Goal: Task Accomplishment & Management: Manage account settings

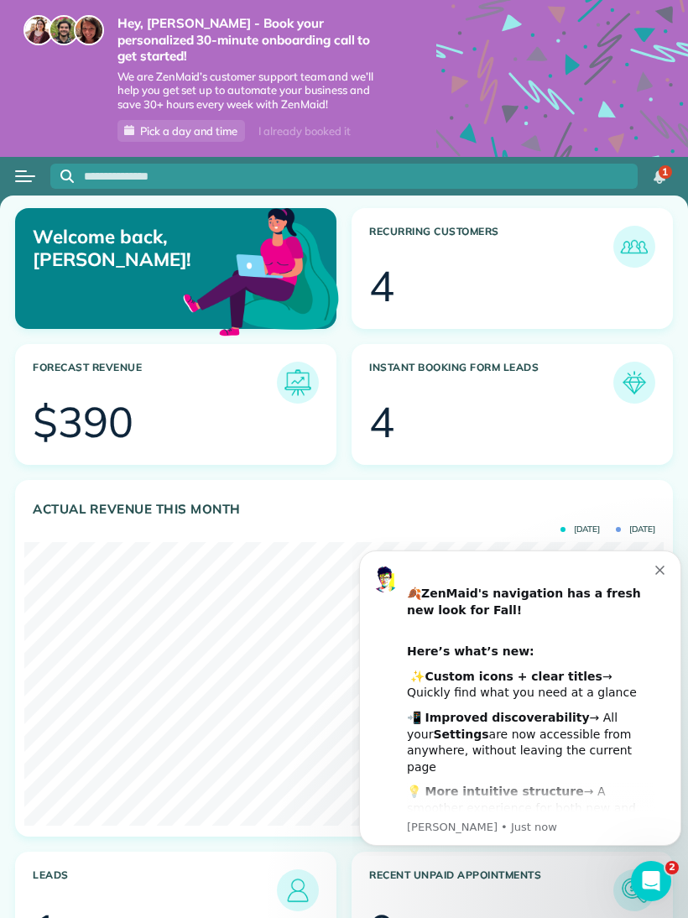
click at [18, 167] on button "Open menu" at bounding box center [25, 176] width 20 height 18
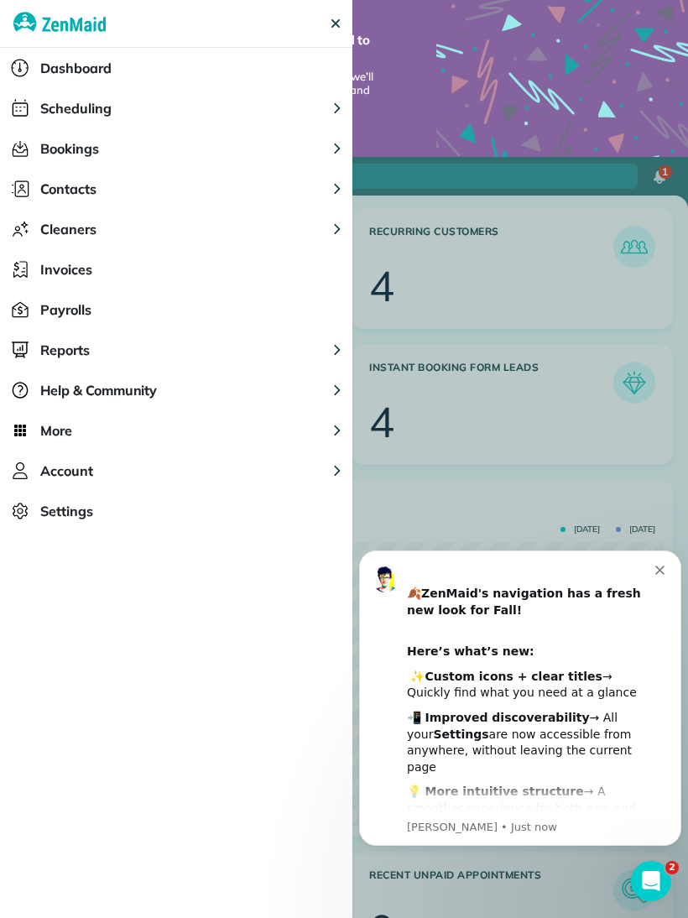
click at [53, 117] on span "Scheduling" at bounding box center [75, 108] width 71 height 20
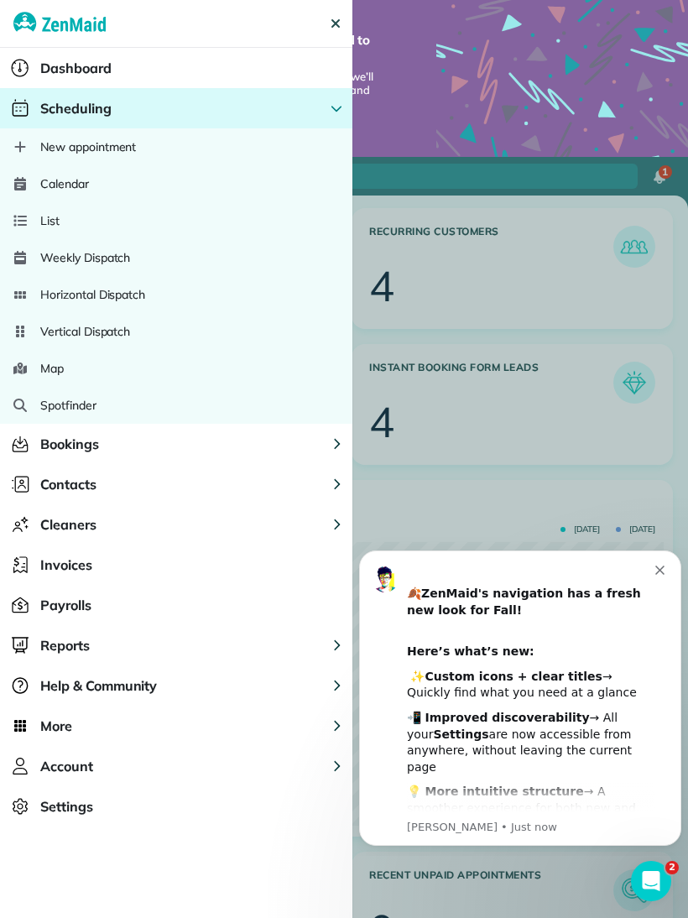
click at [47, 179] on span "Calendar" at bounding box center [64, 183] width 49 height 17
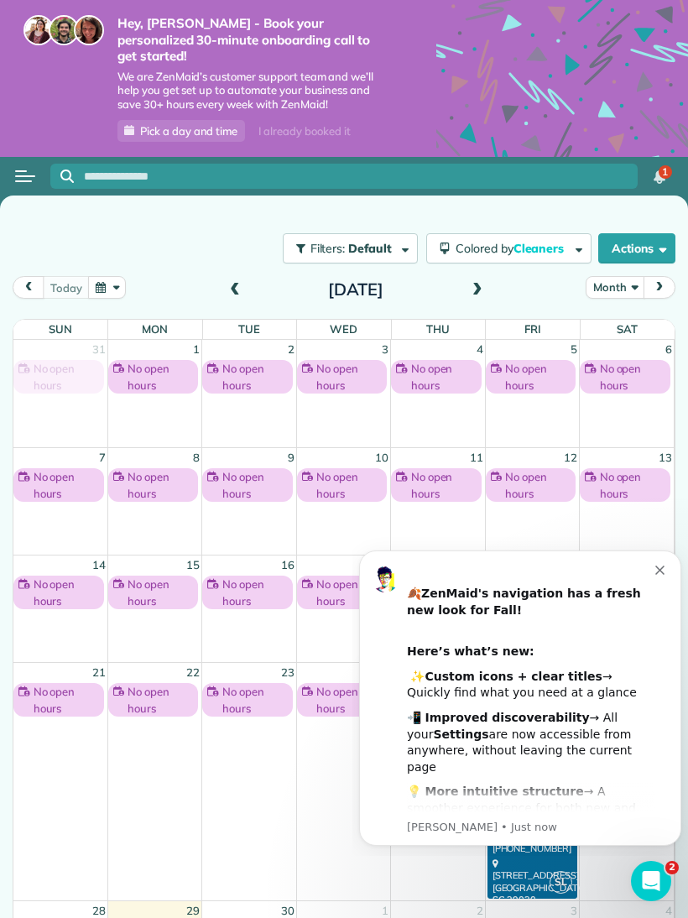
click at [661, 566] on icon "Dismiss notification" at bounding box center [659, 569] width 9 height 9
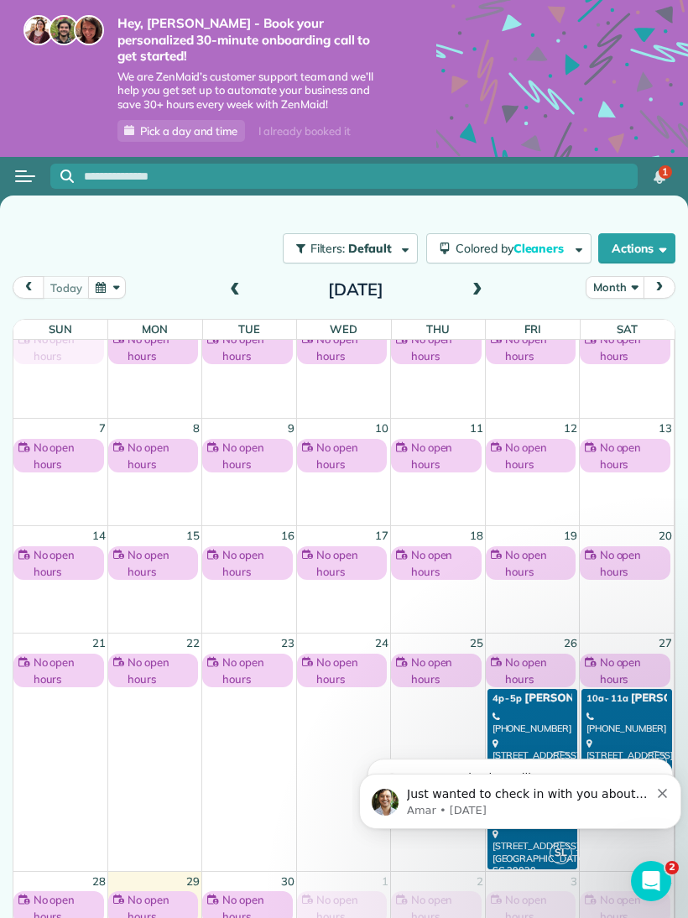
scroll to position [30, 0]
click at [667, 792] on button "Dismiss notification" at bounding box center [663, 790] width 11 height 13
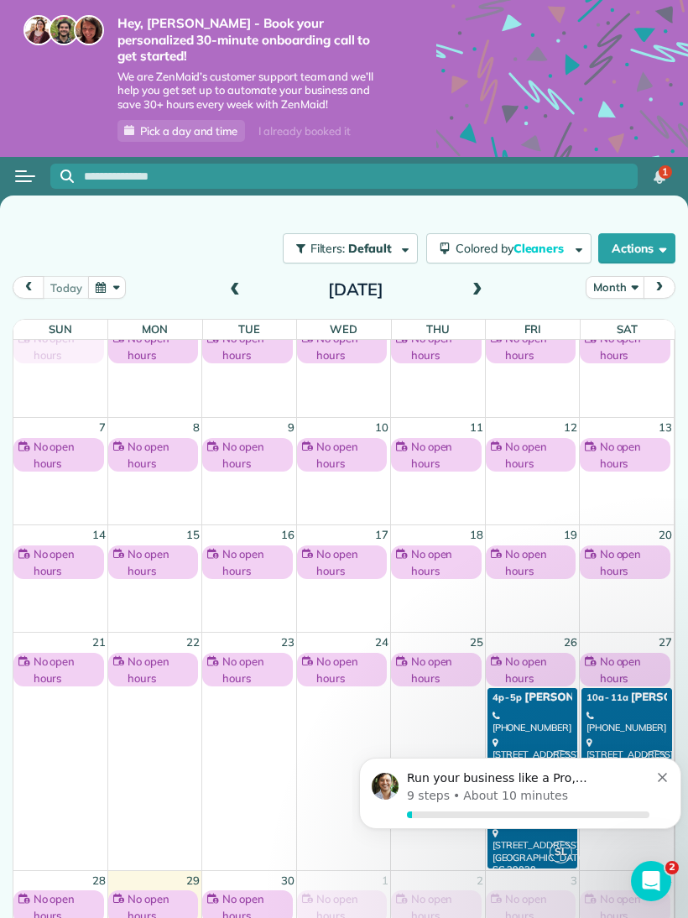
click at [664, 781] on icon "Dismiss notification" at bounding box center [662, 776] width 9 height 9
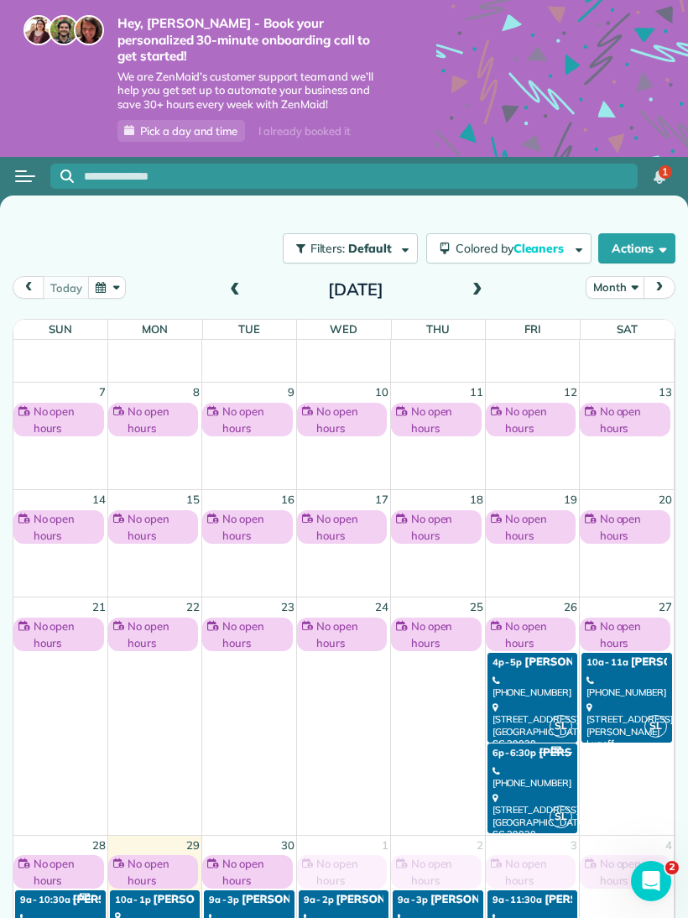
scroll to position [71, 0]
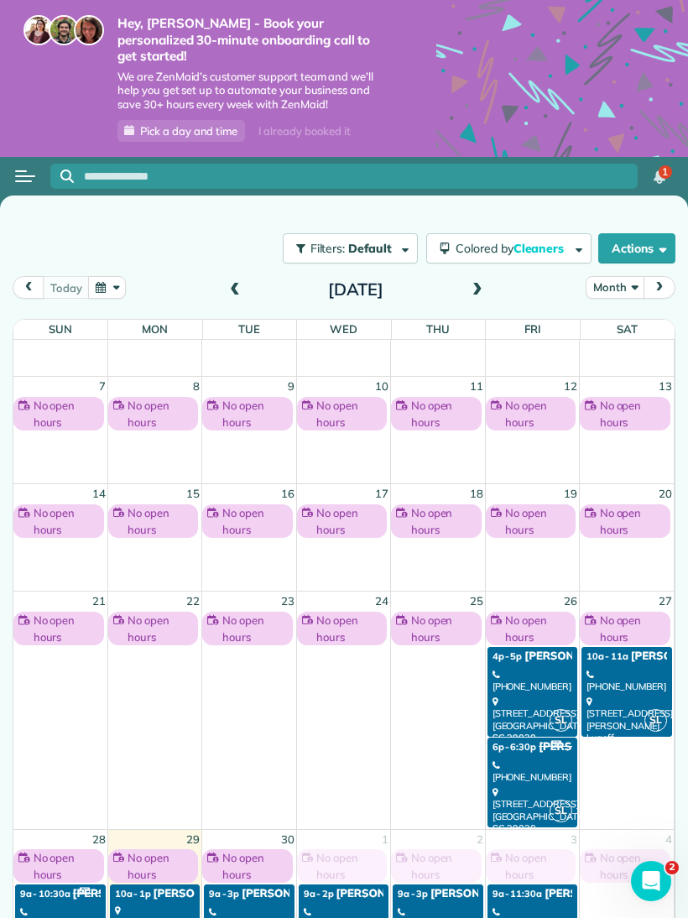
click at [483, 283] on span at bounding box center [477, 290] width 18 height 15
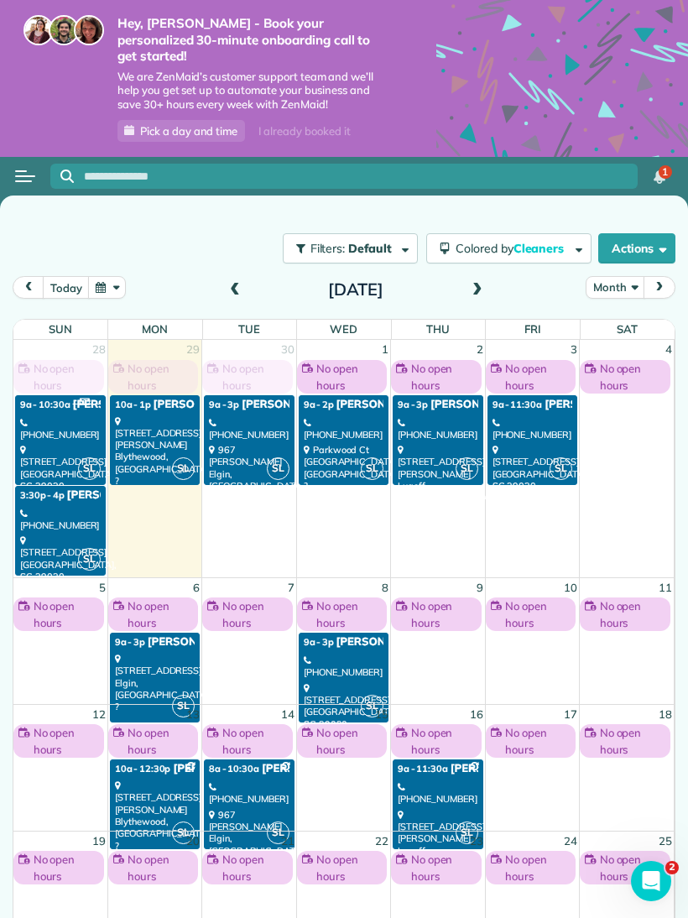
scroll to position [0, 0]
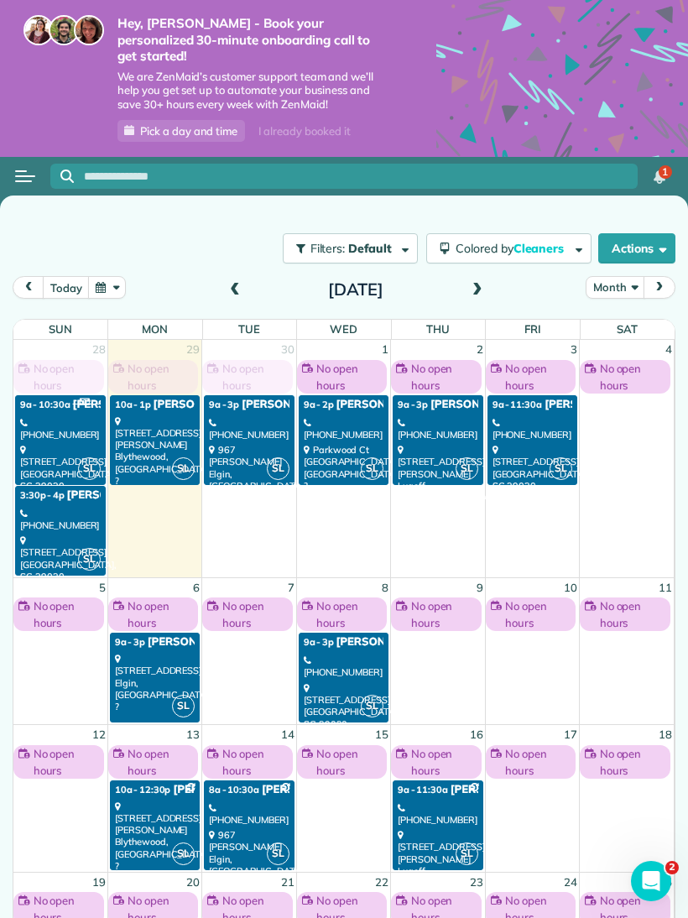
click at [361, 398] on span "Kristen Marie" at bounding box center [428, 404] width 186 height 13
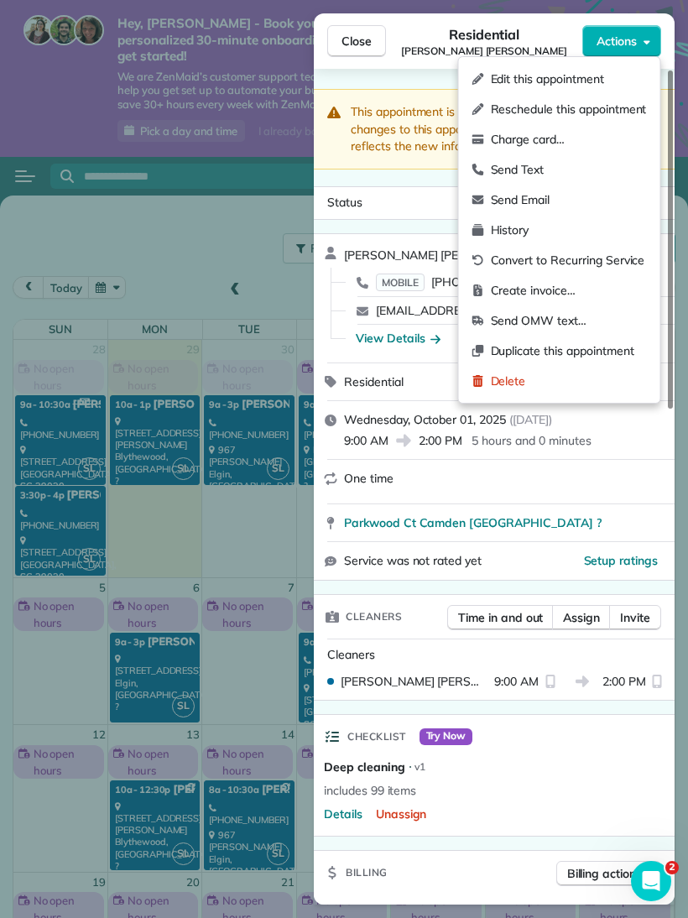
click at [573, 372] on span "Delete" at bounding box center [569, 380] width 156 height 17
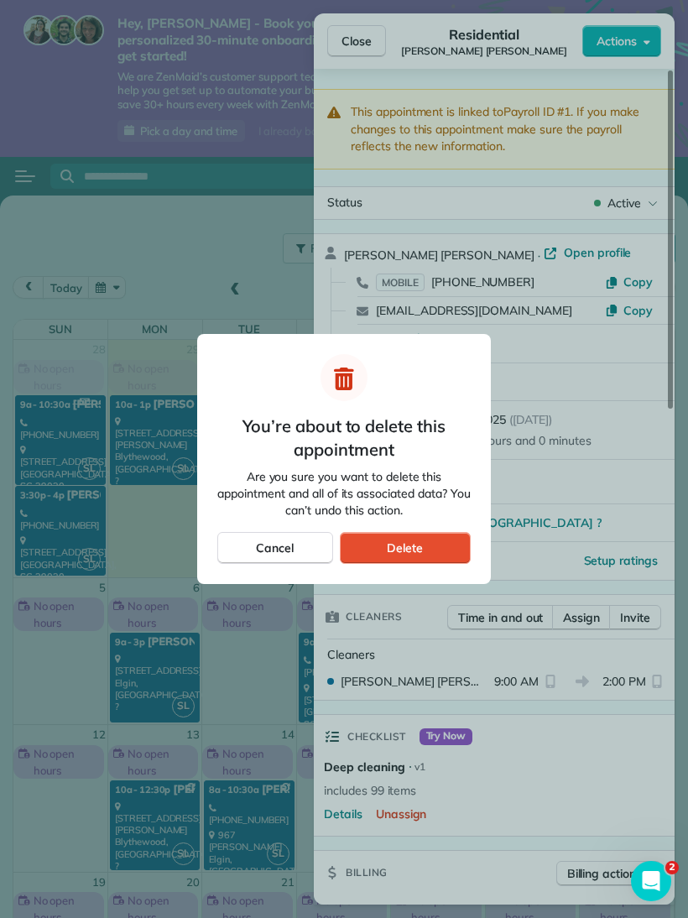
click at [416, 545] on span "Delete" at bounding box center [405, 547] width 36 height 17
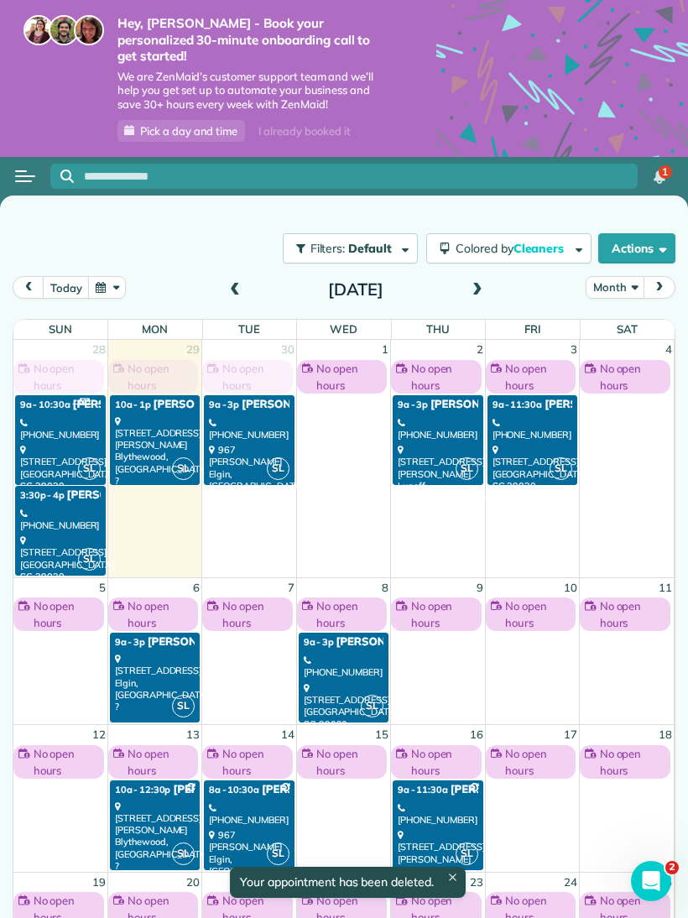
click at [363, 402] on td at bounding box center [343, 484] width 94 height 182
click at [355, 360] on span "No open hours" at bounding box center [348, 377] width 65 height 34
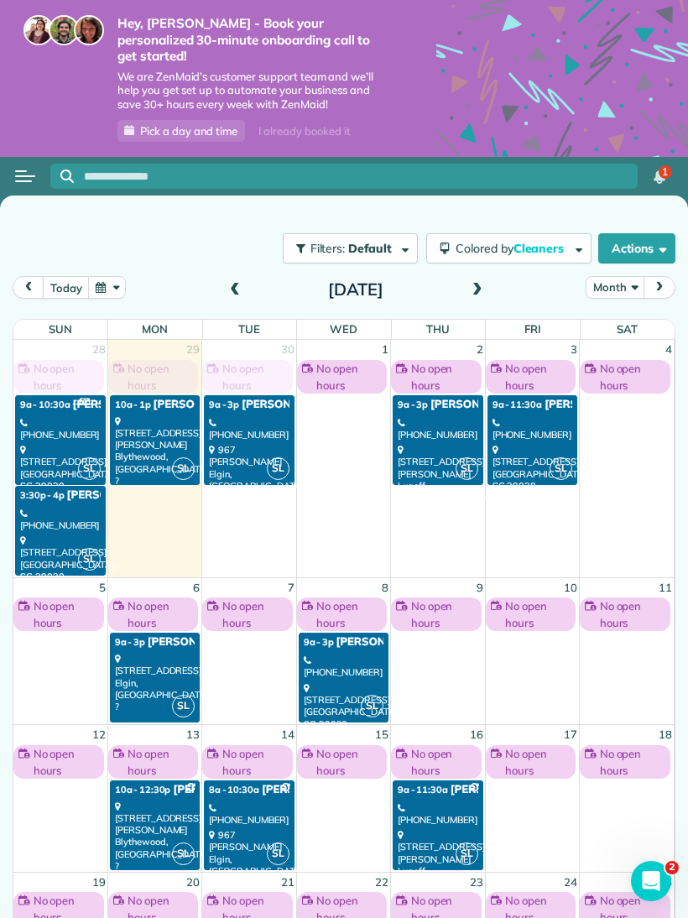
click at [353, 445] on td at bounding box center [343, 484] width 94 height 182
click at [22, 167] on button "Open menu" at bounding box center [25, 176] width 20 height 18
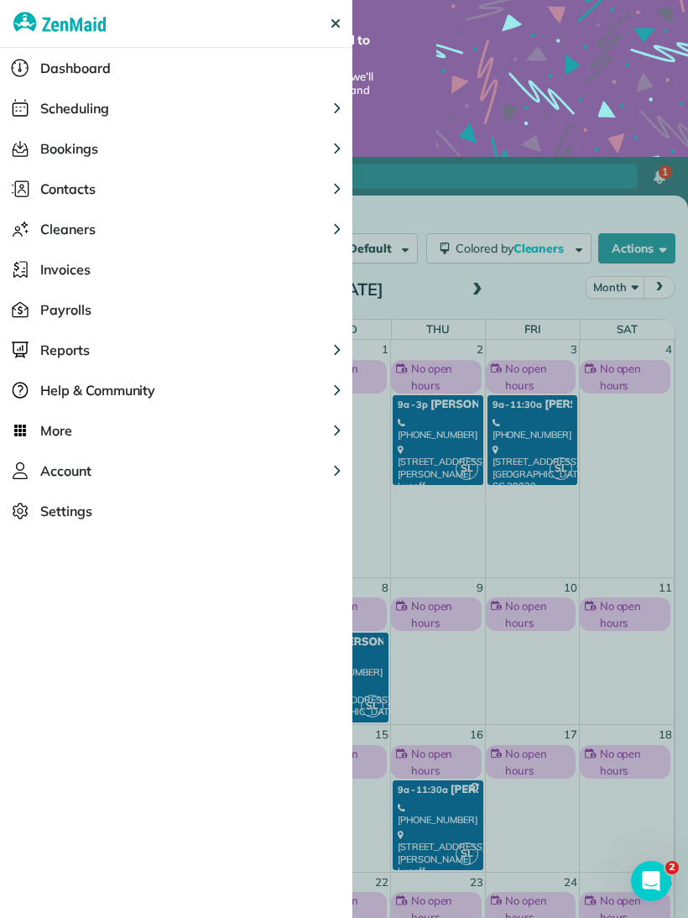
click at [129, 186] on button "Contacts" at bounding box center [176, 189] width 352 height 40
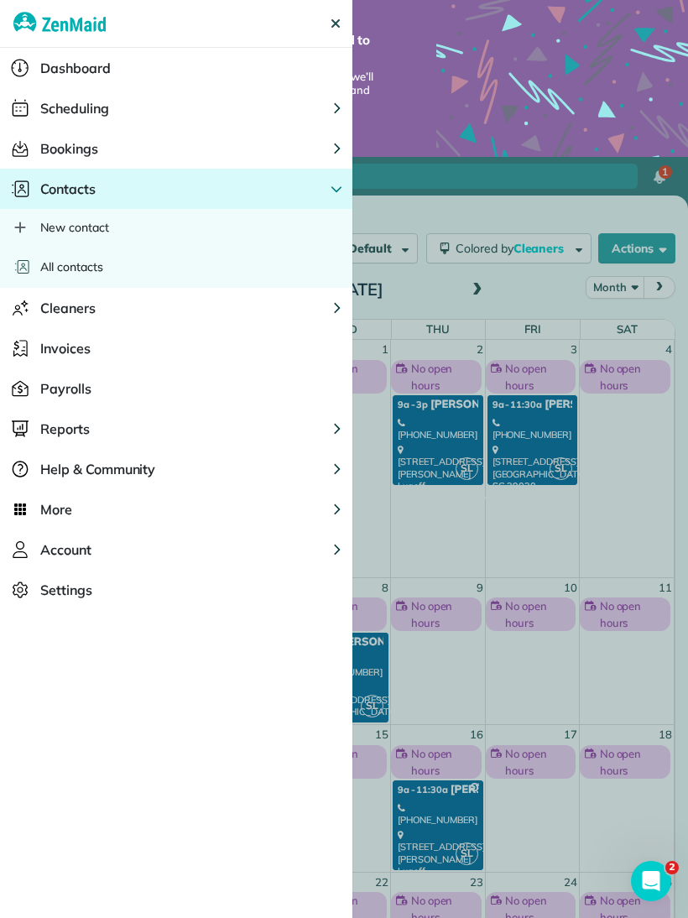
click at [116, 268] on div "All contacts" at bounding box center [176, 267] width 352 height 42
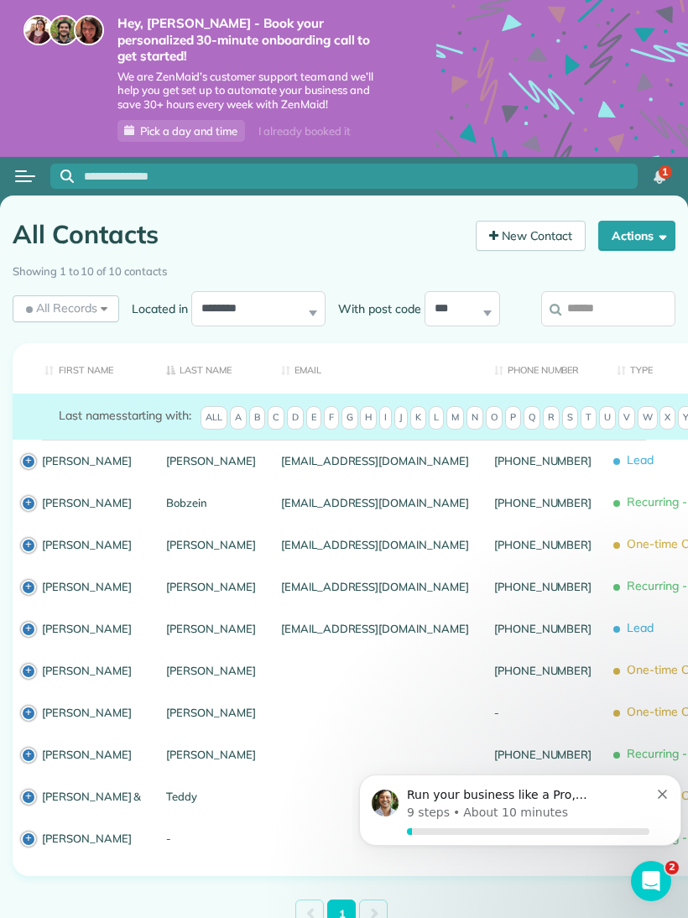
scroll to position [24, 0]
click at [661, 776] on div "Run your business like a Pro, Stella 9 steps • About 10 minutes" at bounding box center [520, 809] width 322 height 71
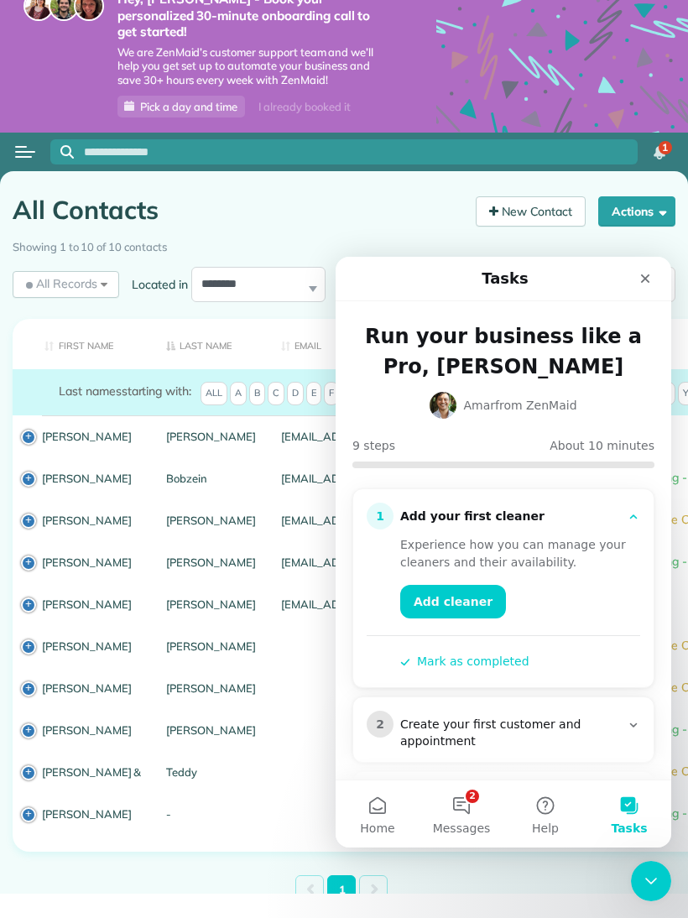
scroll to position [0, 0]
click at [478, 809] on button "2 Messages" at bounding box center [461, 813] width 84 height 67
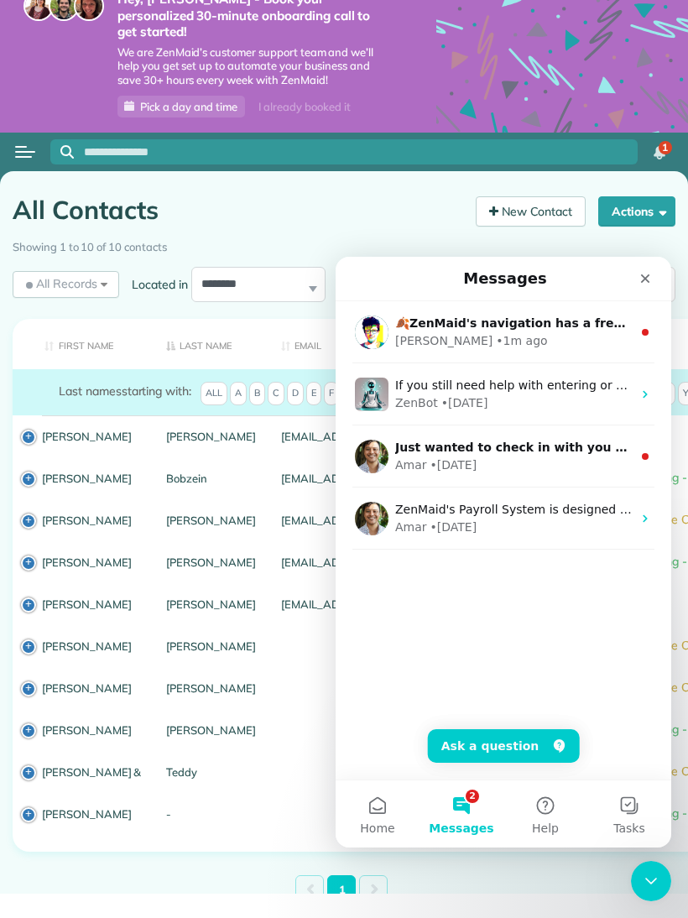
click at [648, 272] on icon "Close" at bounding box center [644, 278] width 13 height 13
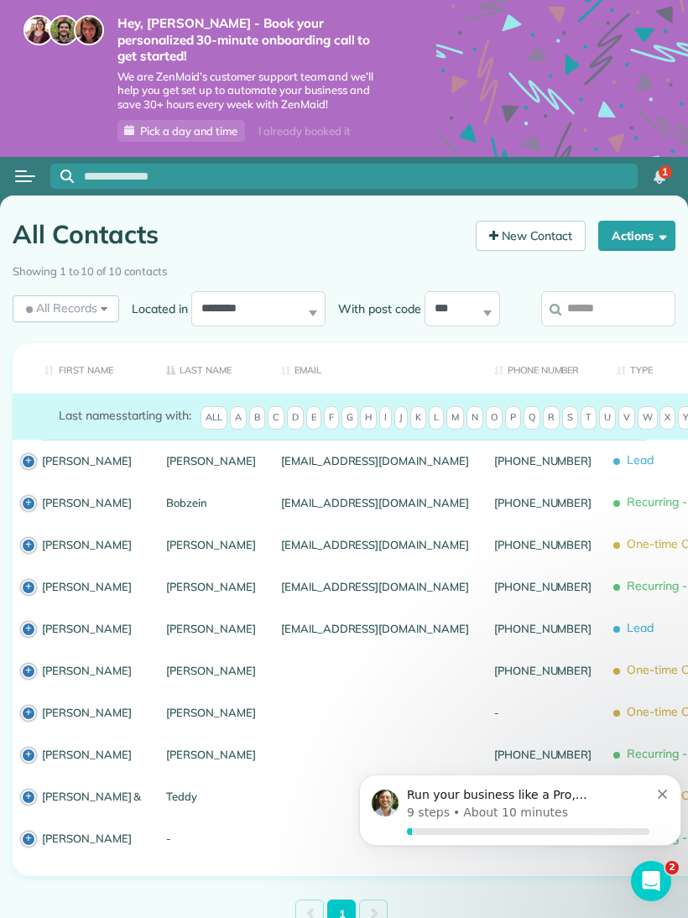
click at [585, 808] on div "9 steps • About 10 minutes" at bounding box center [528, 812] width 242 height 18
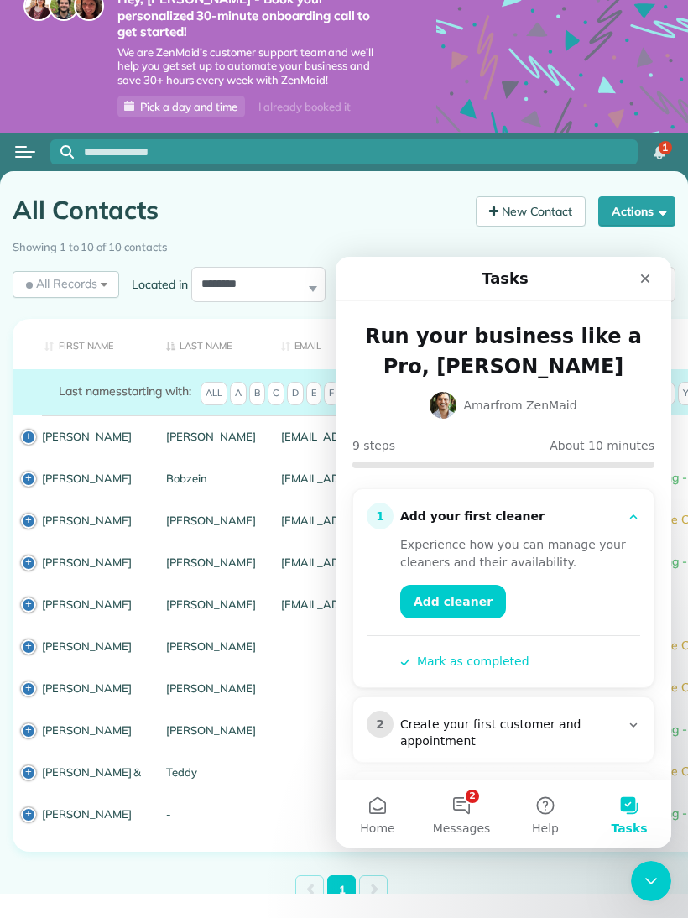
click at [659, 283] on div "Close" at bounding box center [645, 278] width 30 height 30
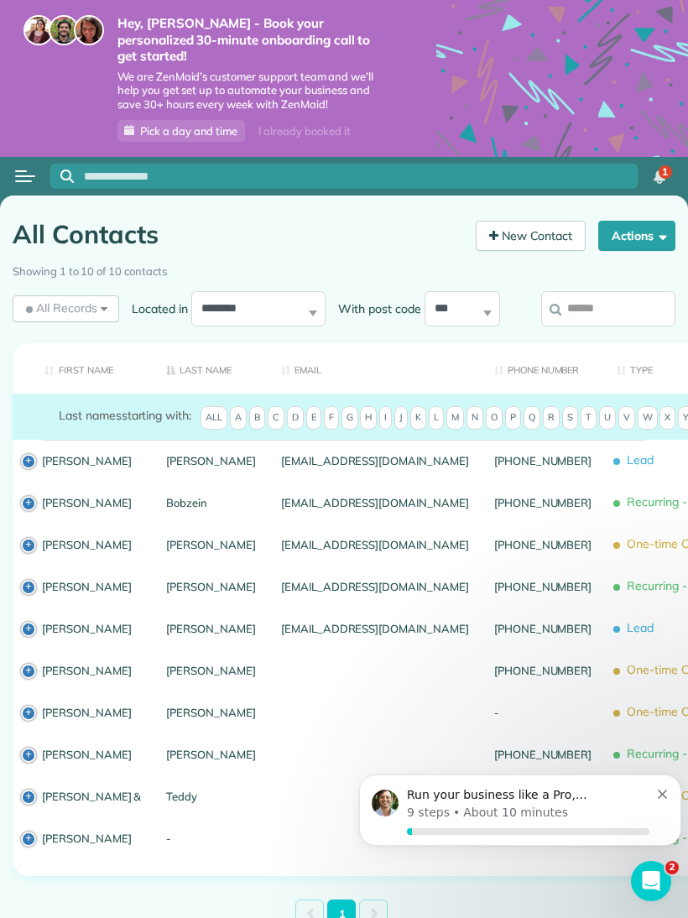
click at [663, 793] on icon "Dismiss notification" at bounding box center [662, 793] width 9 height 9
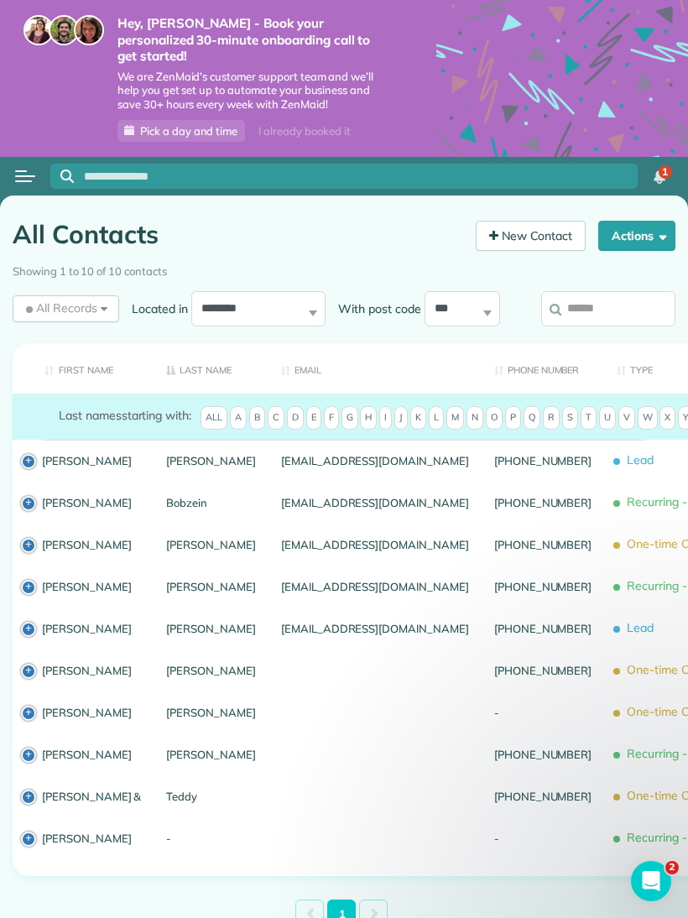
click at [21, 175] on div "Open menu" at bounding box center [25, 176] width 20 height 2
click at [19, 167] on button "Open menu" at bounding box center [25, 176] width 20 height 18
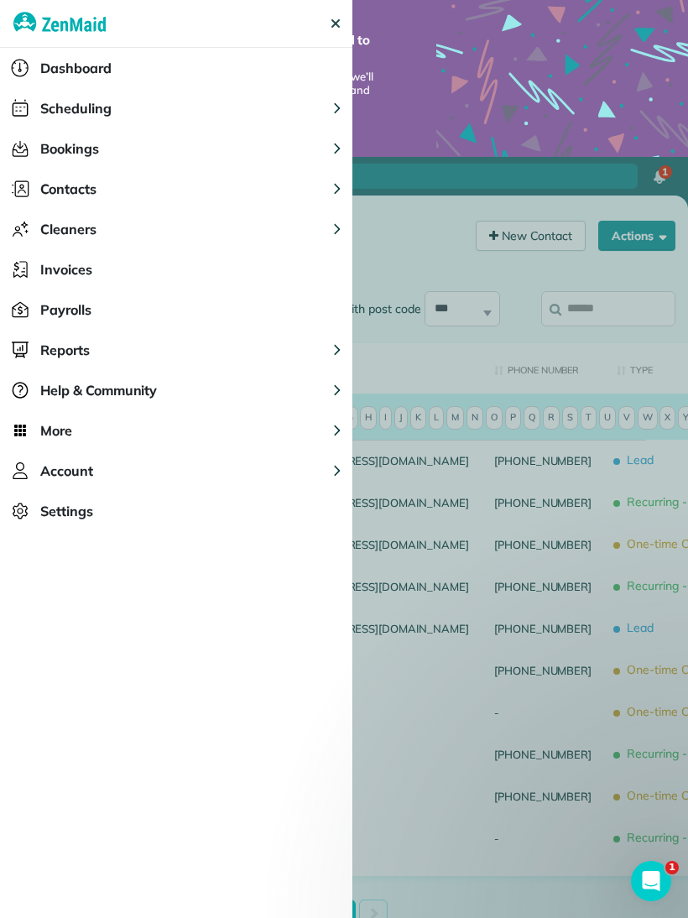
click at [41, 148] on span "Bookings" at bounding box center [69, 148] width 59 height 20
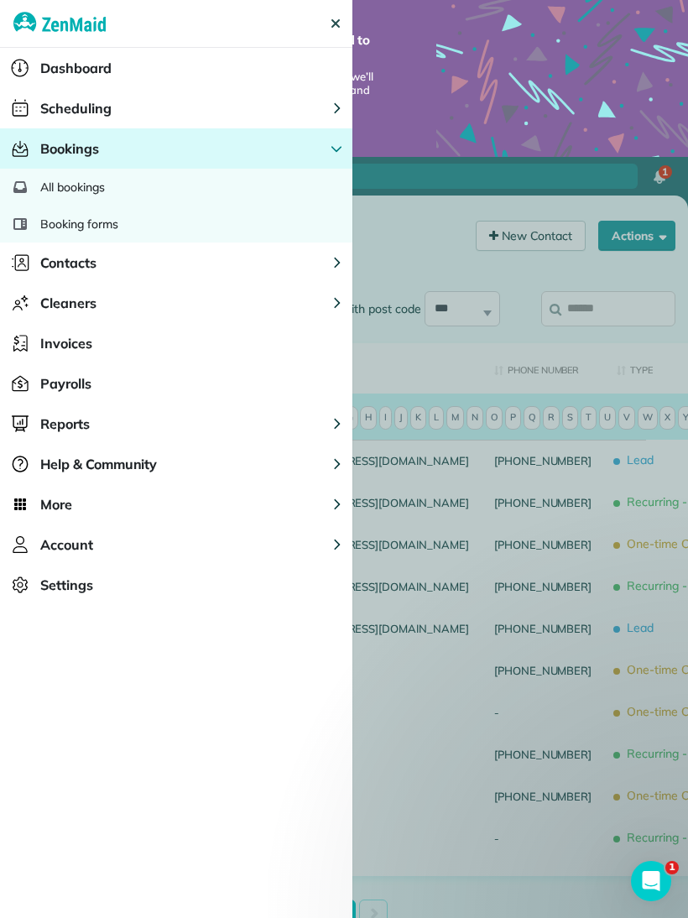
click at [54, 176] on div "All bookings" at bounding box center [176, 187] width 352 height 37
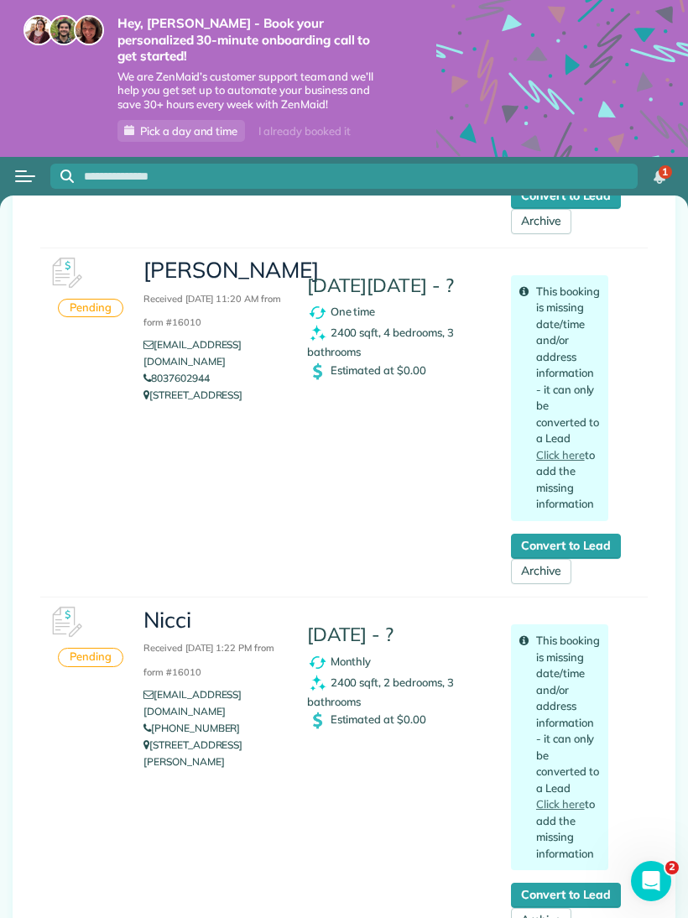
scroll to position [587, 0]
click at [16, 170] on div "Open menu" at bounding box center [21, 171] width 12 height 2
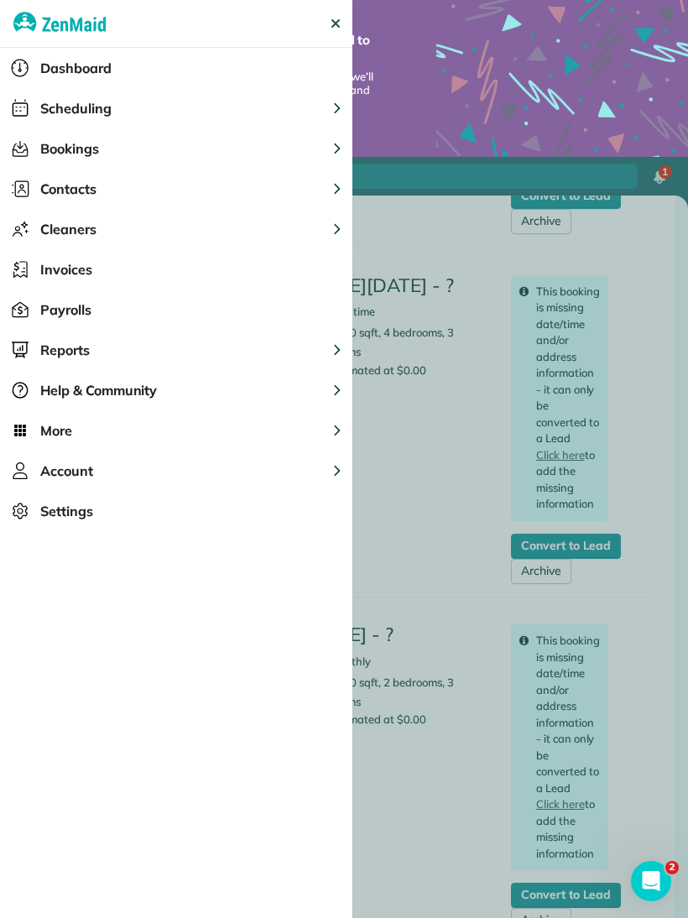
click at [653, 418] on div at bounding box center [344, 459] width 688 height 918
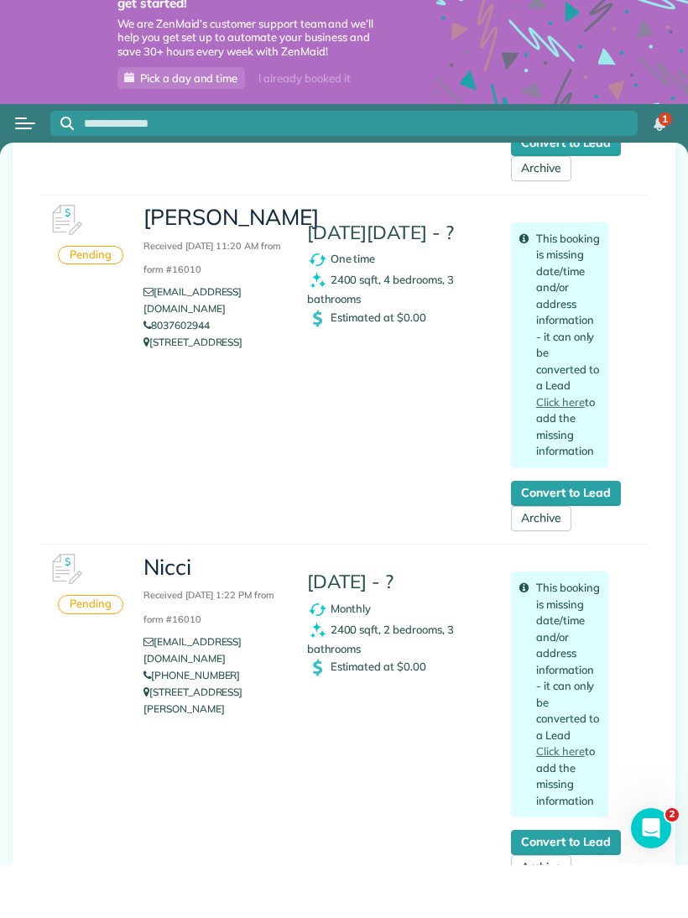
scroll to position [24, 0]
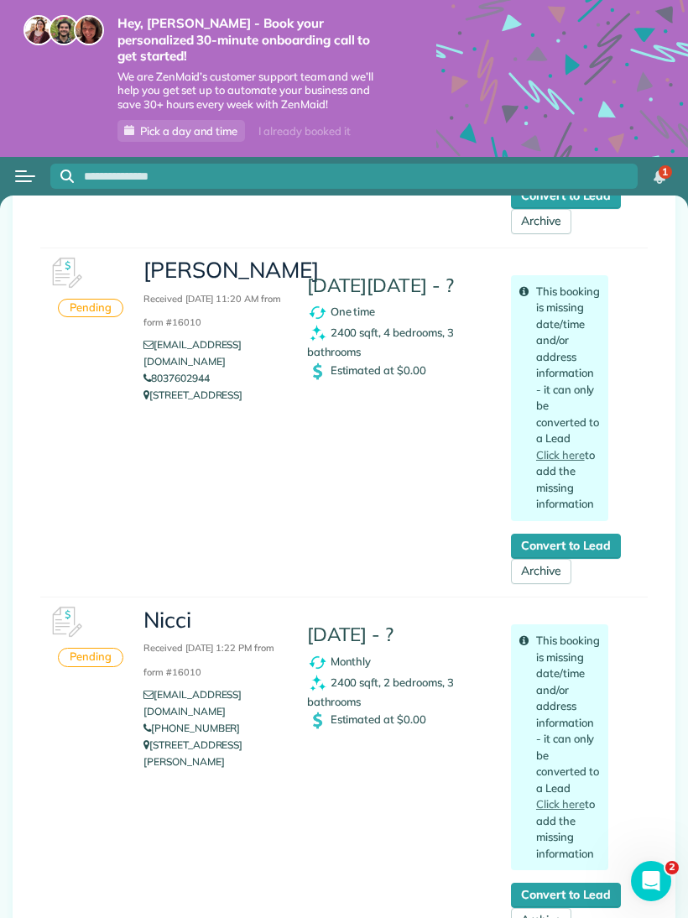
click at [596, 882] on link "Convert to Lead" at bounding box center [566, 894] width 110 height 25
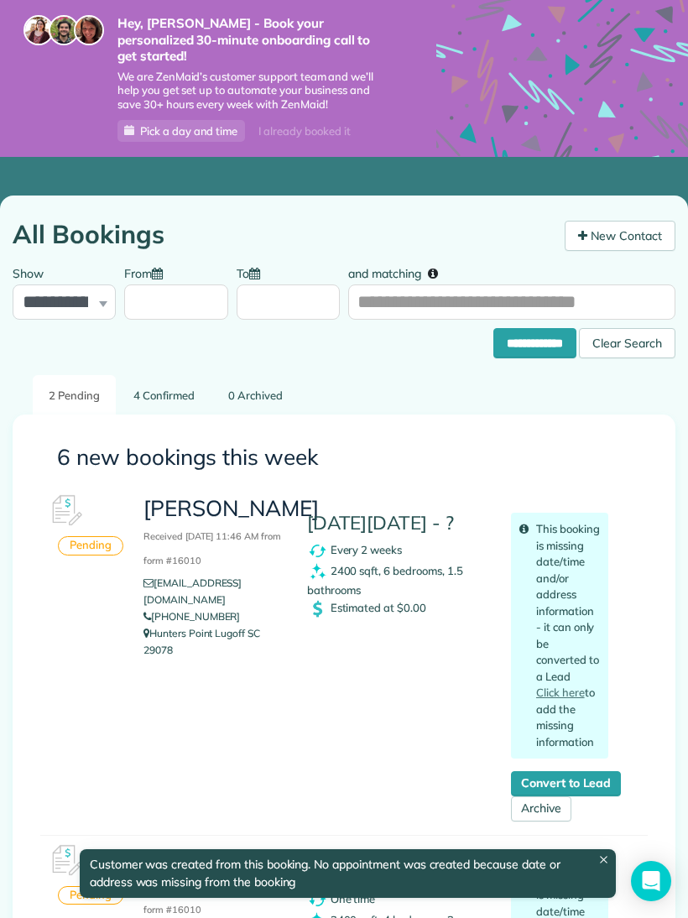
click at [602, 771] on link "Convert to Lead" at bounding box center [566, 783] width 110 height 25
click at [596, 771] on link "Convert to Lead" at bounding box center [566, 783] width 110 height 25
click at [595, 771] on link "Convert to Lead" at bounding box center [566, 783] width 110 height 25
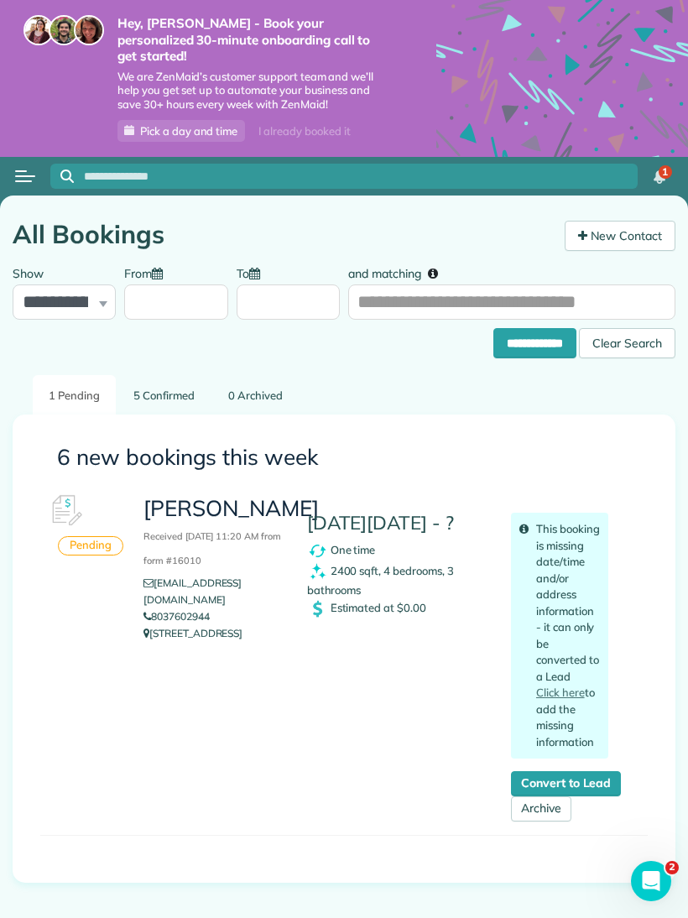
click at [595, 771] on link "Convert to Lead" at bounding box center [566, 783] width 110 height 25
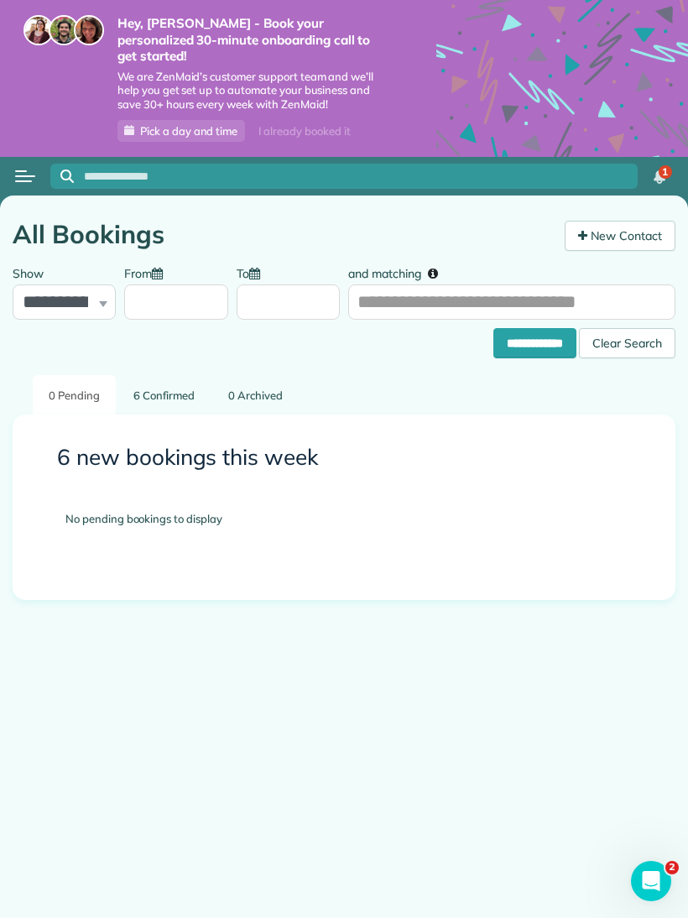
click at [23, 167] on button "Open menu" at bounding box center [25, 176] width 20 height 18
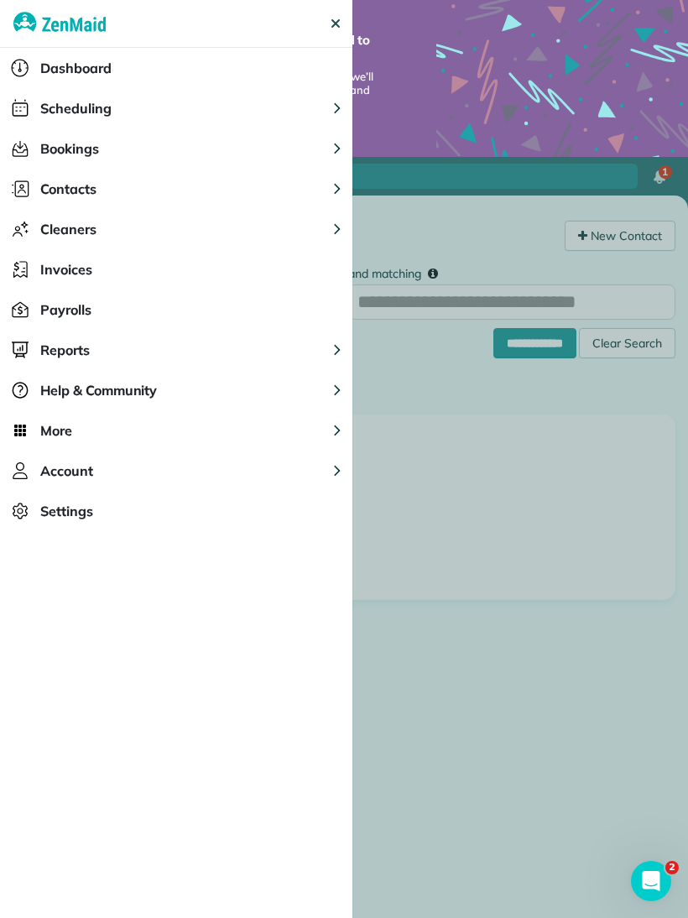
click at [129, 188] on button "Contacts" at bounding box center [176, 189] width 352 height 40
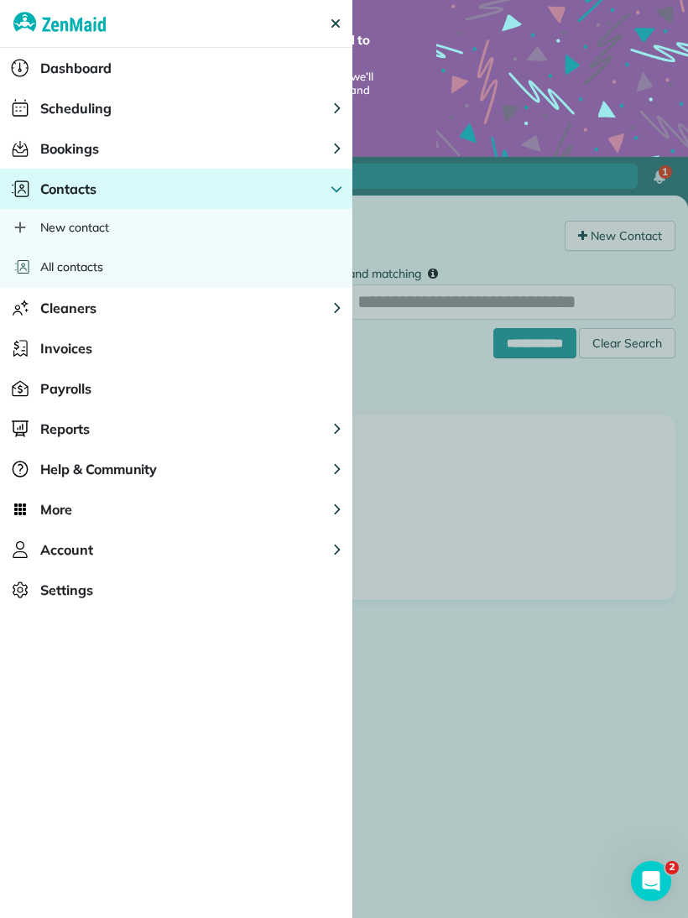
click at [109, 268] on div "All contacts" at bounding box center [176, 267] width 352 height 42
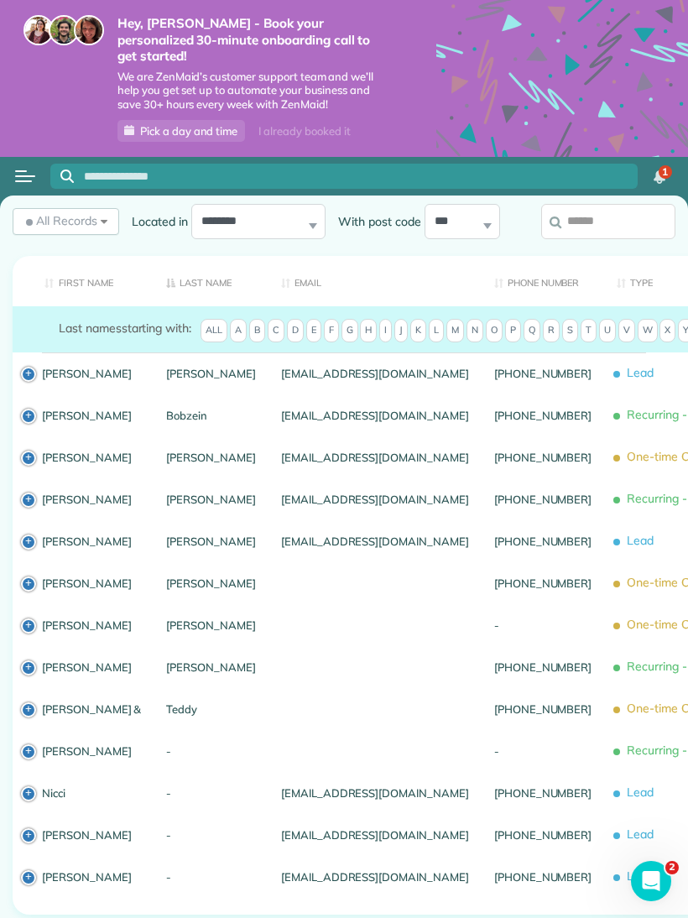
scroll to position [87, 0]
click at [616, 840] on span "Lead" at bounding box center [695, 834] width 158 height 29
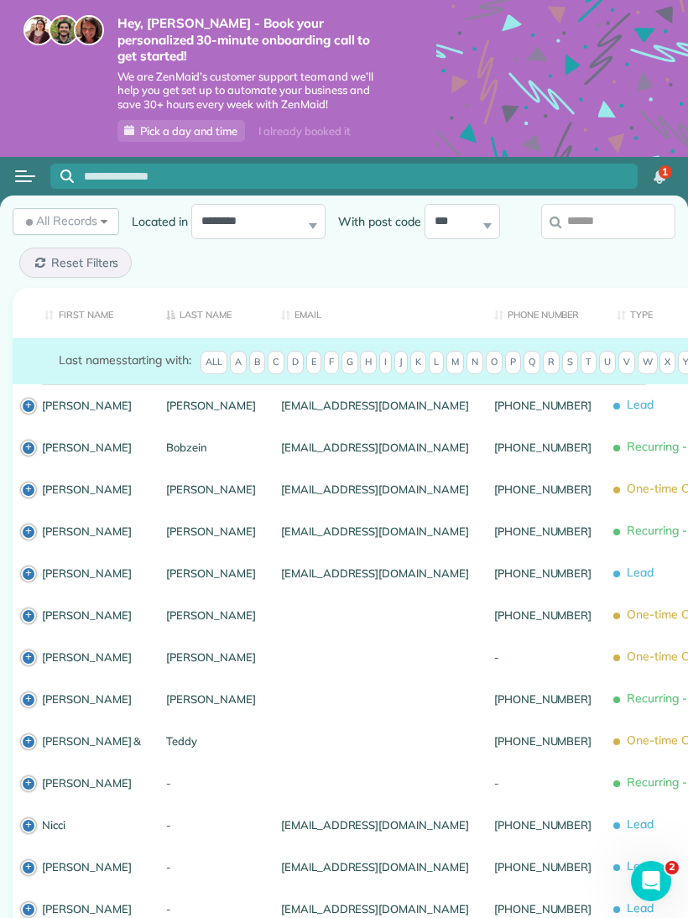
click at [69, 869] on link "[PERSON_NAME]" at bounding box center [91, 866] width 99 height 12
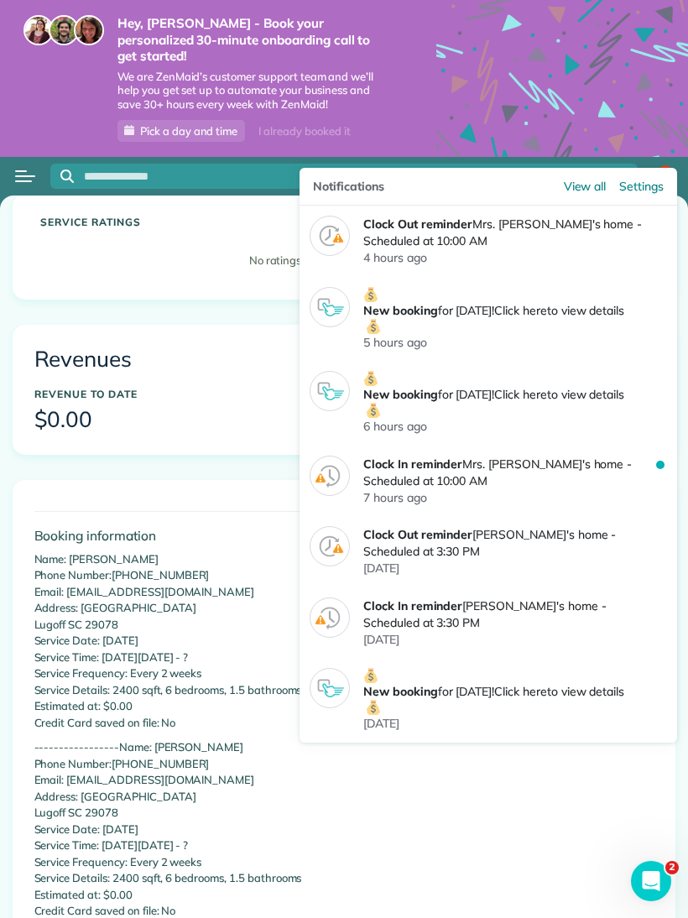
scroll to position [339, 0]
click at [659, 170] on img "1 unread notifications" at bounding box center [659, 176] width 12 height 13
click at [657, 170] on img "1 unread notifications" at bounding box center [659, 176] width 12 height 13
click at [658, 165] on div "1" at bounding box center [664, 171] width 13 height 13
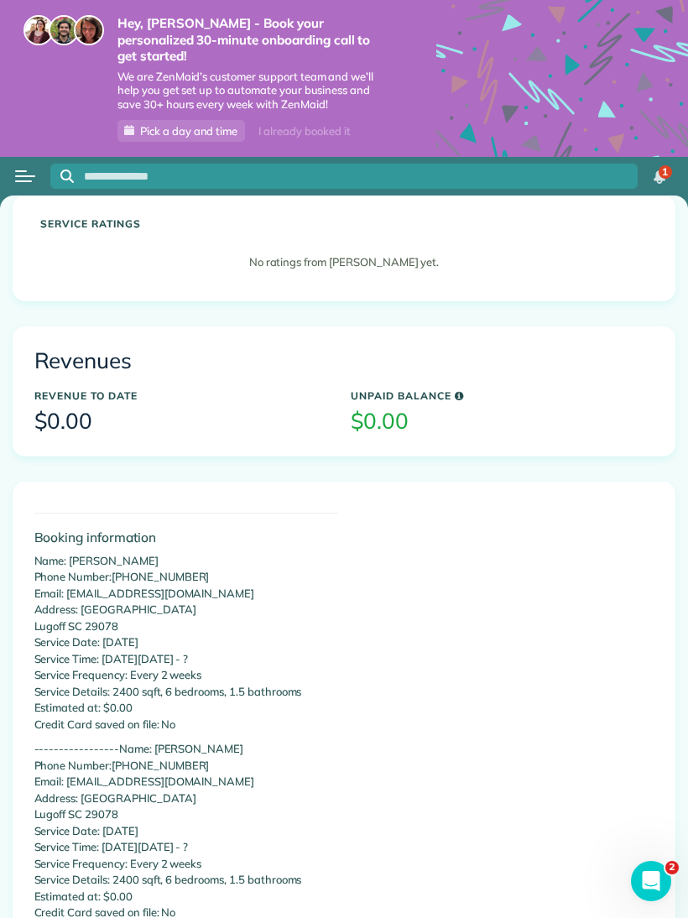
click at [226, 265] on div "No ratings from Cindy yet." at bounding box center [343, 267] width 607 height 42
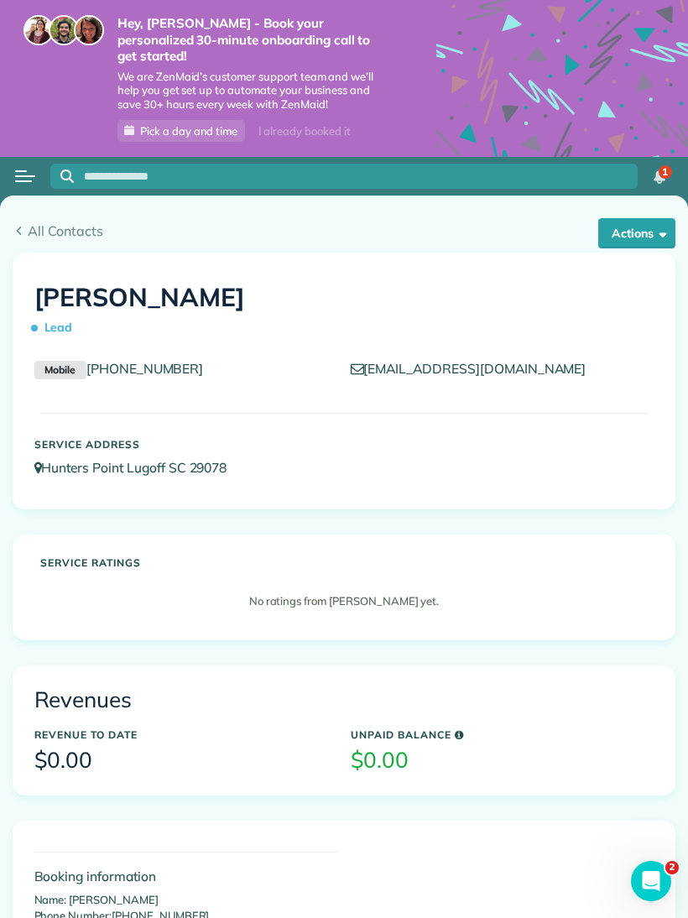
scroll to position [0, 0]
click at [79, 283] on h1 "Cindy Lead" at bounding box center [344, 312] width 620 height 59
click at [73, 309] on span "Lead" at bounding box center [56, 325] width 45 height 32
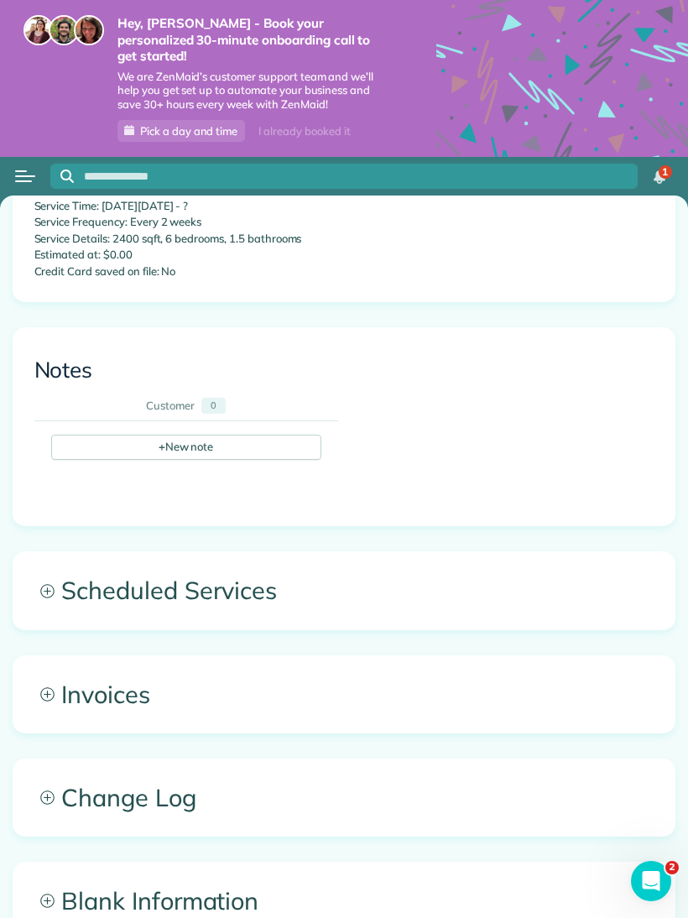
scroll to position [1167, 0]
click at [53, 585] on icon at bounding box center [46, 591] width 13 height 13
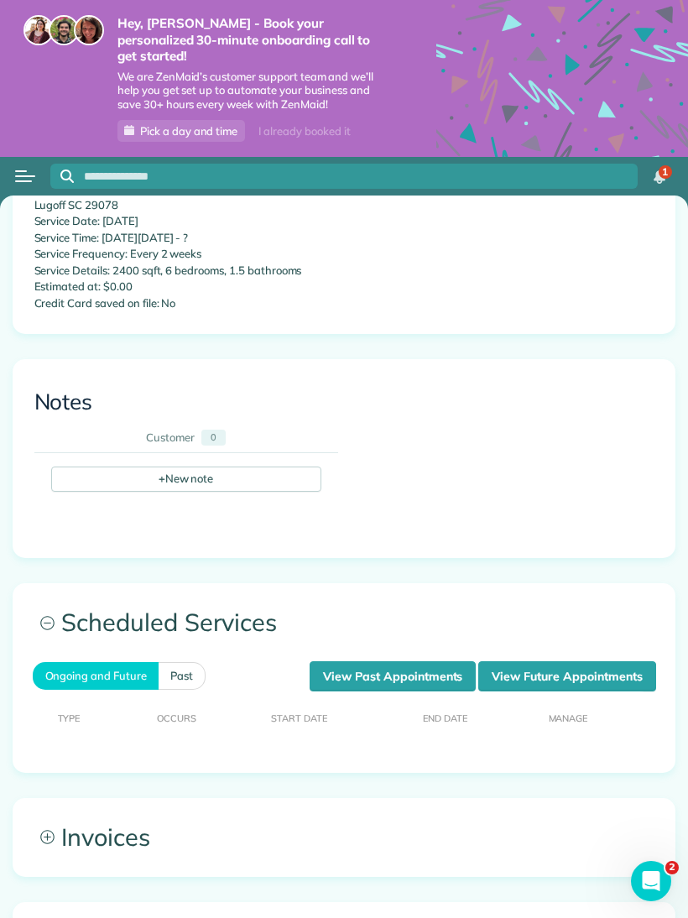
scroll to position [1136, 0]
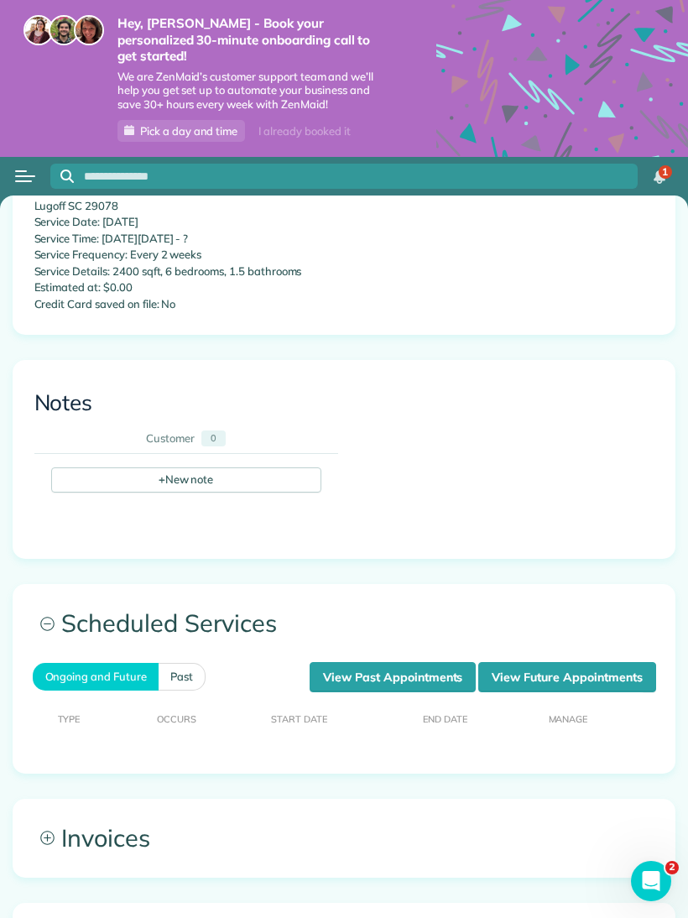
click at [615, 662] on link "View Future Appointments" at bounding box center [566, 677] width 177 height 30
click at [614, 662] on link "View Future Appointments" at bounding box center [566, 677] width 177 height 30
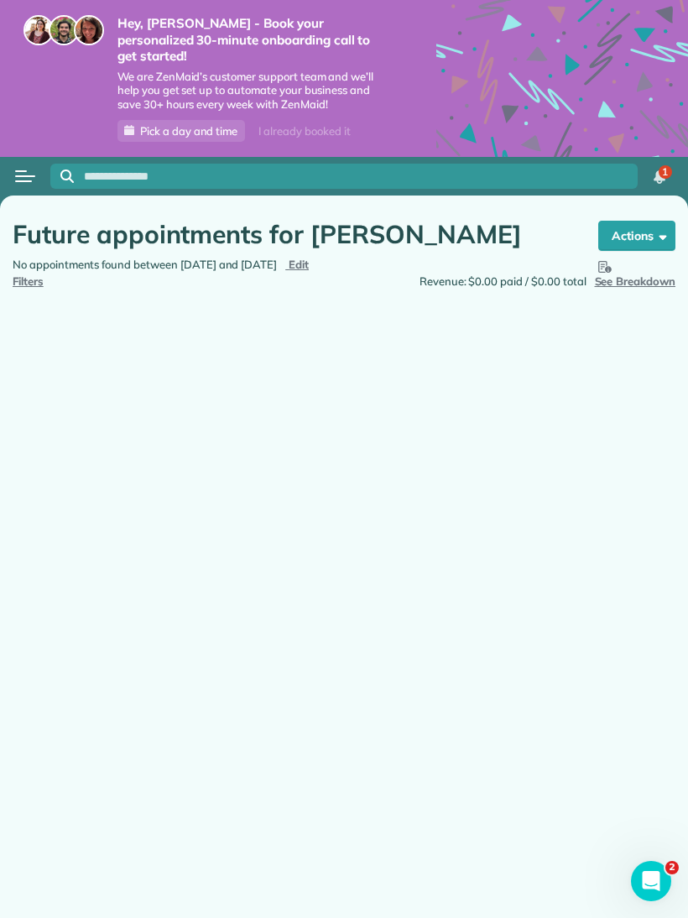
click at [650, 221] on button "Actions" at bounding box center [636, 236] width 77 height 30
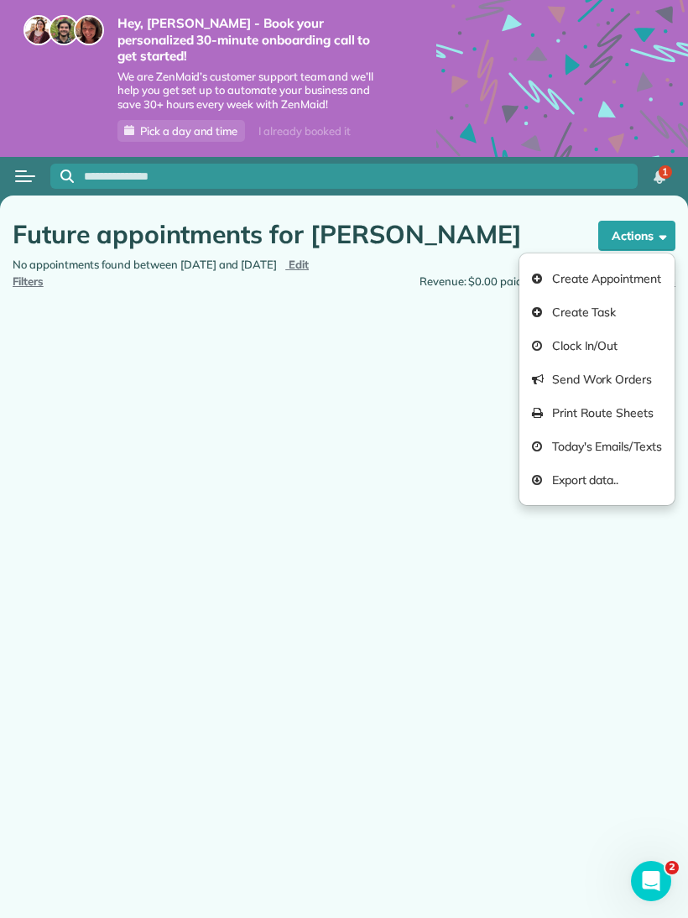
click at [643, 262] on link "Create Appointment" at bounding box center [596, 279] width 155 height 34
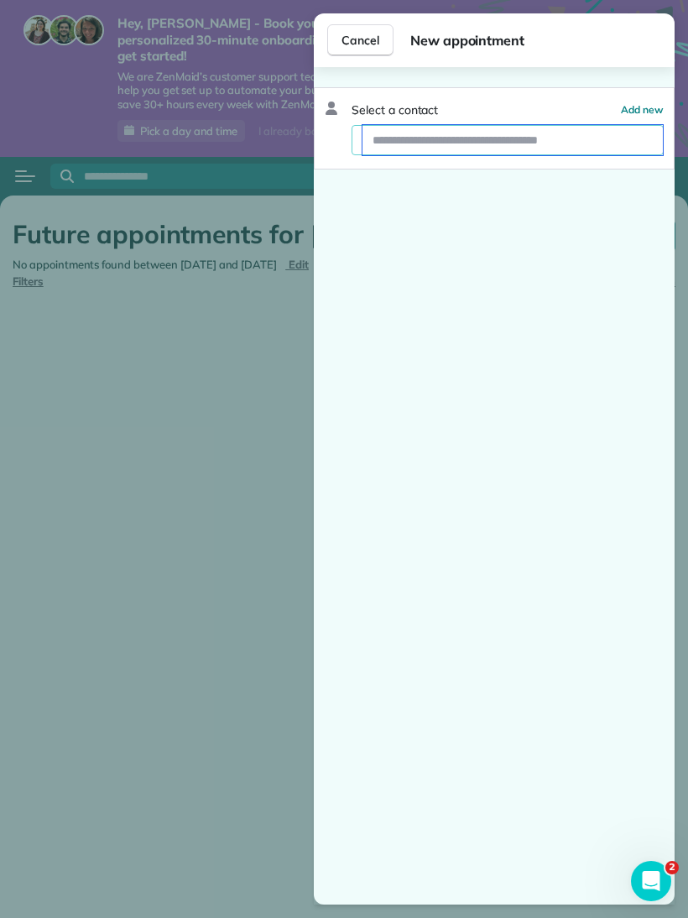
click at [569, 131] on input "text" at bounding box center [512, 140] width 300 height 30
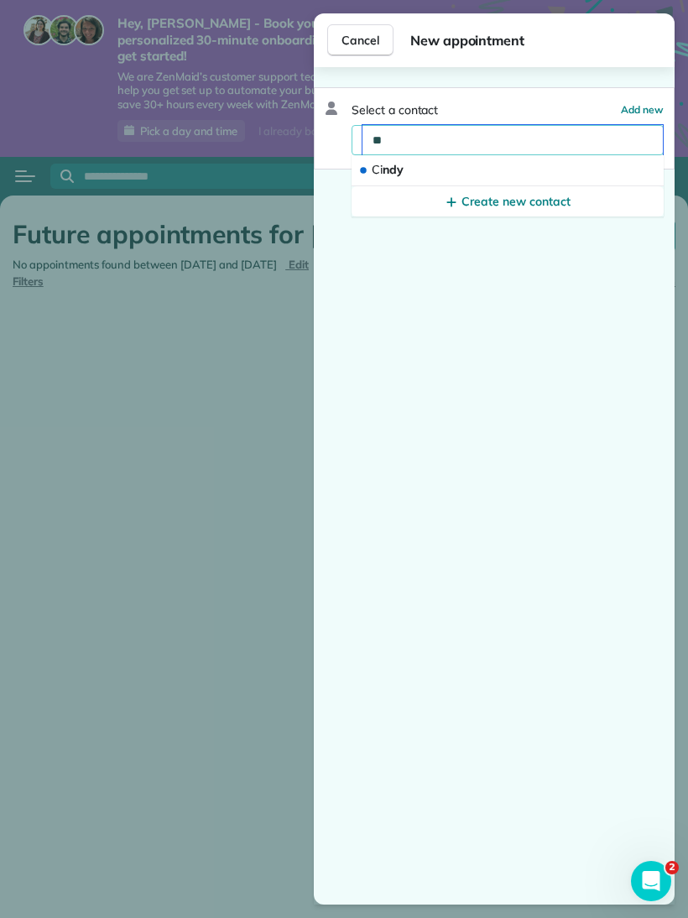
type input "**"
click at [424, 164] on button "Ci ndy" at bounding box center [507, 170] width 312 height 31
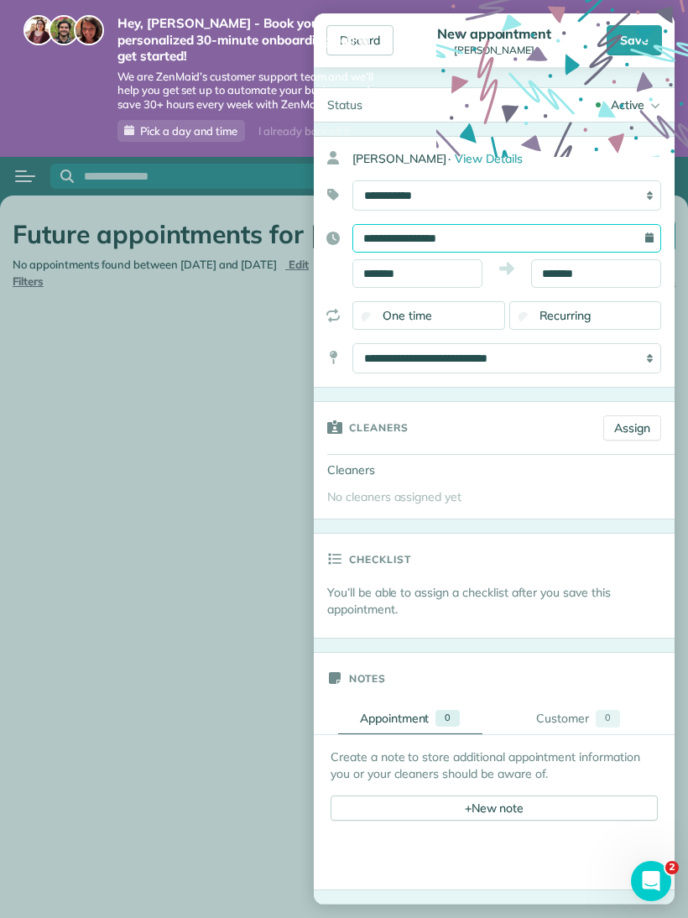
click at [502, 229] on input "**********" at bounding box center [506, 238] width 309 height 29
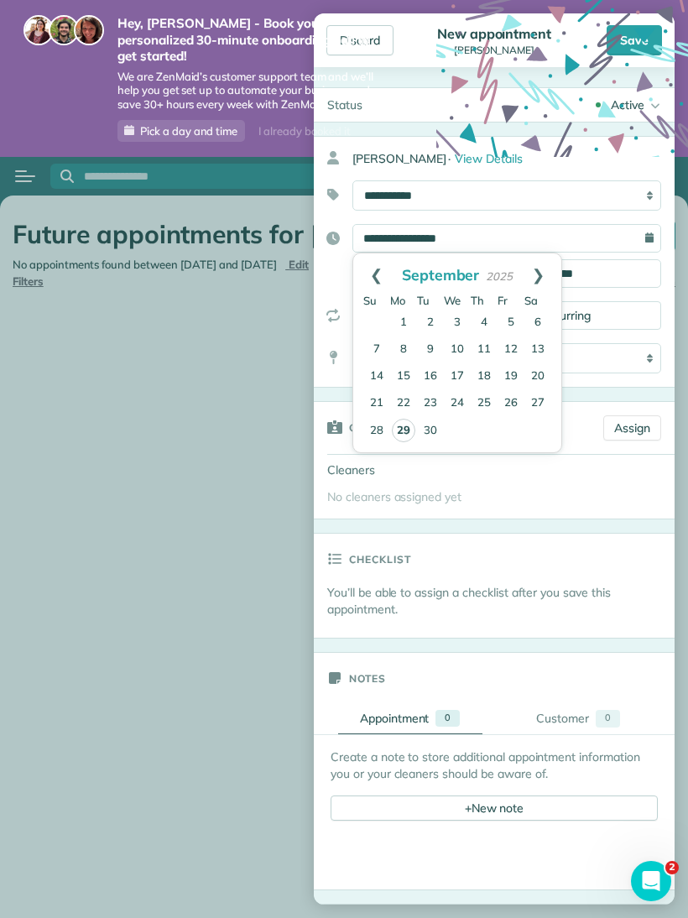
click at [543, 273] on link "Next" at bounding box center [538, 274] width 46 height 42
click at [459, 324] on link "1" at bounding box center [457, 322] width 27 height 27
type input "**********"
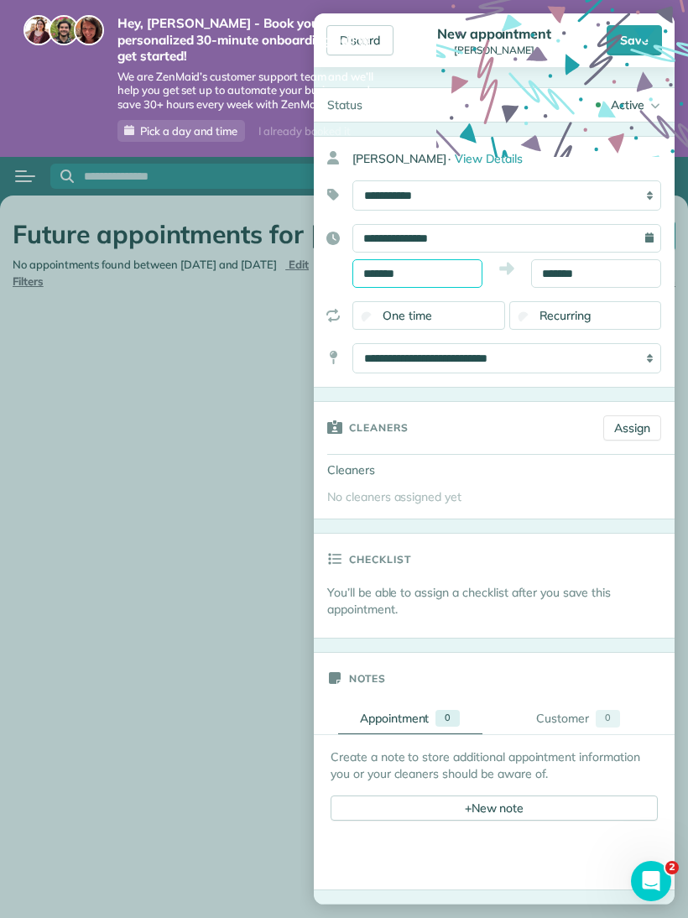
click at [466, 278] on input "*******" at bounding box center [417, 273] width 130 height 29
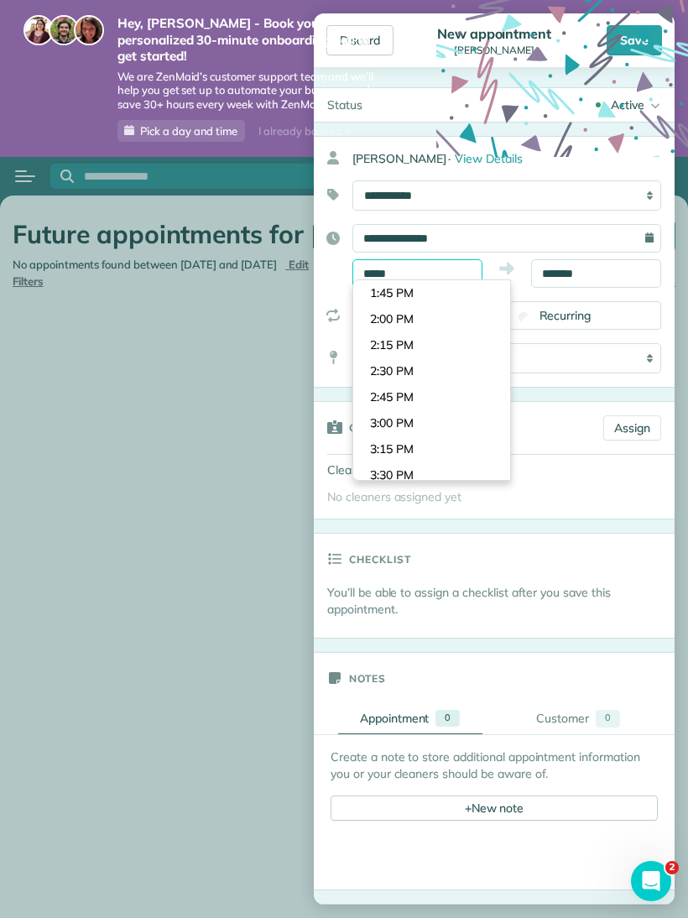
scroll to position [156, 0]
type input "*"
click at [434, 316] on body "Hey, Stella - Book your personalized 30-minute onboarding call to get started! …" at bounding box center [344, 459] width 688 height 918
type input "********"
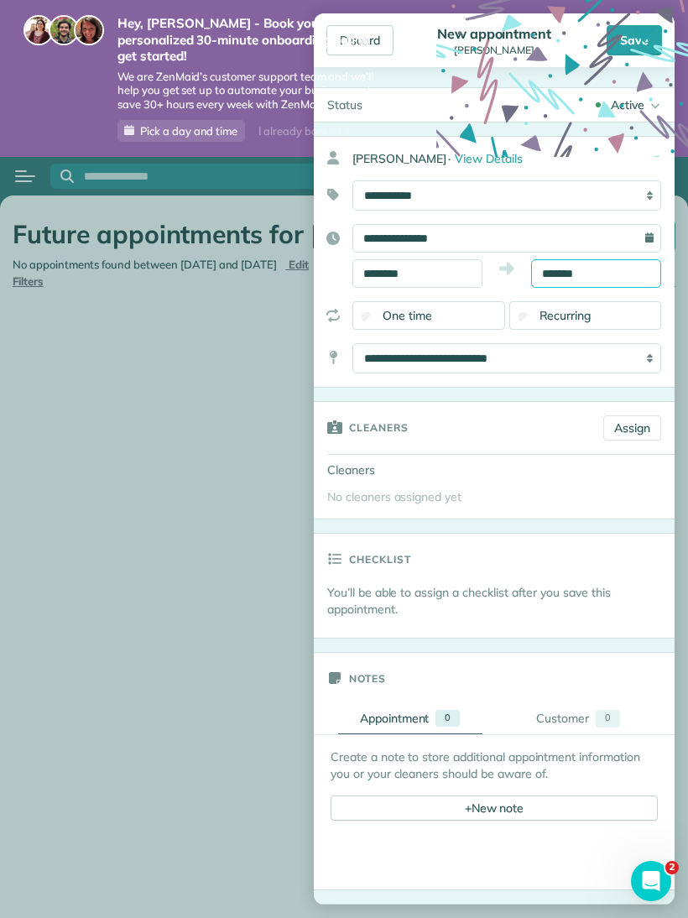
click at [611, 268] on input "*******" at bounding box center [596, 273] width 130 height 29
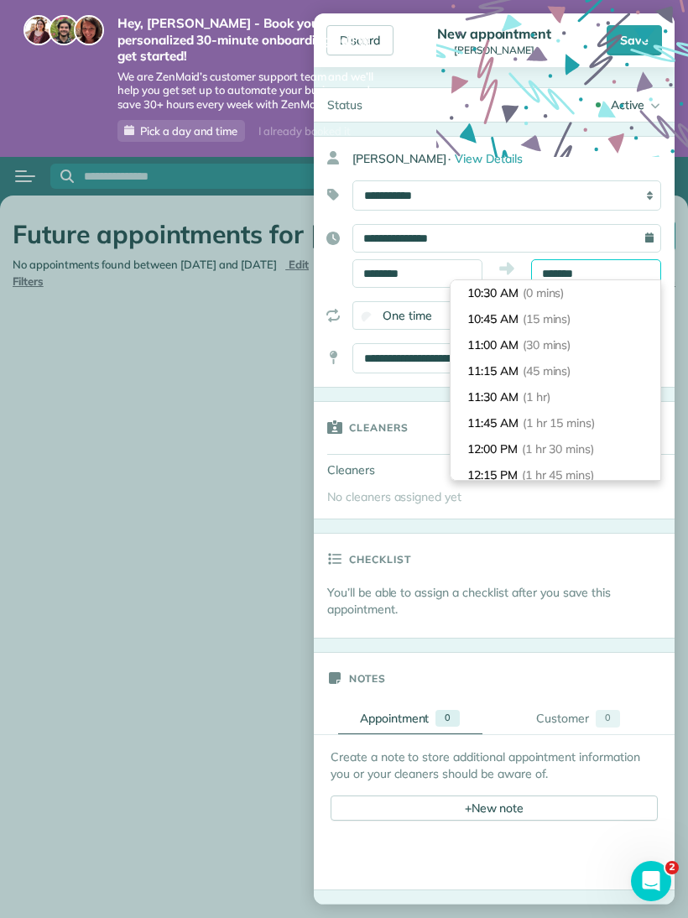
scroll to position [546, 0]
type input "*"
click at [522, 320] on li "11:30 AM (1 hr)" at bounding box center [555, 319] width 210 height 26
type input "********"
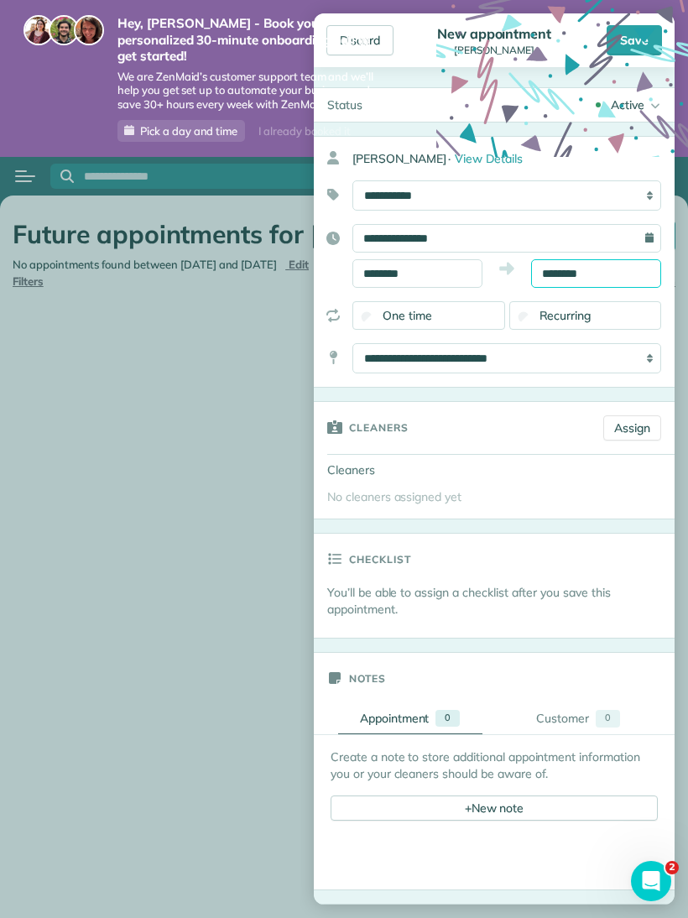
scroll to position [0, 0]
click at [650, 106] on icon at bounding box center [562, 126] width 252 height 252
click at [652, 89] on icon at bounding box center [562, 126] width 252 height 252
click at [646, 95] on icon at bounding box center [562, 126] width 252 height 252
click at [653, 100] on icon at bounding box center [562, 126] width 252 height 252
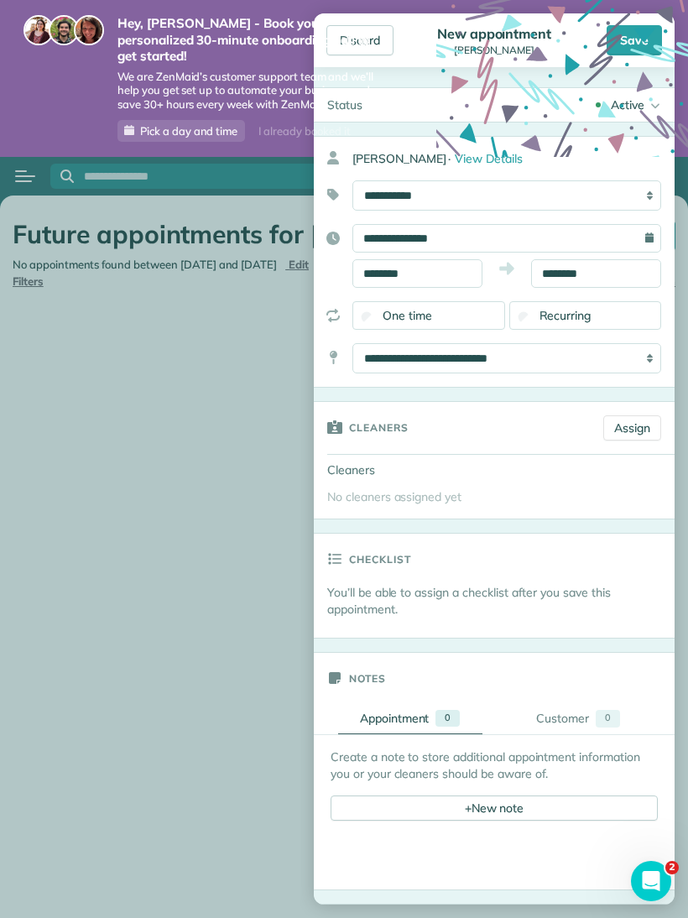
click at [627, 105] on icon at bounding box center [562, 126] width 252 height 252
click at [627, 104] on icon at bounding box center [562, 126] width 252 height 252
click at [637, 420] on link "Assign" at bounding box center [632, 427] width 58 height 25
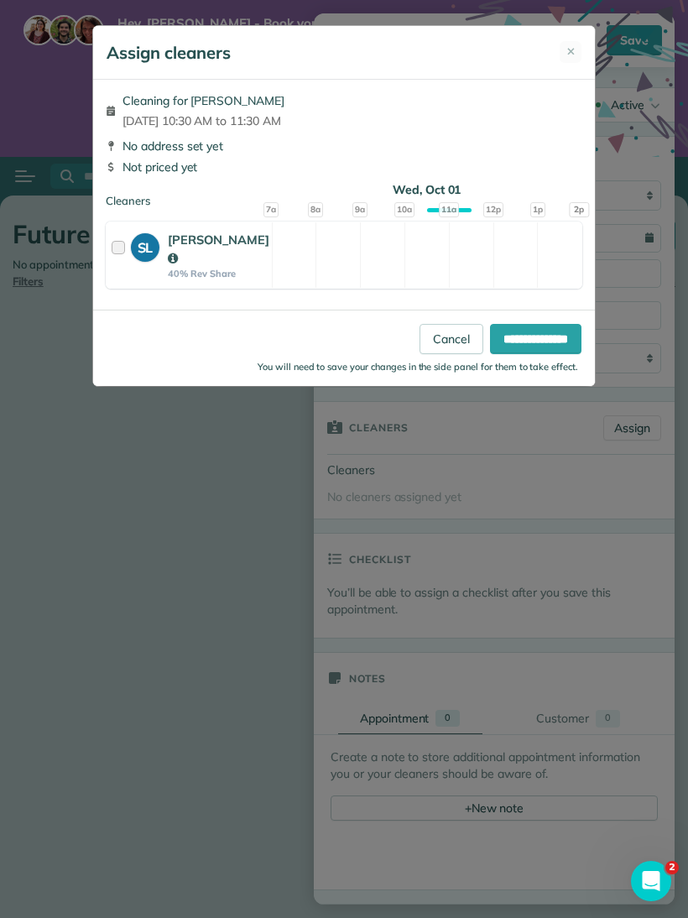
click at [122, 247] on div at bounding box center [121, 255] width 19 height 49
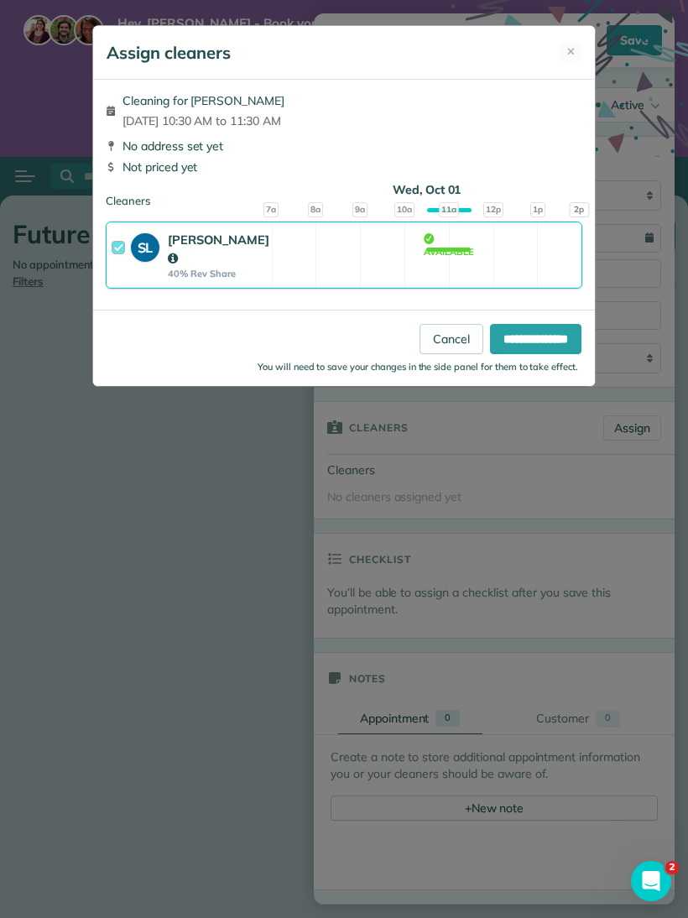
click at [543, 325] on input "**********" at bounding box center [535, 339] width 91 height 30
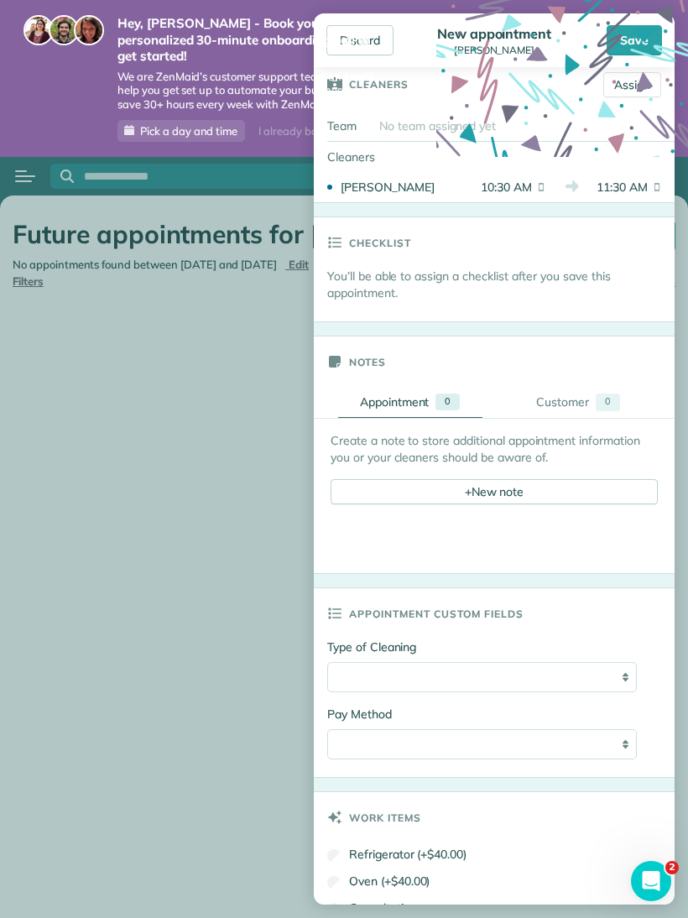
scroll to position [341, 0]
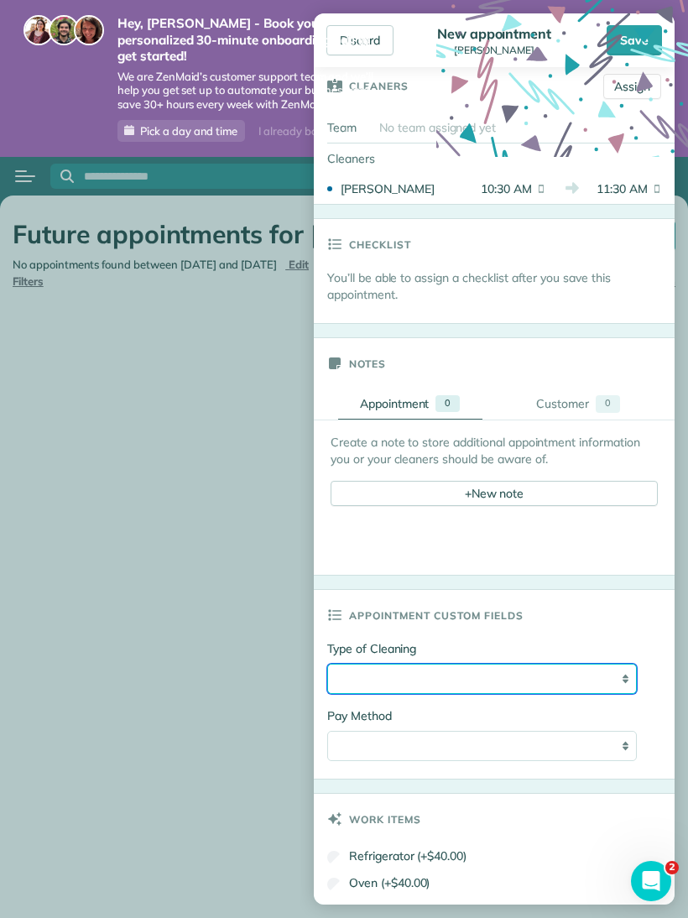
click at [583, 681] on select "**********" at bounding box center [481, 678] width 309 height 30
select select "**********"
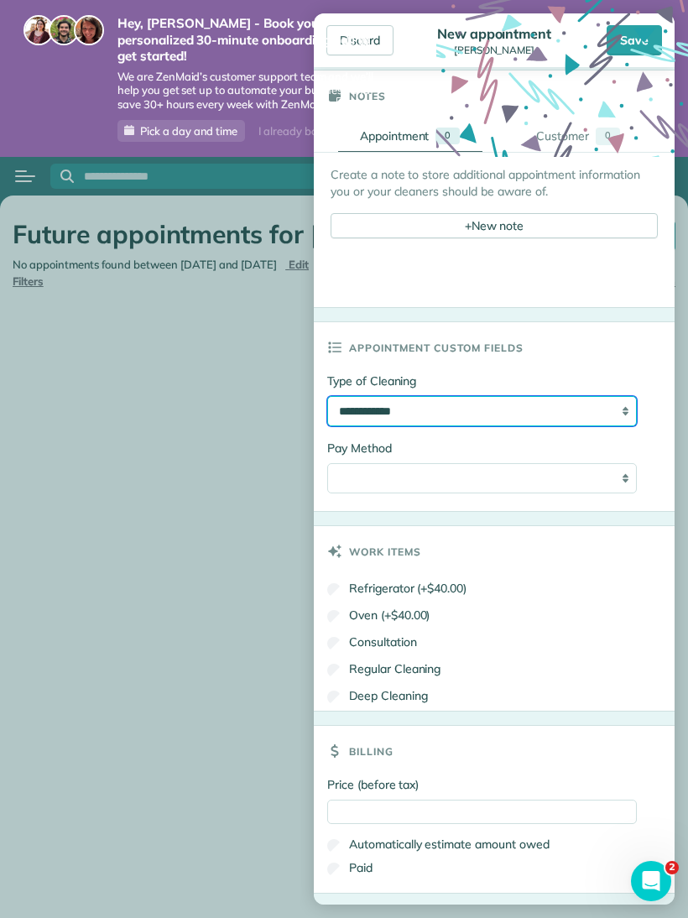
scroll to position [611, 0]
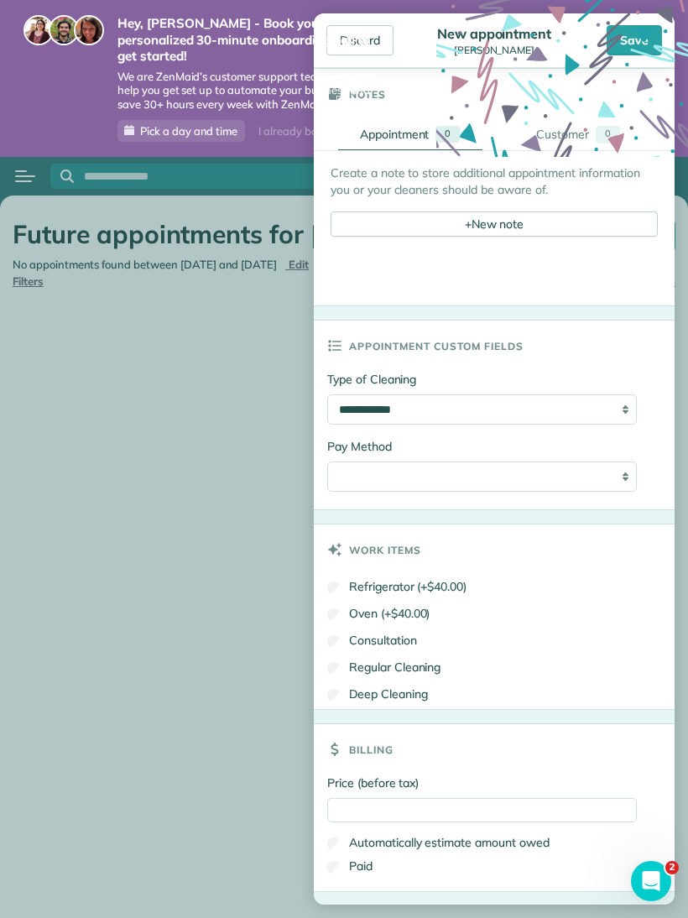
click at [415, 641] on label "Consultation" at bounding box center [372, 640] width 90 height 17
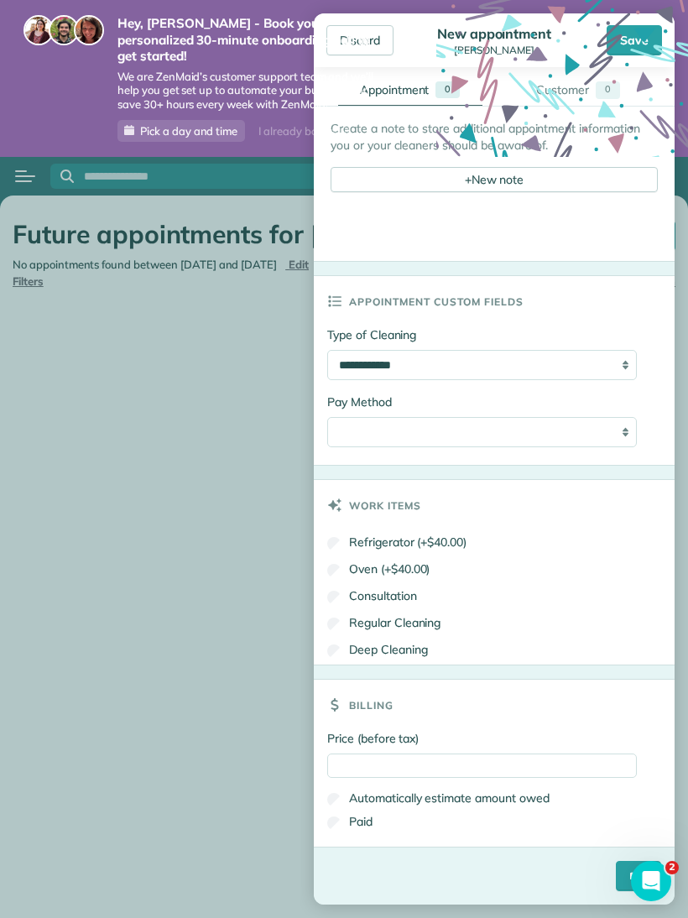
scroll to position [659, 0]
click at [616, 874] on input "****" at bounding box center [638, 875] width 45 height 30
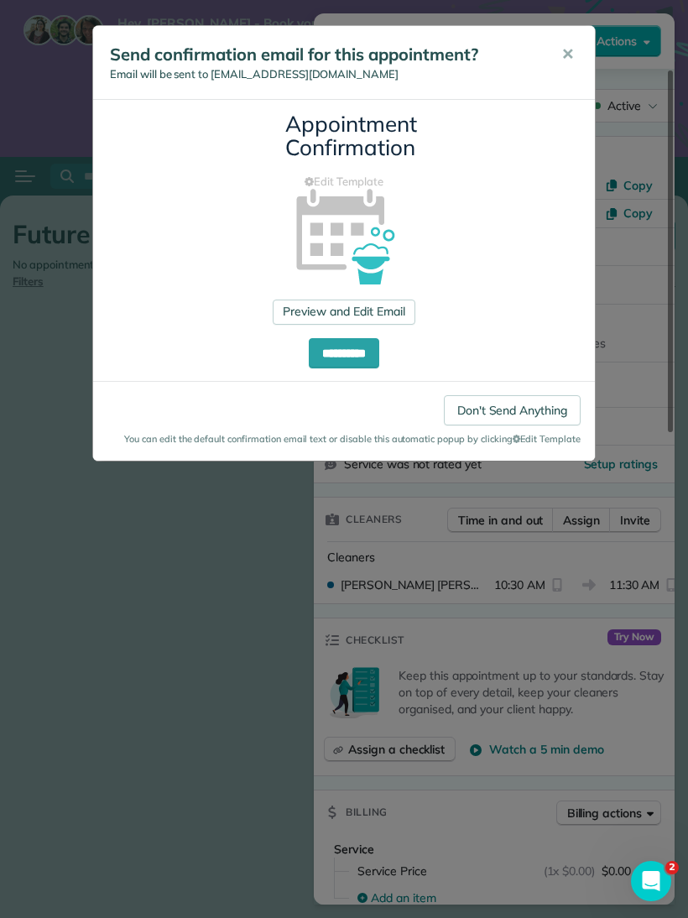
click at [538, 397] on link "Don't Send Anything" at bounding box center [512, 410] width 137 height 30
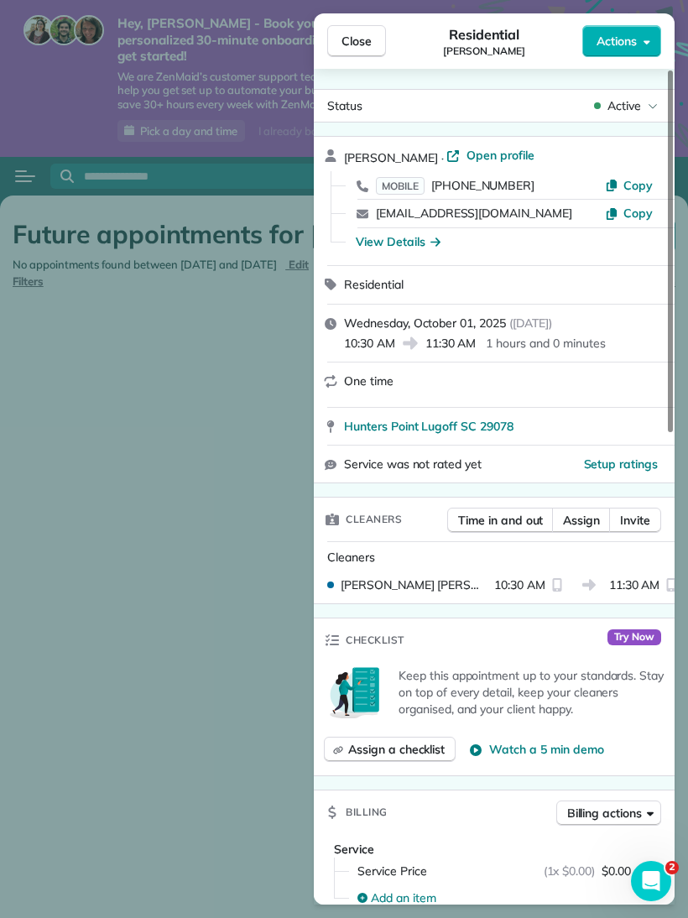
click at [378, 29] on button "Close" at bounding box center [356, 41] width 59 height 32
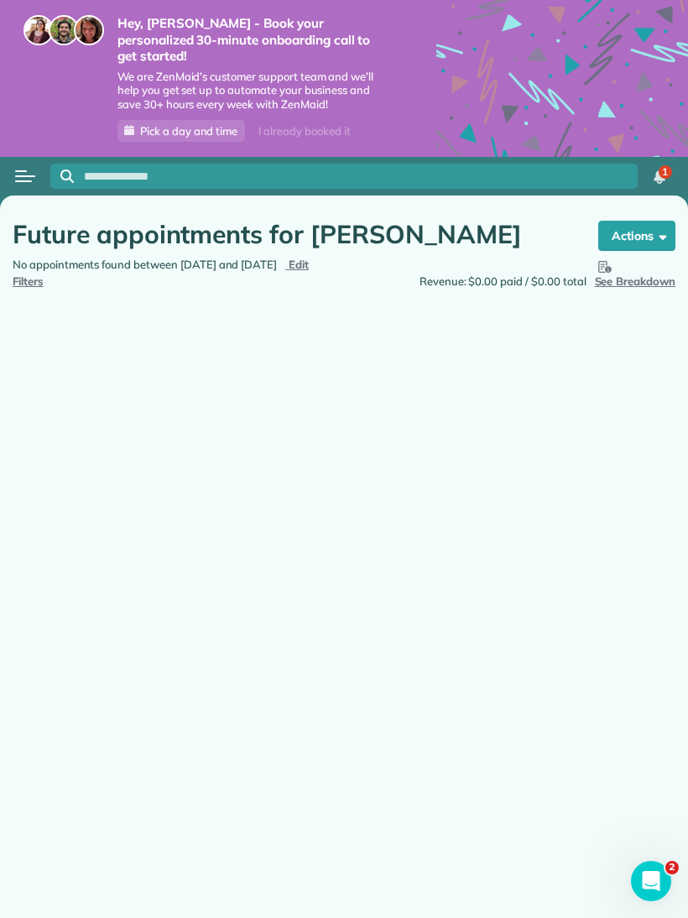
click at [338, 384] on main "Future appointments for Cindy Schedule Changes Actions Create Appointment Creat…" at bounding box center [344, 634] width 688 height 879
click at [577, 361] on div "Future appointments for Cindy Schedule Changes Actions Create Appointment Creat…" at bounding box center [344, 297] width 688 height 205
click at [592, 359] on div "Future appointments for Cindy Schedule Changes Actions Create Appointment Creat…" at bounding box center [344, 297] width 688 height 205
click at [658, 229] on span "button" at bounding box center [659, 235] width 13 height 13
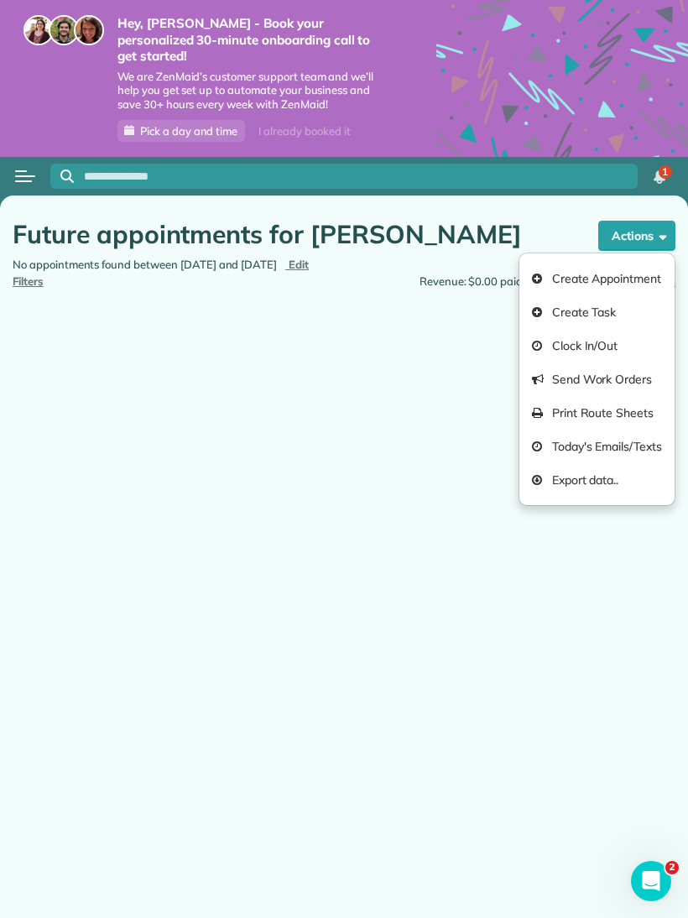
click at [638, 262] on link "Create Appointment" at bounding box center [596, 279] width 155 height 34
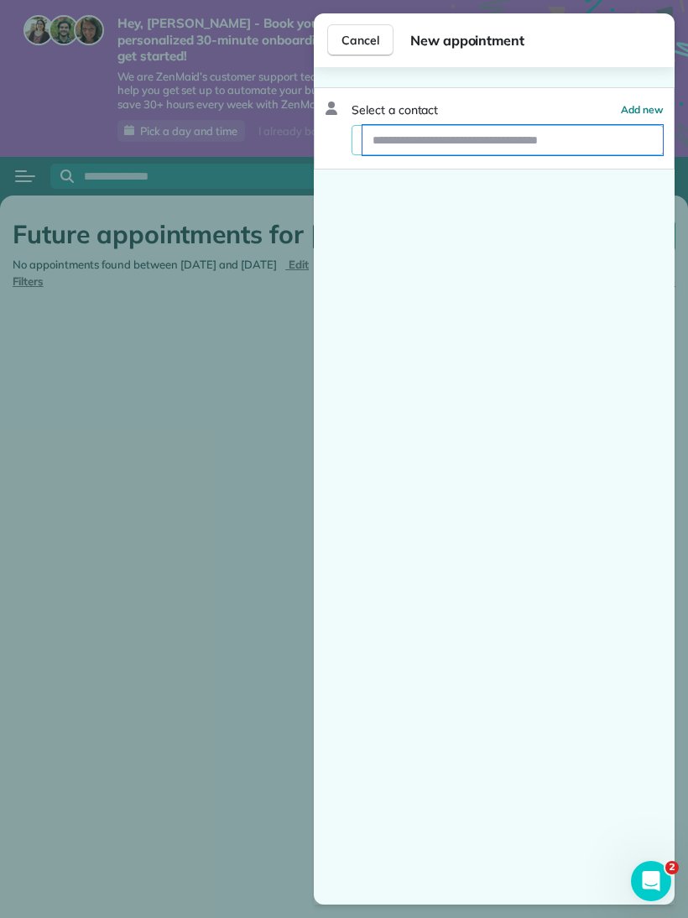
click at [545, 135] on input "text" at bounding box center [512, 140] width 300 height 30
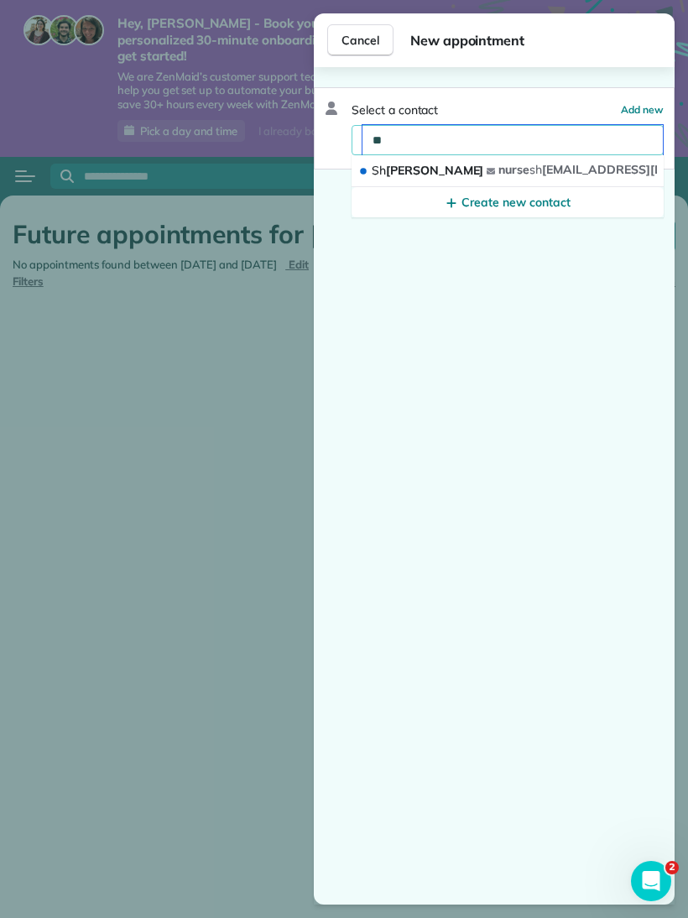
type input "***"
click at [427, 167] on button "Sha nnon nurse sha n4588@yahoo.com" at bounding box center [507, 171] width 312 height 32
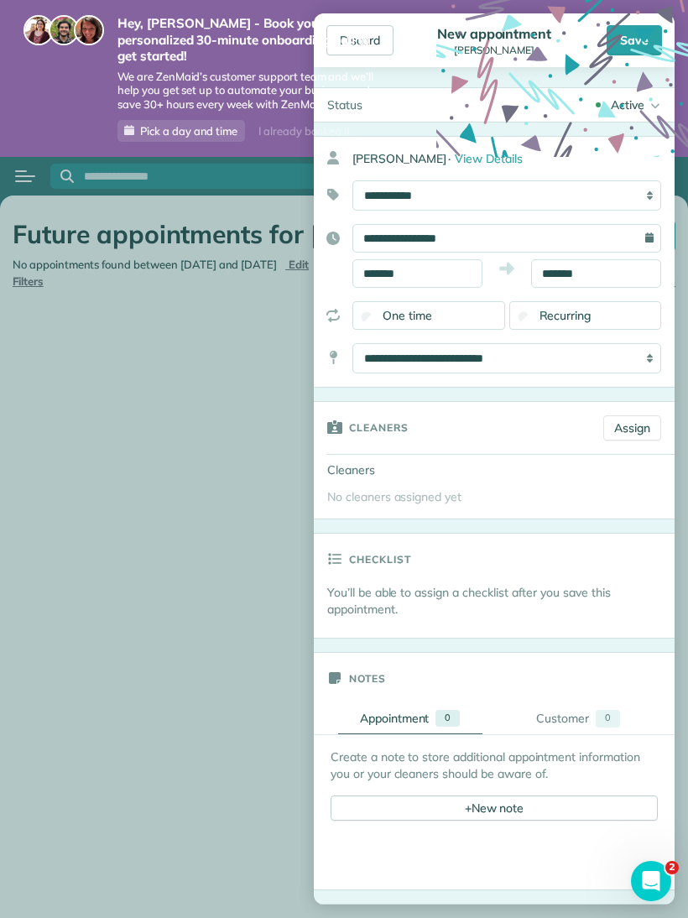
click at [499, 42] on icon at bounding box center [562, 126] width 252 height 252
click at [497, 49] on icon at bounding box center [562, 126] width 252 height 252
click at [497, 48] on icon at bounding box center [562, 126] width 252 height 252
click at [500, 45] on icon at bounding box center [562, 126] width 252 height 252
click at [363, 34] on strong "Hey, [PERSON_NAME] - Book your personalized 30-minute onboarding call to get st…" at bounding box center [251, 39] width 268 height 49
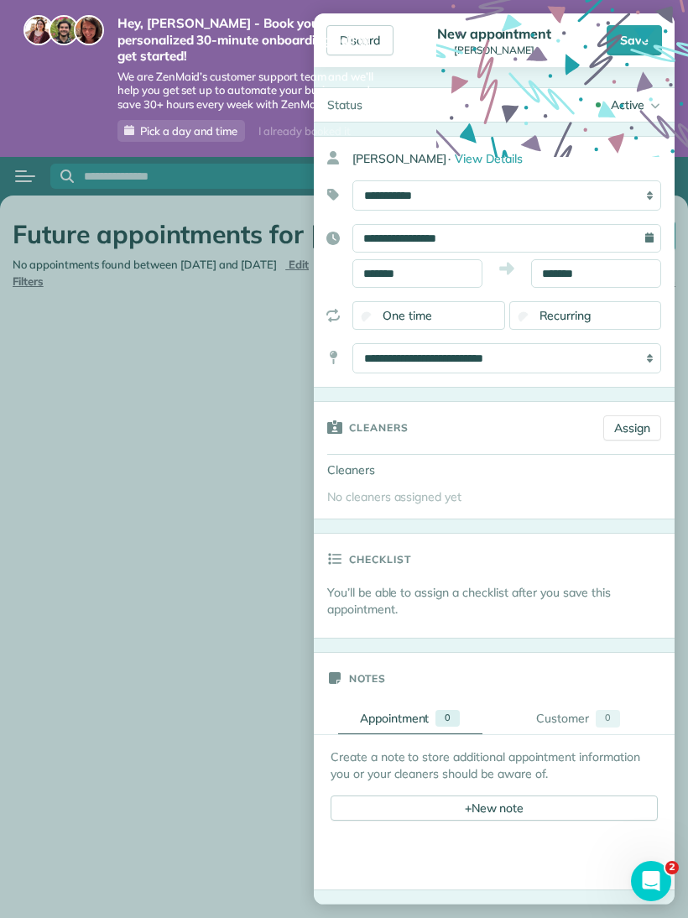
click at [375, 31] on strong "Hey, [PERSON_NAME] - Book your personalized 30-minute onboarding call to get st…" at bounding box center [251, 39] width 268 height 49
click at [387, 39] on div "Discard" at bounding box center [359, 40] width 67 height 30
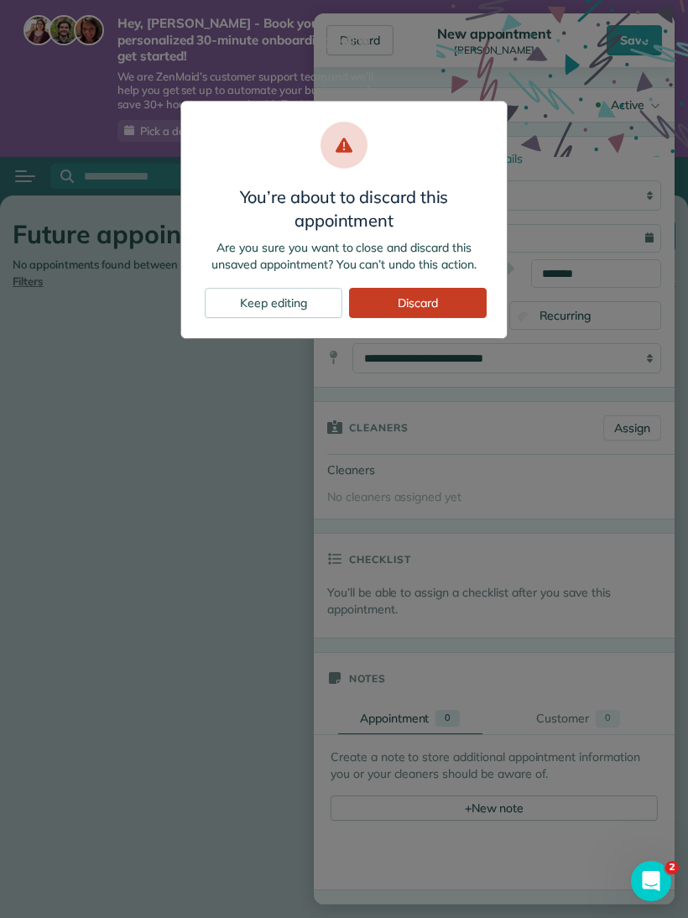
click at [362, 30] on div "You’re about to discard this appointment Are you sure you want to close and dis…" at bounding box center [344, 459] width 688 height 918
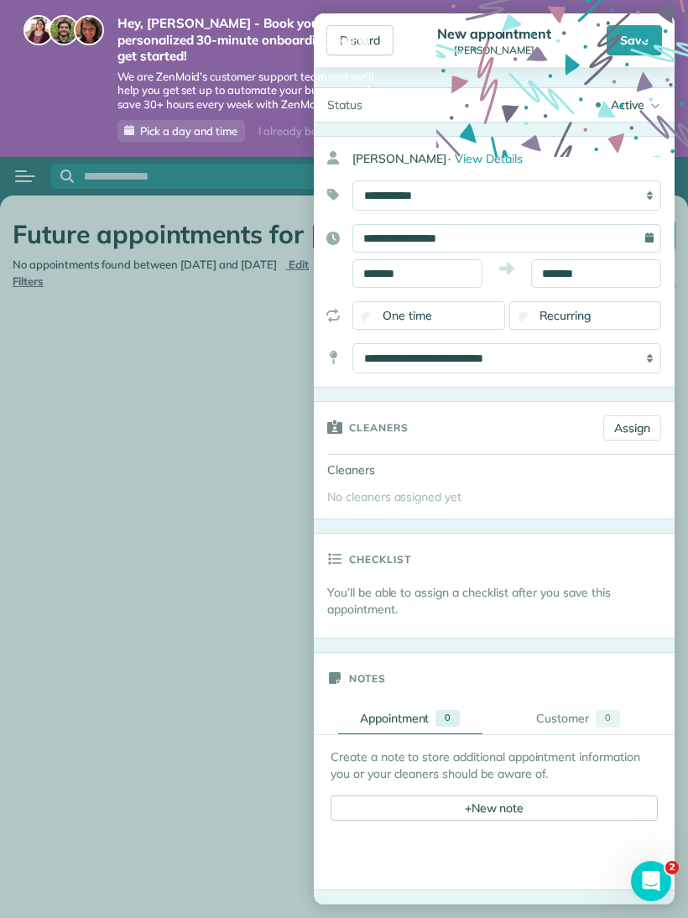
click at [370, 46] on strong "Hey, [PERSON_NAME] - Book your personalized 30-minute onboarding call to get st…" at bounding box center [251, 39] width 268 height 49
click at [361, 40] on strong "Hey, [PERSON_NAME] - Book your personalized 30-minute onboarding call to get st…" at bounding box center [251, 39] width 268 height 49
click at [376, 34] on strong "Hey, [PERSON_NAME] - Book your personalized 30-minute onboarding call to get st…" at bounding box center [251, 39] width 268 height 49
click at [370, 42] on strong "Hey, [PERSON_NAME] - Book your personalized 30-minute onboarding call to get st…" at bounding box center [251, 39] width 268 height 49
click at [365, 31] on strong "Hey, [PERSON_NAME] - Book your personalized 30-minute onboarding call to get st…" at bounding box center [251, 39] width 268 height 49
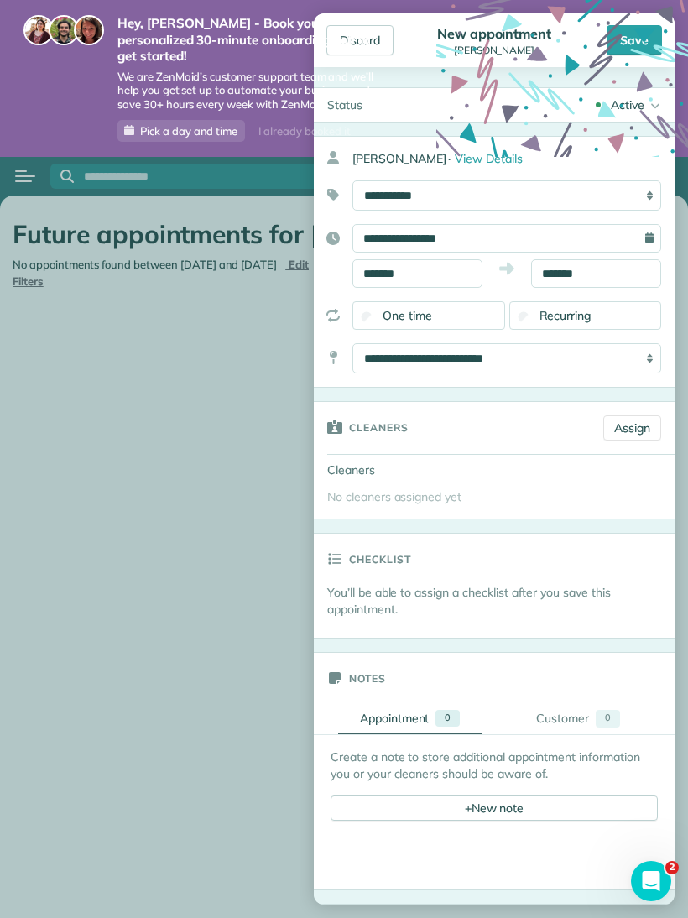
click at [227, 354] on body "Hey, Stella - Book your personalized 30-minute onboarding call to get started! …" at bounding box center [344, 459] width 688 height 918
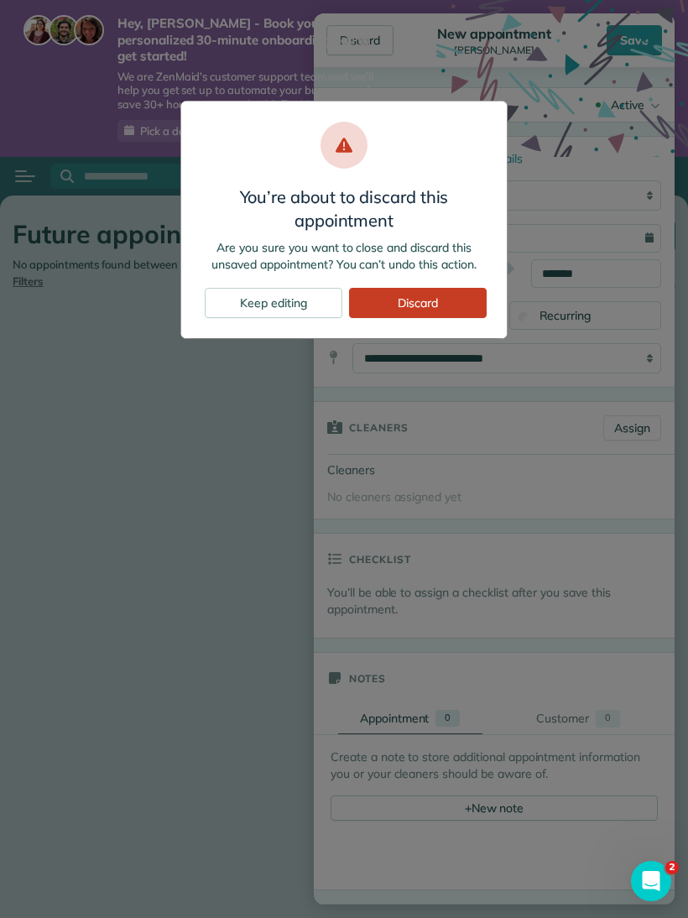
click at [450, 291] on div "Discard" at bounding box center [418, 303] width 138 height 30
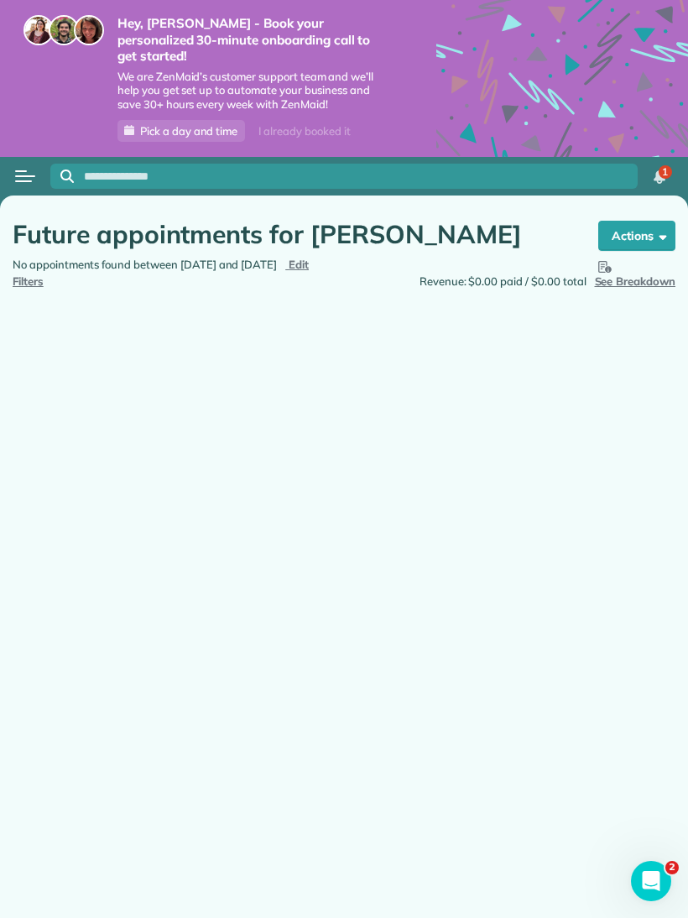
click at [18, 170] on div "Open menu" at bounding box center [21, 171] width 12 height 2
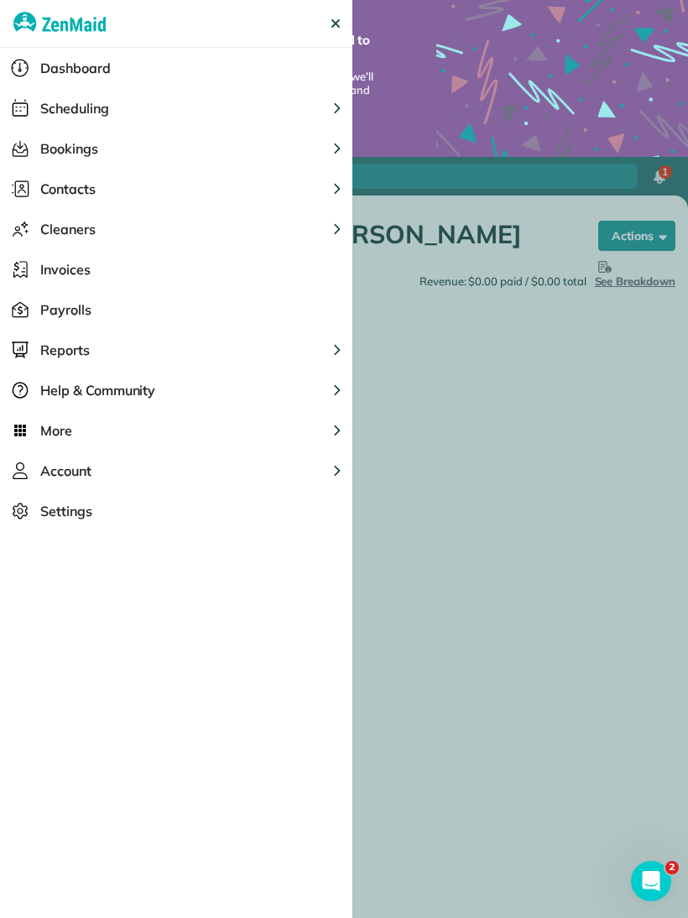
click at [127, 189] on button "Contacts" at bounding box center [176, 189] width 352 height 40
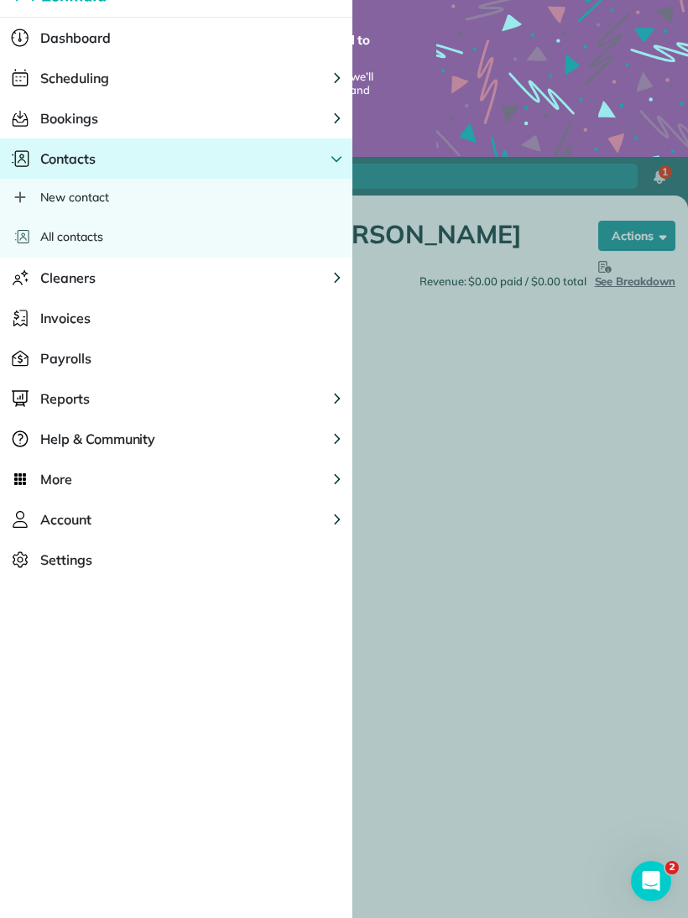
scroll to position [23, 0]
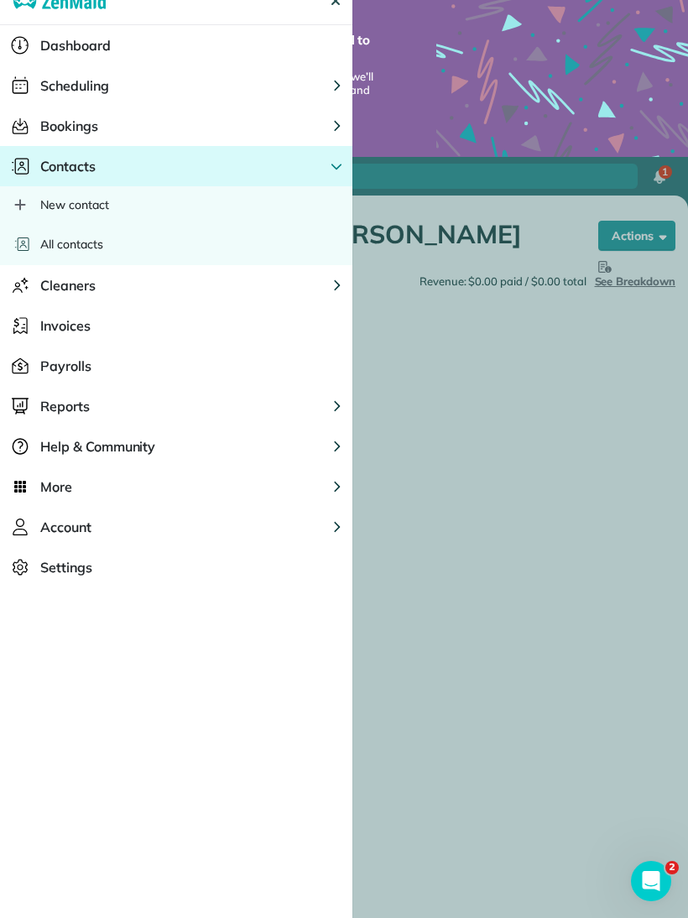
click at [148, 246] on div "All contacts" at bounding box center [176, 244] width 352 height 42
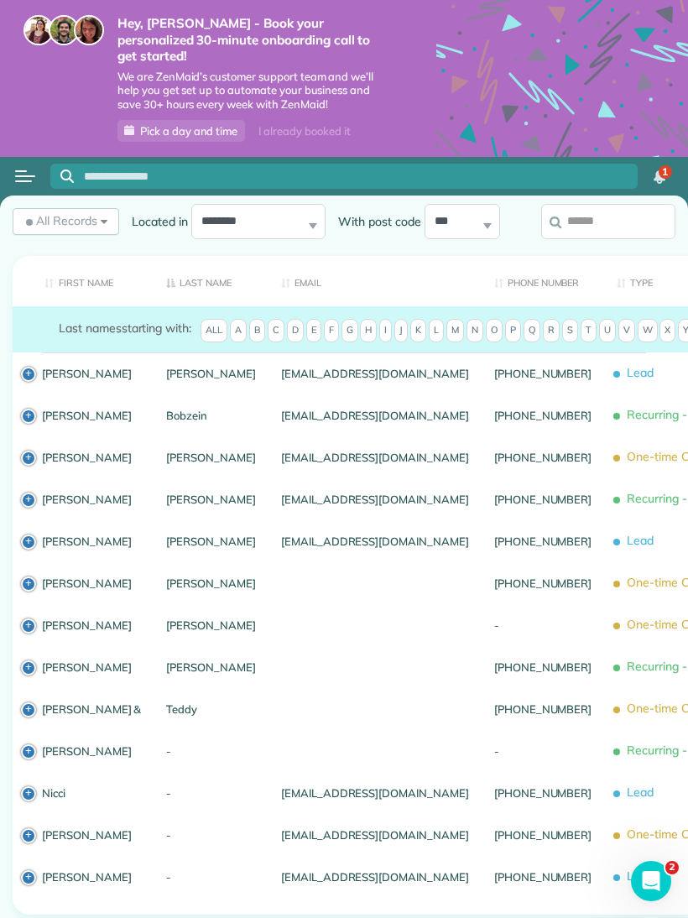
scroll to position [87, 0]
click at [70, 879] on link "[PERSON_NAME]" at bounding box center [91, 877] width 99 height 12
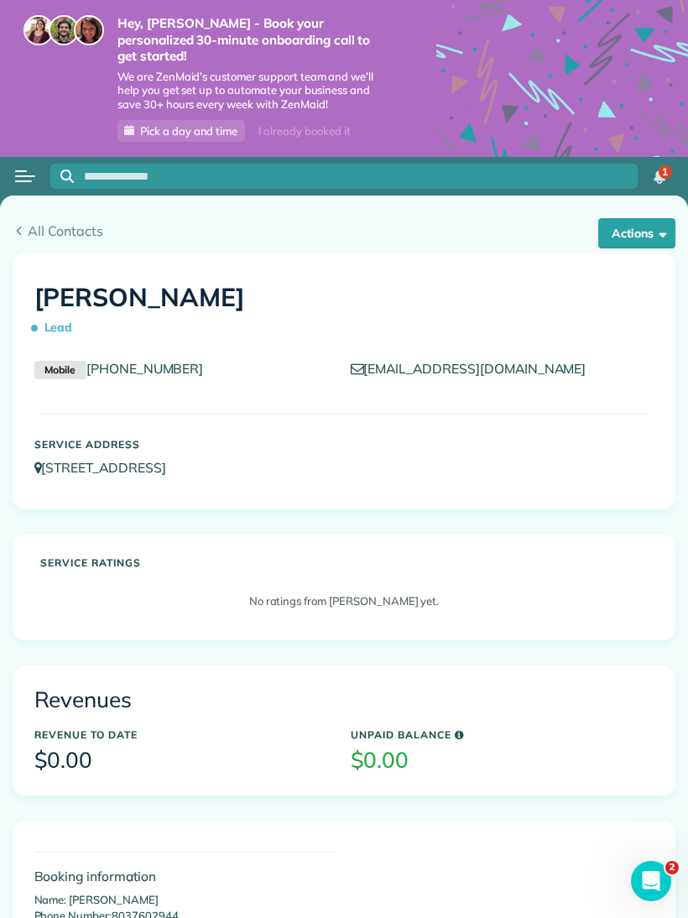
click at [653, 218] on button "Actions" at bounding box center [636, 233] width 77 height 30
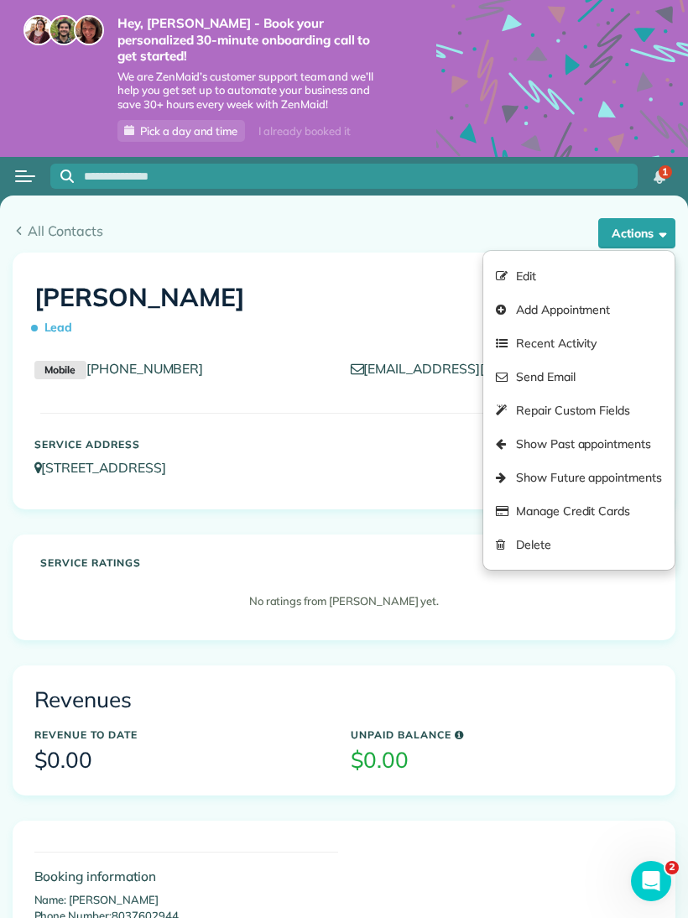
click at [616, 293] on link "Add Appointment" at bounding box center [578, 310] width 191 height 34
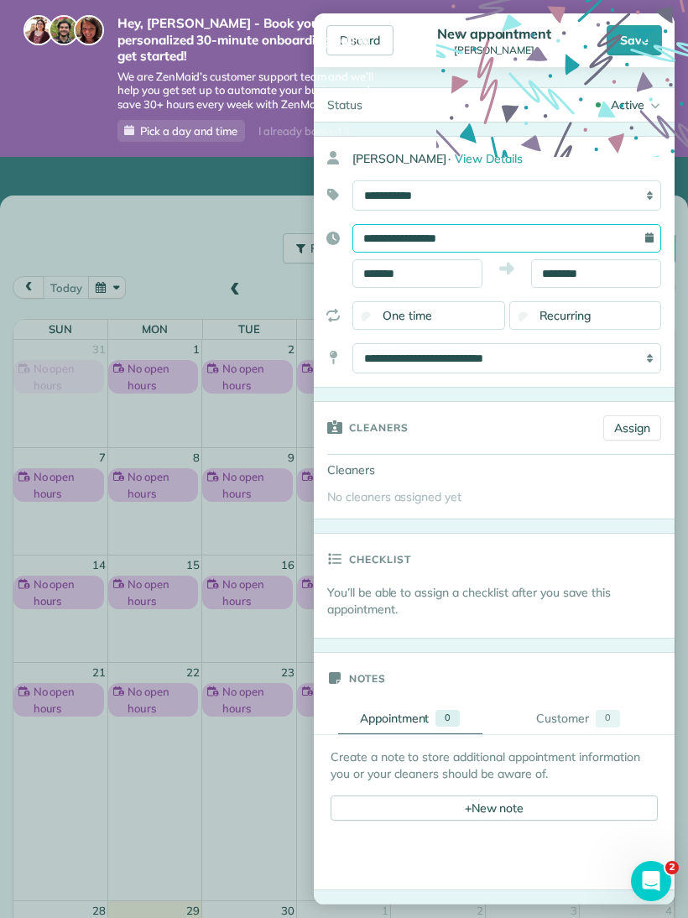
click at [618, 241] on input "**********" at bounding box center [506, 238] width 309 height 29
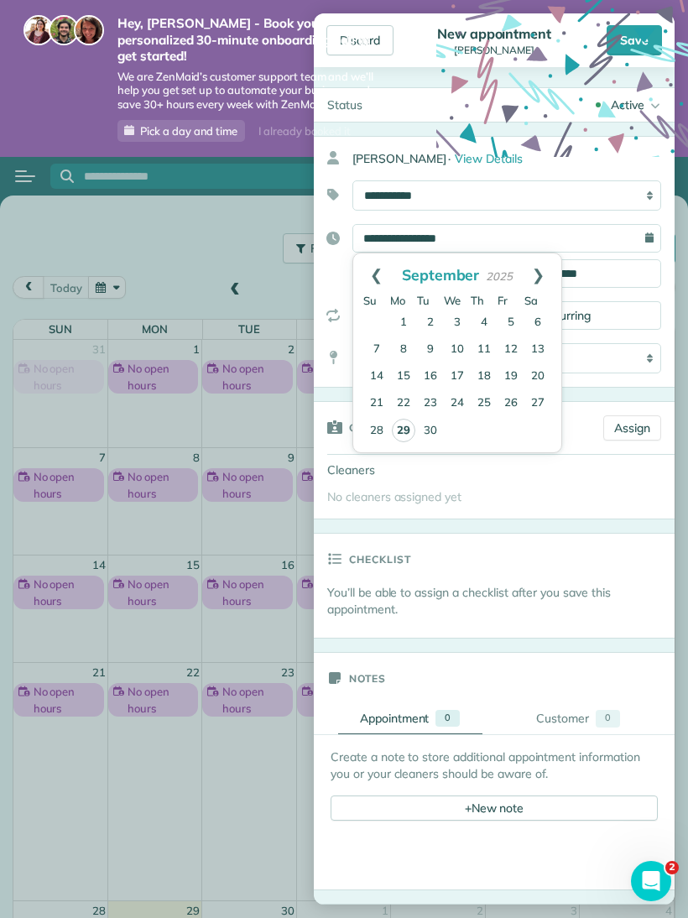
click at [540, 271] on link "Next" at bounding box center [538, 274] width 46 height 42
click at [461, 320] on link "1" at bounding box center [457, 322] width 27 height 27
type input "**********"
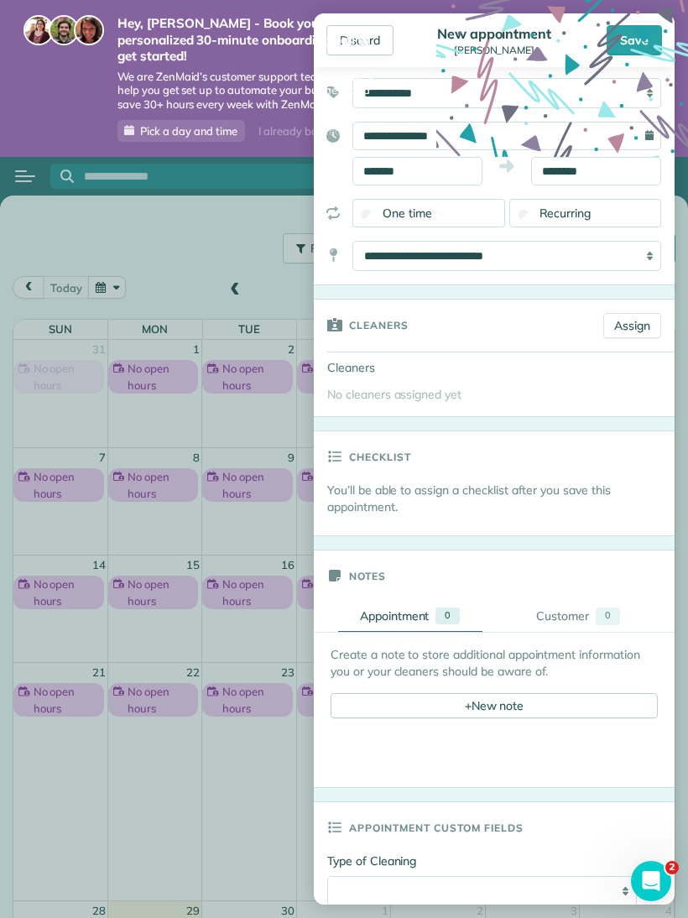
scroll to position [106, 0]
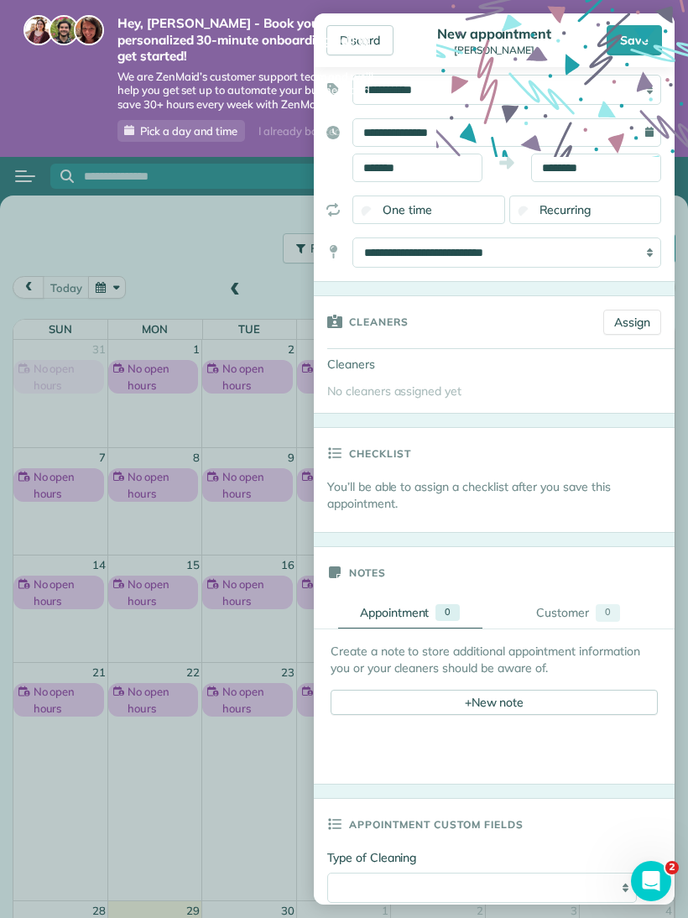
click at [637, 324] on link "Assign" at bounding box center [632, 321] width 58 height 25
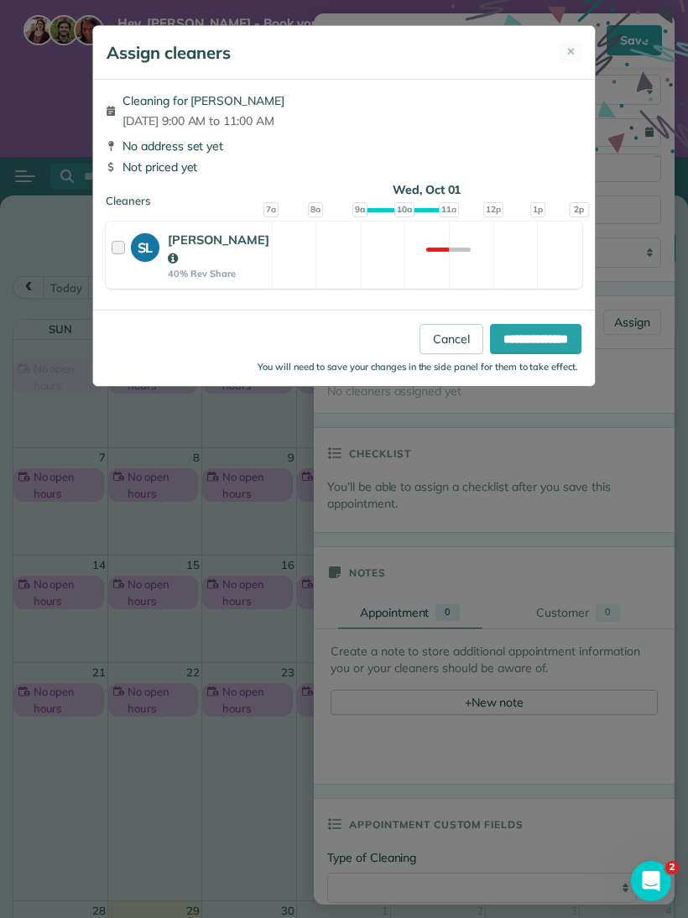
click at [123, 237] on div at bounding box center [121, 255] width 19 height 49
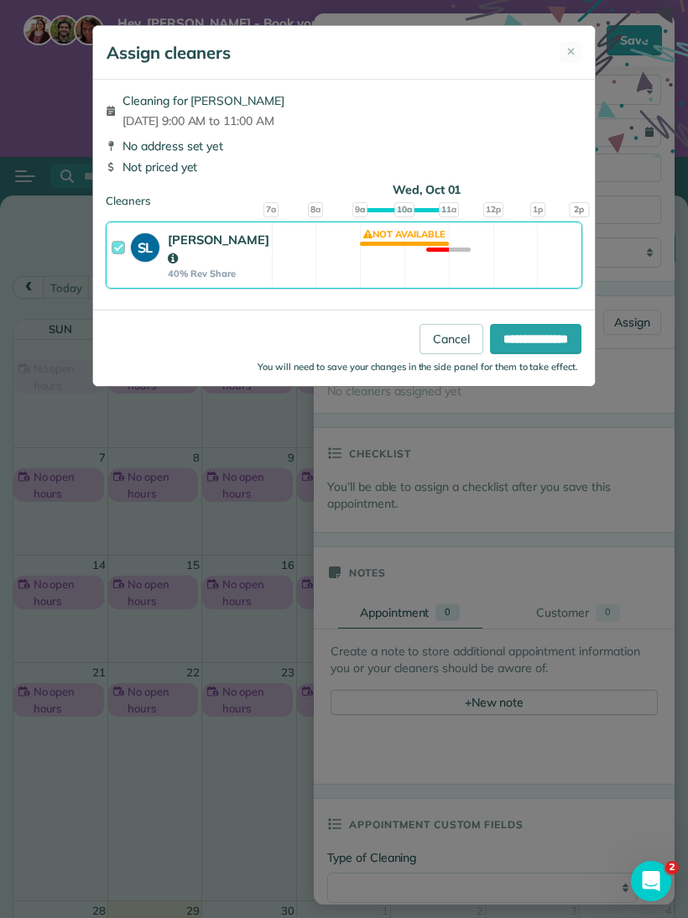
click at [543, 324] on input "**********" at bounding box center [535, 339] width 91 height 30
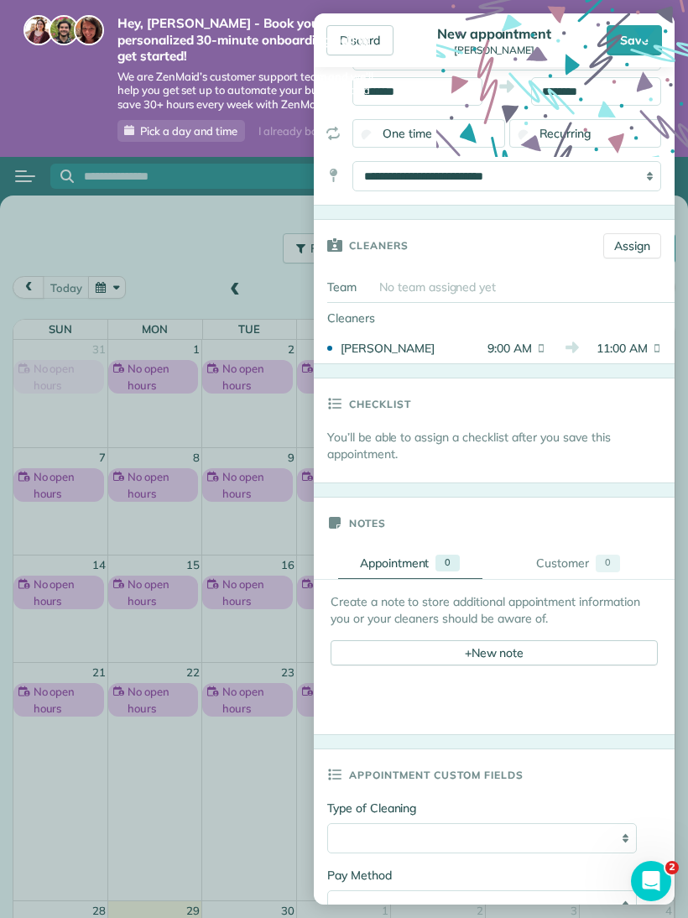
scroll to position [186, 0]
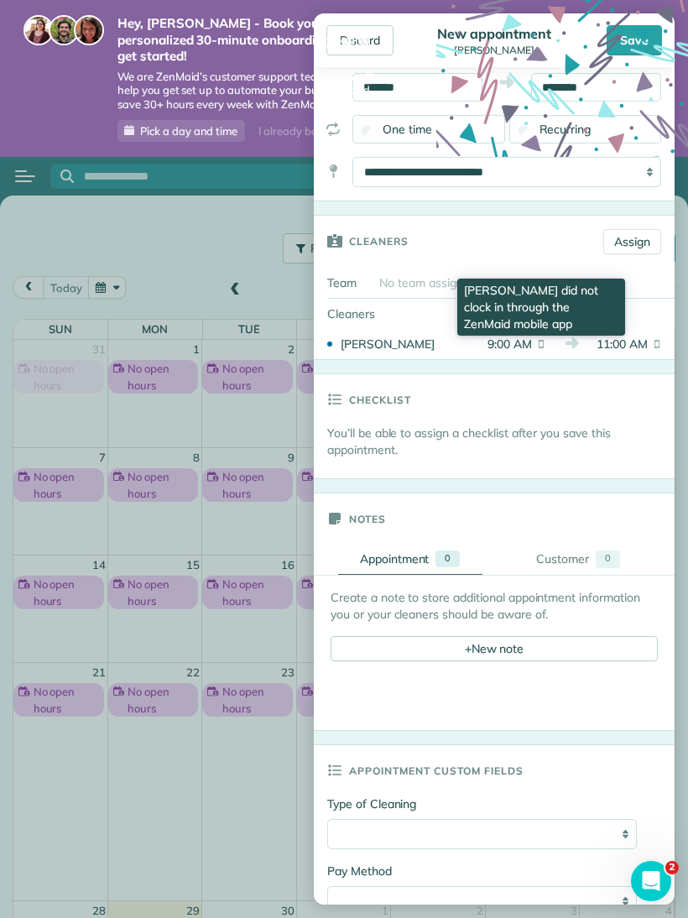
click at [538, 341] on icon at bounding box center [541, 343] width 10 height 17
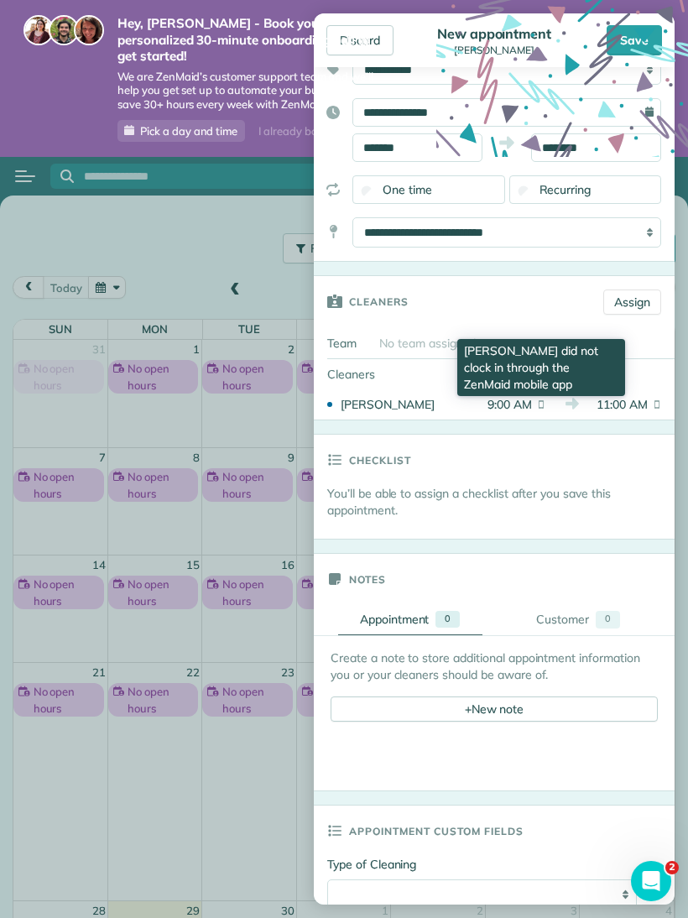
scroll to position [121, 0]
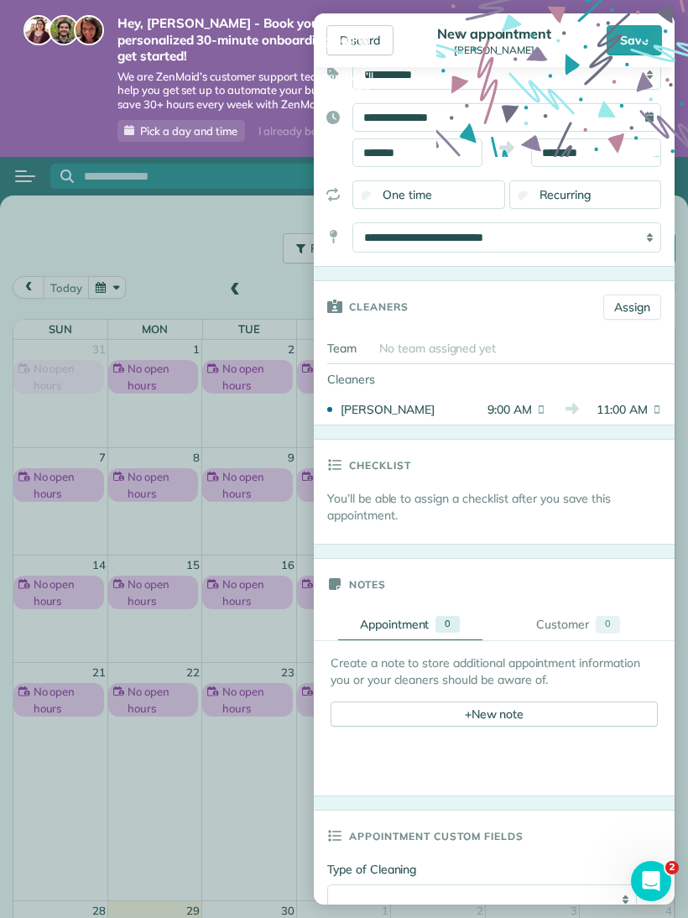
click at [646, 303] on link "Assign" at bounding box center [632, 306] width 58 height 25
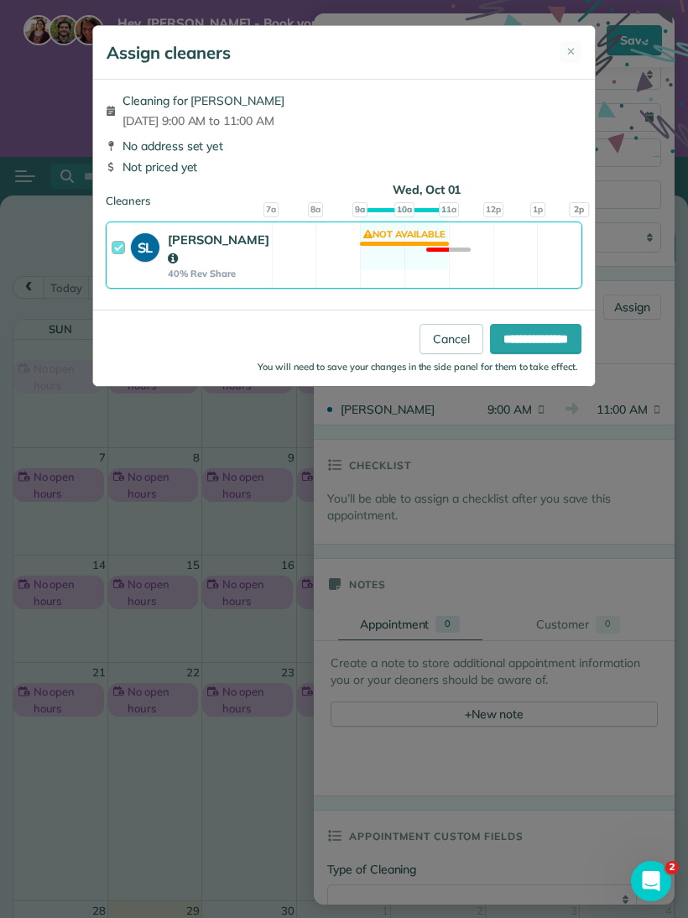
click at [431, 324] on link "Cancel" at bounding box center [451, 339] width 64 height 30
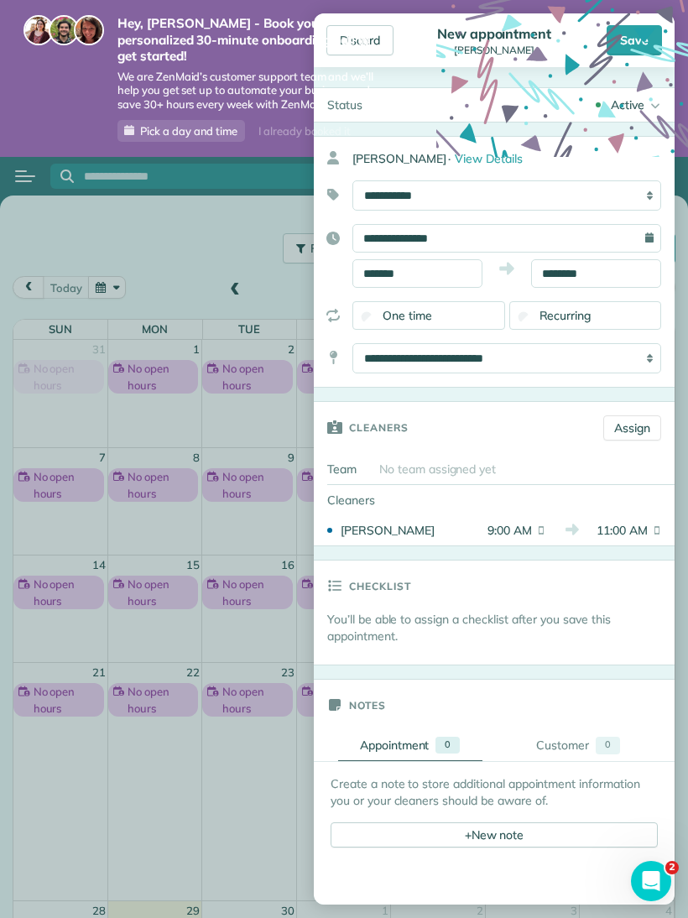
scroll to position [0, 0]
click at [451, 268] on input "*******" at bounding box center [417, 273] width 130 height 29
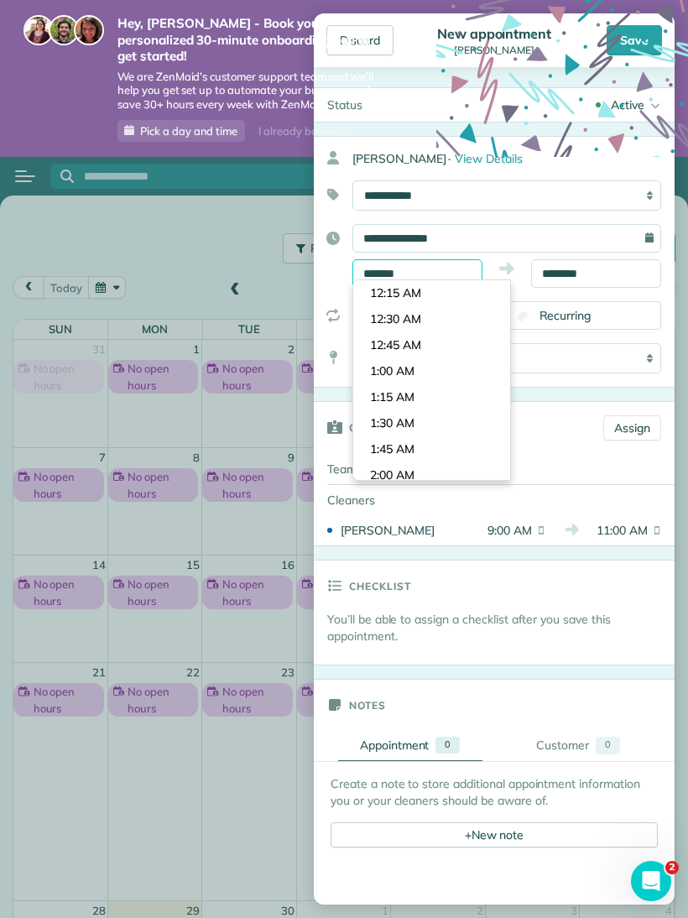
scroll to position [884, 0]
click at [628, 276] on input "********" at bounding box center [596, 273] width 130 height 29
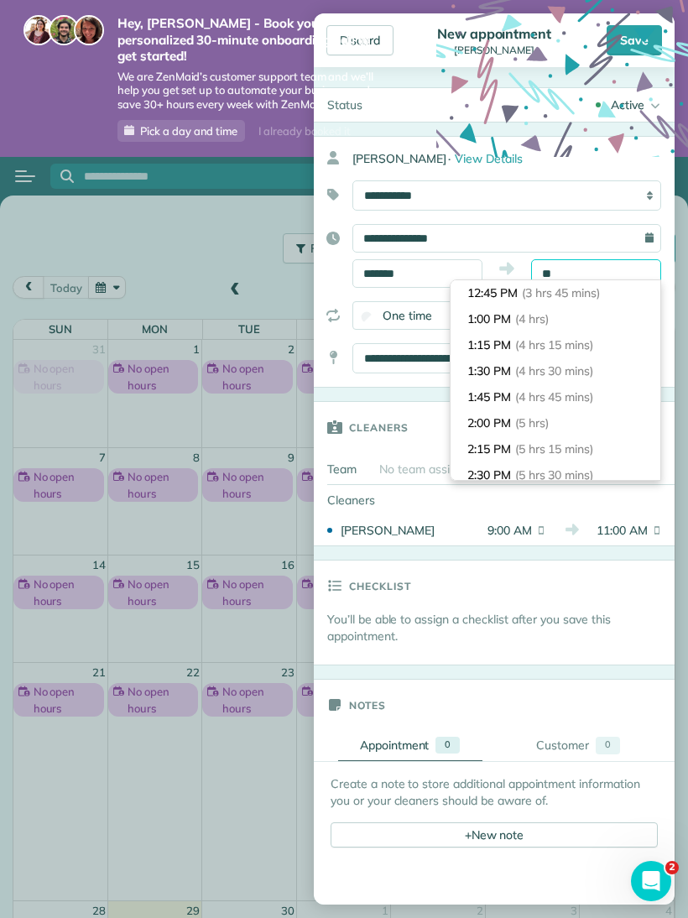
scroll to position [78, 0]
click at [535, 317] on span "(1 hr)" at bounding box center [537, 318] width 28 height 15
type input "********"
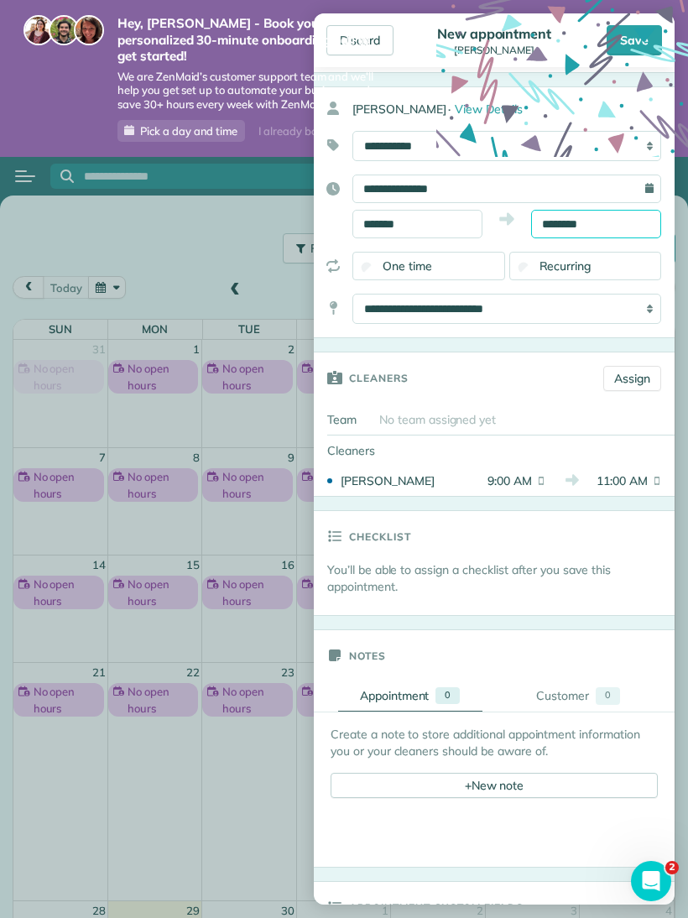
scroll to position [50, 0]
click at [643, 372] on link "Assign" at bounding box center [632, 377] width 58 height 25
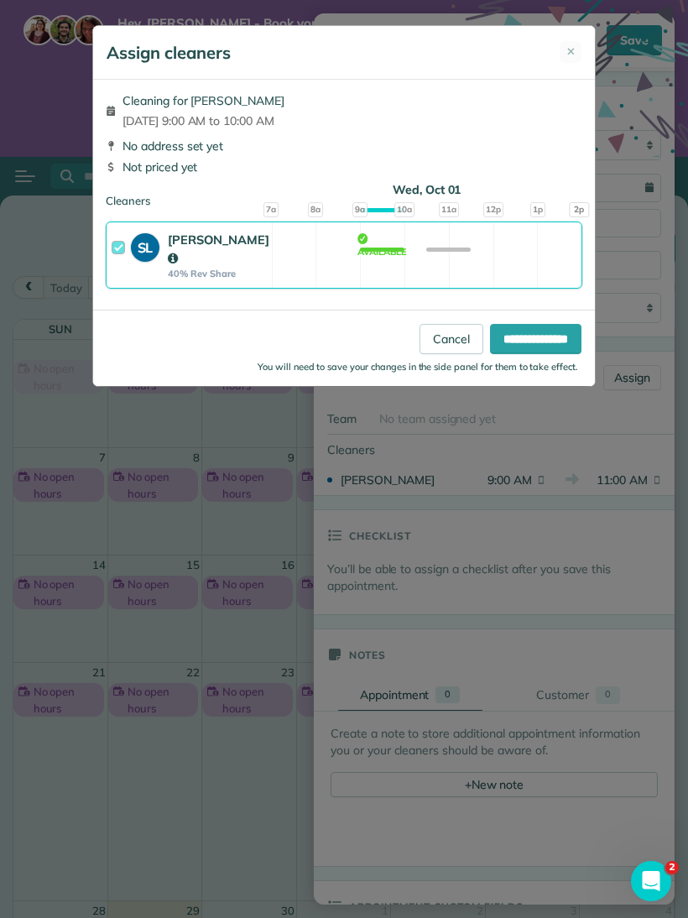
click at [549, 324] on input "**********" at bounding box center [535, 339] width 91 height 30
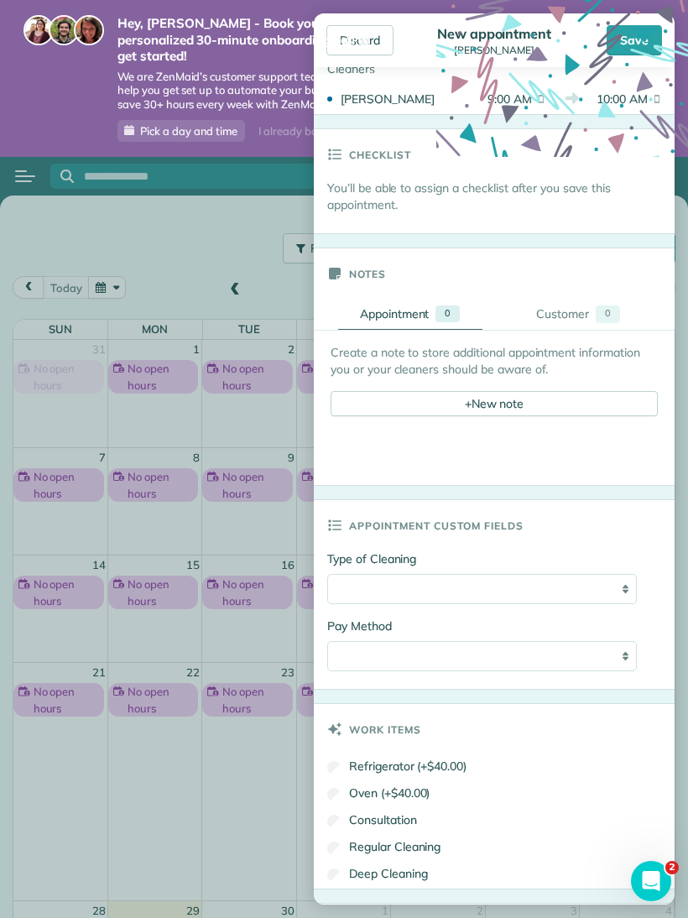
scroll to position [439, 0]
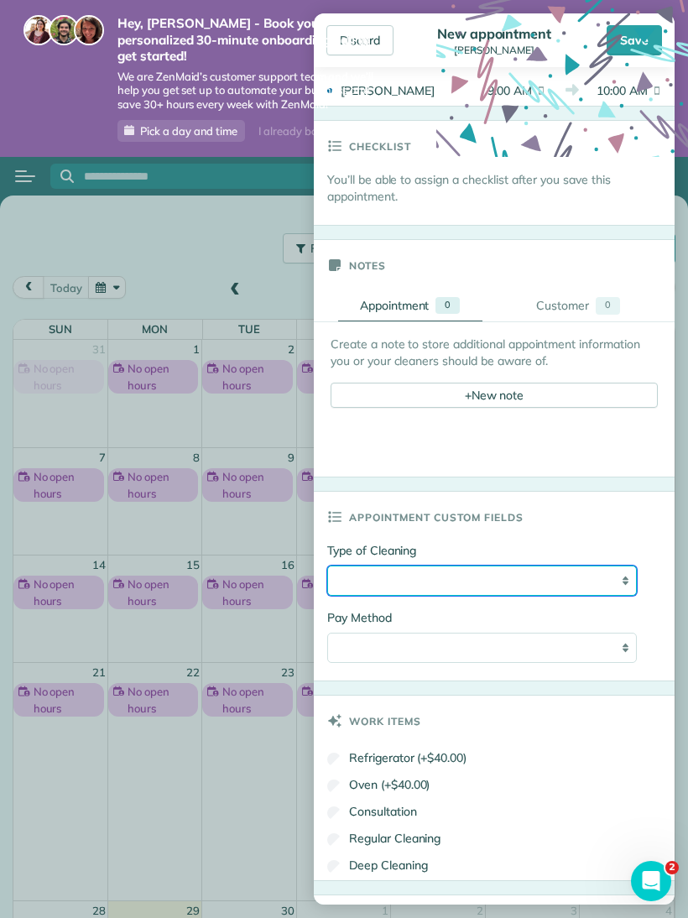
click at [595, 575] on select "**********" at bounding box center [481, 580] width 309 height 30
select select "**********"
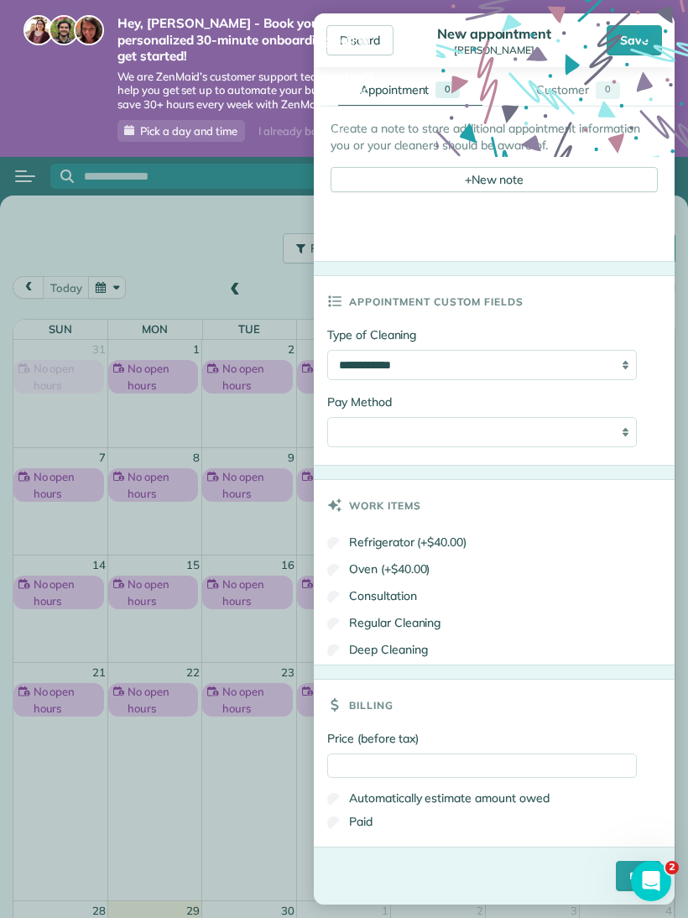
scroll to position [659, 0]
click at [616, 876] on input "****" at bounding box center [638, 875] width 45 height 30
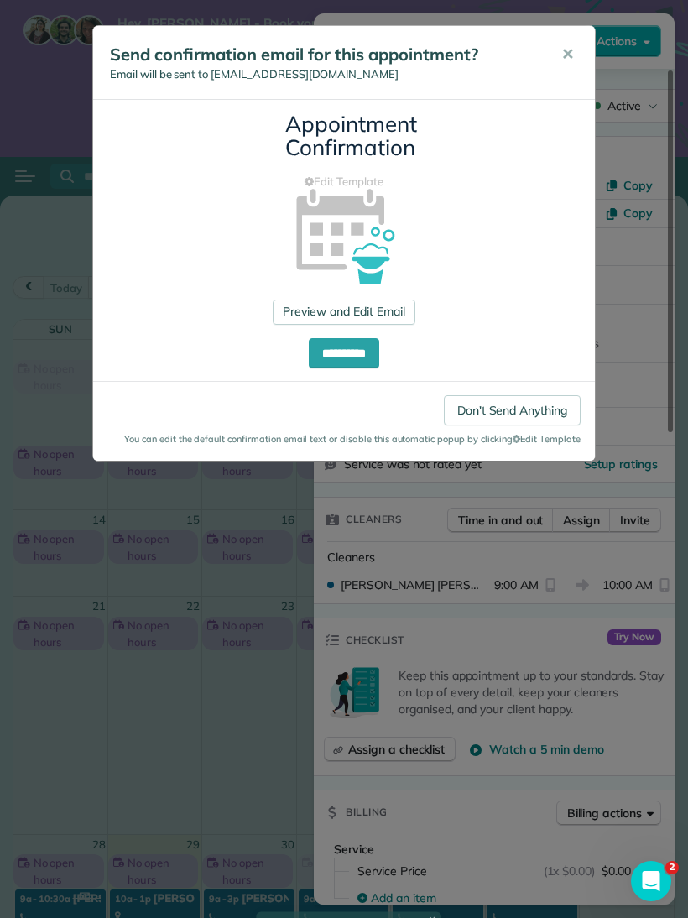
click at [532, 399] on link "Don't Send Anything" at bounding box center [512, 410] width 137 height 30
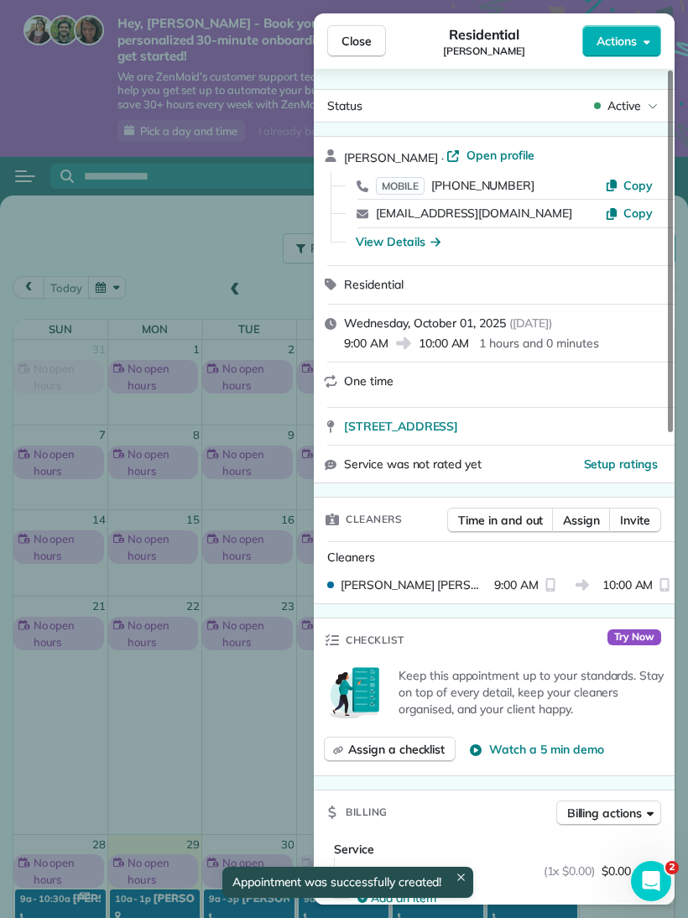
click at [356, 35] on span "Close" at bounding box center [356, 41] width 30 height 17
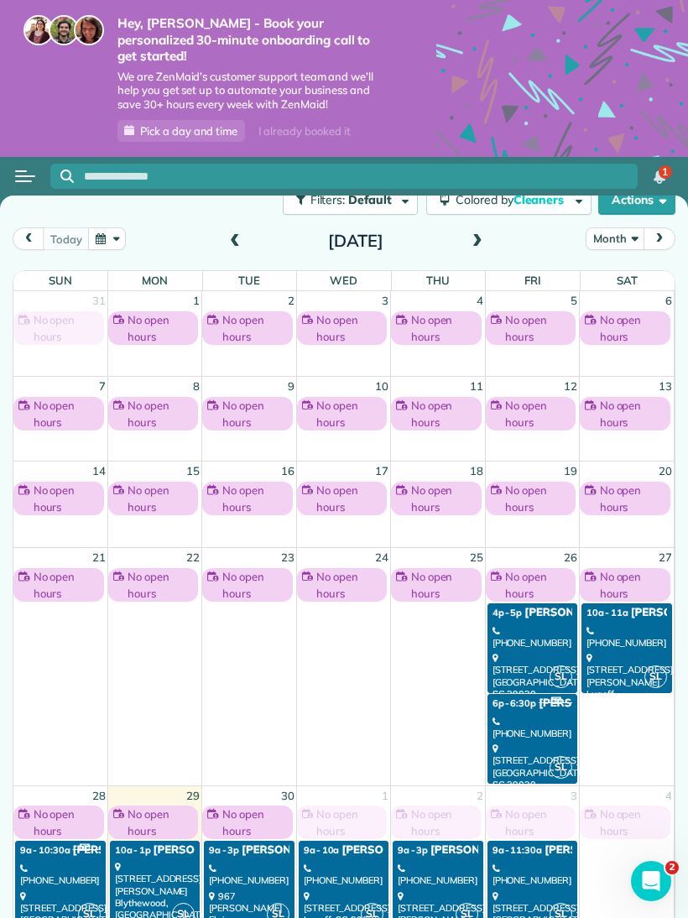
click at [473, 234] on span at bounding box center [477, 241] width 18 height 15
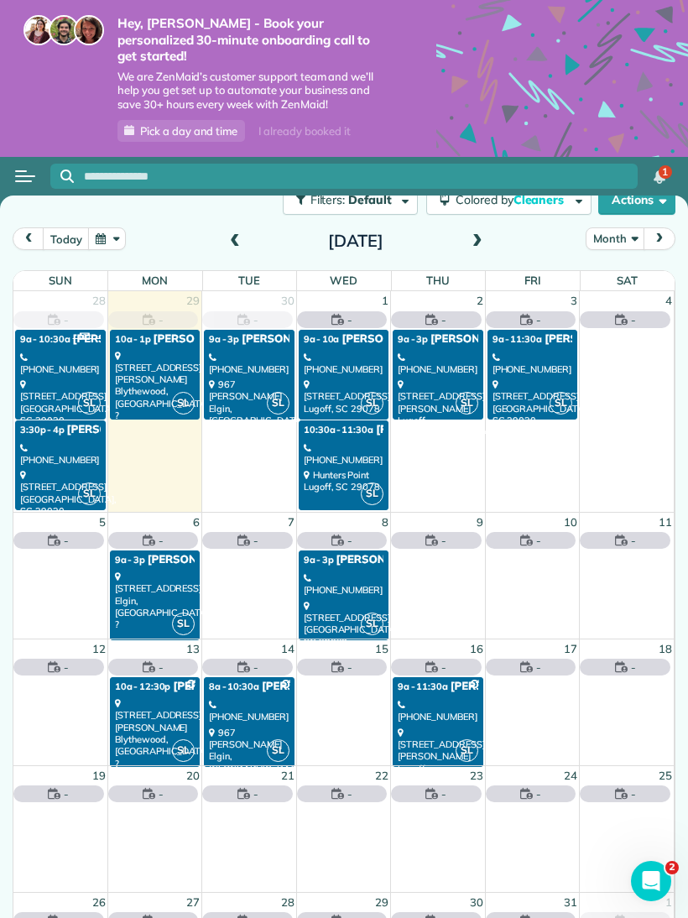
scroll to position [47, 0]
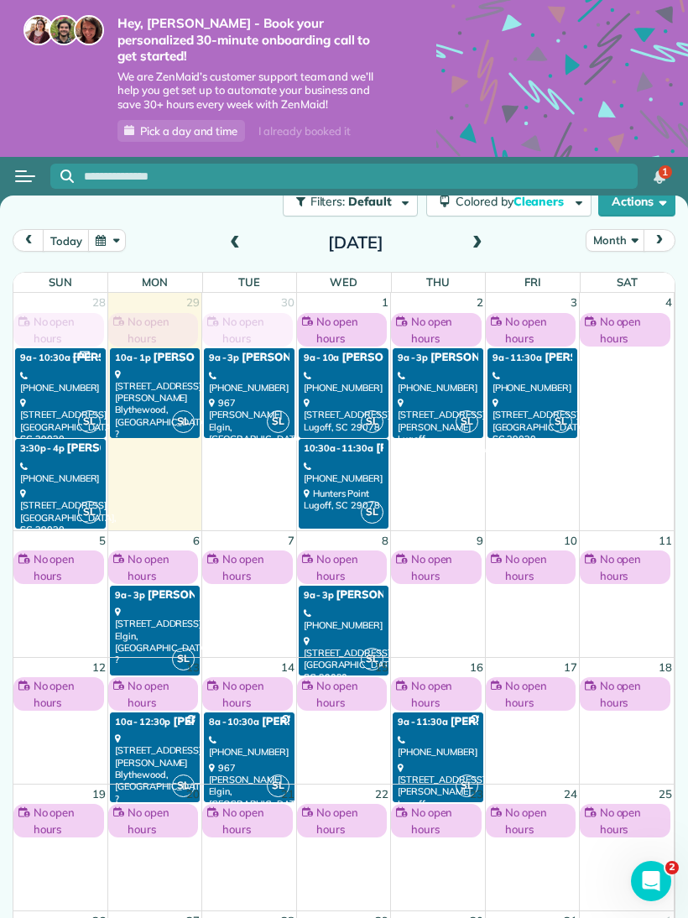
click at [73, 370] on div "(402) 540-7880" at bounding box center [60, 382] width 81 height 24
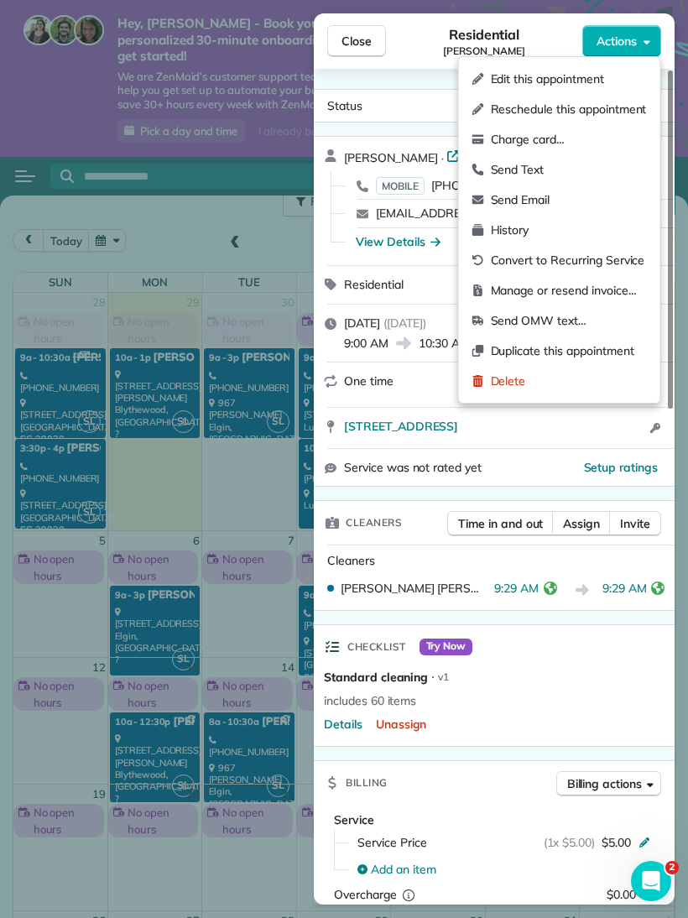
click at [540, 379] on span "Delete" at bounding box center [569, 380] width 156 height 17
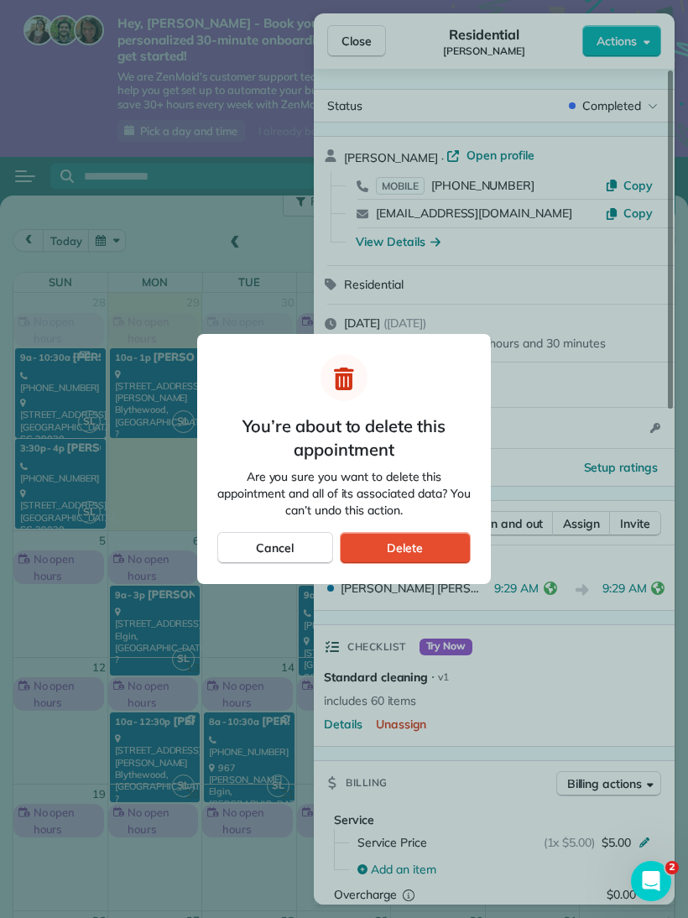
click at [427, 543] on div "Delete" at bounding box center [405, 548] width 131 height 32
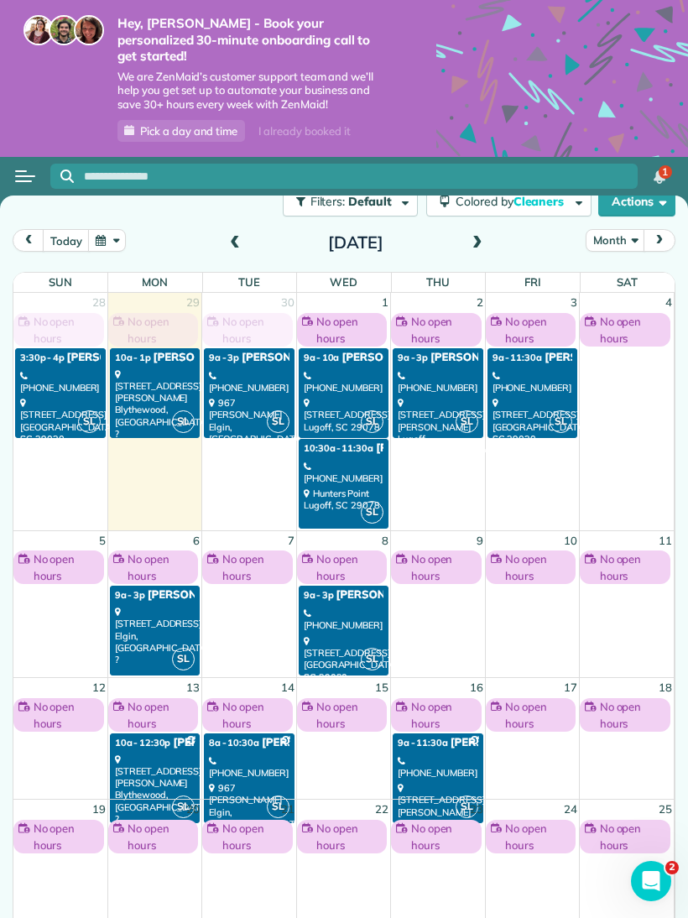
click at [557, 351] on span "Vivian & Teddy" at bounding box center [612, 357] width 137 height 13
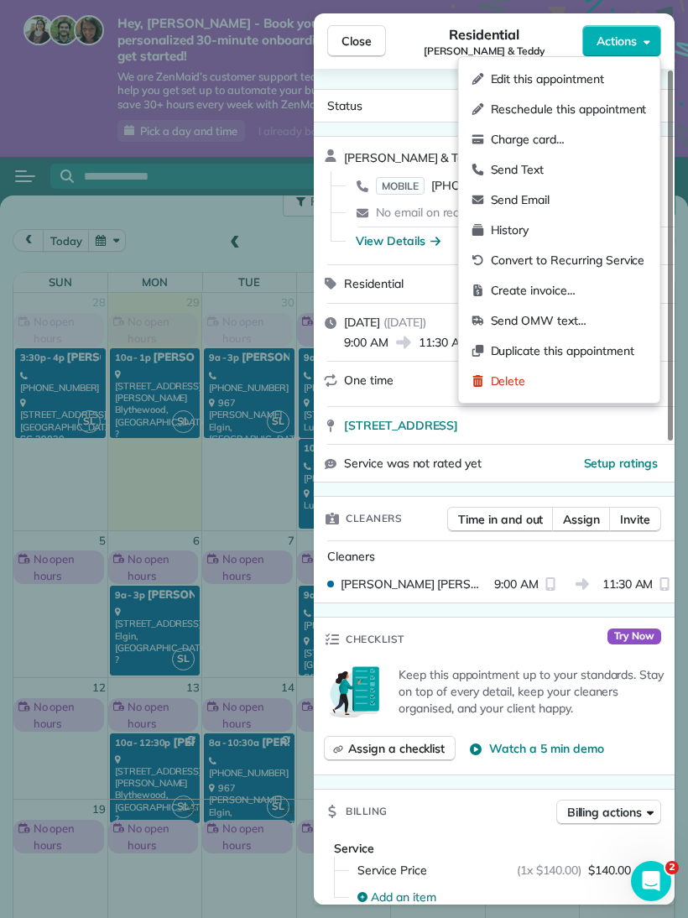
click at [582, 80] on span "Edit this appointment" at bounding box center [569, 78] width 156 height 17
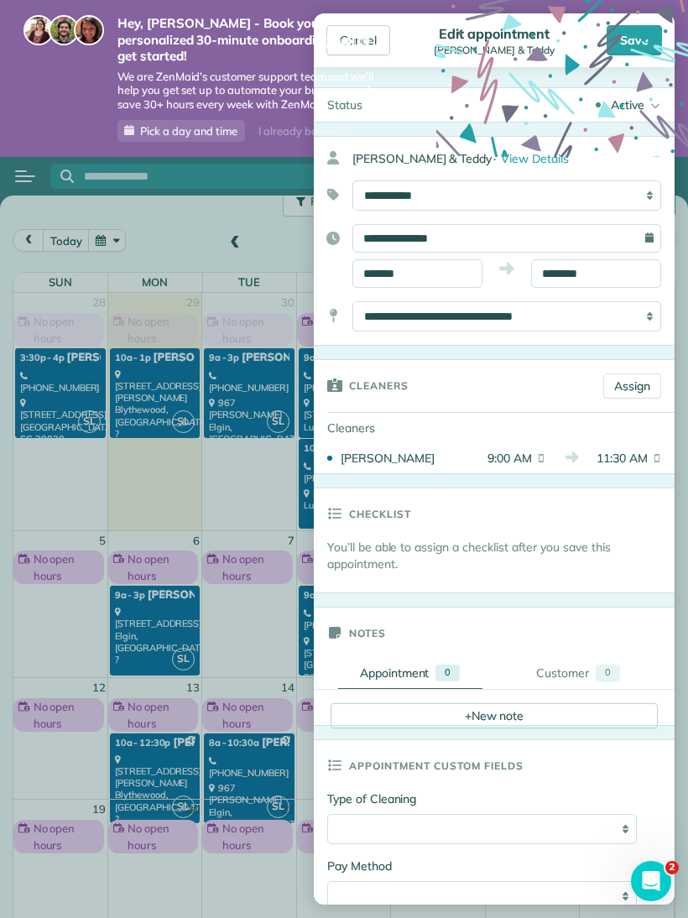
click at [630, 456] on span "11:30 AM" at bounding box center [618, 458] width 57 height 17
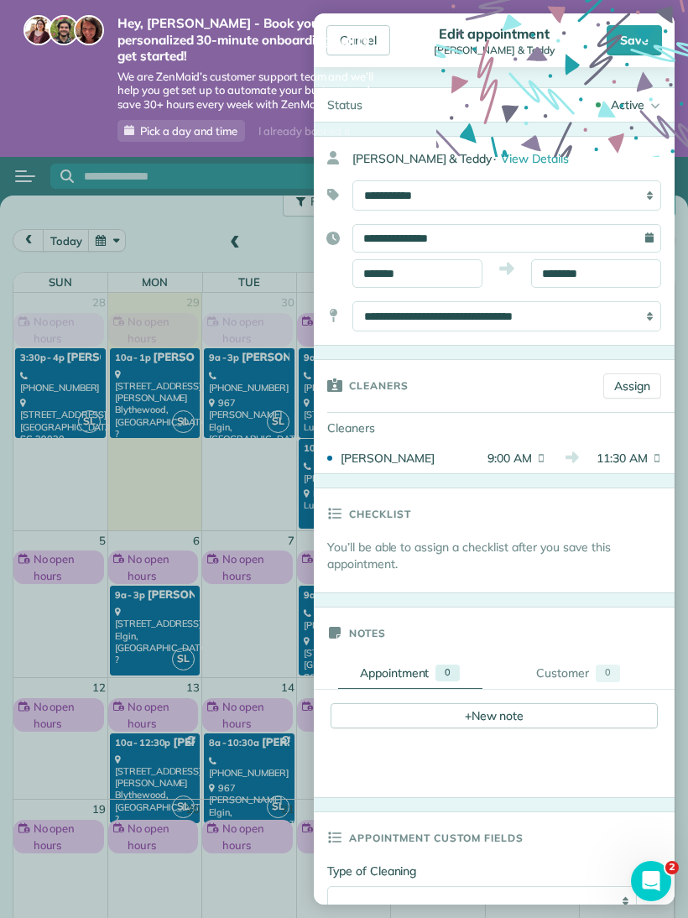
click at [634, 452] on span "11:30 AM" at bounding box center [618, 458] width 57 height 17
click at [630, 453] on span "11:30 AM" at bounding box center [618, 458] width 57 height 17
click at [636, 464] on span "11:30 AM" at bounding box center [618, 458] width 57 height 17
click at [642, 456] on span "11:30 AM" at bounding box center [618, 458] width 57 height 17
click at [595, 251] on input "**********" at bounding box center [506, 238] width 309 height 29
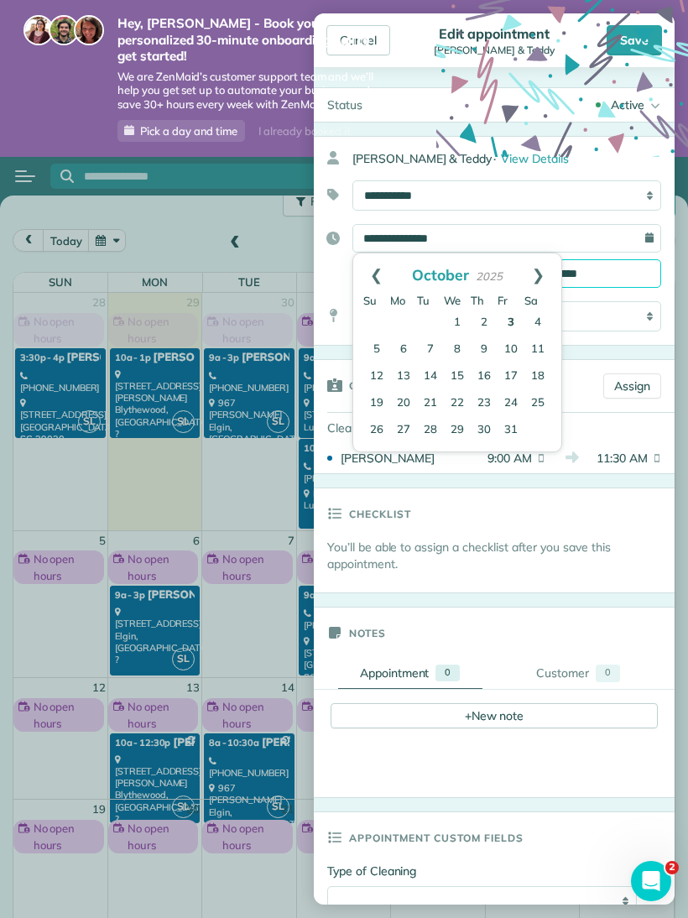
click at [627, 268] on input "********" at bounding box center [596, 273] width 130 height 29
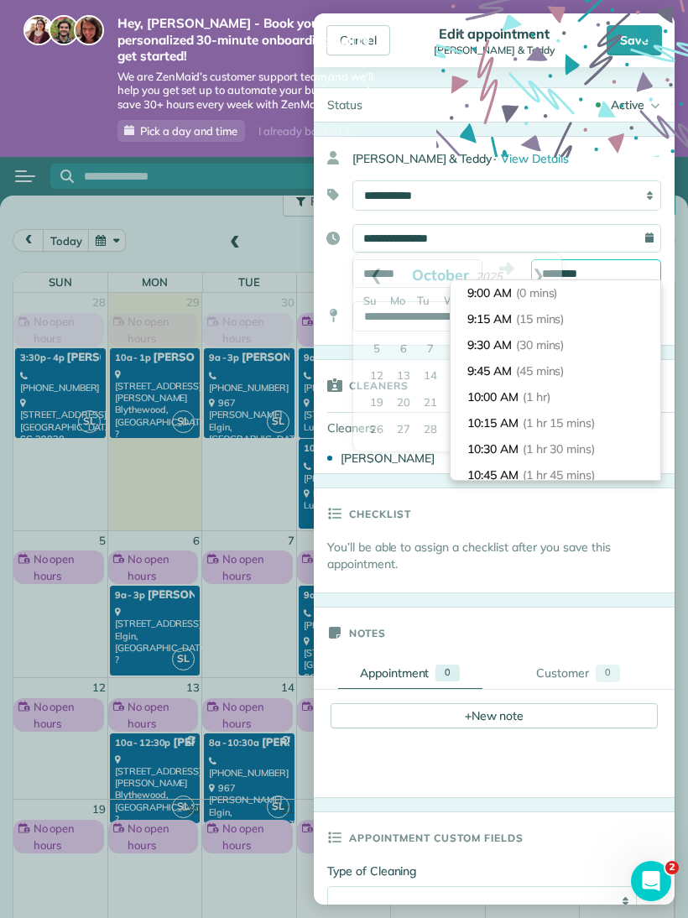
scroll to position [234, 0]
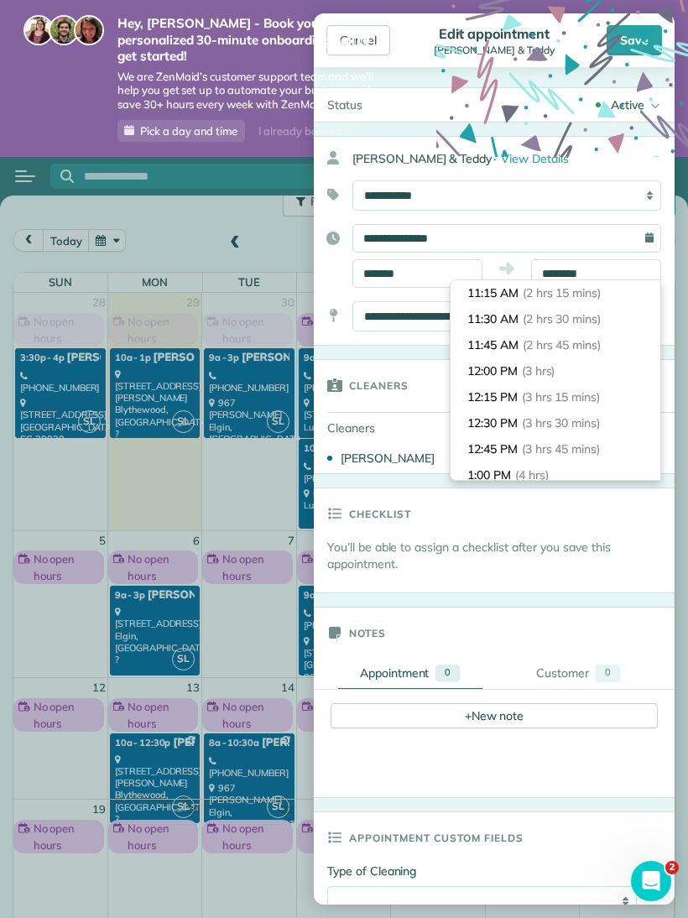
click at [527, 369] on span "(3 hrs)" at bounding box center [539, 370] width 34 height 15
type input "********"
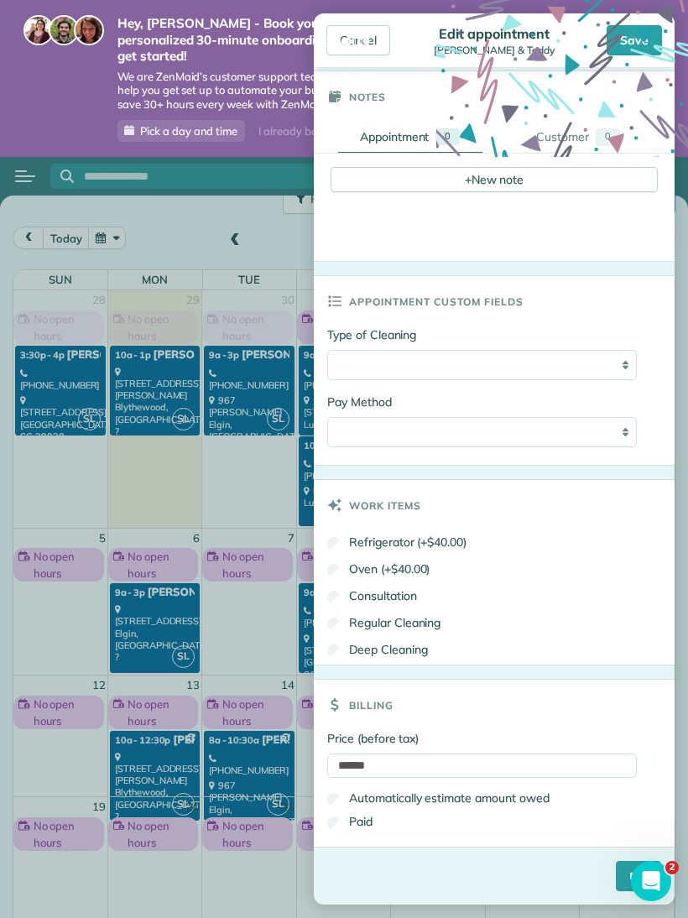
scroll to position [49, 0]
click at [342, 614] on label "Regular Cleaning" at bounding box center [383, 622] width 113 height 17
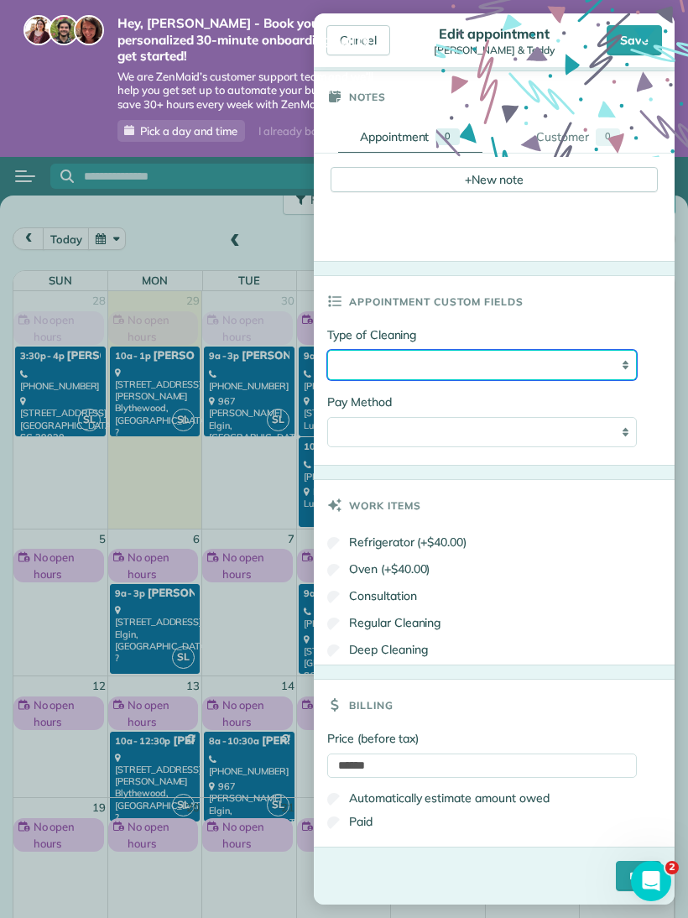
click at [580, 363] on select "**********" at bounding box center [481, 365] width 309 height 30
select select "**********"
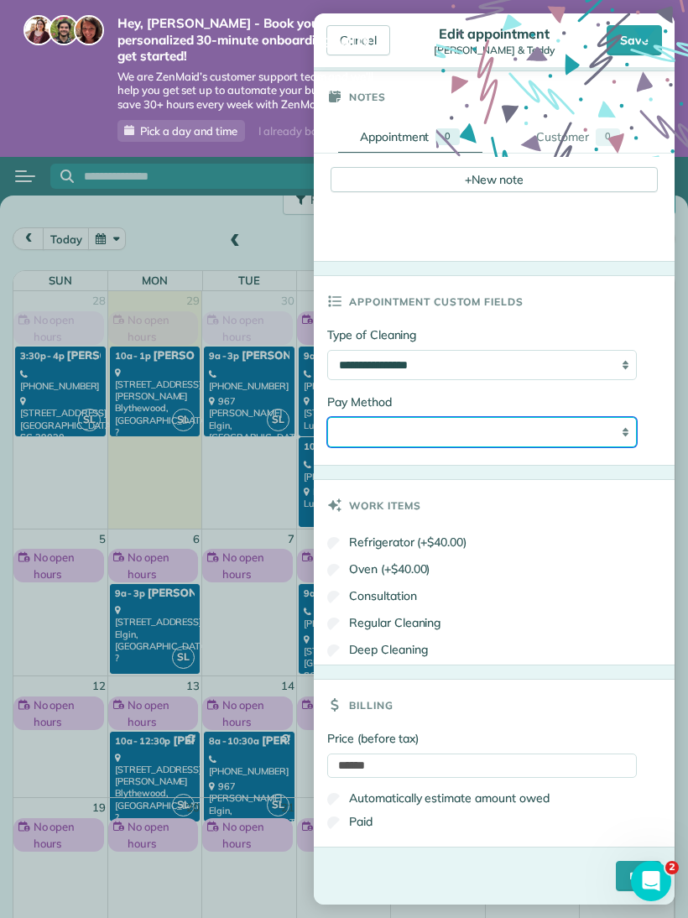
click at [582, 431] on select "**********" at bounding box center [481, 432] width 309 height 30
select select "****"
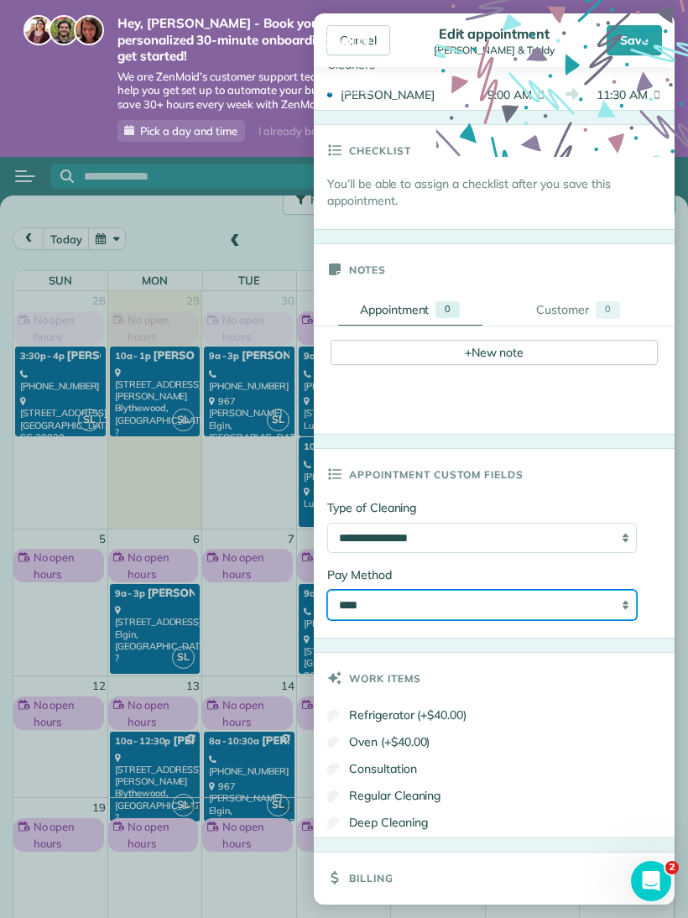
scroll to position [362, 0]
click at [500, 346] on div "+ New note" at bounding box center [493, 353] width 327 height 25
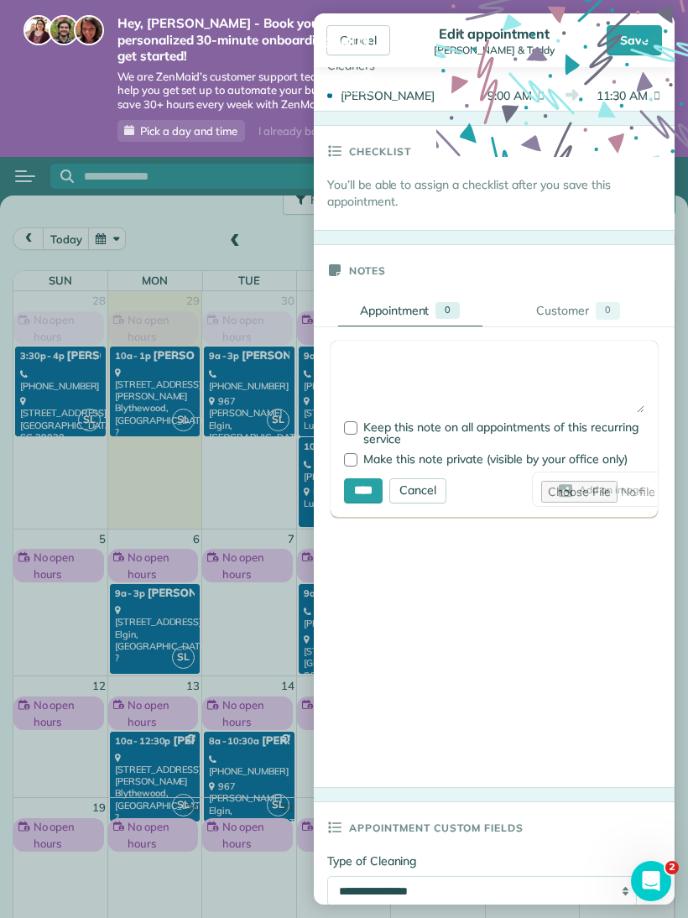
click at [472, 365] on textarea at bounding box center [494, 383] width 300 height 59
type textarea "**********"
click at [358, 427] on label "Keep this note on all appointments of this recurring service" at bounding box center [494, 432] width 300 height 23
click at [372, 488] on input "****" at bounding box center [363, 490] width 39 height 25
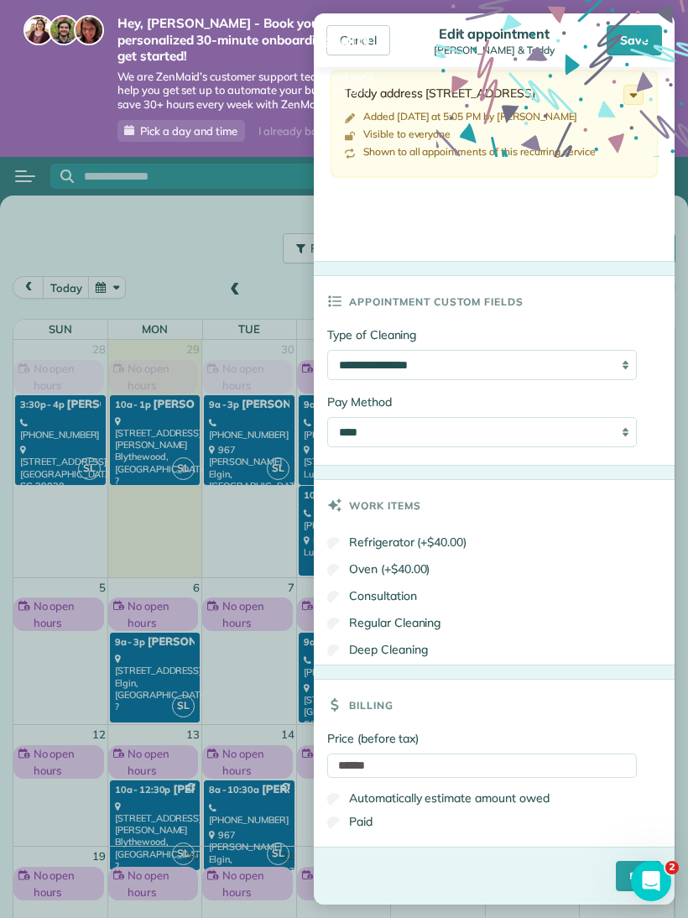
scroll to position [668, 0]
click at [622, 868] on input "****" at bounding box center [638, 875] width 45 height 30
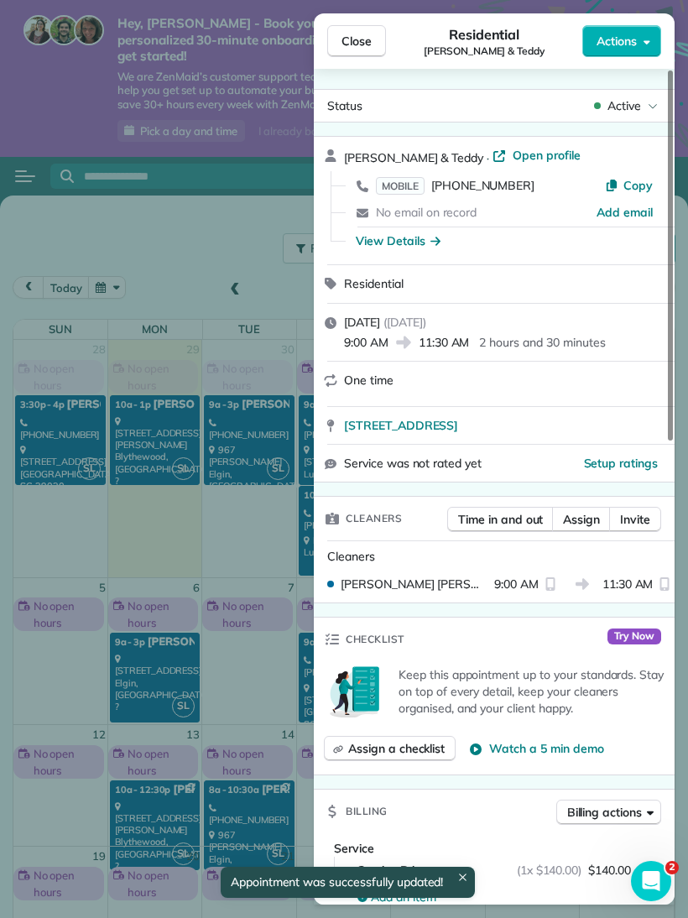
click at [368, 33] on span "Close" at bounding box center [356, 41] width 30 height 17
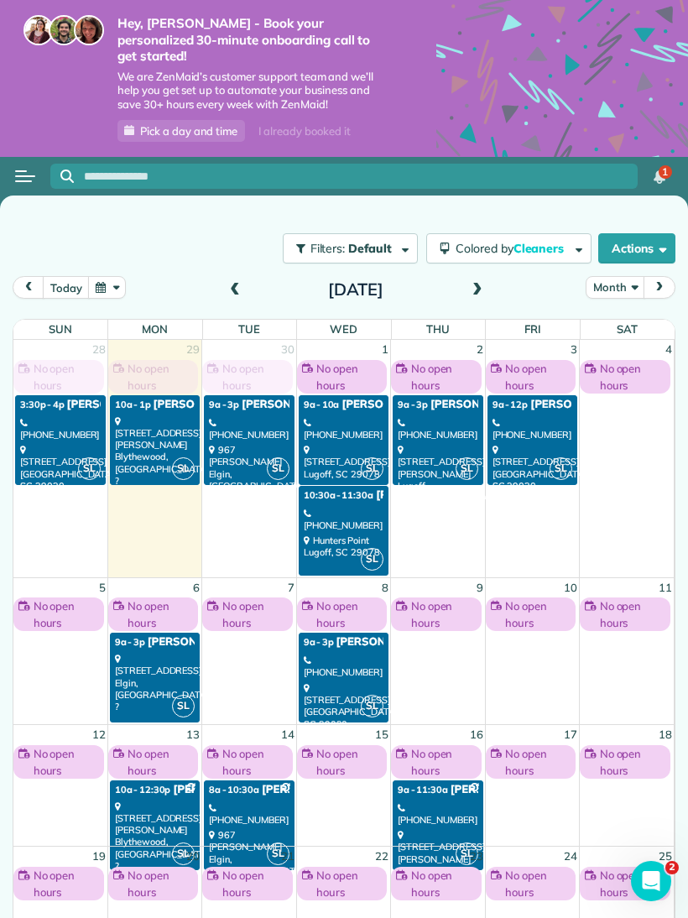
click at [143, 415] on div "1054 Grover Wilson Rd Blythewood, SC ?" at bounding box center [155, 451] width 80 height 72
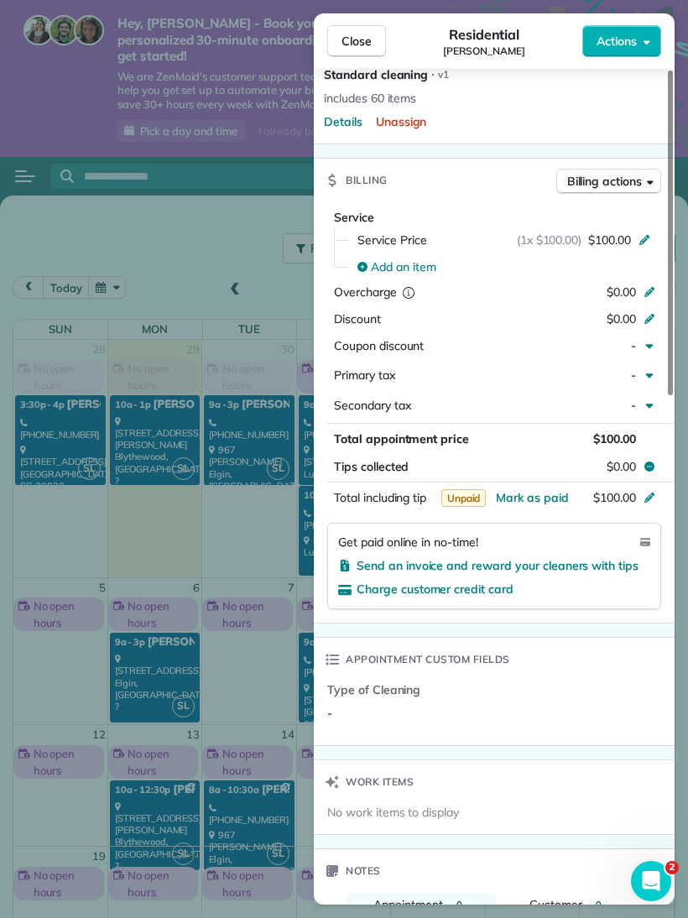
scroll to position [698, 0]
click at [542, 489] on span "Mark as paid" at bounding box center [532, 496] width 73 height 15
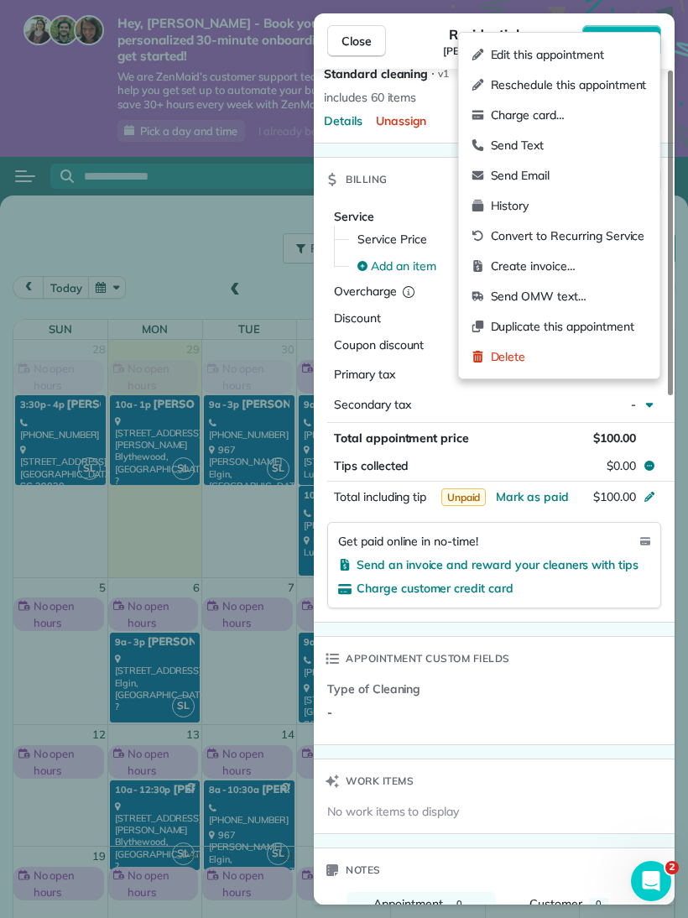
click at [610, 48] on span "Edit this appointment" at bounding box center [569, 54] width 156 height 17
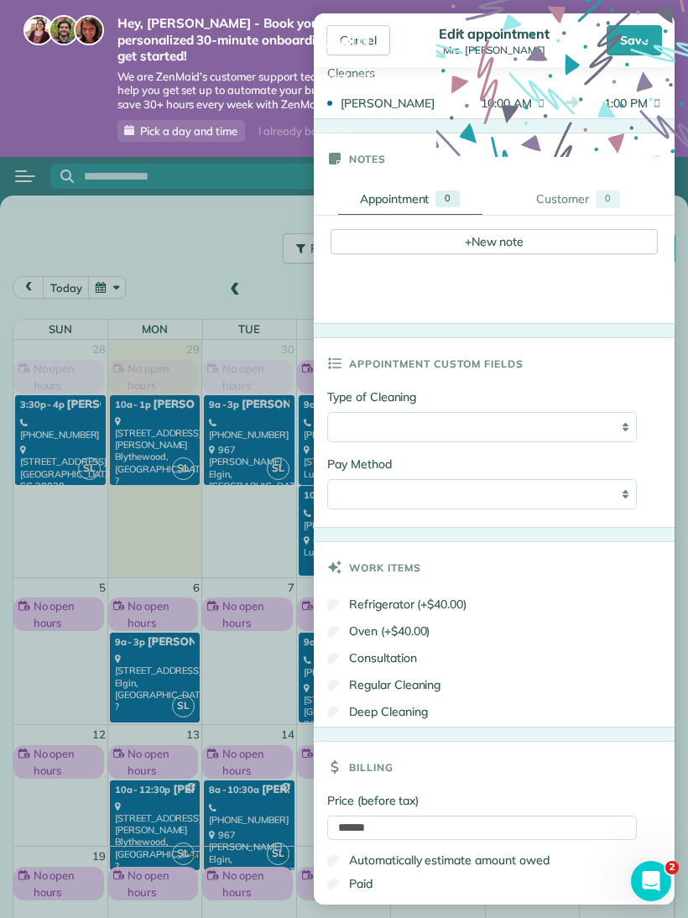
scroll to position [352, 0]
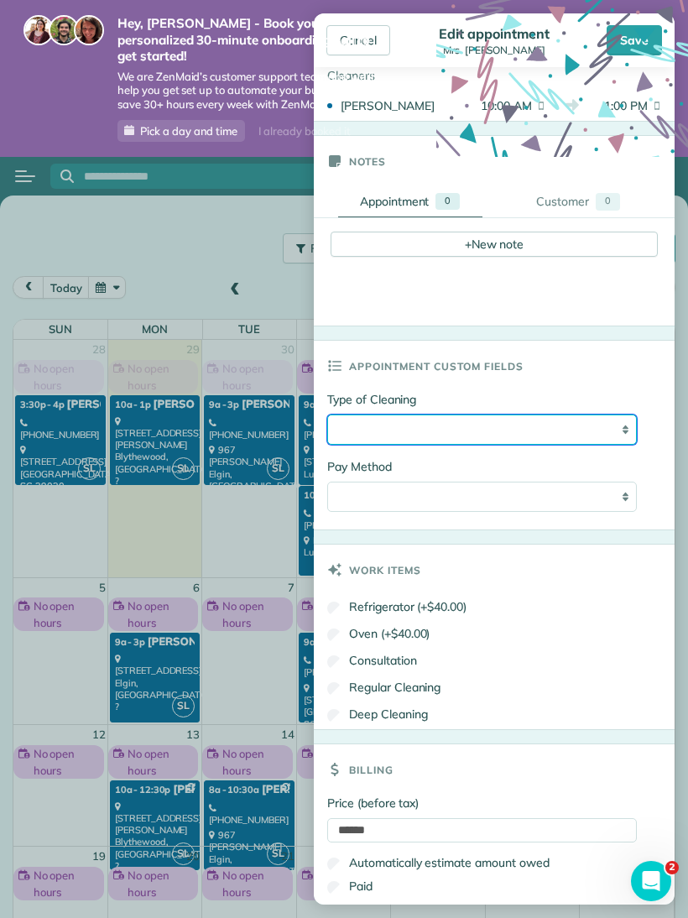
click at [580, 429] on select "**********" at bounding box center [481, 429] width 309 height 30
select select "**********"
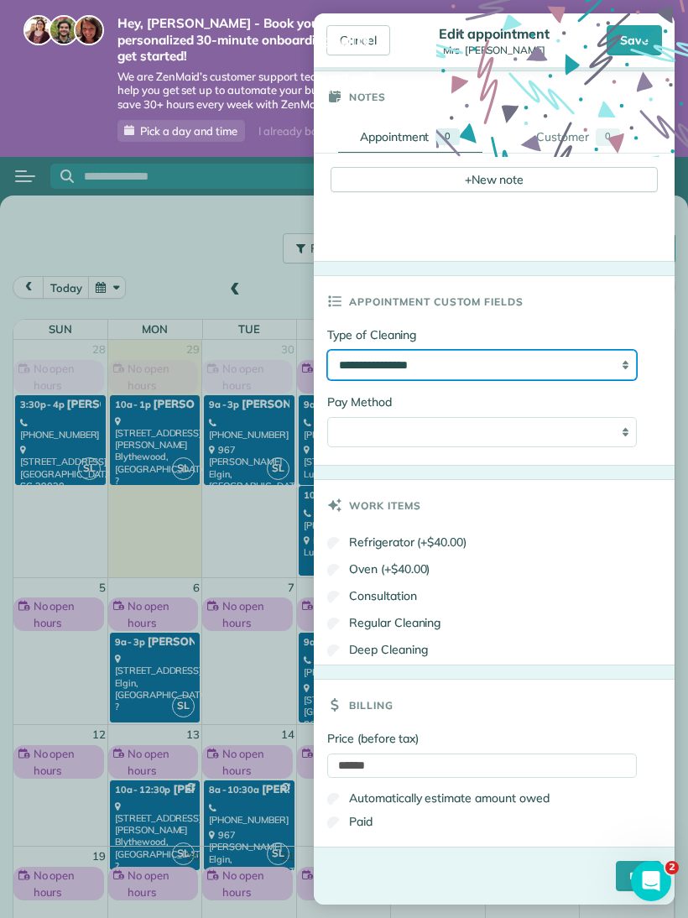
scroll to position [421, 0]
click at [616, 875] on input "****" at bounding box center [638, 875] width 45 height 30
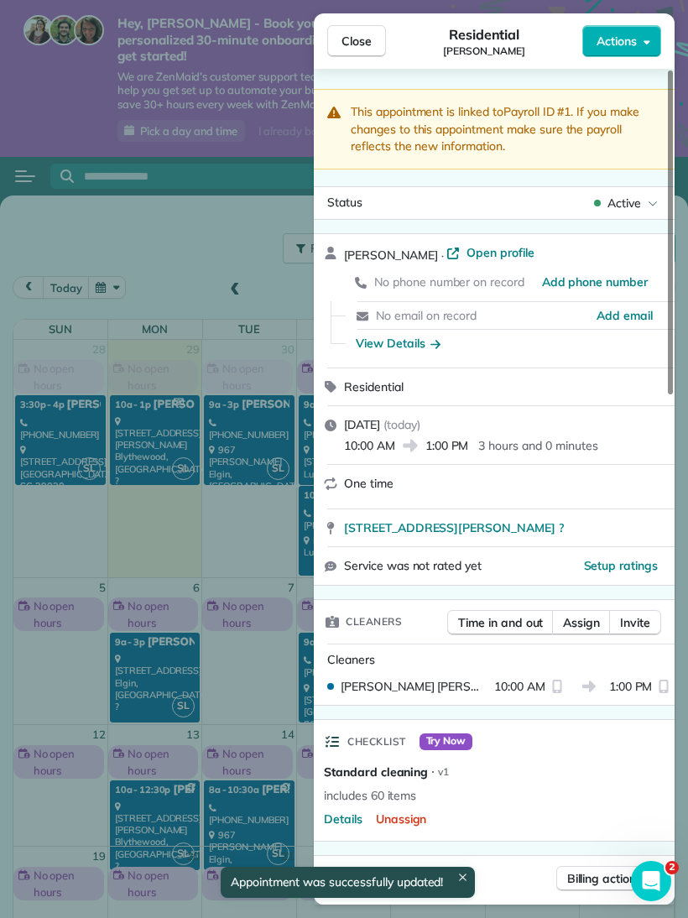
click at [573, 761] on div "Checklist Try Now Standard cleaning ⋅ v1 includes 60 items Details Unassign" at bounding box center [494, 780] width 361 height 122
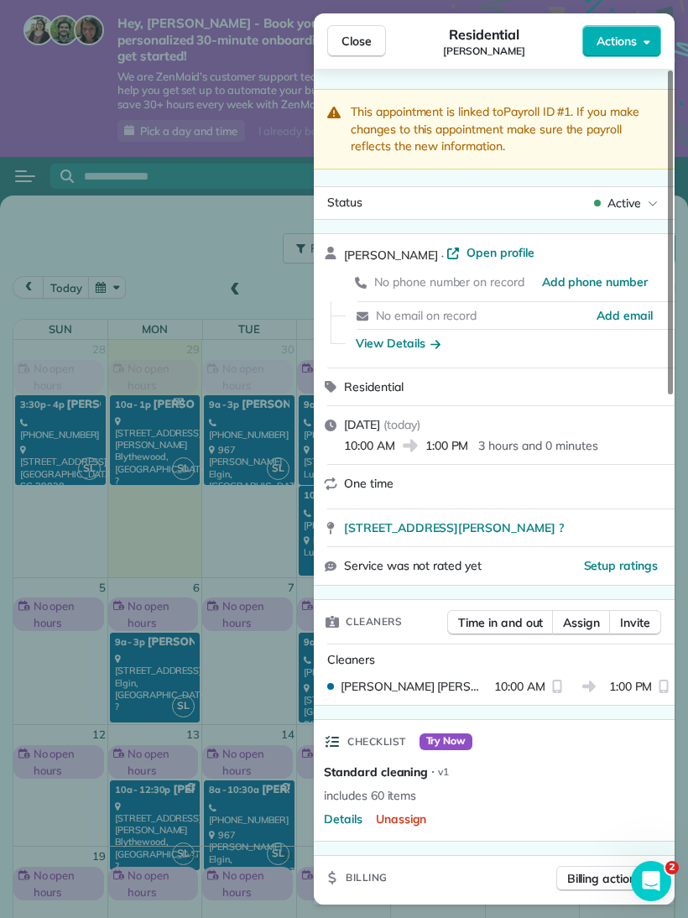
click at [418, 810] on span "Unassign" at bounding box center [401, 818] width 51 height 17
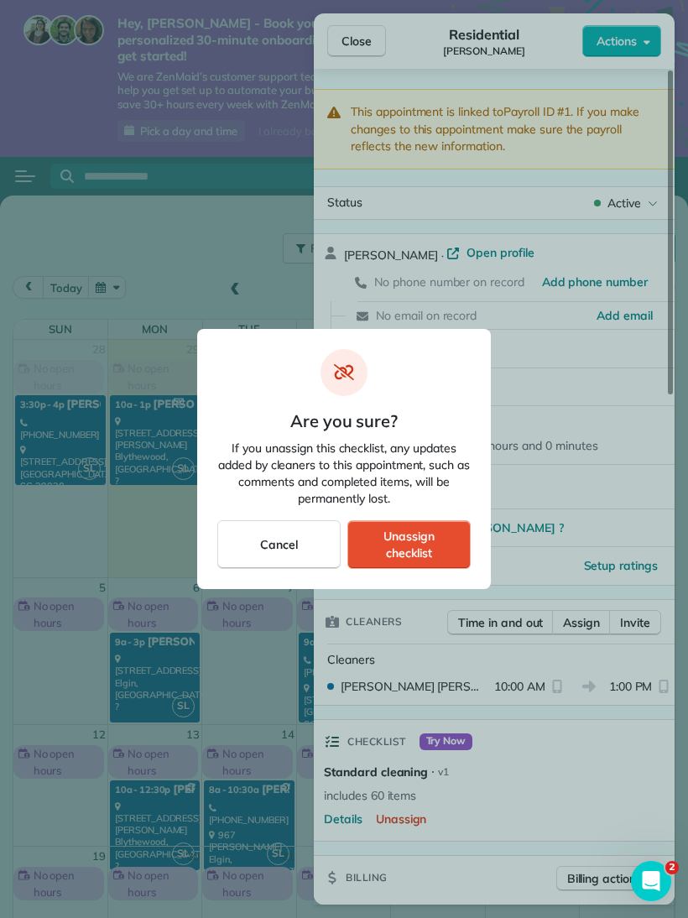
click at [310, 542] on div "Cancel" at bounding box center [278, 544] width 123 height 49
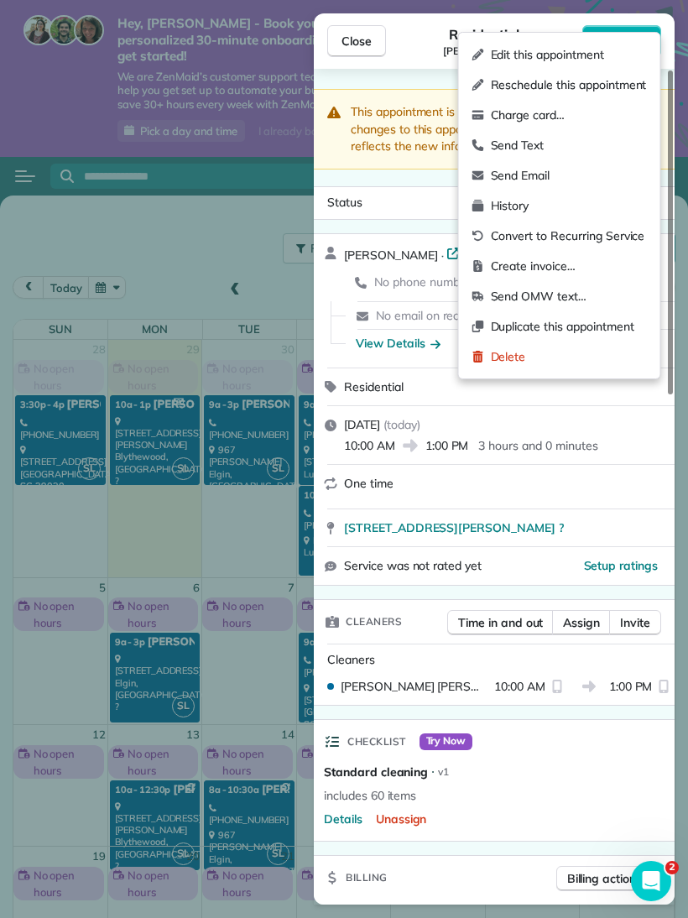
click at [584, 48] on span "Edit this appointment" at bounding box center [569, 54] width 156 height 17
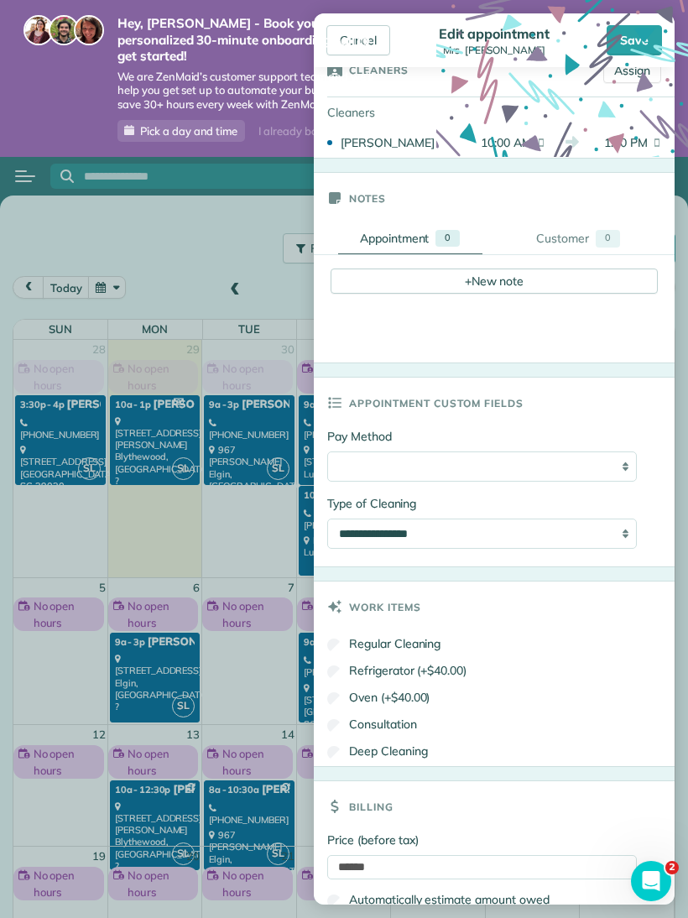
scroll to position [319, 0]
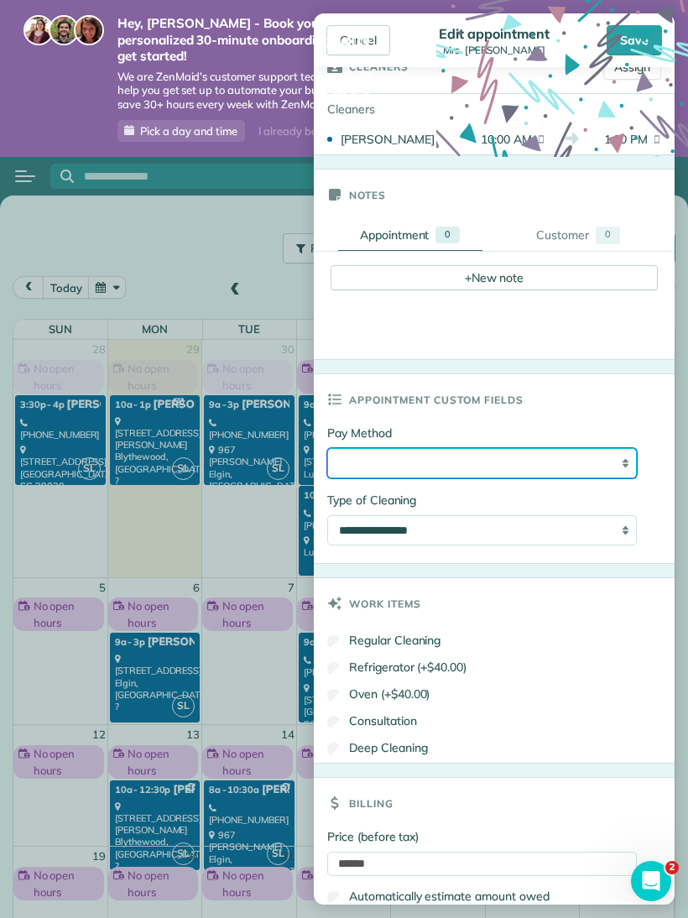
click at [578, 455] on select "**********" at bounding box center [481, 463] width 309 height 30
click at [575, 465] on select "**********" at bounding box center [481, 463] width 309 height 30
select select "****"
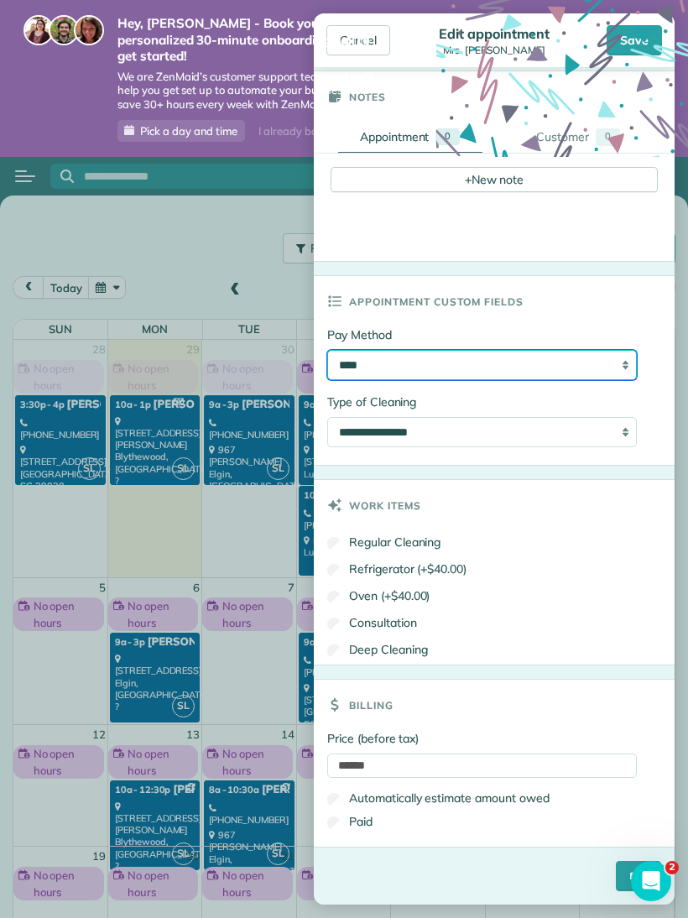
scroll to position [421, 0]
click at [616, 876] on input "****" at bounding box center [638, 875] width 45 height 30
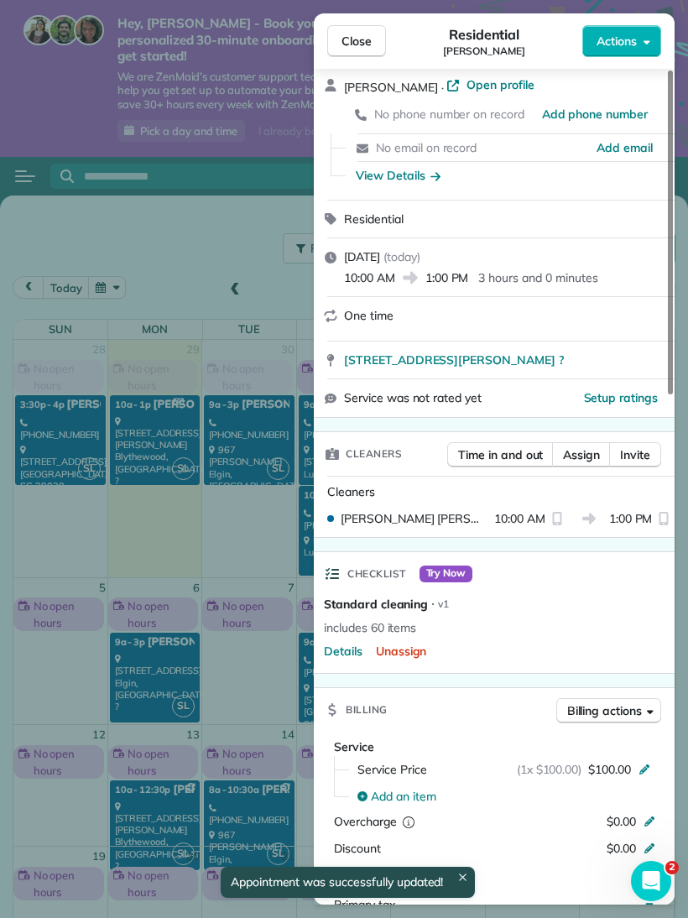
scroll to position [169, 0]
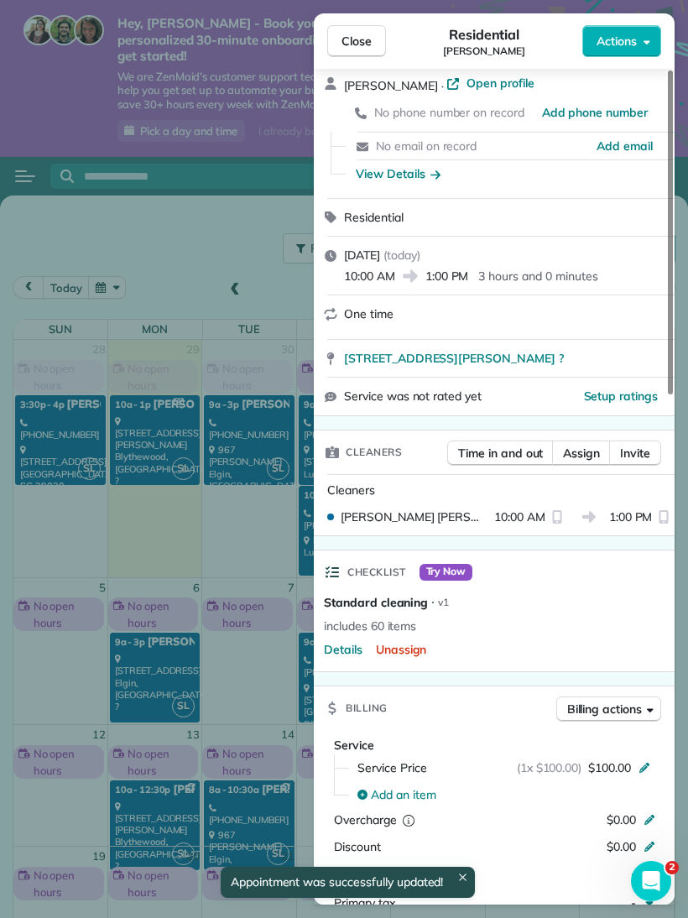
click at [467, 590] on div "Checklist Try Now Standard cleaning ⋅ v1 includes 60 items Details Unassign" at bounding box center [494, 610] width 361 height 122
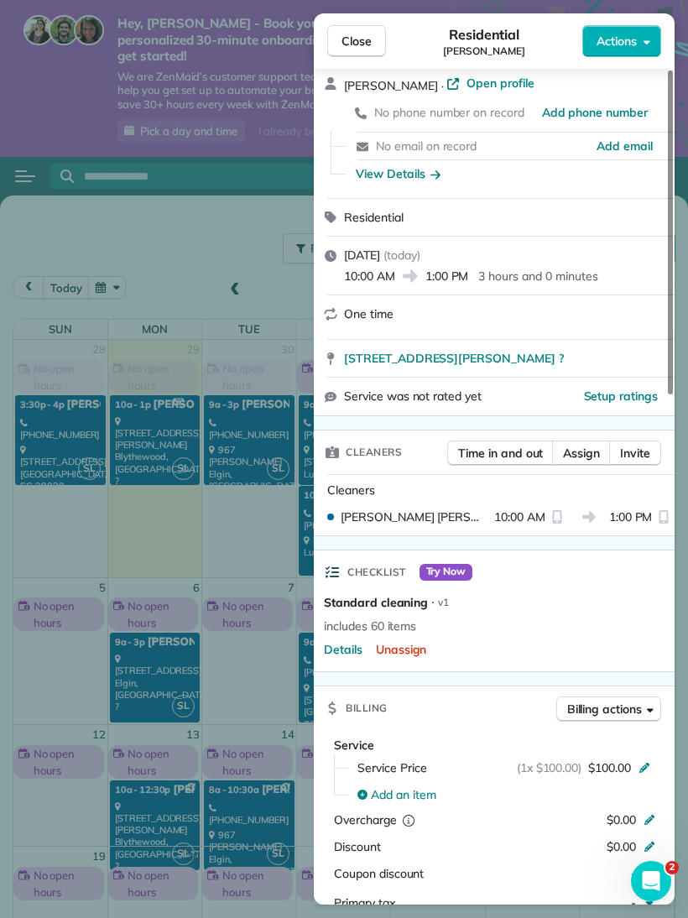
scroll to position [187, 0]
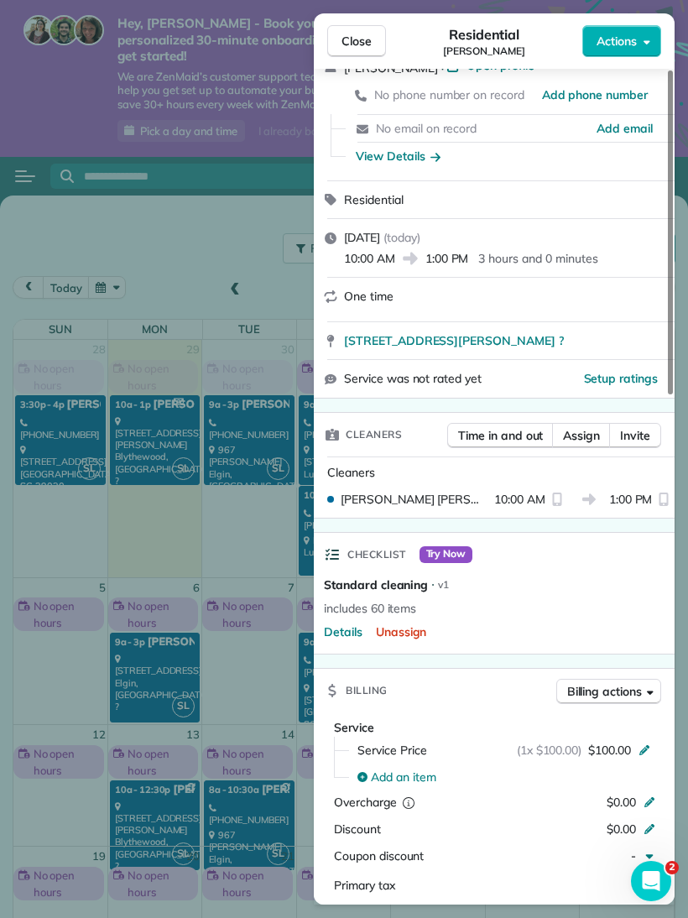
click at [419, 623] on span "Unassign" at bounding box center [401, 631] width 51 height 17
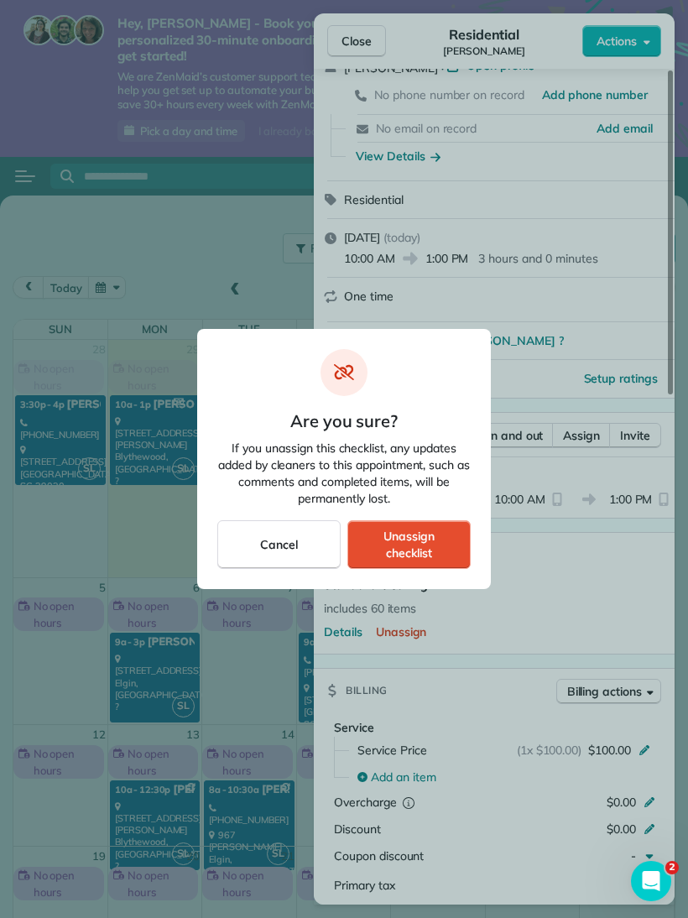
click at [443, 552] on span "Unassign checklist" at bounding box center [408, 545] width 95 height 34
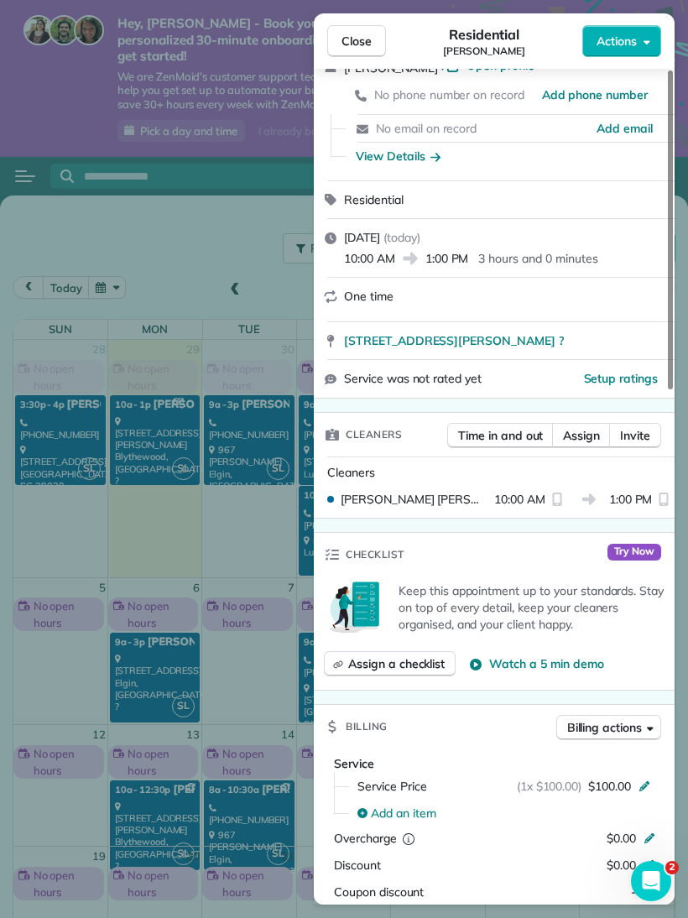
click at [433, 540] on div "Checklist Try Now" at bounding box center [494, 555] width 361 height 44
click at [400, 655] on span "Assign a checklist" at bounding box center [396, 663] width 96 height 17
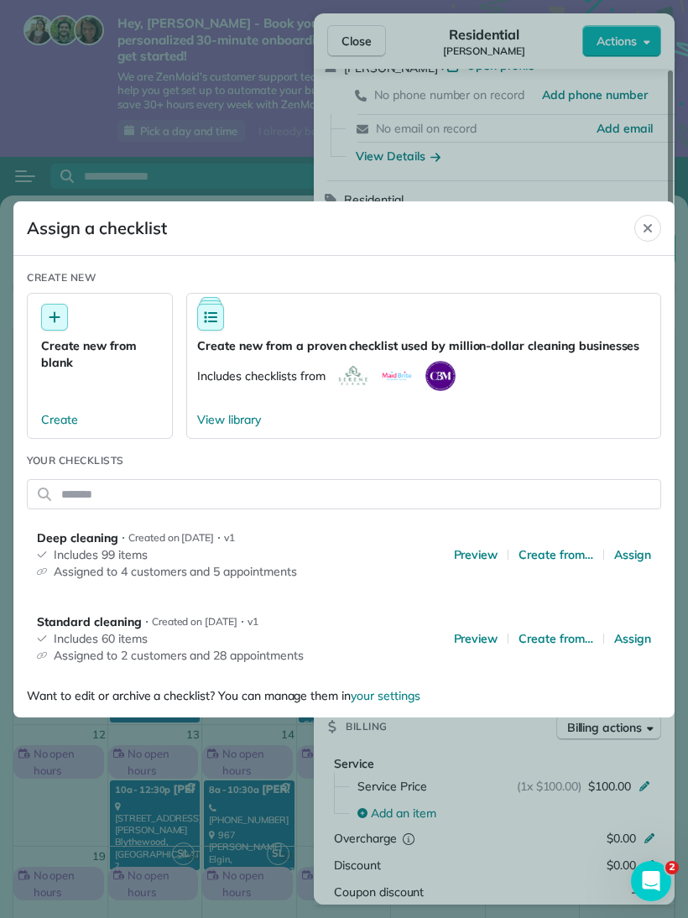
click at [642, 634] on span "Assign" at bounding box center [632, 638] width 37 height 17
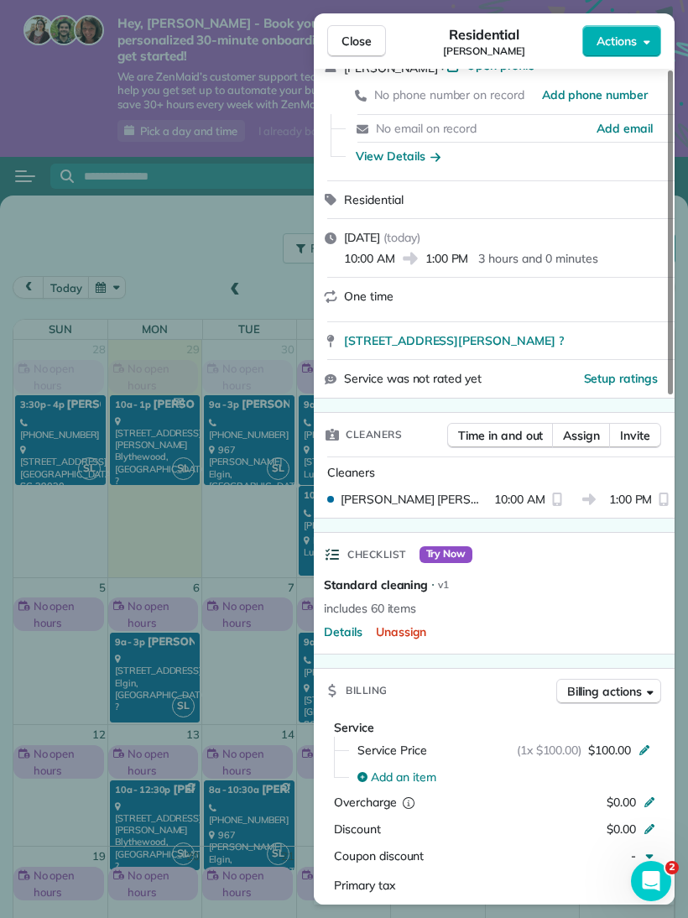
click at [459, 546] on span "Try Now" at bounding box center [446, 554] width 54 height 17
click at [419, 576] on span "Standard cleaning" at bounding box center [376, 584] width 104 height 17
click at [345, 623] on span "Details" at bounding box center [343, 631] width 39 height 17
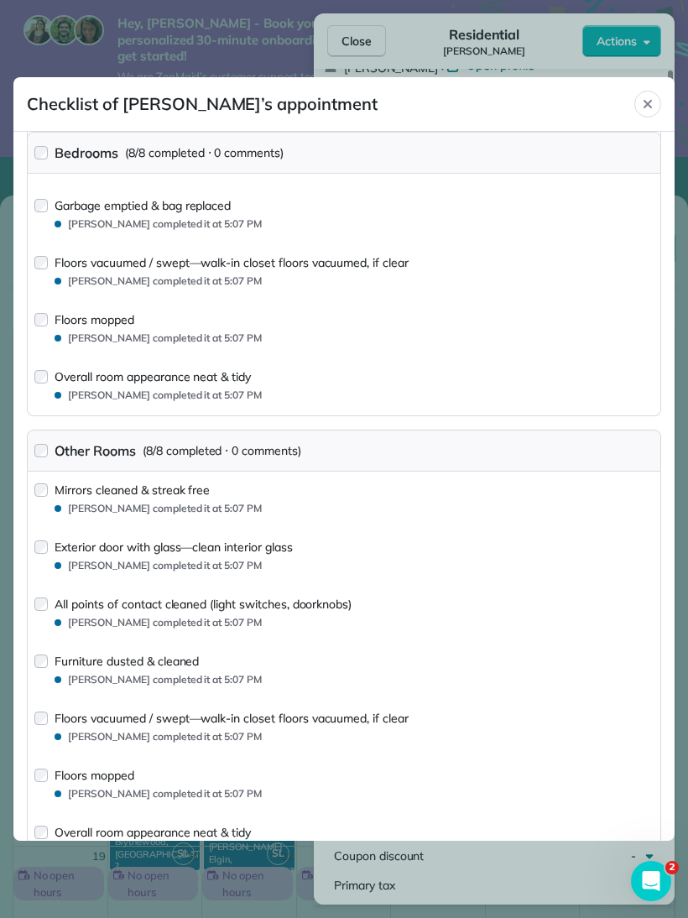
scroll to position [2550, 0]
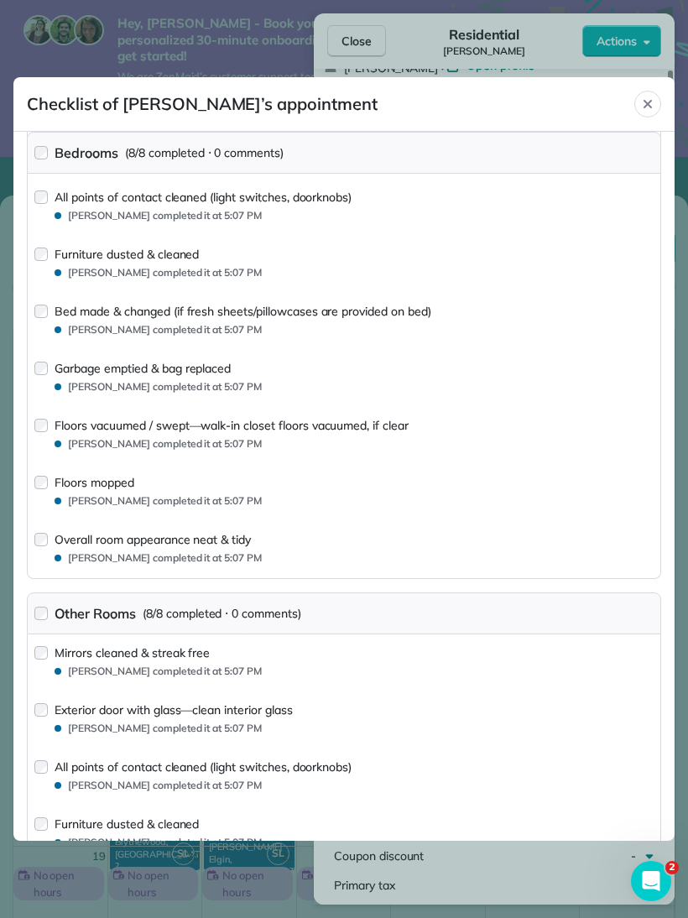
click at [647, 97] on icon "Close" at bounding box center [647, 103] width 13 height 13
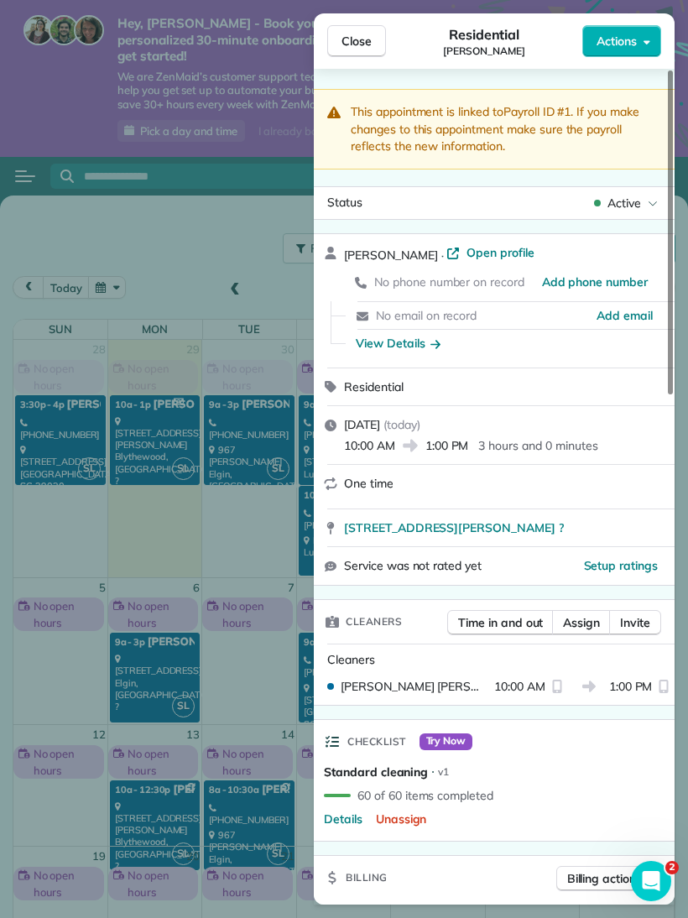
scroll to position [0, 0]
click at [363, 25] on button "Close" at bounding box center [356, 41] width 59 height 32
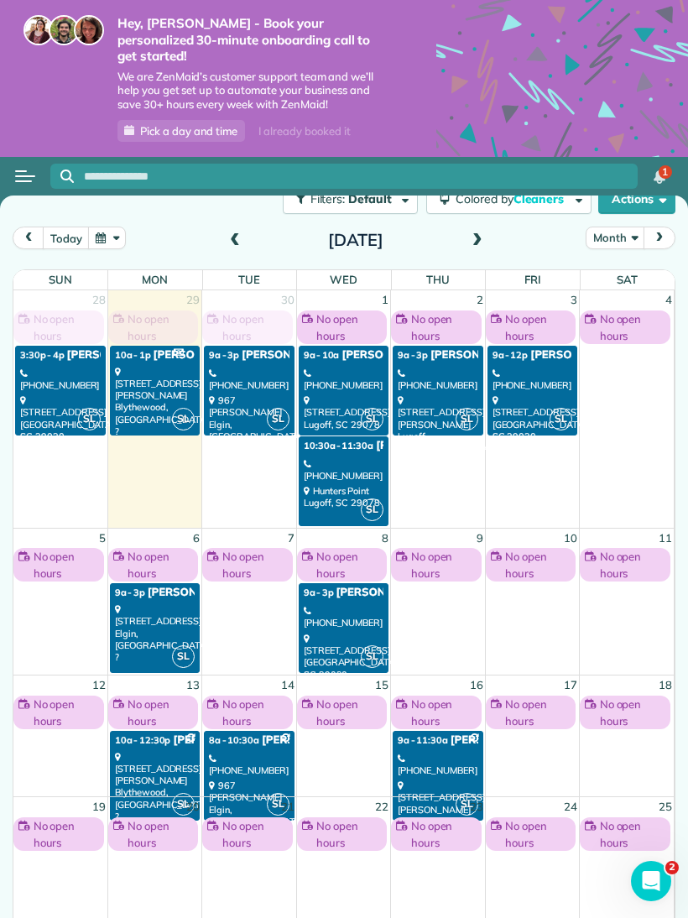
scroll to position [49, 0]
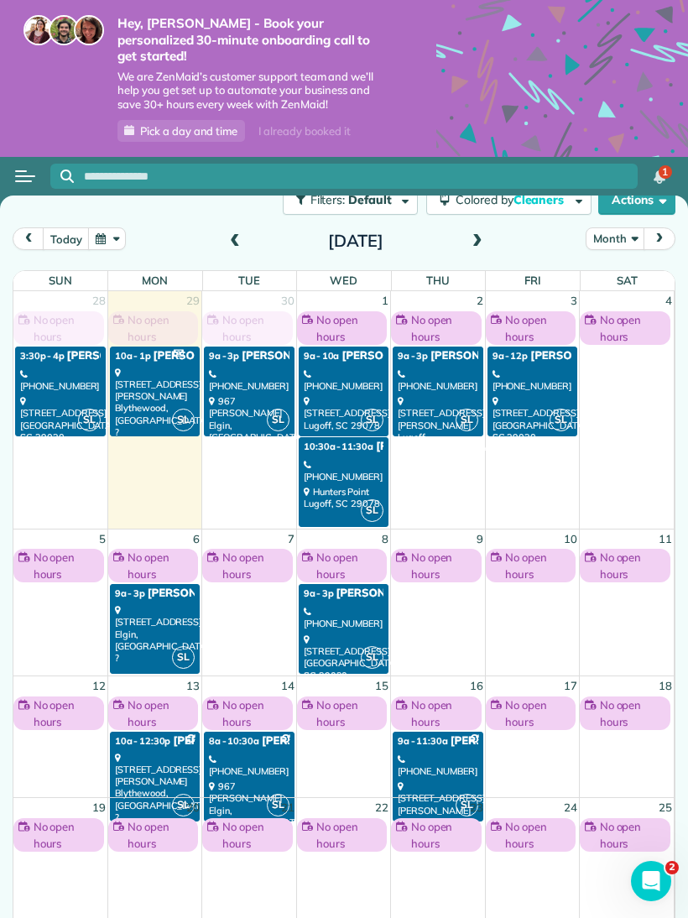
click at [630, 369] on td at bounding box center [627, 436] width 94 height 182
click at [634, 311] on span "No open hours" at bounding box center [632, 328] width 65 height 34
click at [636, 311] on span "No open hours" at bounding box center [632, 328] width 65 height 34
click at [506, 311] on span "No open hours" at bounding box center [537, 328] width 65 height 34
click at [512, 311] on span "No open hours" at bounding box center [537, 328] width 65 height 34
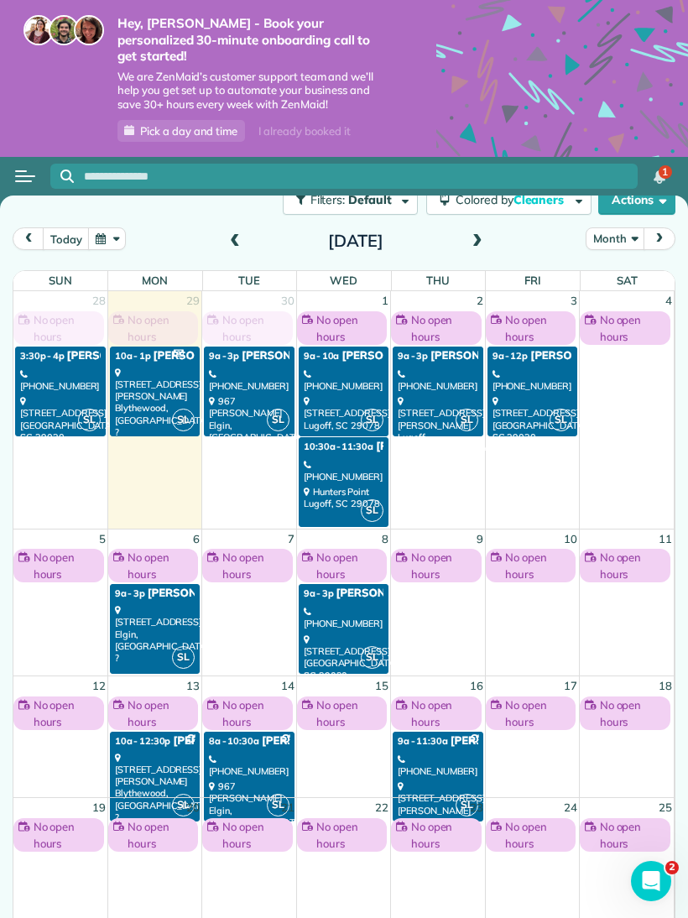
click at [28, 167] on button "Open menu" at bounding box center [25, 176] width 20 height 18
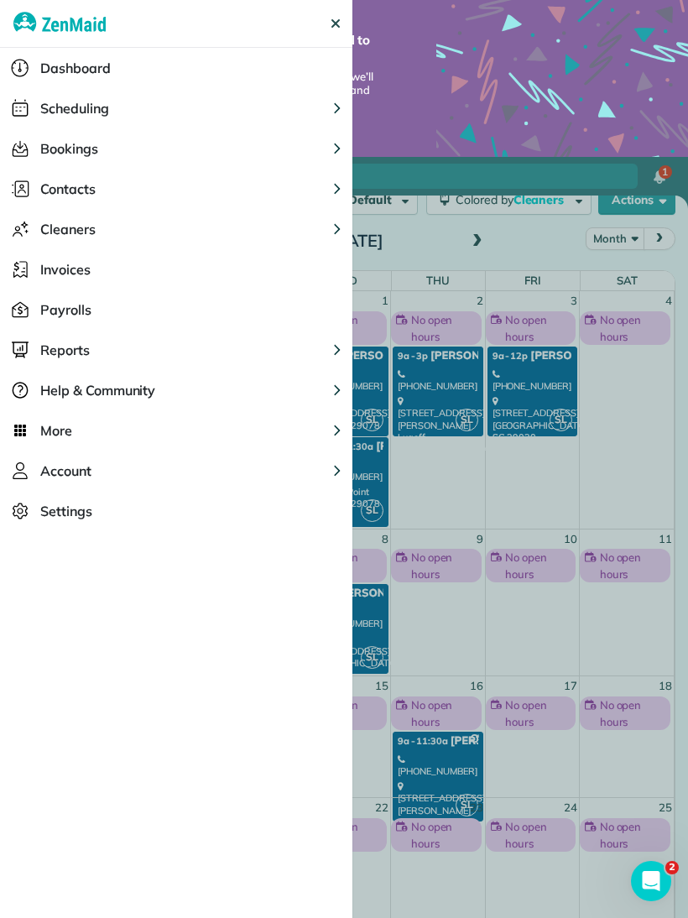
click at [195, 58] on div "Dashboard" at bounding box center [176, 68] width 352 height 40
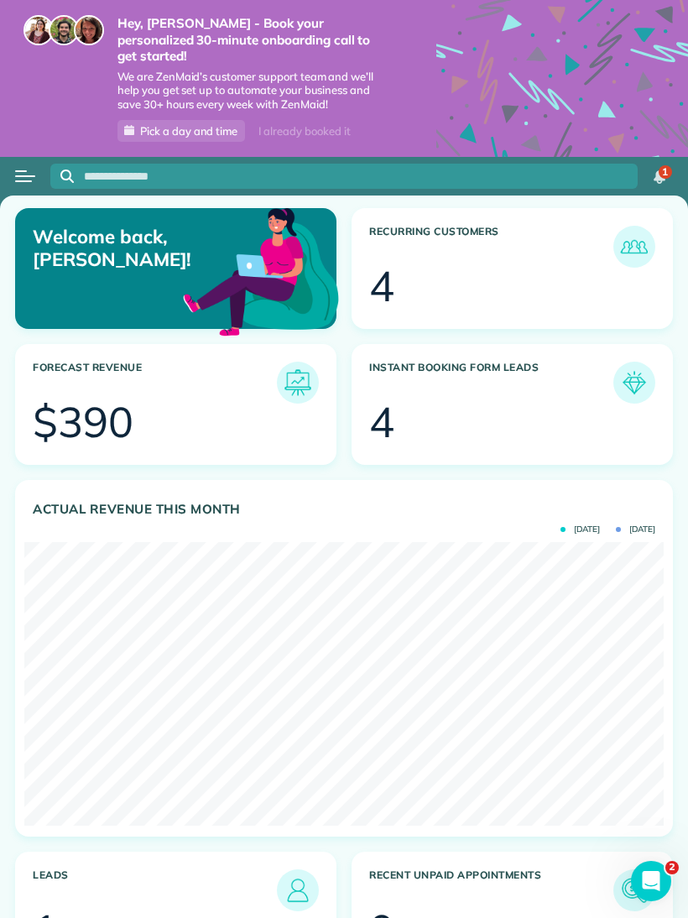
click at [225, 403] on div at bounding box center [229, 424] width 179 height 42
click at [300, 366] on img at bounding box center [298, 383] width 34 height 34
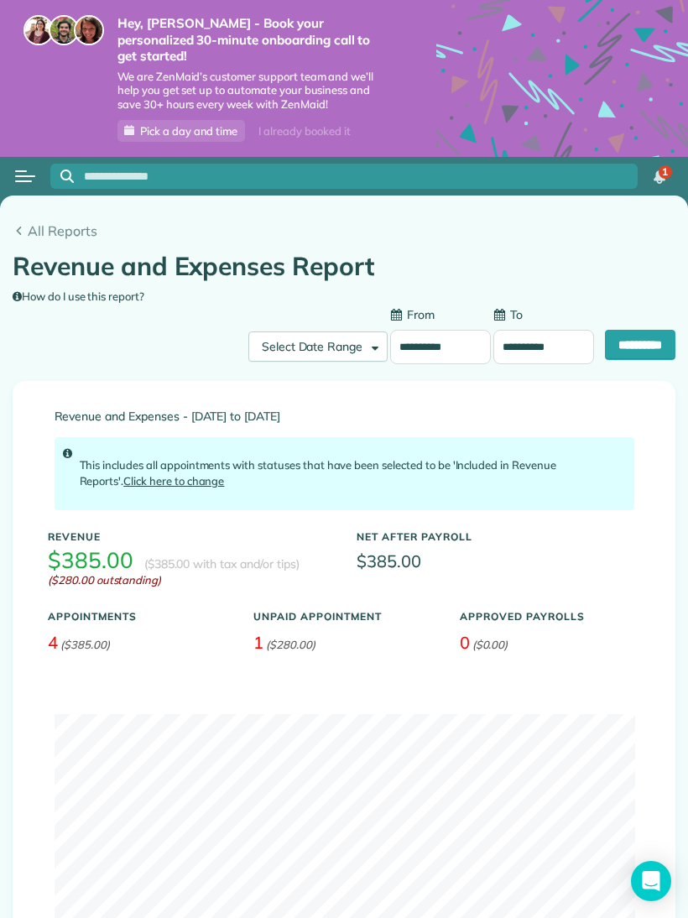
type input "**********"
click at [451, 330] on input "**********" at bounding box center [440, 347] width 101 height 35
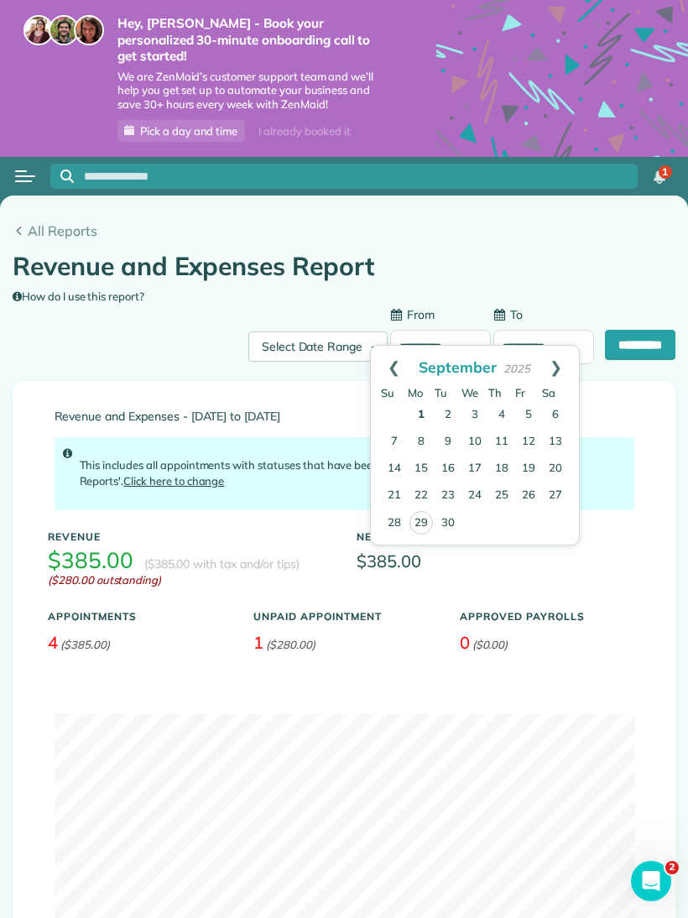
click at [557, 368] on link "Next" at bounding box center [556, 367] width 46 height 42
click at [488, 407] on link "2" at bounding box center [501, 415] width 27 height 27
type input "**********"
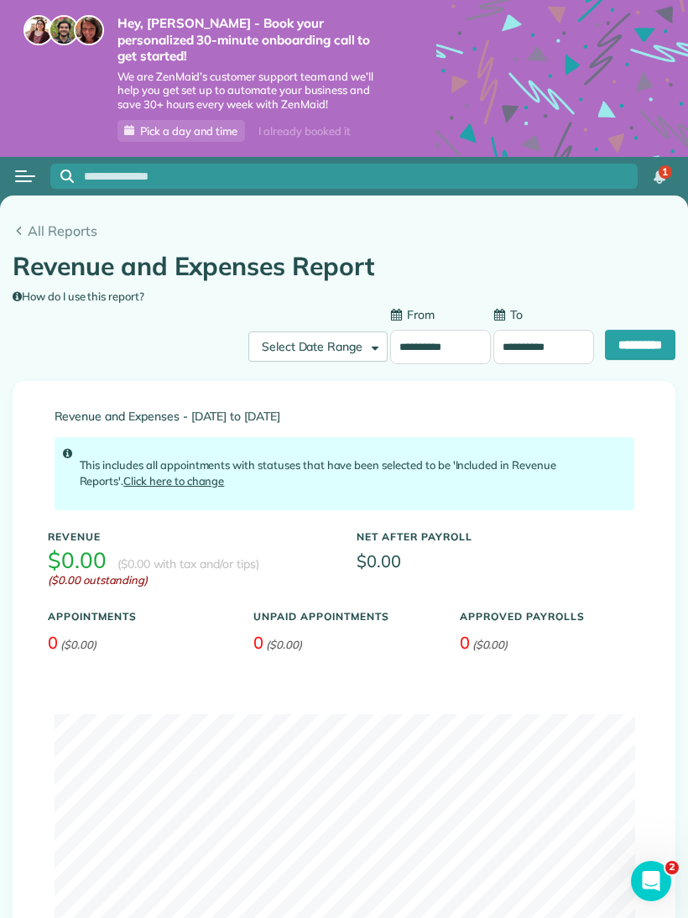
click at [549, 330] on input "**********" at bounding box center [543, 347] width 101 height 35
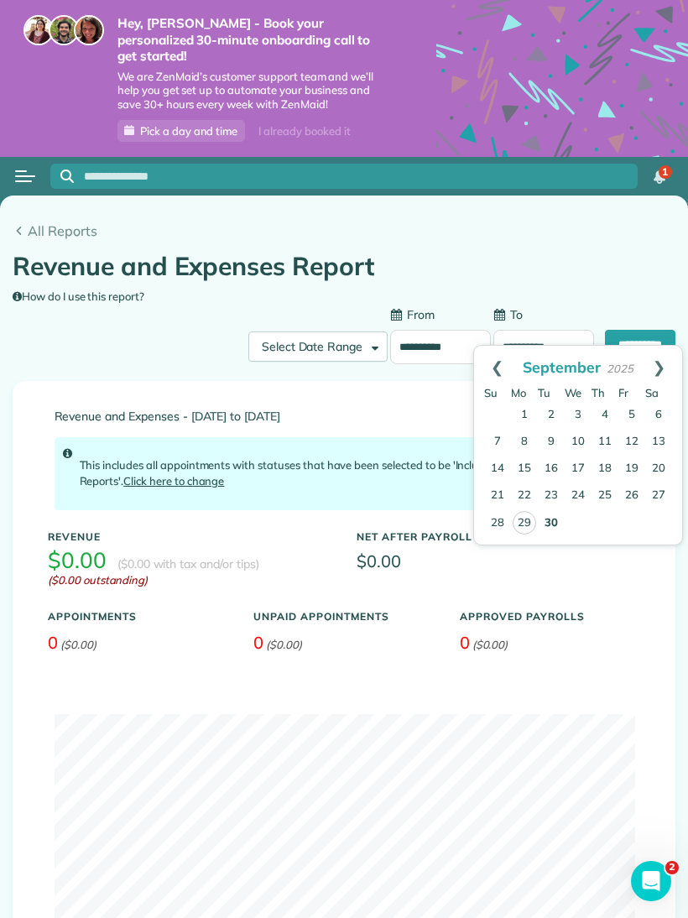
click at [663, 364] on link "Next" at bounding box center [659, 367] width 46 height 42
click at [640, 519] on link "31" at bounding box center [631, 522] width 27 height 27
type input "**********"
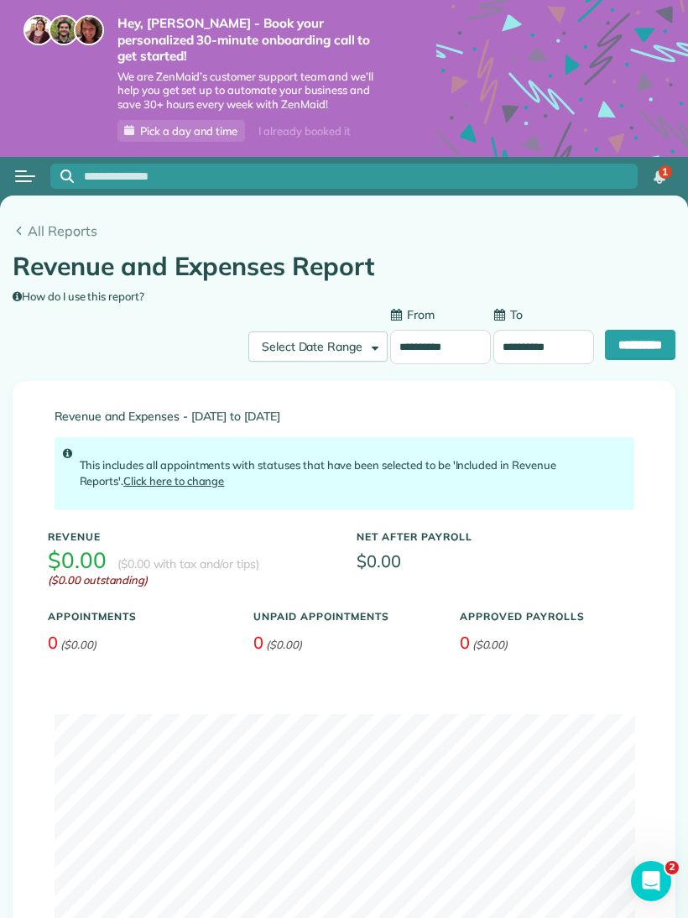
click at [650, 330] on input "**********" at bounding box center [640, 345] width 70 height 30
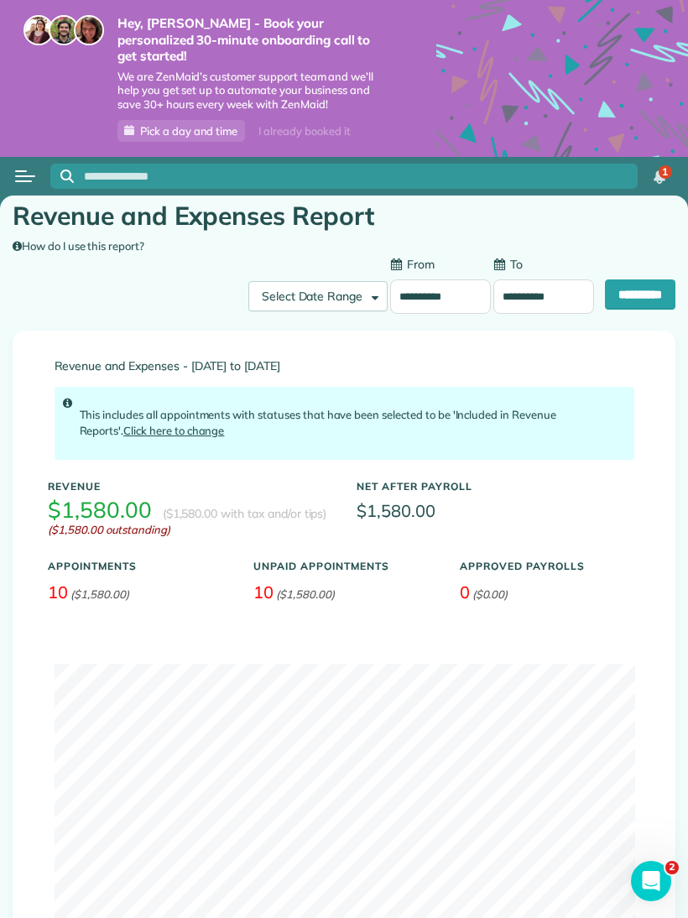
scroll to position [24, 0]
click at [25, 167] on button "Open menu" at bounding box center [25, 176] width 20 height 18
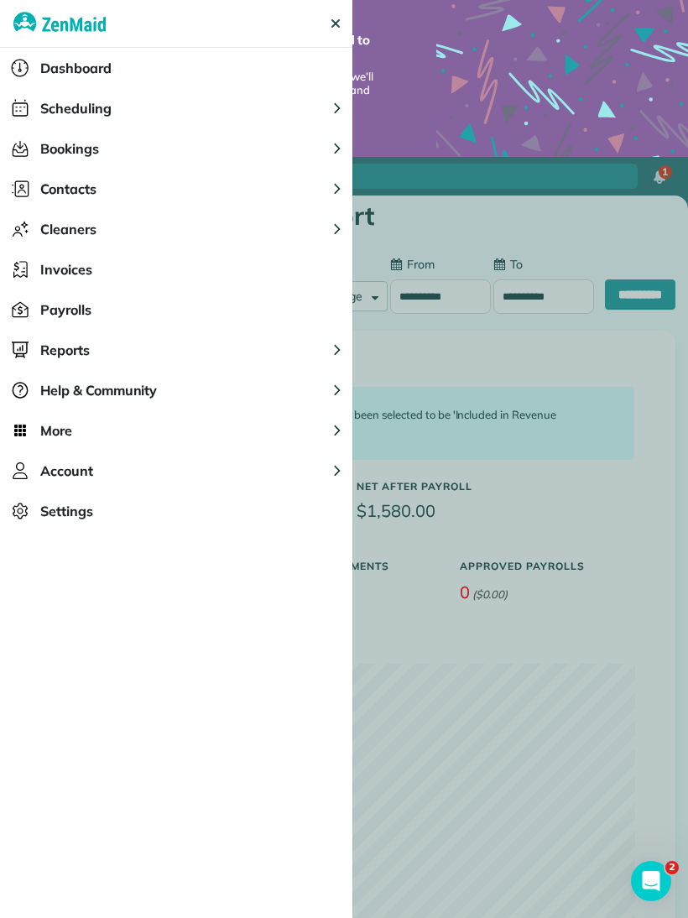
click at [133, 105] on button "Scheduling" at bounding box center [176, 108] width 352 height 40
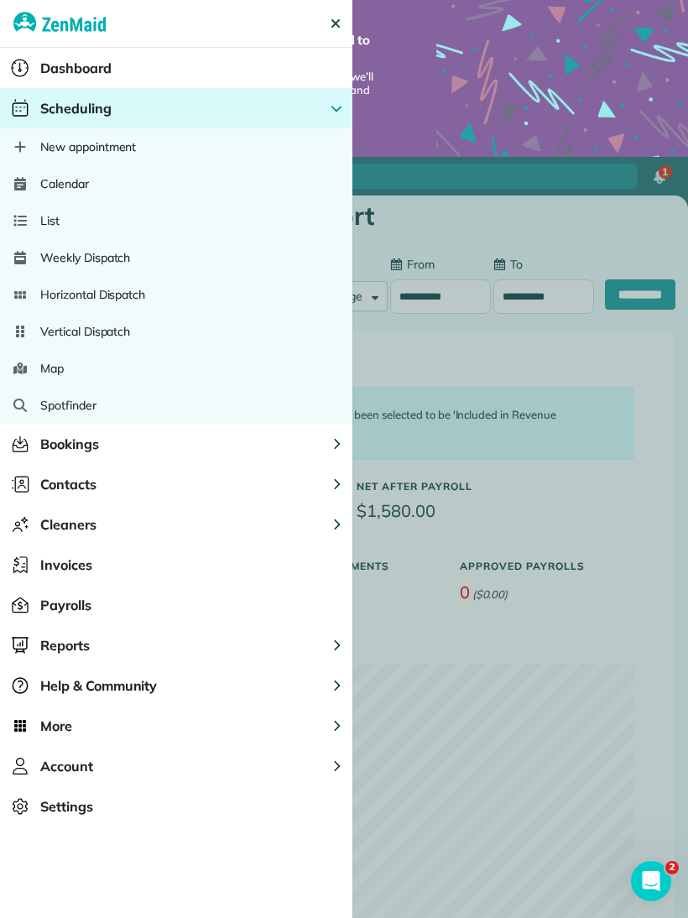
click at [97, 179] on div "Calendar" at bounding box center [176, 183] width 352 height 37
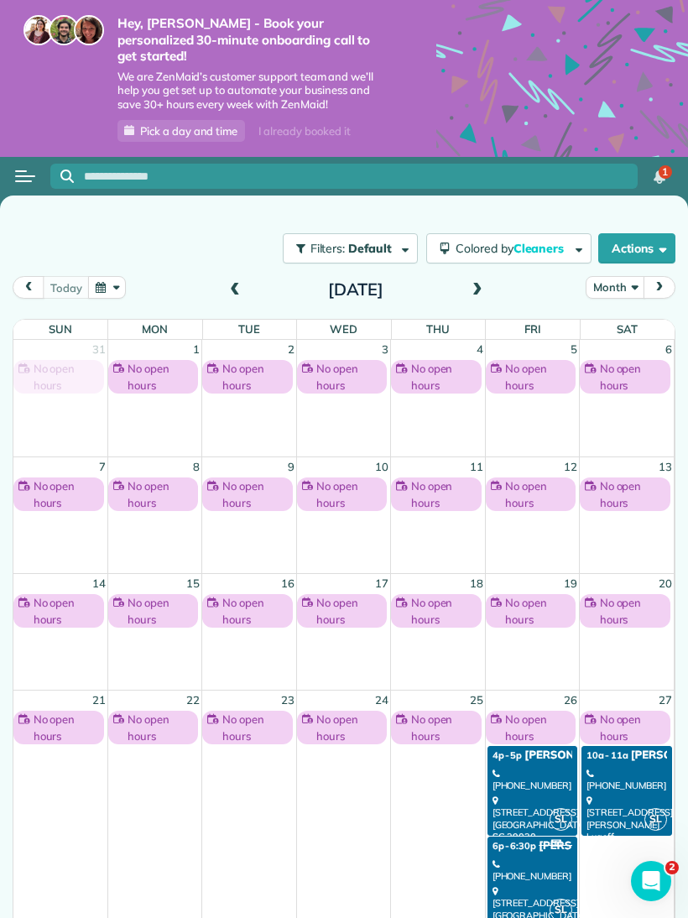
click at [636, 233] on button "Actions" at bounding box center [636, 248] width 77 height 30
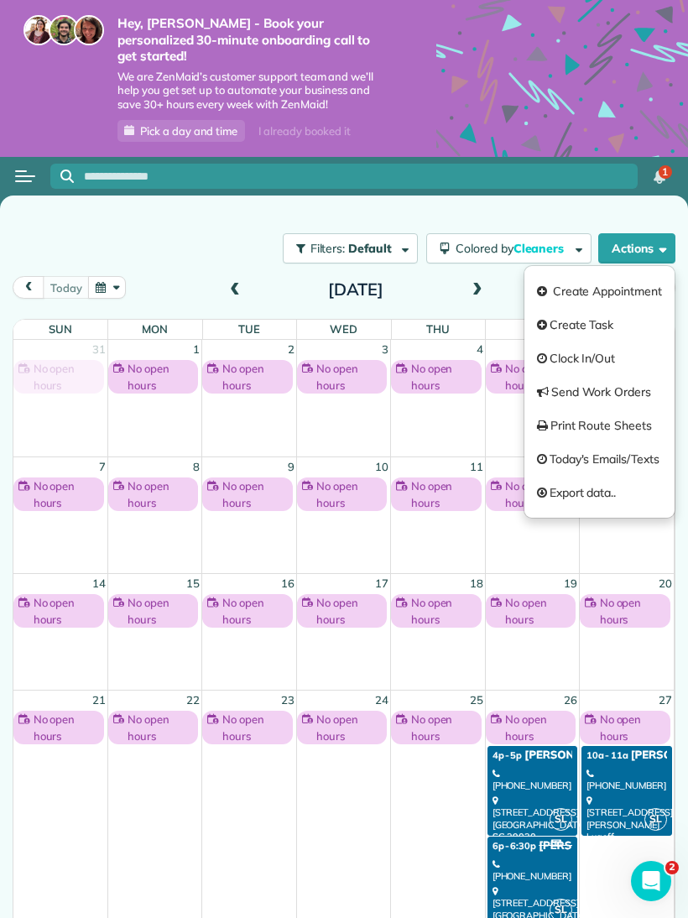
click at [22, 167] on button "Open menu" at bounding box center [25, 176] width 20 height 18
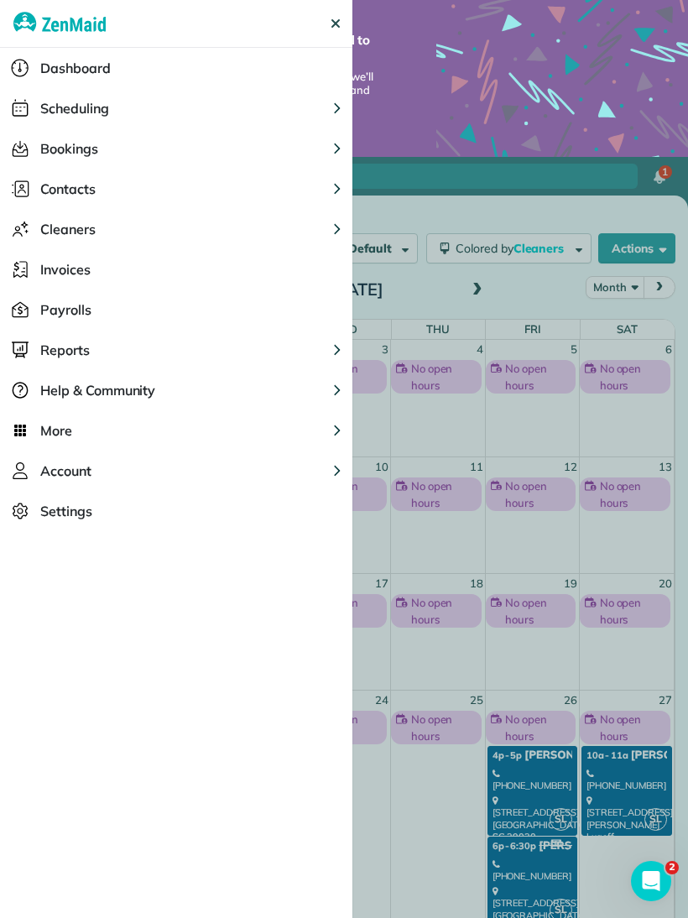
click at [151, 275] on div "Invoices" at bounding box center [176, 269] width 352 height 40
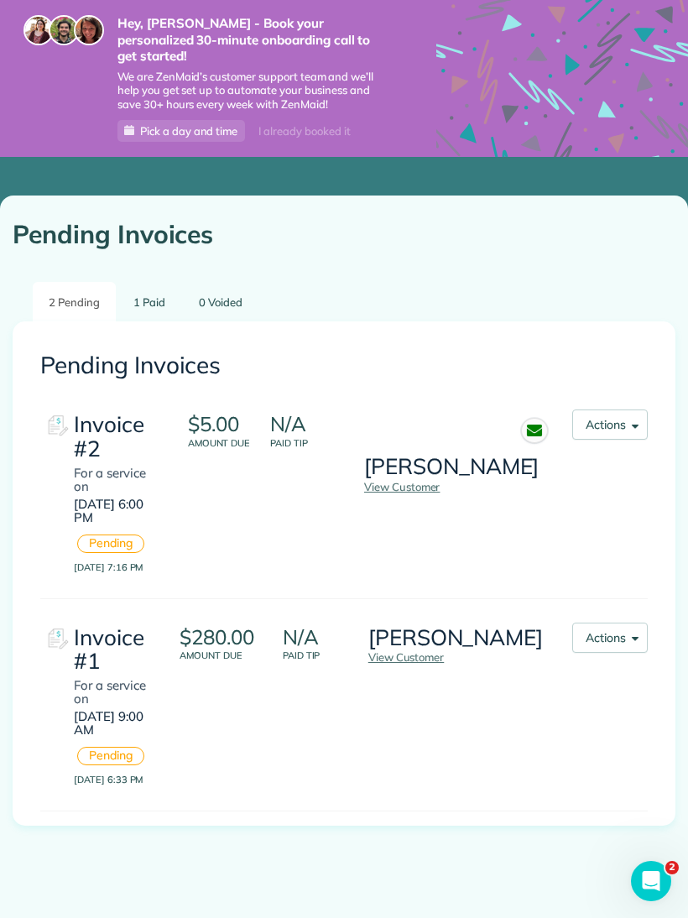
scroll to position [24, 0]
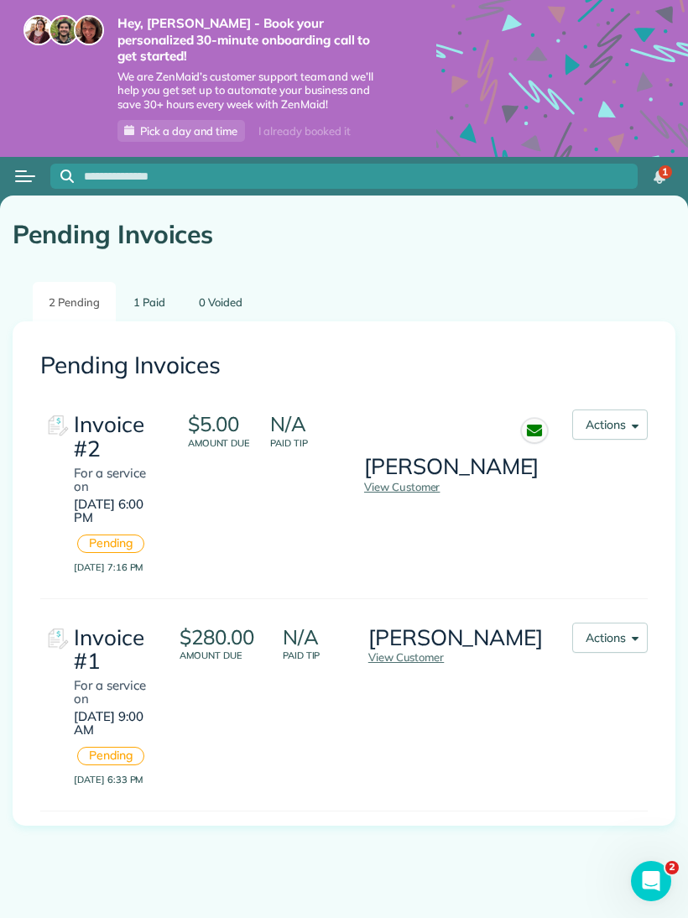
click at [622, 409] on button "Actions" at bounding box center [609, 424] width 75 height 30
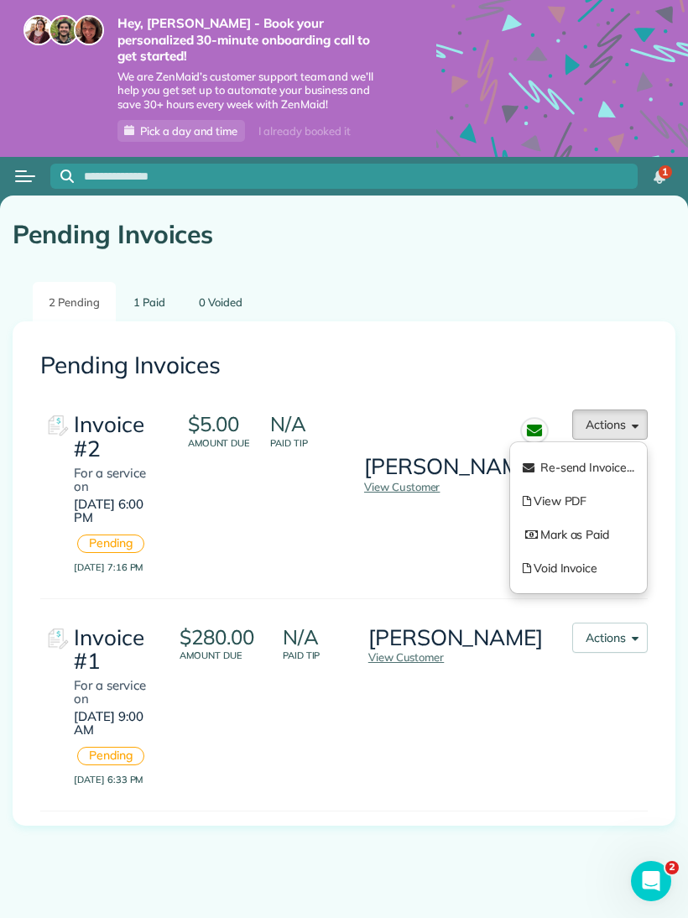
click at [420, 465] on div "[PERSON_NAME] View Customer" at bounding box center [457, 491] width 187 height 164
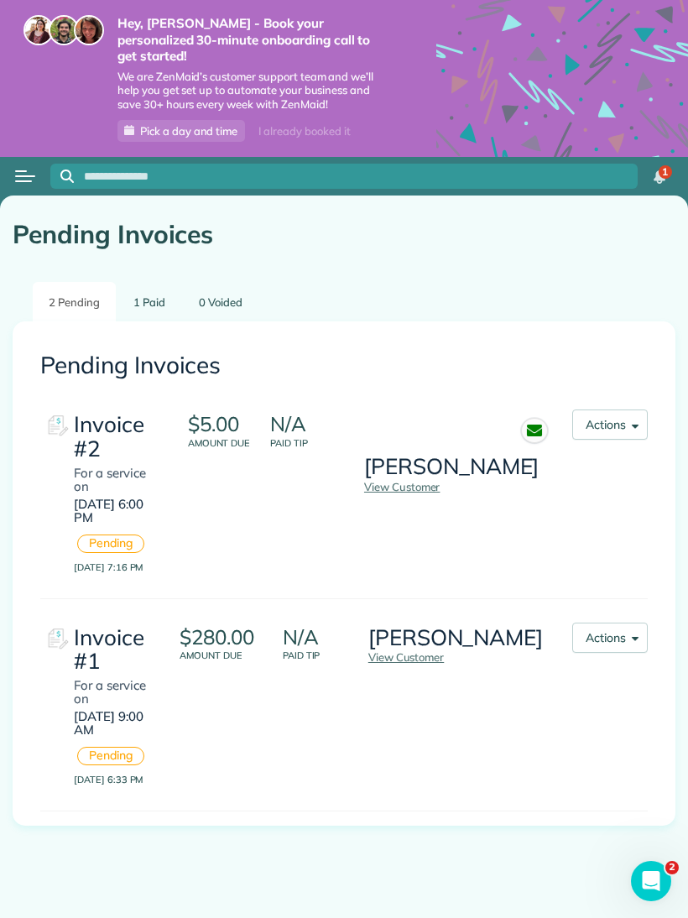
click at [23, 170] on div "Open menu" at bounding box center [21, 171] width 12 height 2
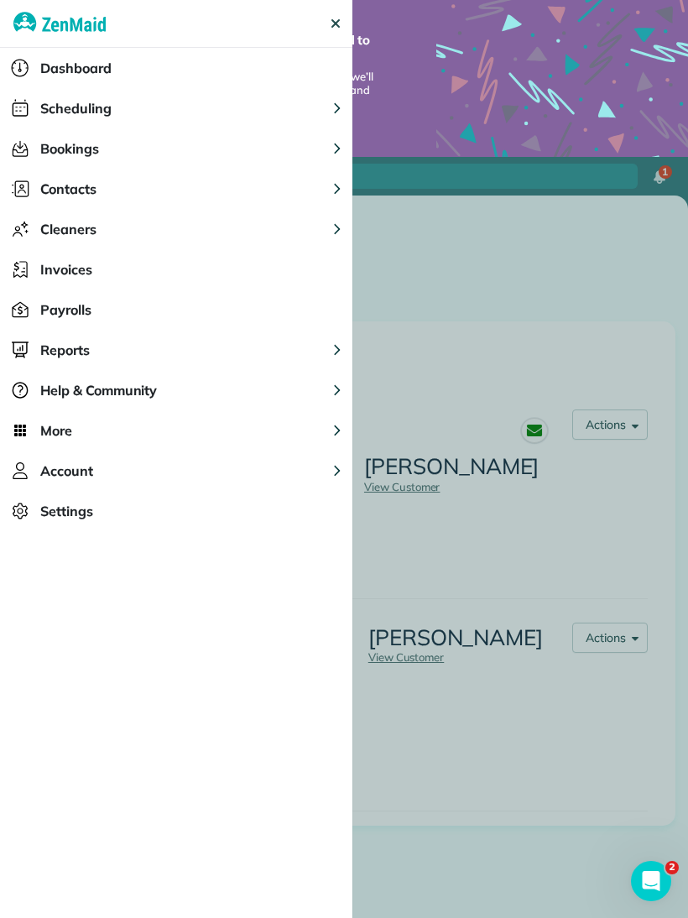
click at [32, 427] on div "More" at bounding box center [36, 430] width 72 height 40
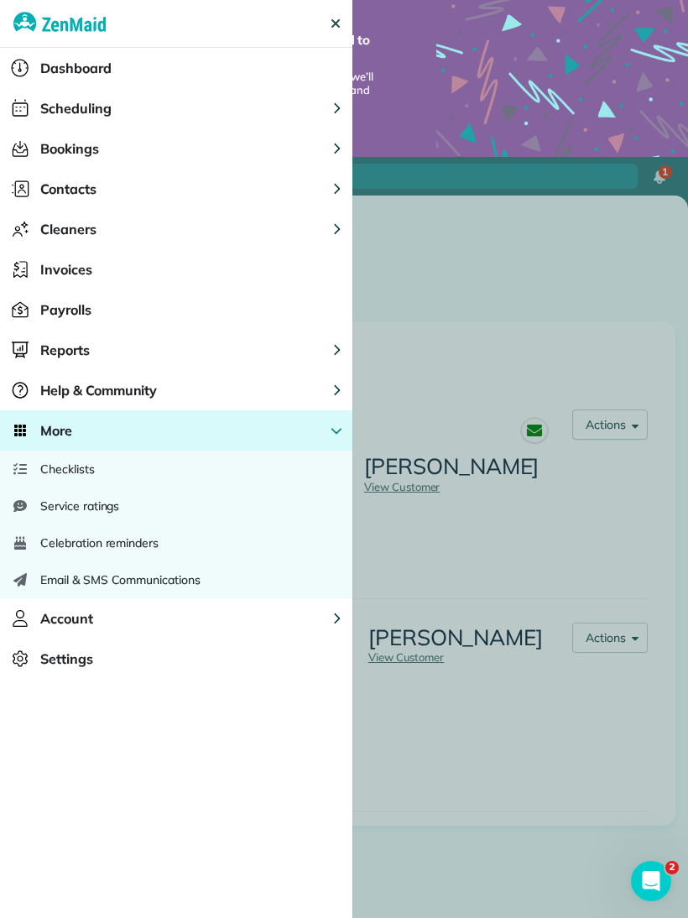
click at [64, 500] on span "Service ratings" at bounding box center [79, 505] width 79 height 17
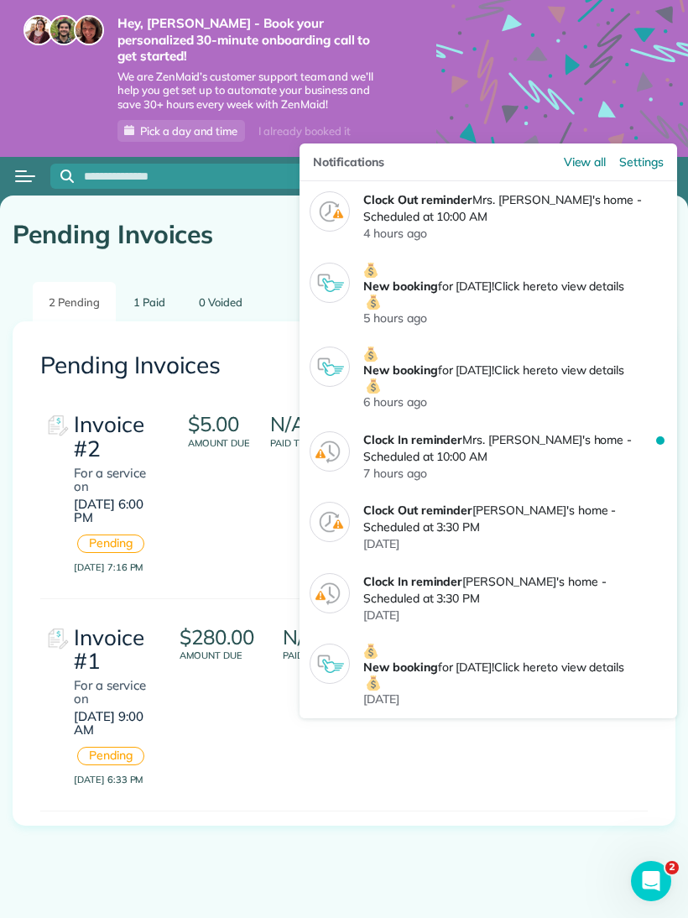
click at [663, 165] on span "1" at bounding box center [665, 171] width 6 height 13
click at [665, 165] on span "1" at bounding box center [665, 171] width 6 height 13
click at [664, 165] on span "1" at bounding box center [665, 171] width 6 height 13
click at [660, 165] on div "1" at bounding box center [664, 171] width 13 height 13
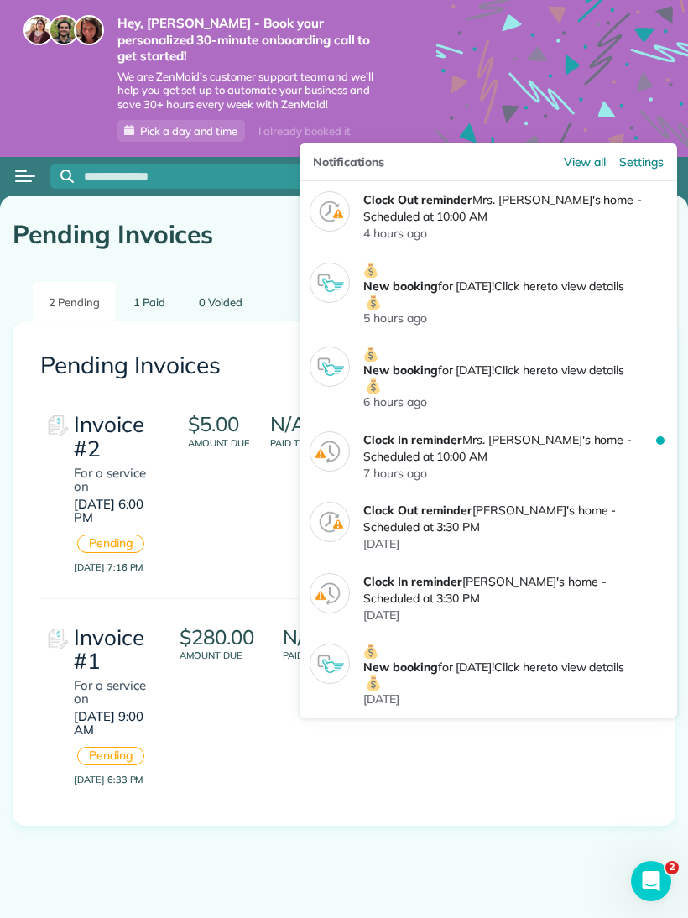
click at [524, 170] on input "text" at bounding box center [361, 176] width 554 height 13
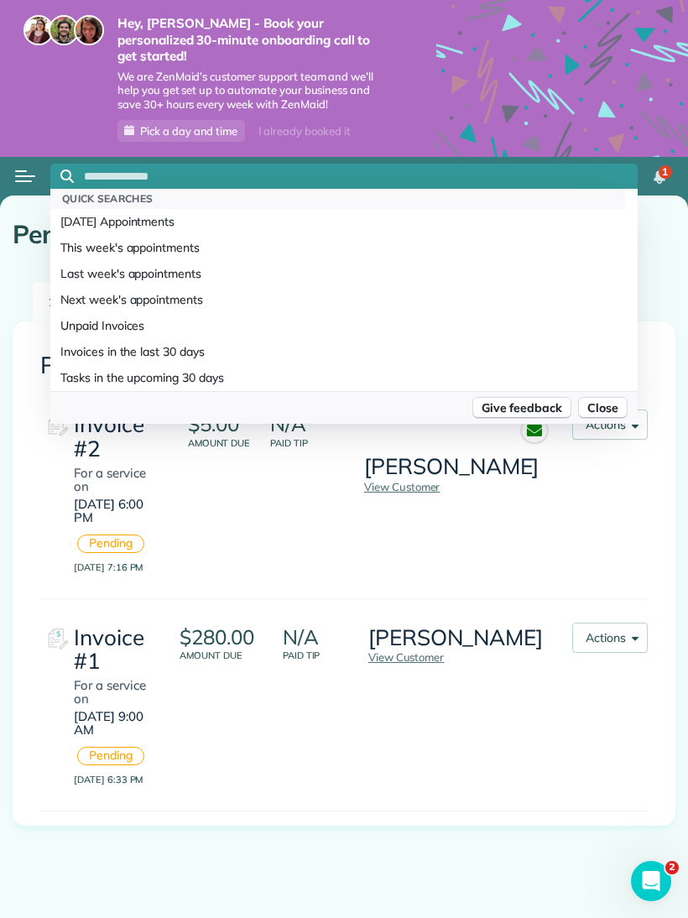
click at [423, 158] on div "Quick Searches [DATE] Appointments This week's appointments Last week's appoint…" at bounding box center [343, 176] width 587 height 37
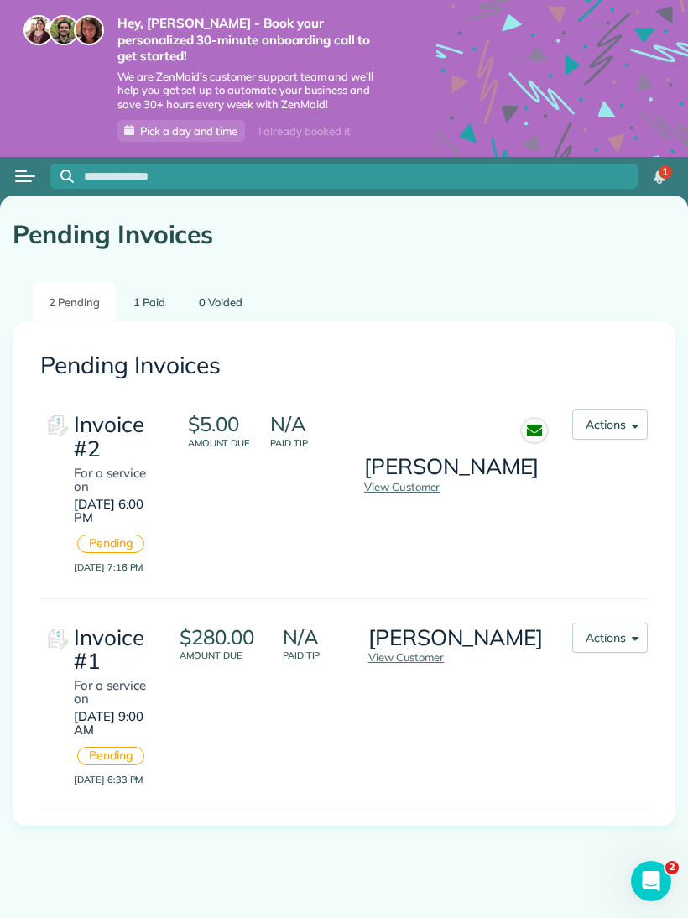
click at [32, 167] on button "Open menu" at bounding box center [25, 176] width 20 height 18
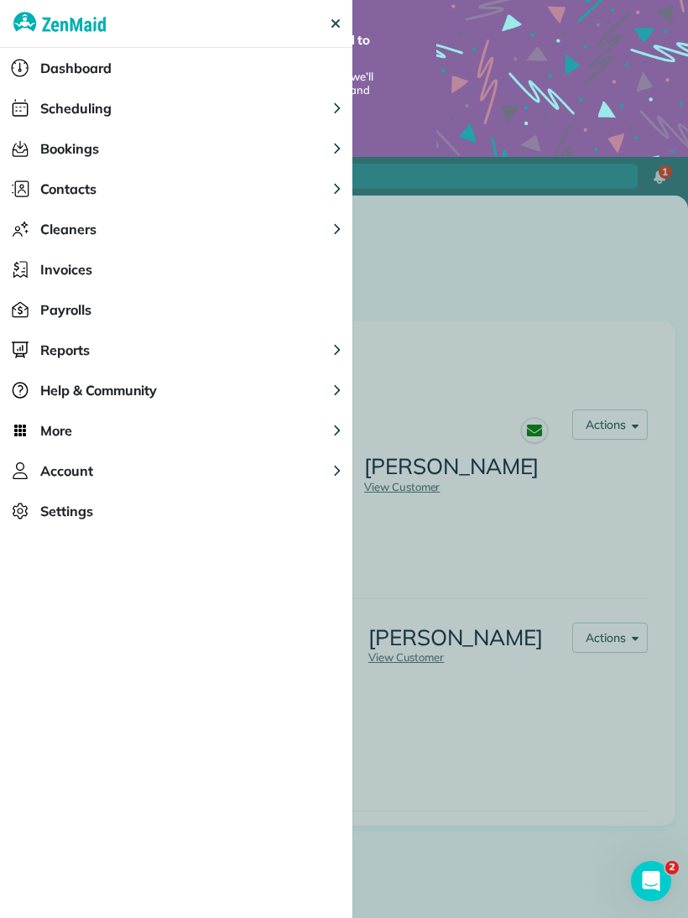
click at [341, 101] on button "Scheduling" at bounding box center [176, 108] width 352 height 40
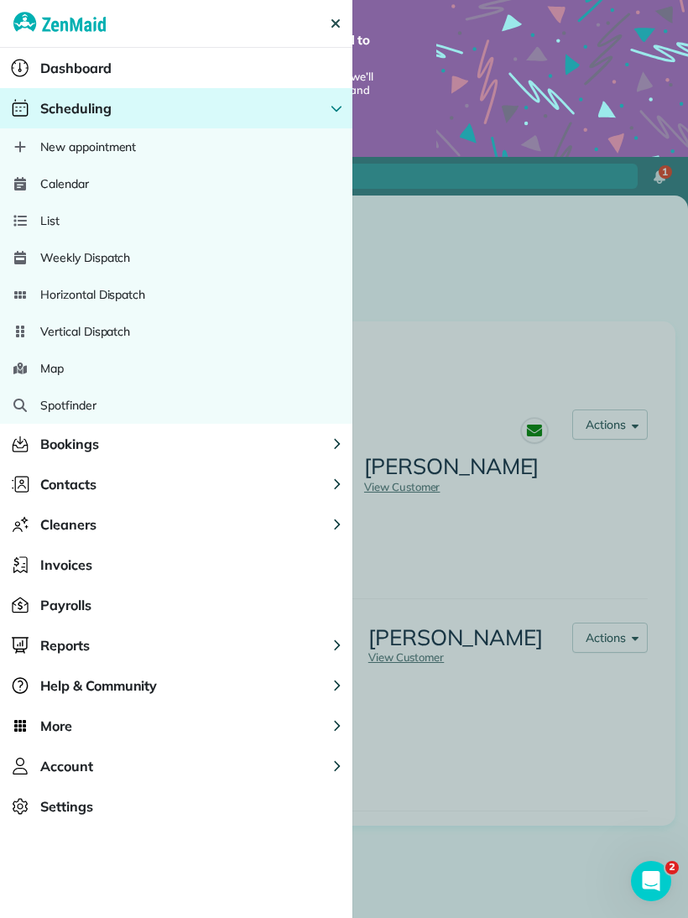
click at [88, 224] on div "List" at bounding box center [176, 220] width 352 height 37
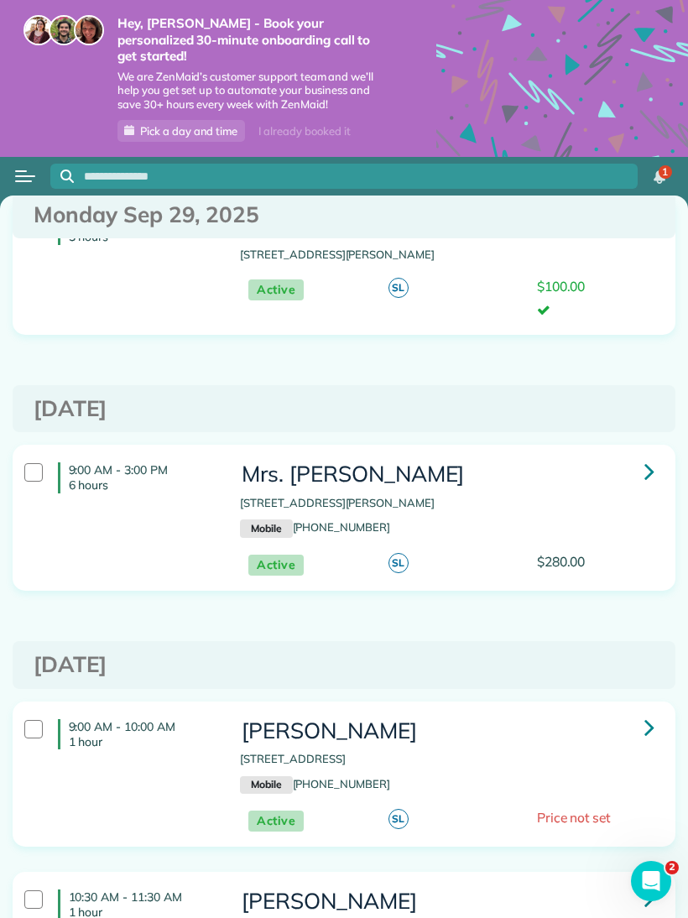
scroll to position [167, 0]
click at [588, 808] on span "Price not set" at bounding box center [574, 816] width 74 height 17
click at [29, 719] on div at bounding box center [33, 728] width 18 height 18
click at [310, 718] on h3 "[PERSON_NAME]" at bounding box center [449, 730] width 419 height 24
click at [325, 718] on h3 "Shannon" at bounding box center [449, 730] width 419 height 24
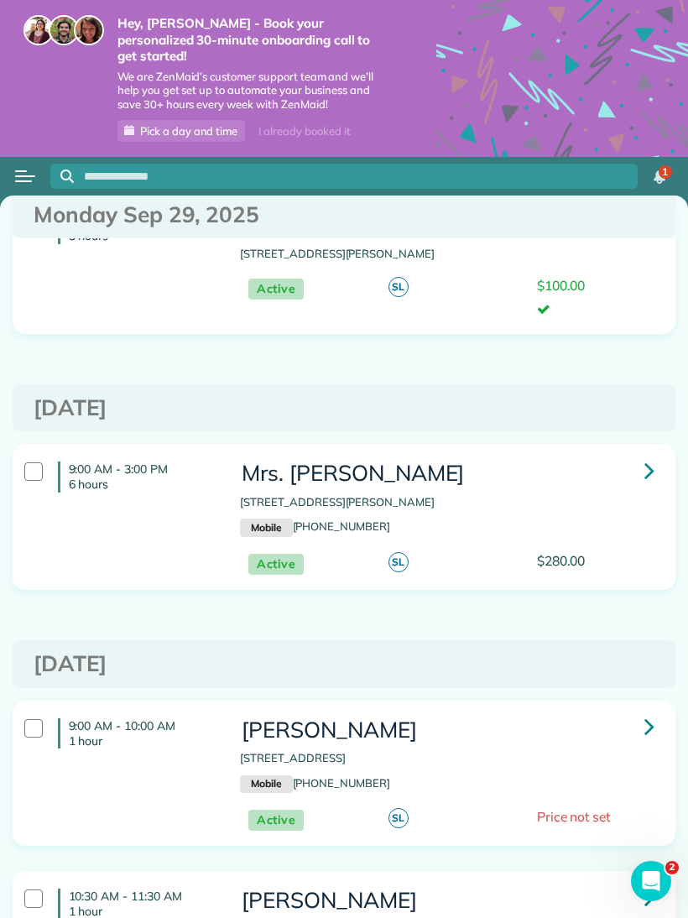
click at [647, 711] on icon at bounding box center [649, 725] width 10 height 29
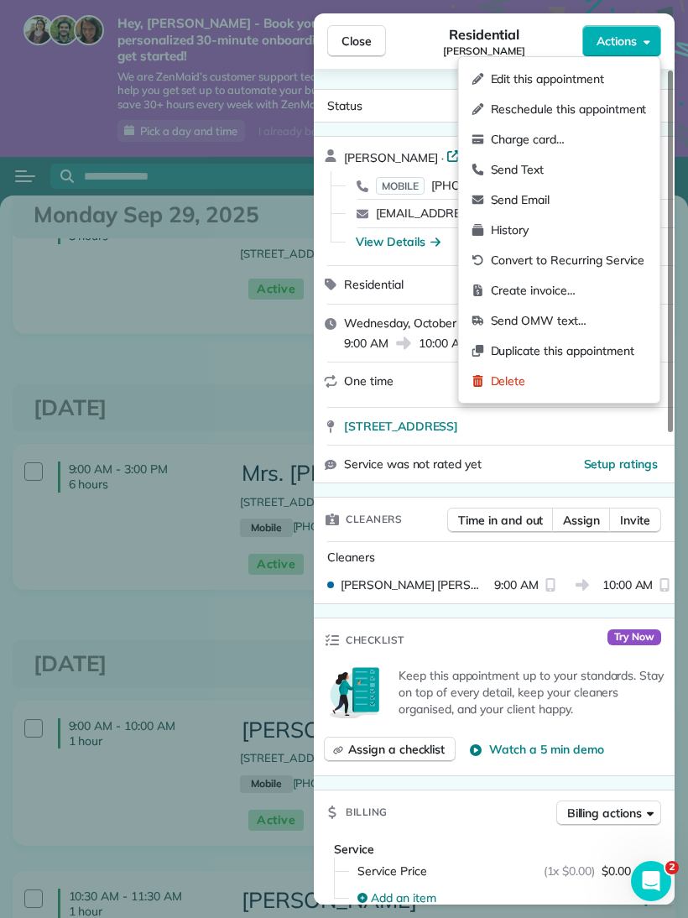
click at [586, 76] on span "Edit this appointment" at bounding box center [569, 78] width 156 height 17
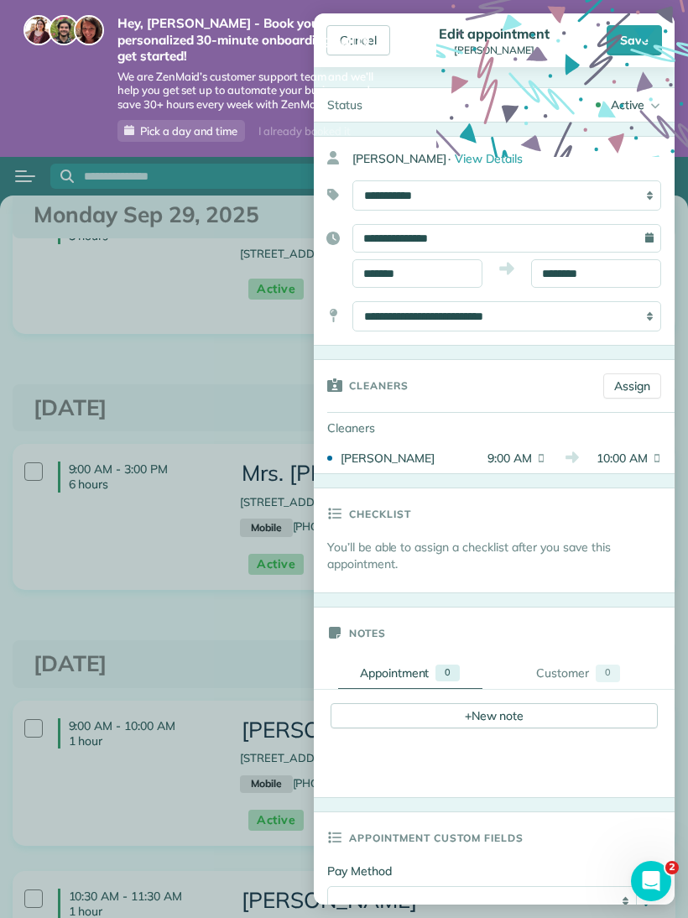
click at [664, 149] on div "Shannon · View Details" at bounding box center [513, 158] width 322 height 30
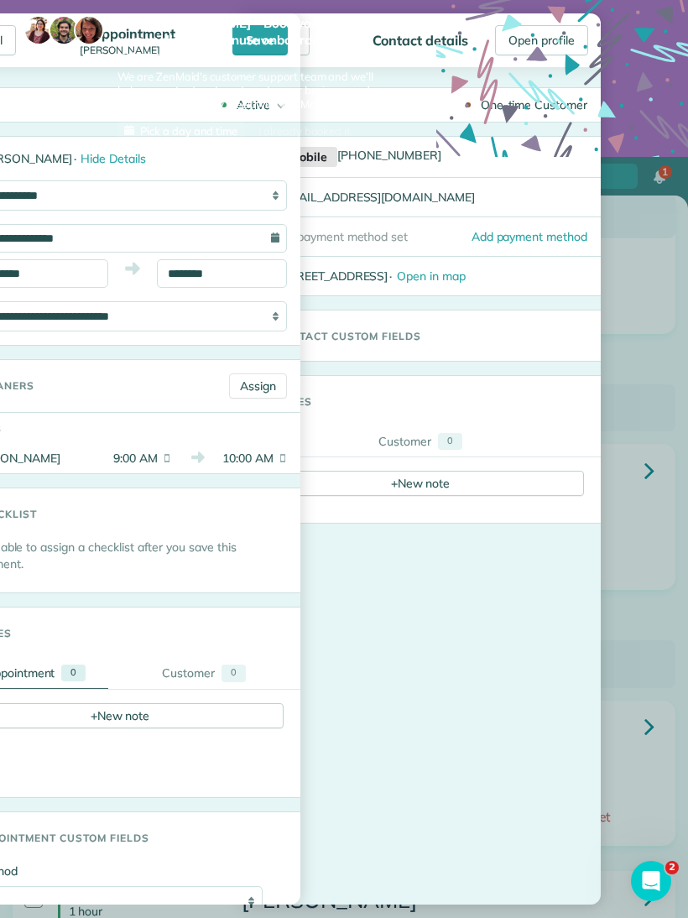
click at [662, 151] on body "Hey, Stella - Book your personalized 30-minute onboarding call to get started! …" at bounding box center [344, 459] width 688 height 918
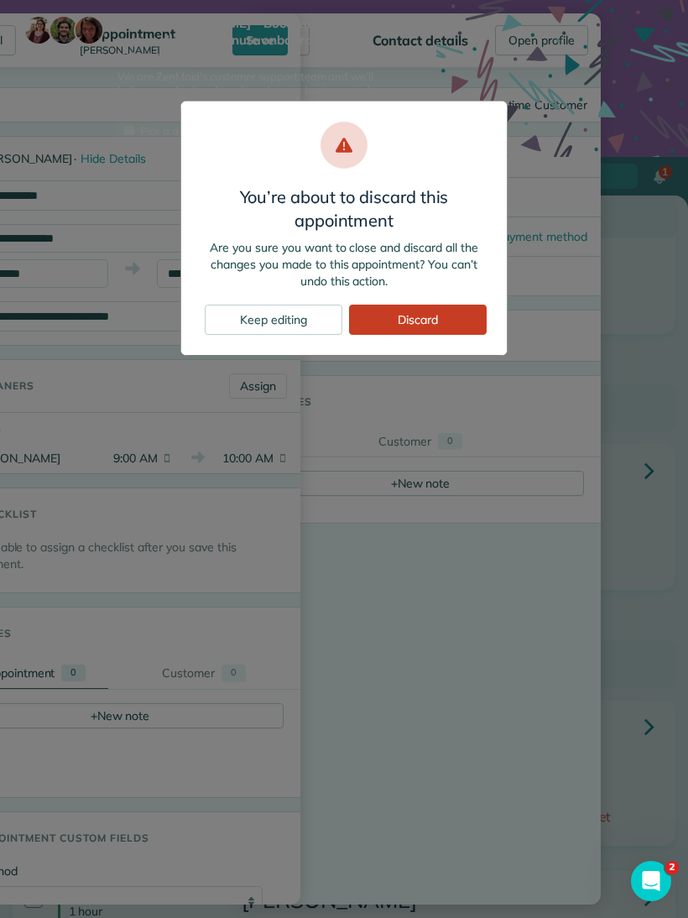
click at [286, 323] on div "Keep editing" at bounding box center [274, 319] width 138 height 30
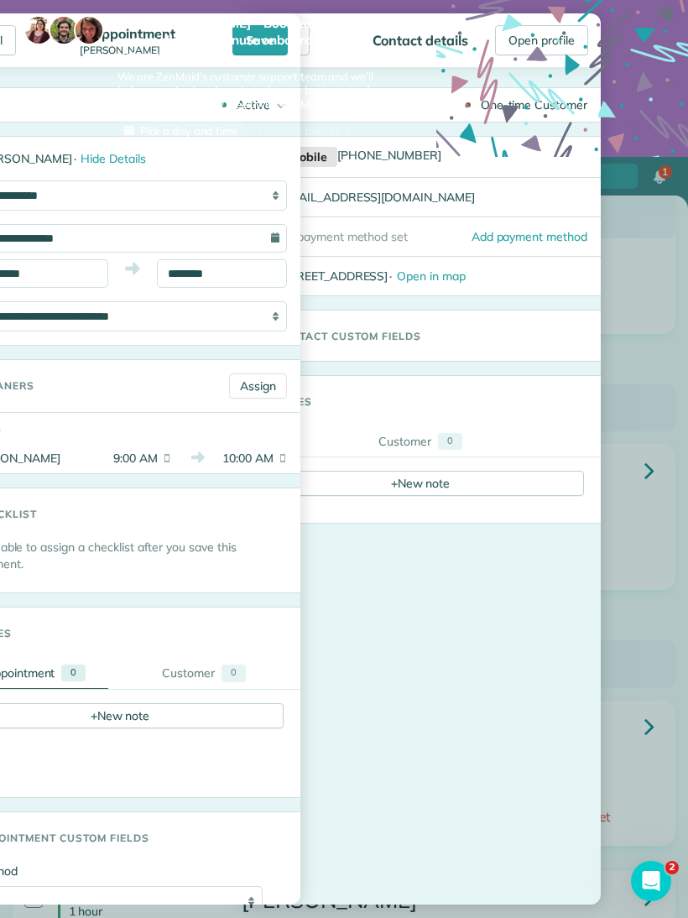
click at [49, 83] on div at bounding box center [56, 78] width 67 height 127
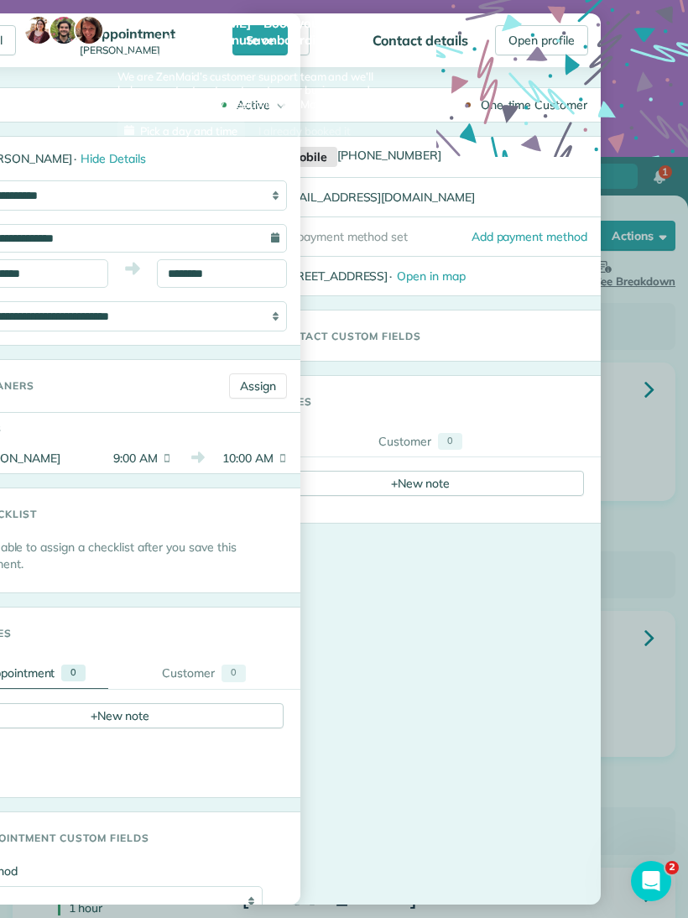
click at [663, 556] on body "Hey, Stella - Book your personalized 30-minute onboarding call to get started! …" at bounding box center [344, 459] width 688 height 918
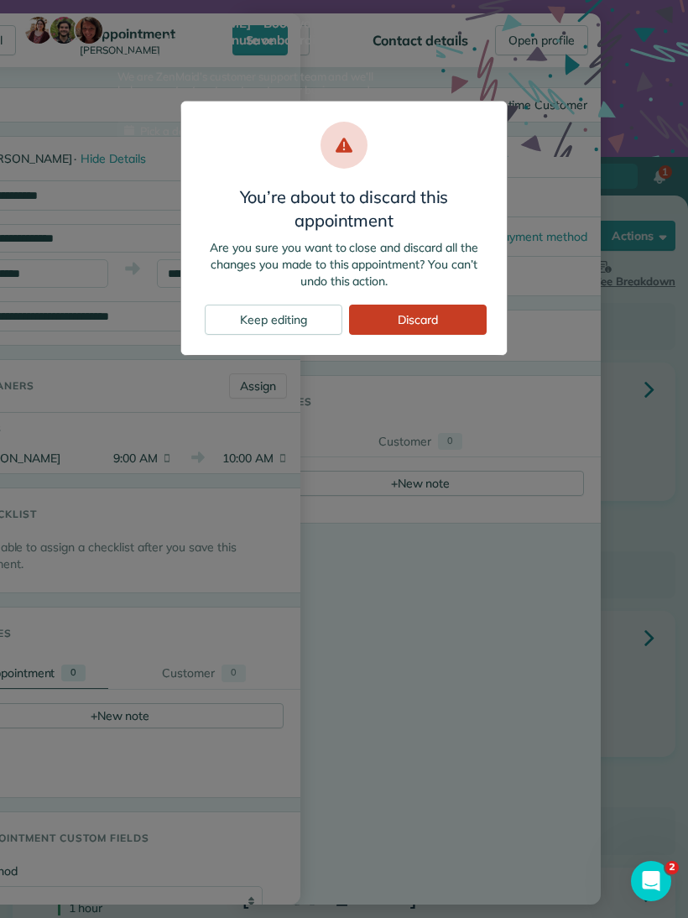
click at [305, 309] on div "Keep editing" at bounding box center [274, 319] width 138 height 30
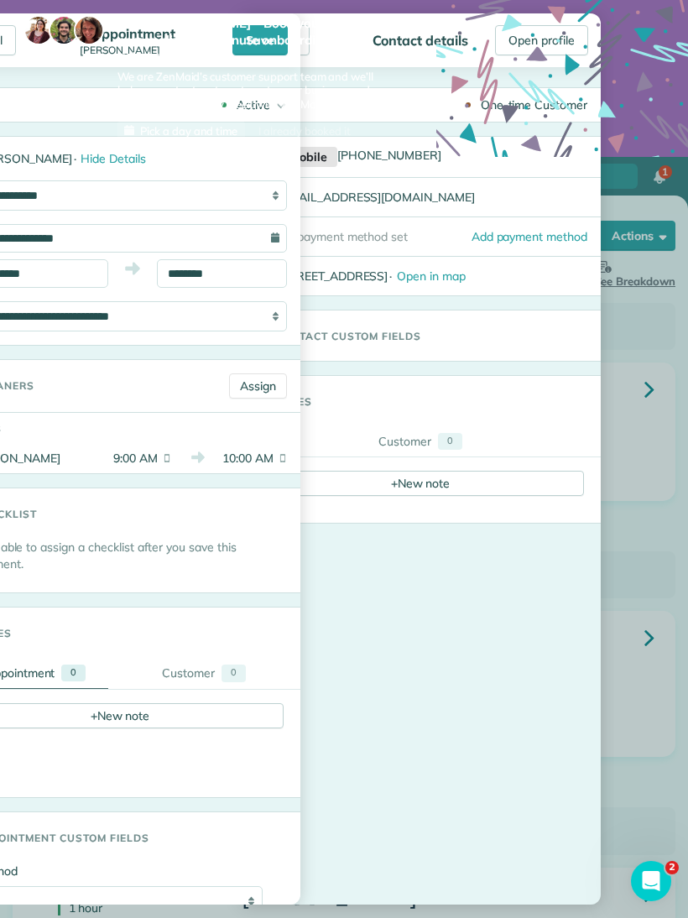
click at [36, 87] on div at bounding box center [56, 78] width 67 height 127
click at [25, 146] on div "Shannon · Hide Details" at bounding box center [139, 158] width 322 height 30
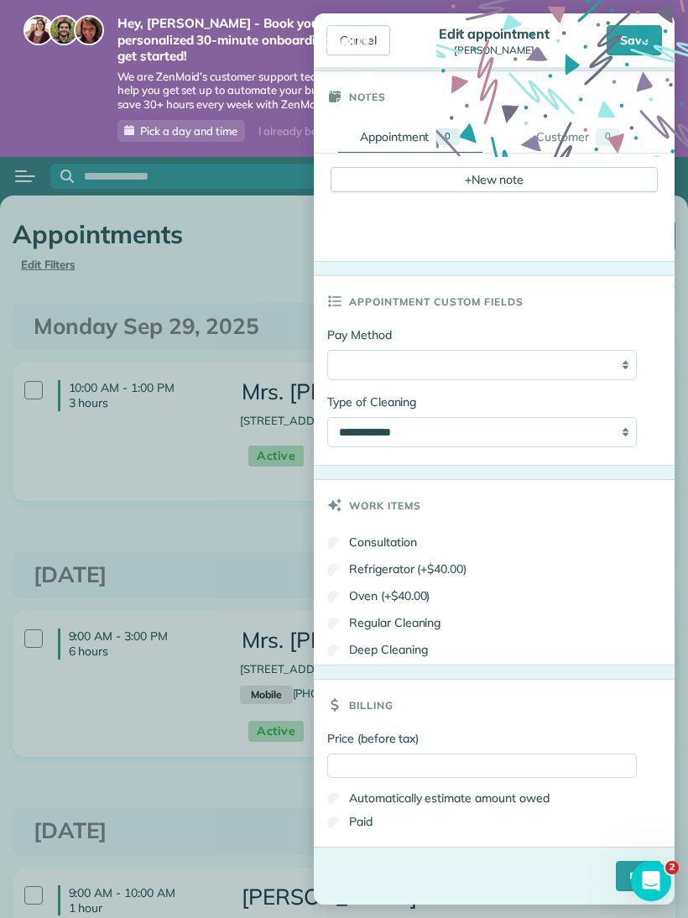
scroll to position [540, 0]
click at [616, 871] on input "****" at bounding box center [638, 875] width 45 height 30
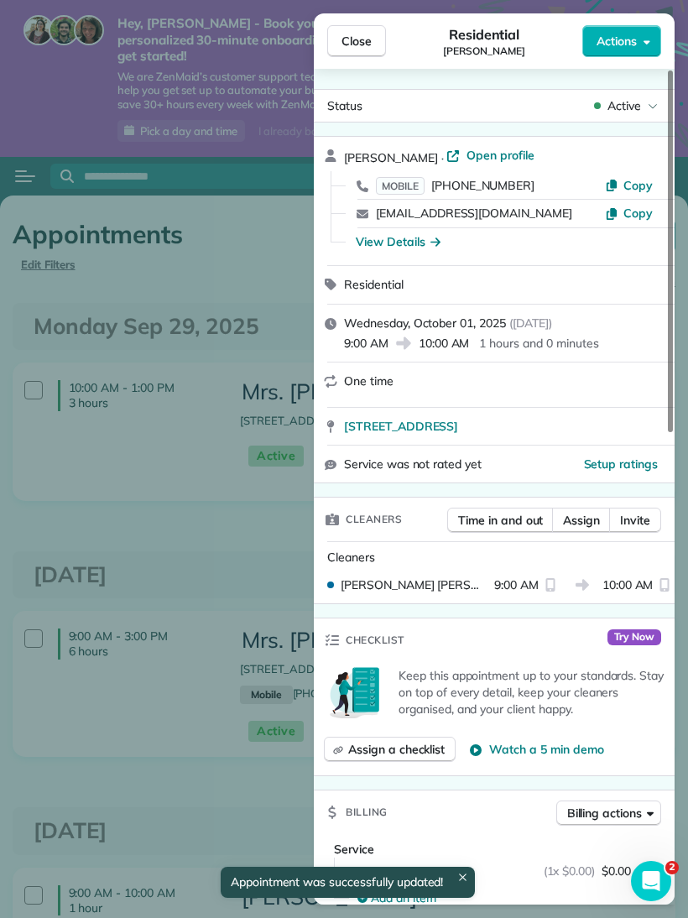
click at [370, 29] on button "Close" at bounding box center [356, 41] width 59 height 32
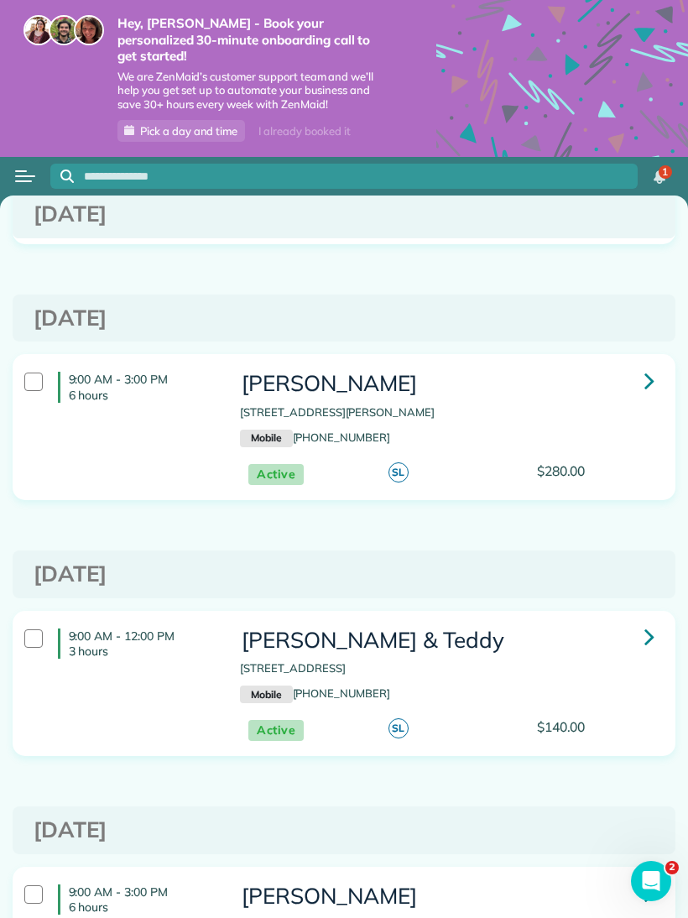
click at [28, 167] on button "Open menu" at bounding box center [25, 176] width 20 height 18
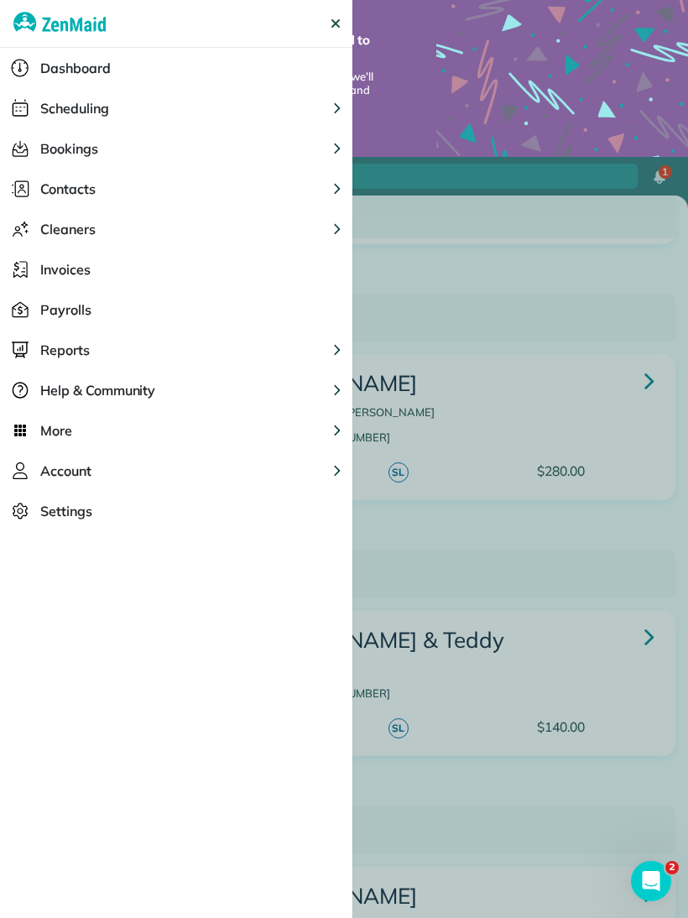
click at [321, 423] on button "More" at bounding box center [176, 430] width 352 height 40
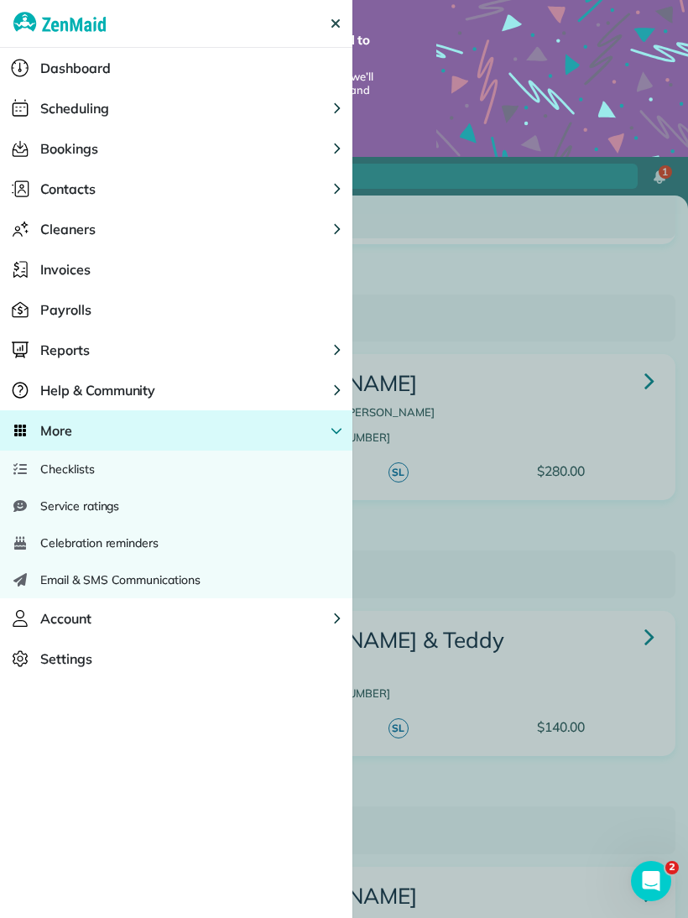
click at [122, 505] on div "Service ratings" at bounding box center [176, 505] width 352 height 37
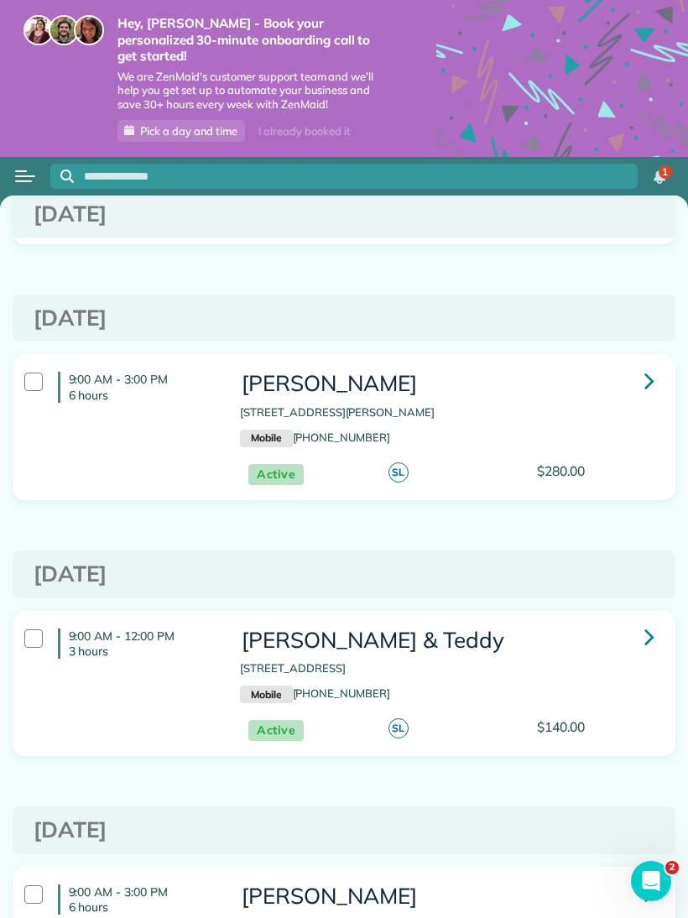
click at [18, 167] on button "Open menu" at bounding box center [25, 176] width 20 height 18
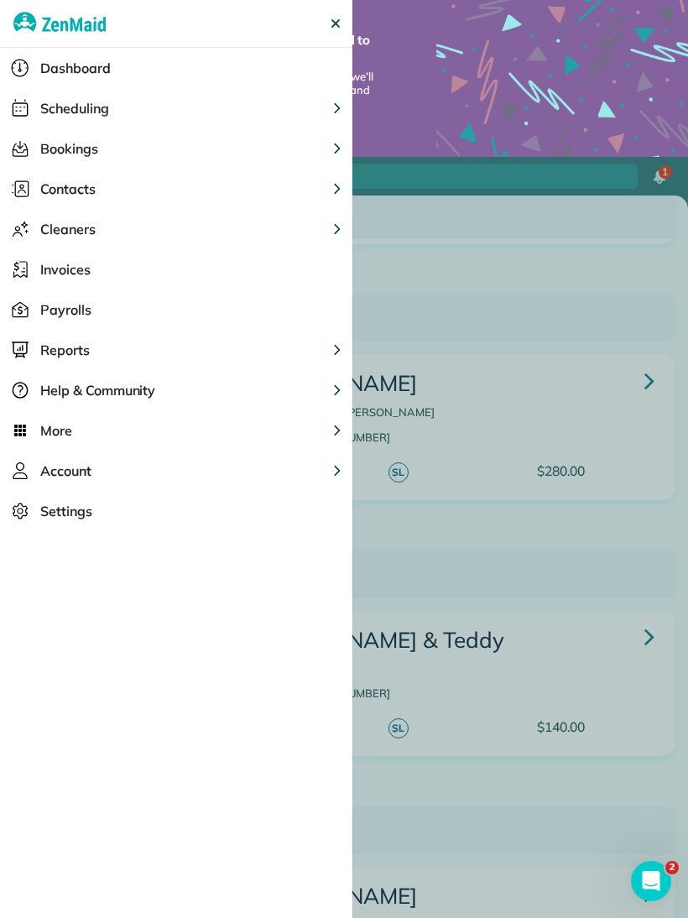
click at [332, 426] on icon "Main" at bounding box center [336, 430] width 12 height 12
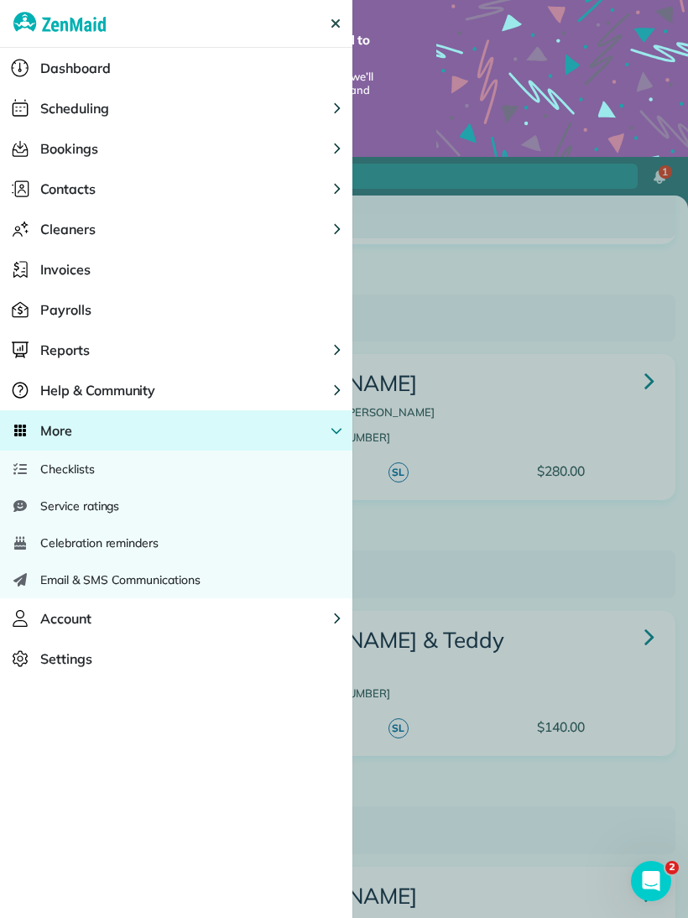
click at [31, 504] on div "Service ratings" at bounding box center [176, 505] width 352 height 37
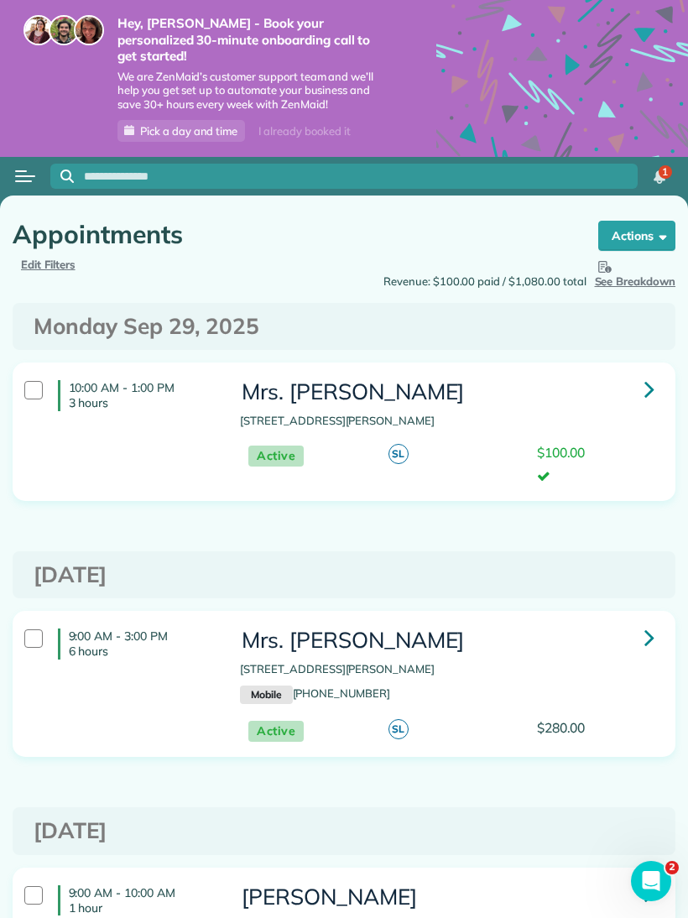
click at [647, 374] on icon at bounding box center [649, 388] width 10 height 29
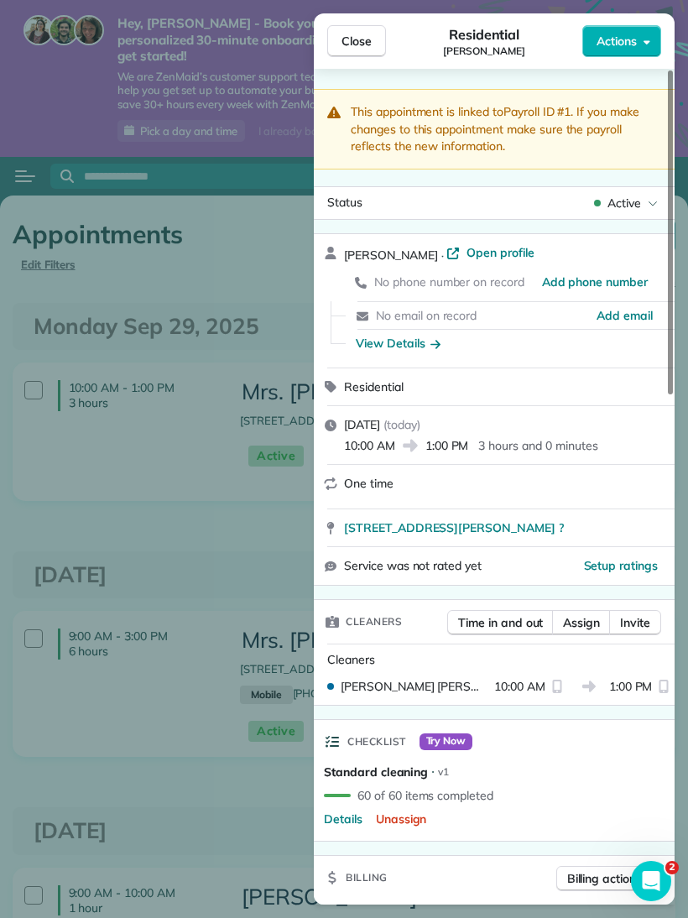
click at [632, 558] on span "Setup ratings" at bounding box center [621, 565] width 75 height 15
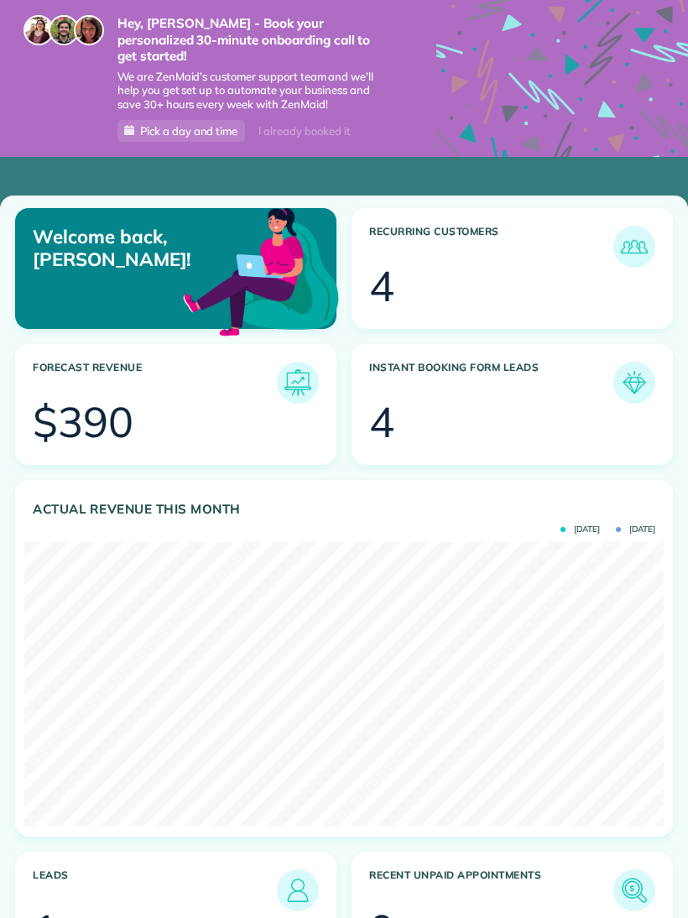
scroll to position [283, 639]
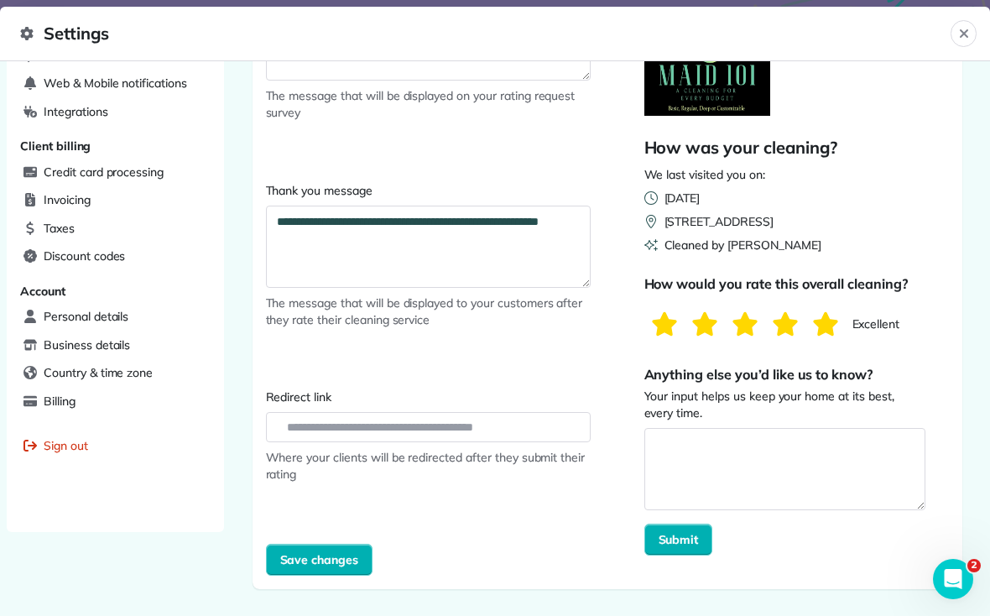
scroll to position [529, 0]
click at [687, 537] on span "Submit" at bounding box center [678, 539] width 40 height 17
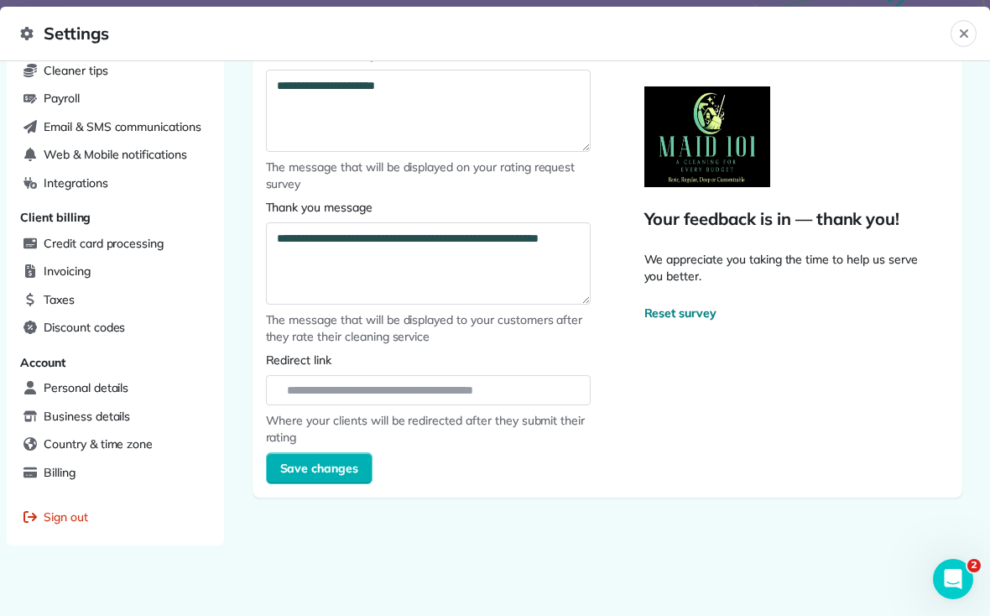
click at [352, 453] on button "Save changes" at bounding box center [319, 468] width 107 height 32
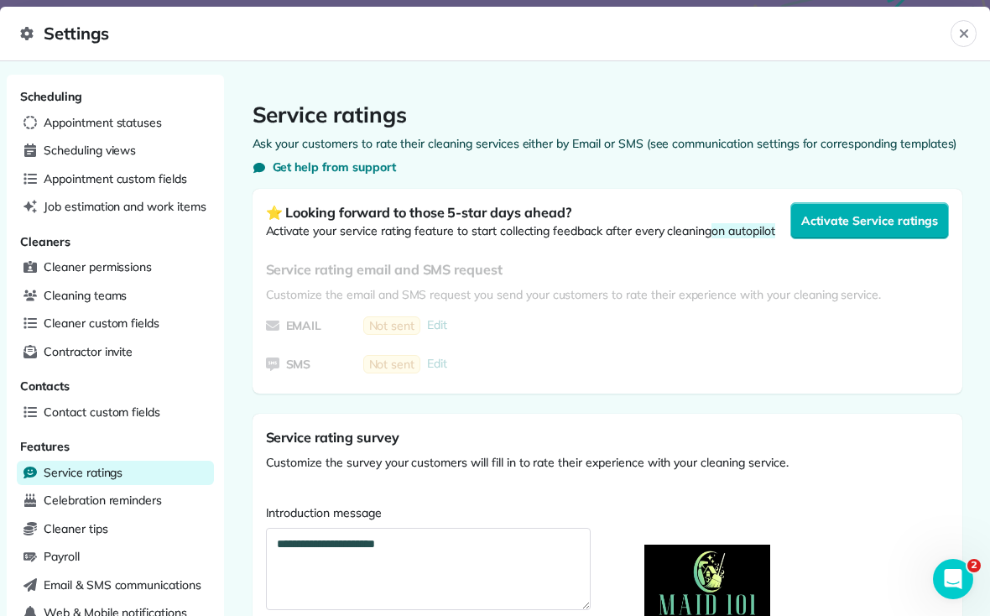
scroll to position [0, 0]
click at [687, 221] on span "Activate Service ratings" at bounding box center [869, 220] width 136 height 17
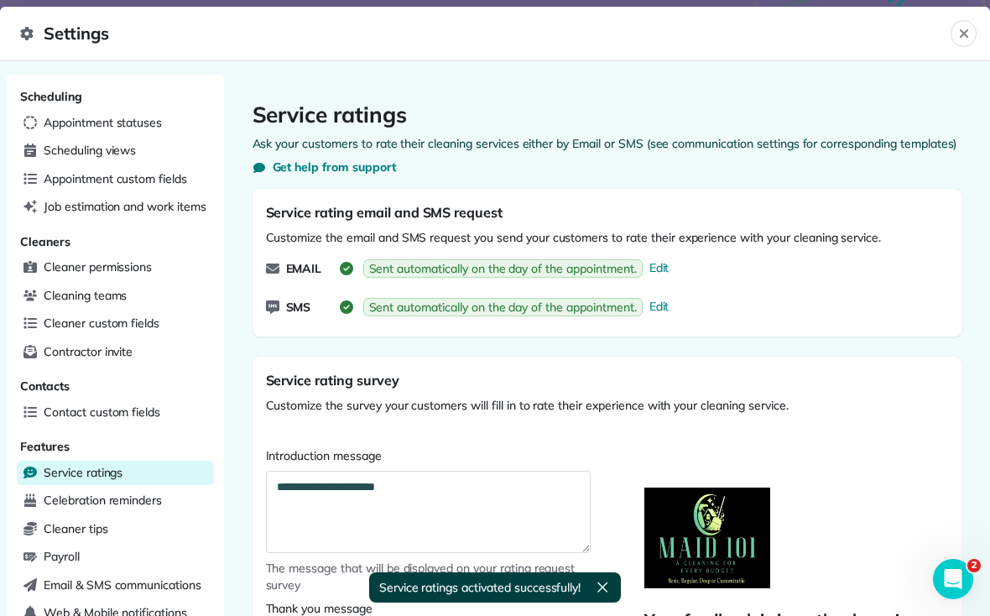
click at [346, 268] on icon at bounding box center [346, 268] width 13 height 13
click at [348, 271] on icon at bounding box center [346, 268] width 13 height 13
click at [346, 266] on icon at bounding box center [346, 268] width 13 height 13
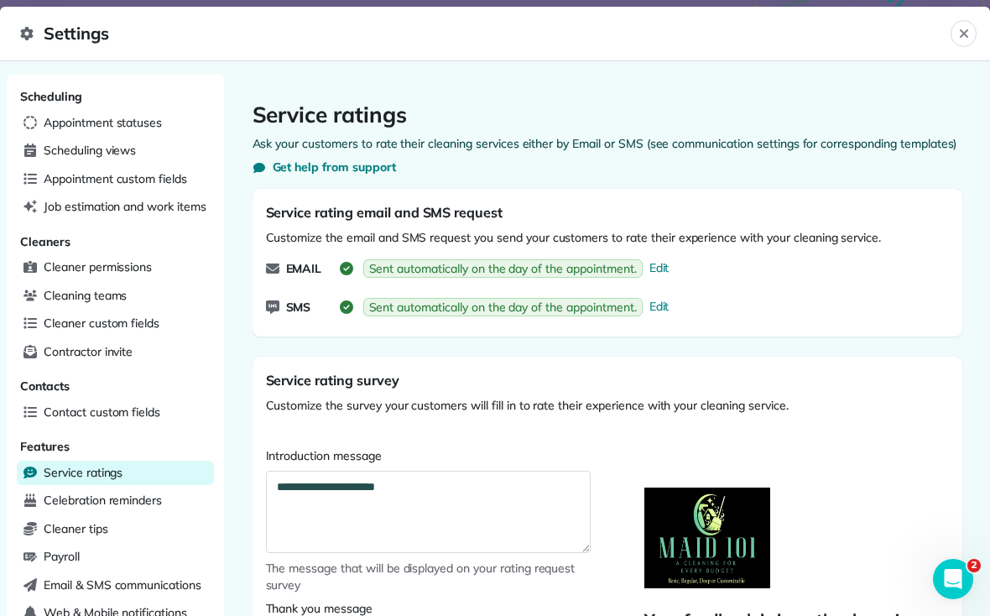
click at [355, 264] on div "Email Sent automatically on the day of the appointment. Edit" at bounding box center [471, 268] width 410 height 32
click at [343, 264] on icon at bounding box center [346, 268] width 13 height 13
click at [663, 275] on link "Sent automatically on the day of the appointment. Edit" at bounding box center [518, 268] width 316 height 32
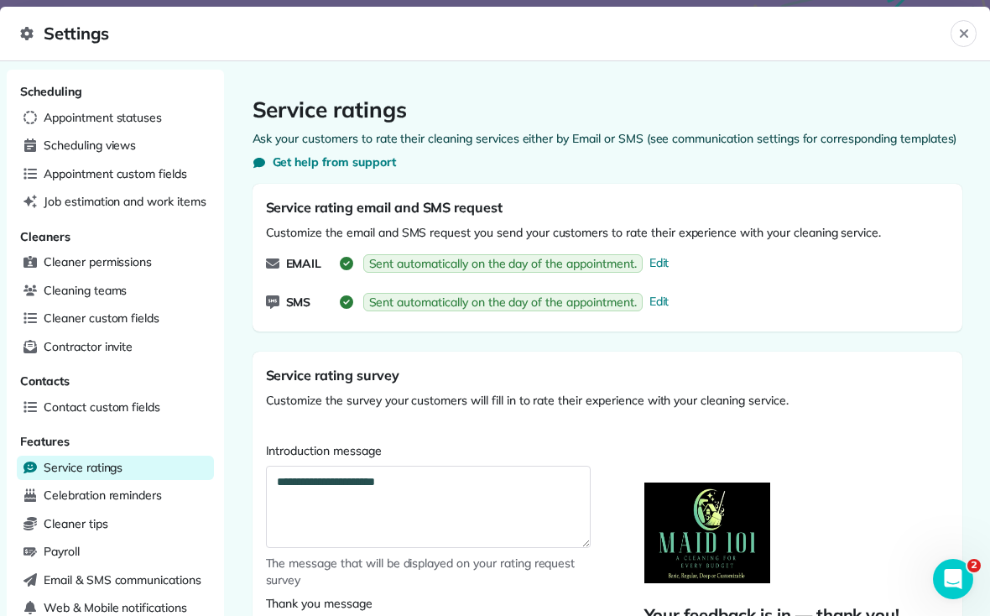
select select "*"
select select "********"
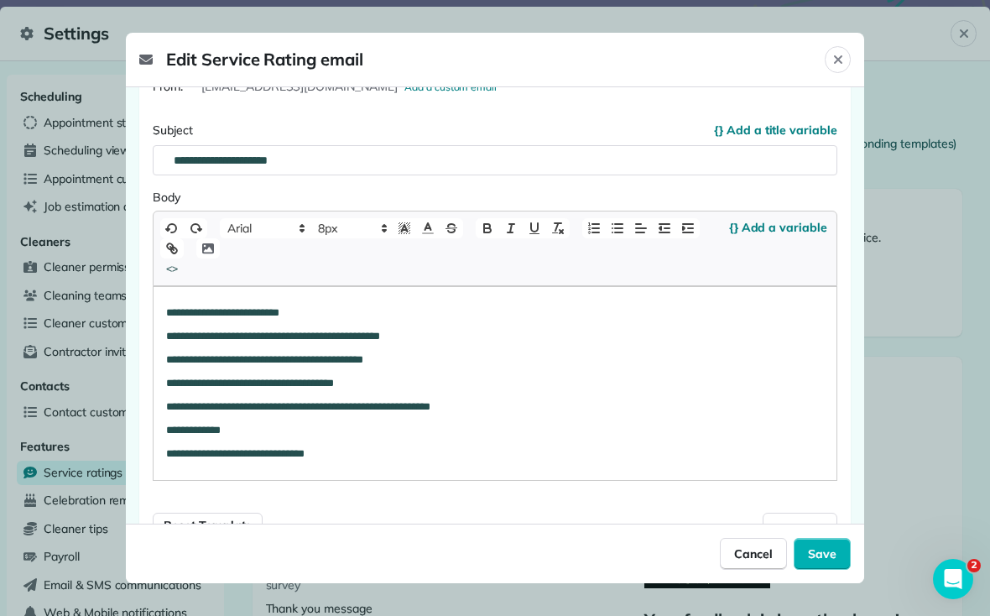
scroll to position [82, 0]
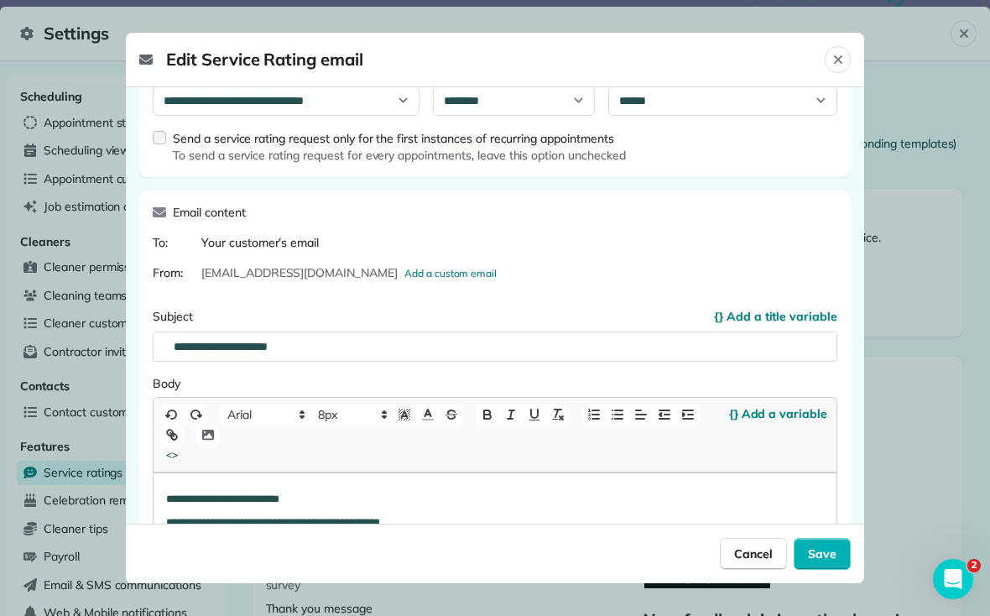
click at [687, 53] on icon "Close" at bounding box center [837, 59] width 13 height 13
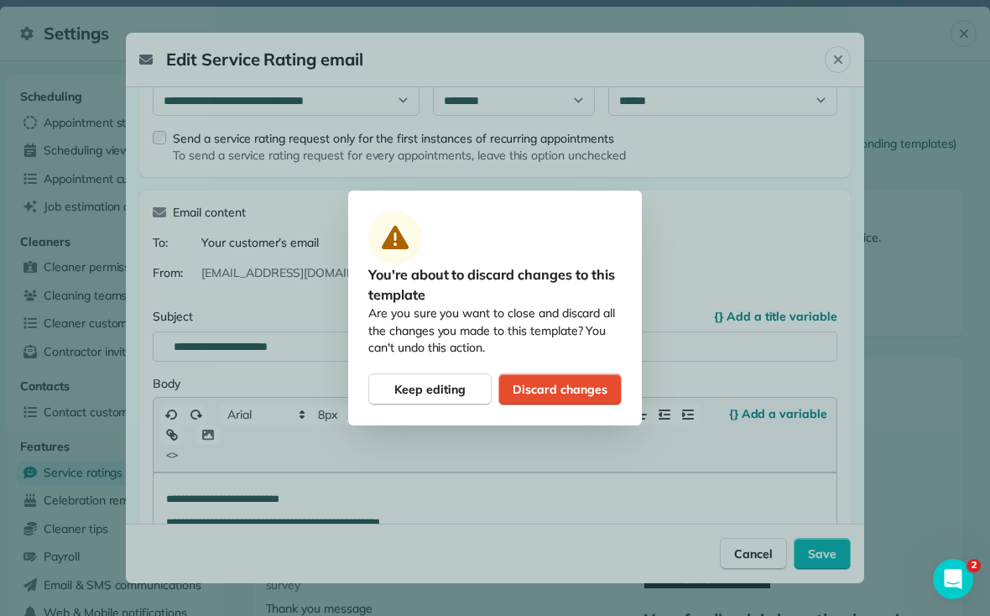
click at [580, 387] on span "Discard changes" at bounding box center [559, 389] width 94 height 17
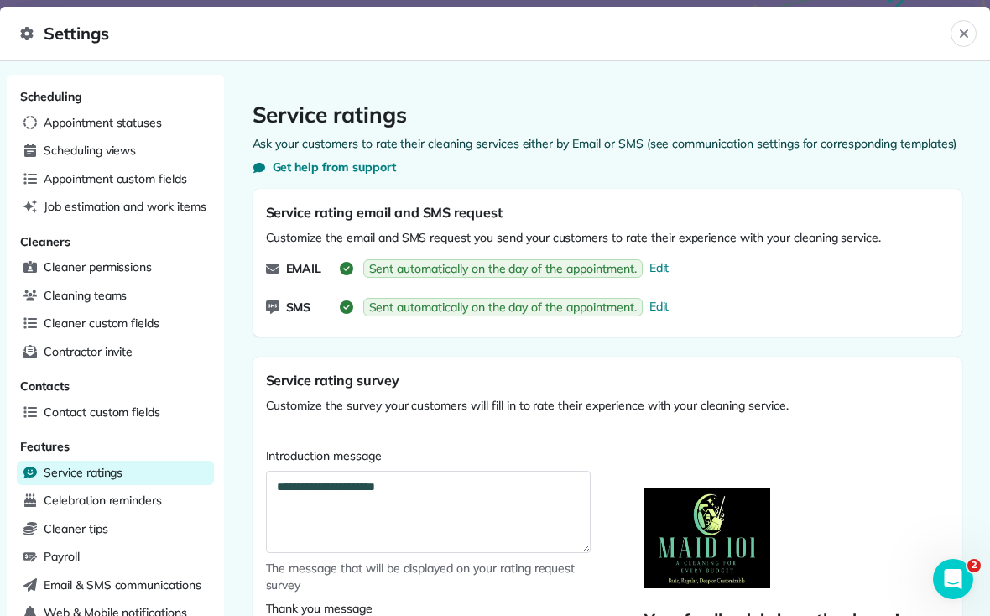
click at [351, 262] on icon at bounding box center [346, 268] width 13 height 13
click at [347, 266] on icon at bounding box center [346, 268] width 13 height 13
click at [305, 271] on span "Email" at bounding box center [304, 268] width 36 height 17
click at [350, 268] on icon at bounding box center [346, 268] width 13 height 13
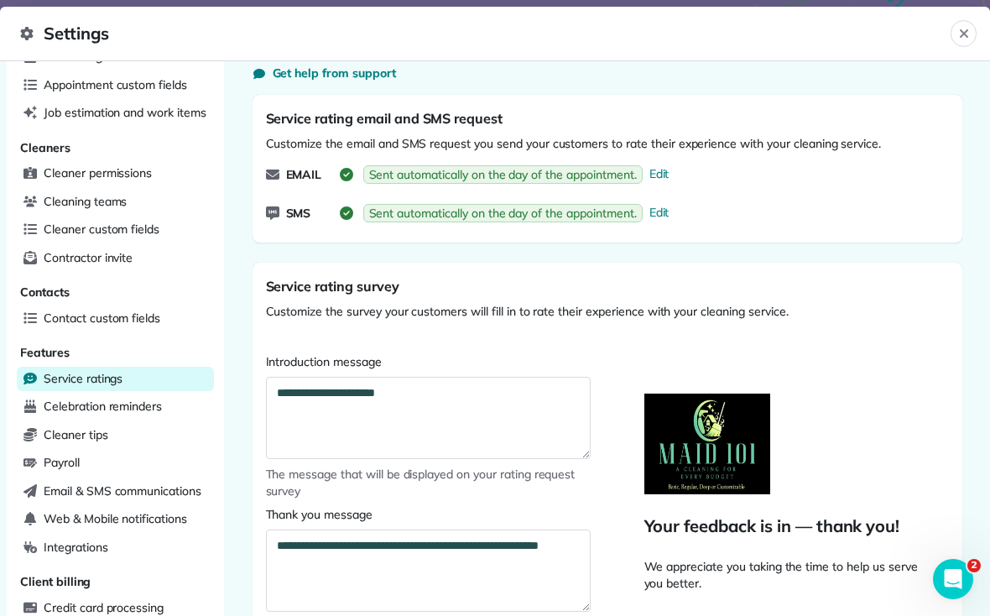
scroll to position [65, 0]
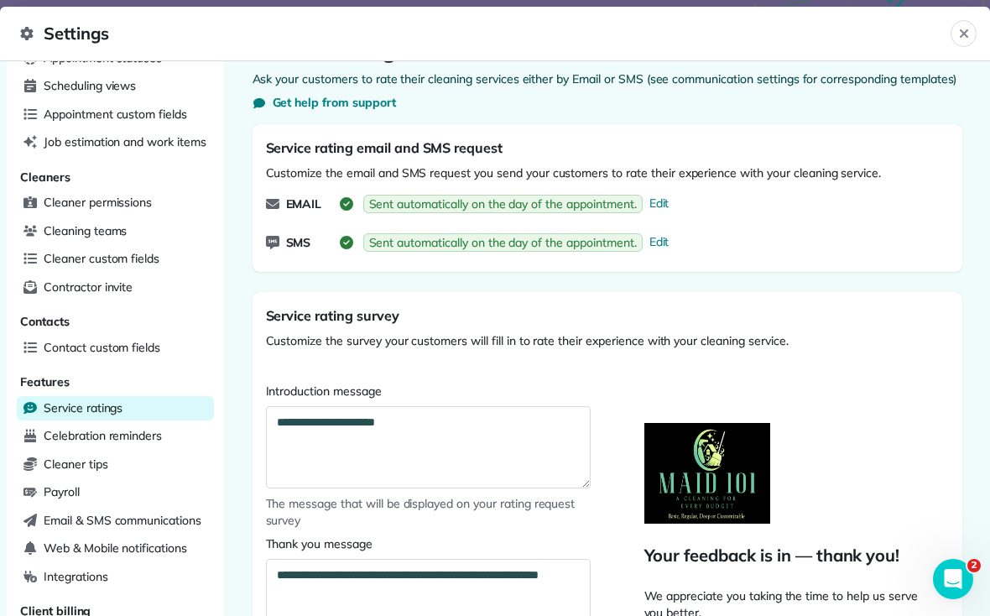
click at [345, 207] on icon at bounding box center [346, 203] width 13 height 13
click at [360, 201] on link "Sent automatically on the day of the appointment. Edit" at bounding box center [518, 204] width 316 height 32
select select "*"
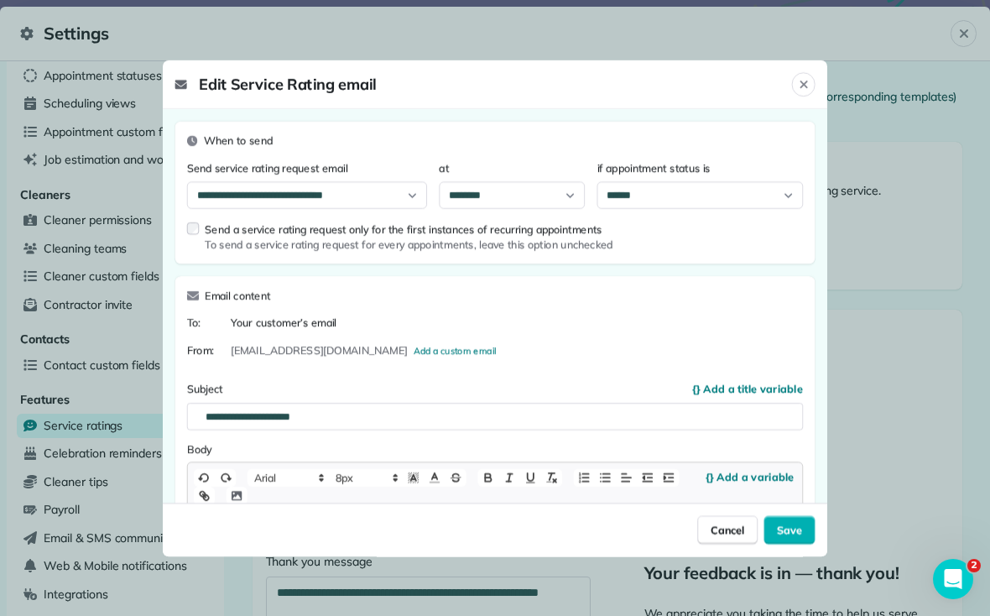
click at [356, 198] on div "**********" at bounding box center [494, 192] width 640 height 143
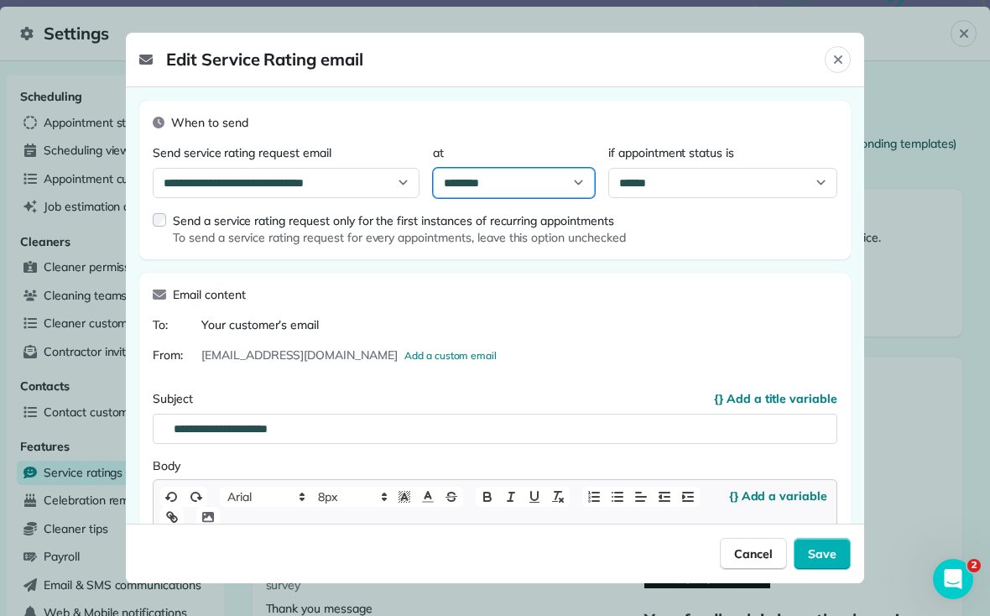
click at [576, 174] on select "******** ******* ******* ******* ******* ******* ******* ******* ******* ******…" at bounding box center [514, 183] width 162 height 30
select select "********"
click at [687, 53] on icon "Close" at bounding box center [837, 59] width 13 height 13
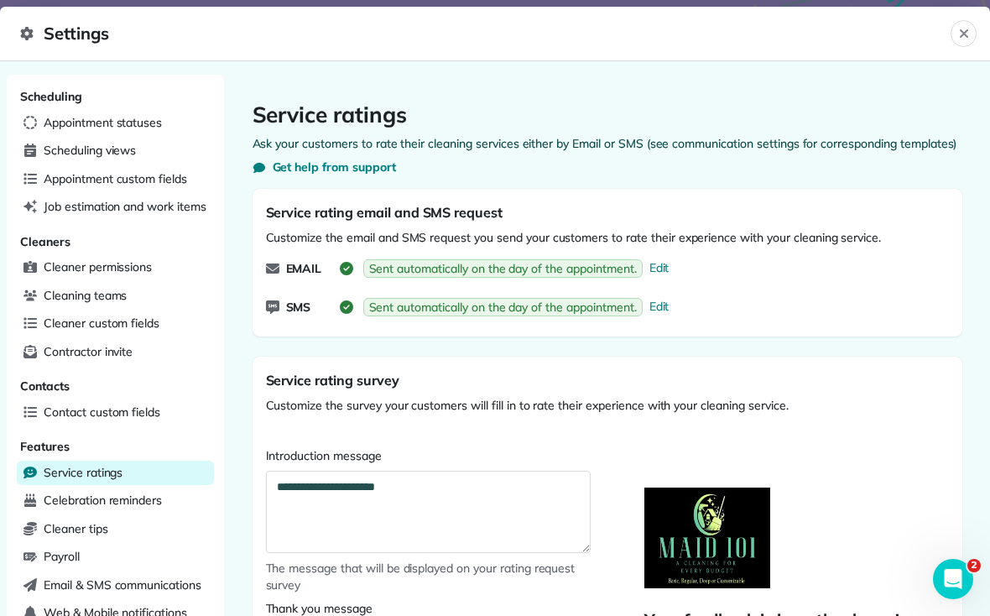
click at [666, 270] on span "Edit" at bounding box center [659, 268] width 20 height 18
select select "*"
select select "********"
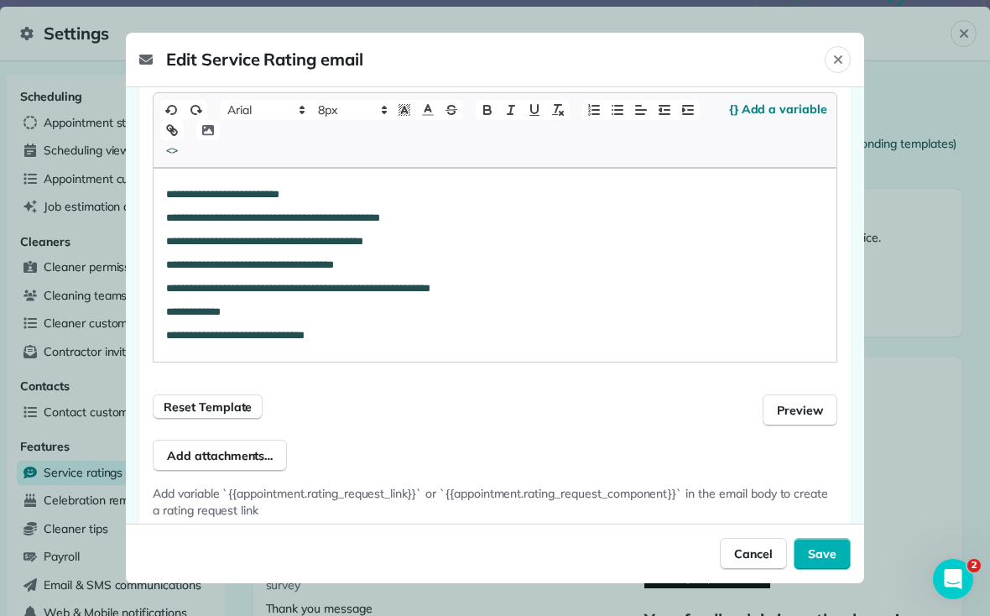
scroll to position [386, 0]
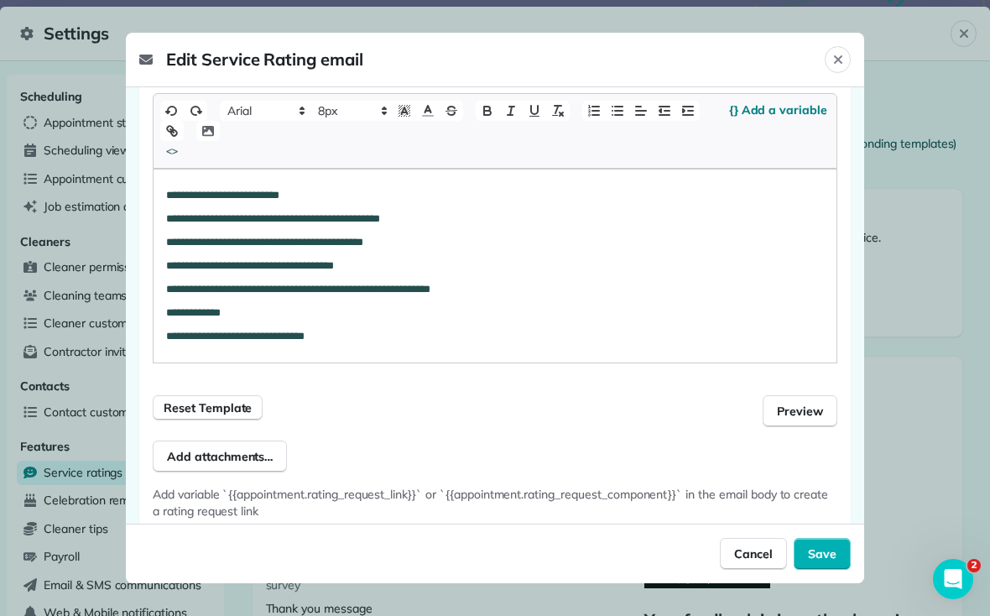
click at [687, 560] on span "Save" at bounding box center [822, 553] width 29 height 17
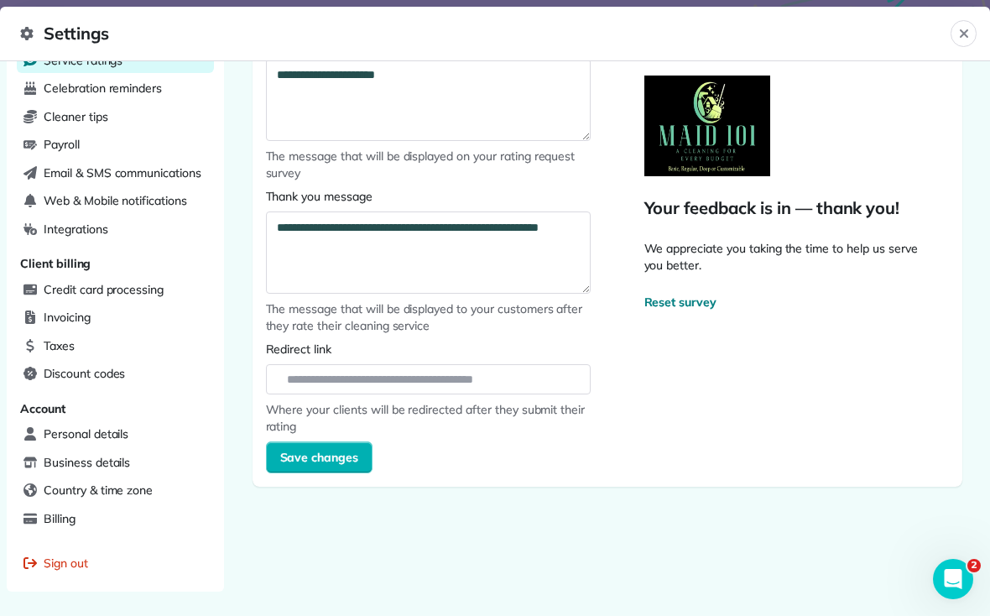
scroll to position [413, 0]
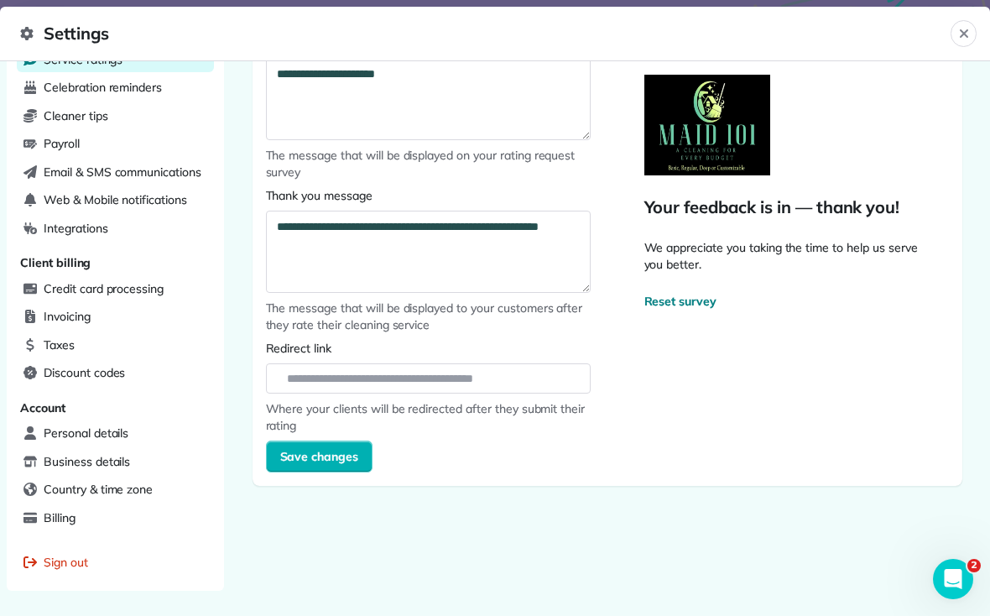
click at [335, 453] on span "Save changes" at bounding box center [319, 456] width 79 height 17
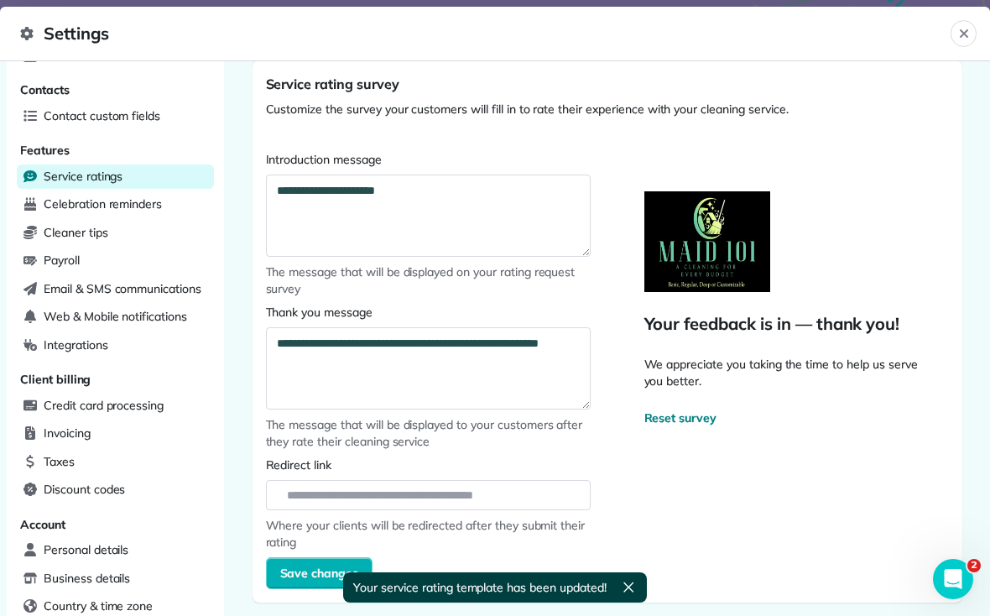
scroll to position [244, 0]
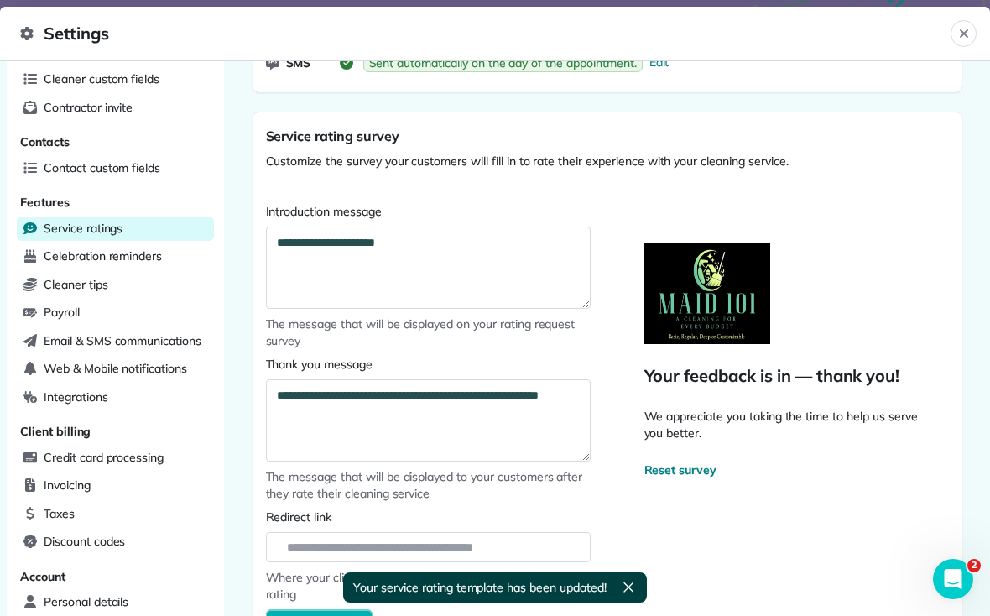
click at [687, 33] on button "Close" at bounding box center [963, 33] width 26 height 27
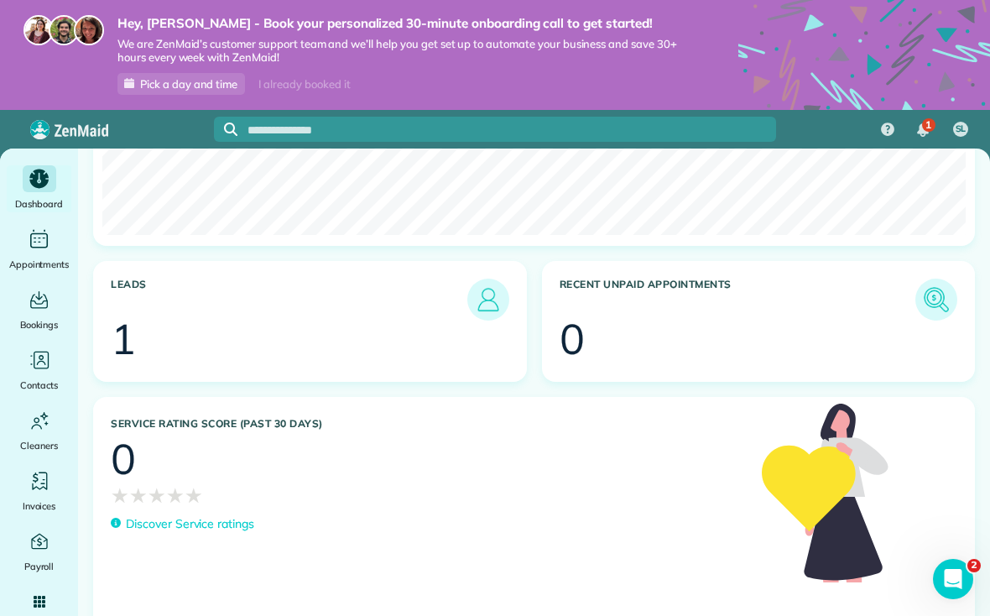
scroll to position [646, 0]
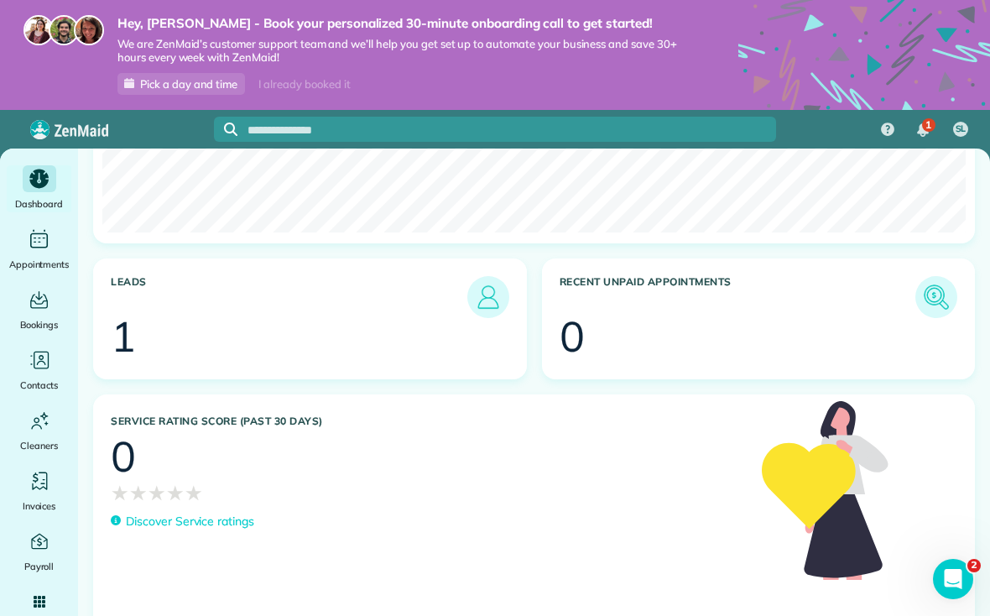
click at [220, 324] on div at bounding box center [326, 339] width 367 height 42
click at [127, 276] on h3 "Leads" at bounding box center [289, 297] width 356 height 42
click at [189, 319] on div at bounding box center [326, 339] width 367 height 42
click at [134, 329] on div "1" at bounding box center [123, 336] width 25 height 42
click at [476, 283] on img at bounding box center [488, 297] width 34 height 34
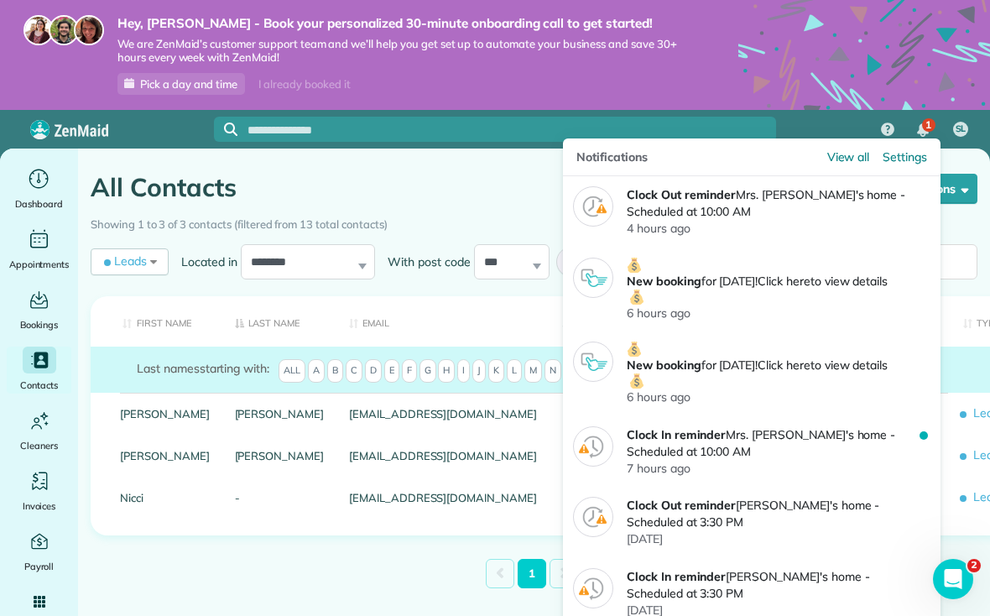
click at [923, 122] on div "1" at bounding box center [928, 124] width 13 height 13
click at [922, 120] on div "1" at bounding box center [928, 124] width 13 height 13
click at [883, 198] on p "Clock Out reminder Mrs. [PERSON_NAME]'s home - Scheduled at 10:00 AM" at bounding box center [773, 203] width 293 height 34
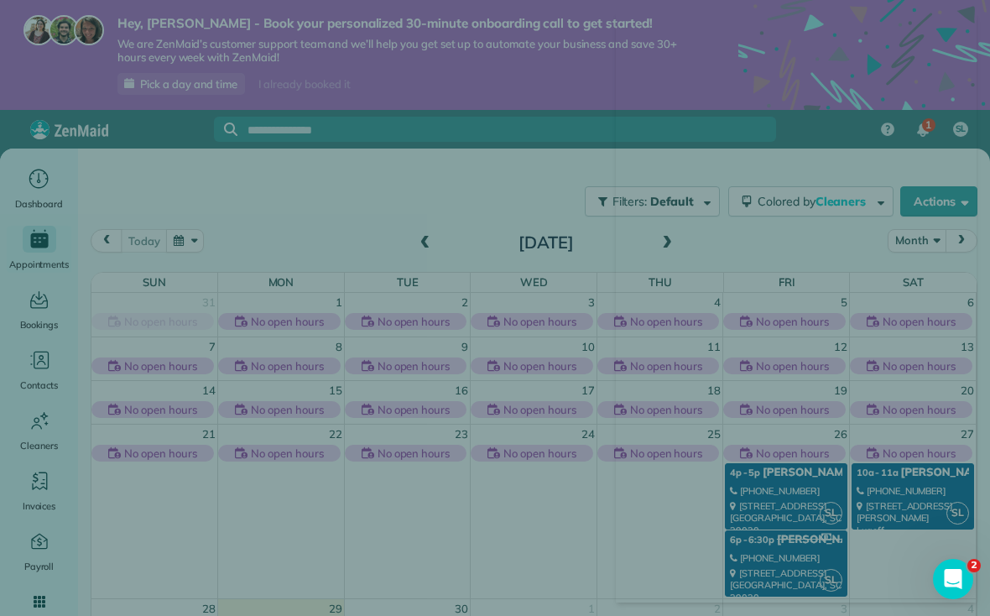
click at [958, 590] on icon "Open Intercom Messenger" at bounding box center [953, 579] width 28 height 28
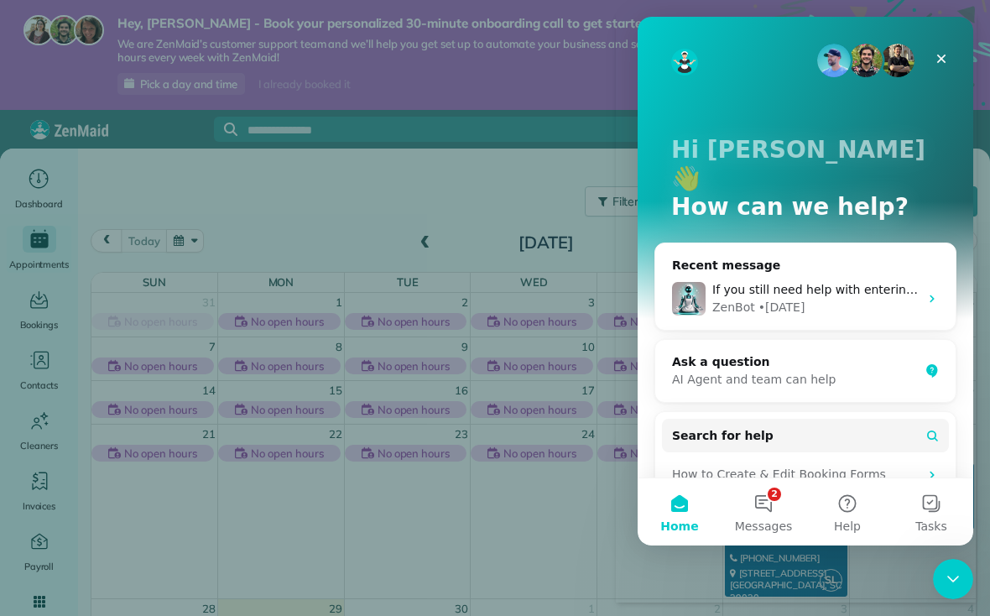
click at [777, 509] on button "2 Messages" at bounding box center [763, 511] width 84 height 67
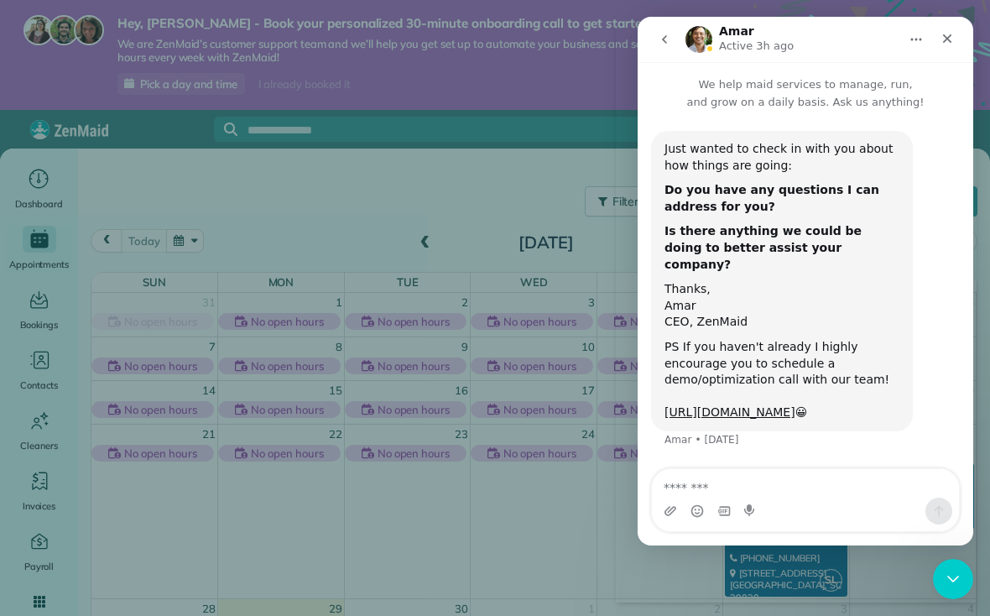
click at [949, 33] on icon "Close" at bounding box center [946, 38] width 13 height 13
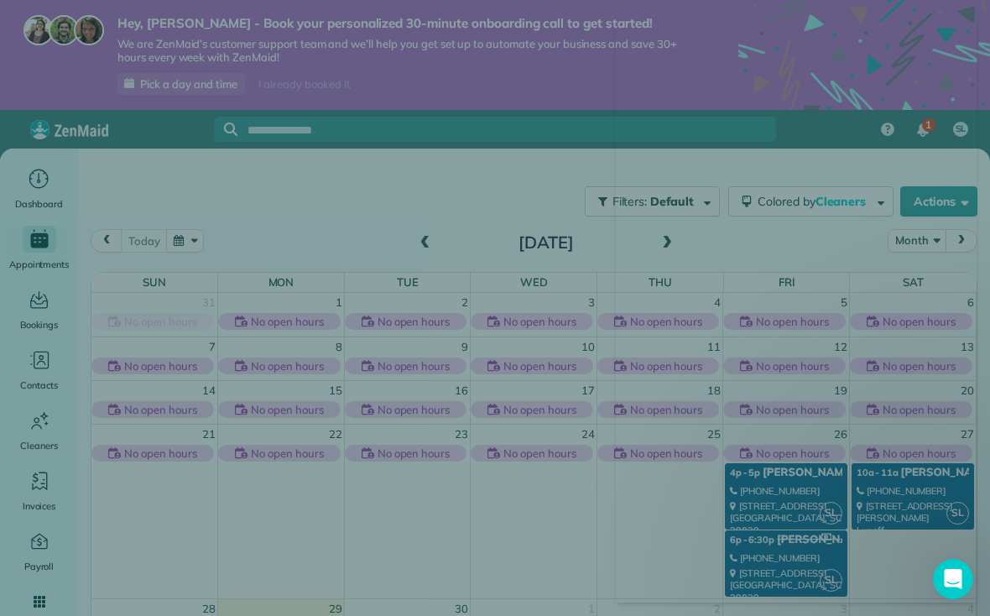
click at [579, 542] on div at bounding box center [495, 308] width 990 height 616
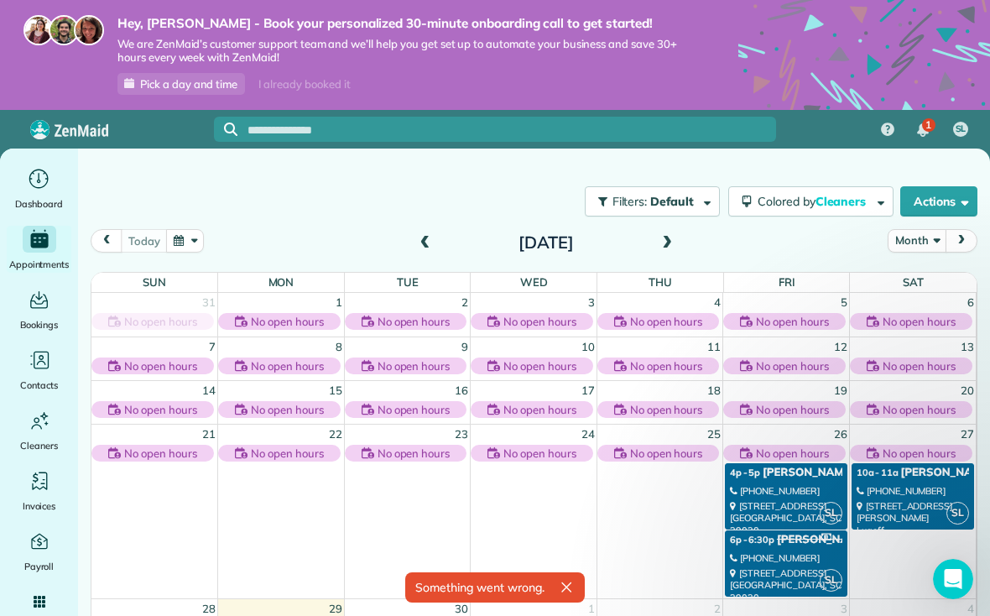
click at [570, 584] on icon "button" at bounding box center [566, 587] width 17 height 17
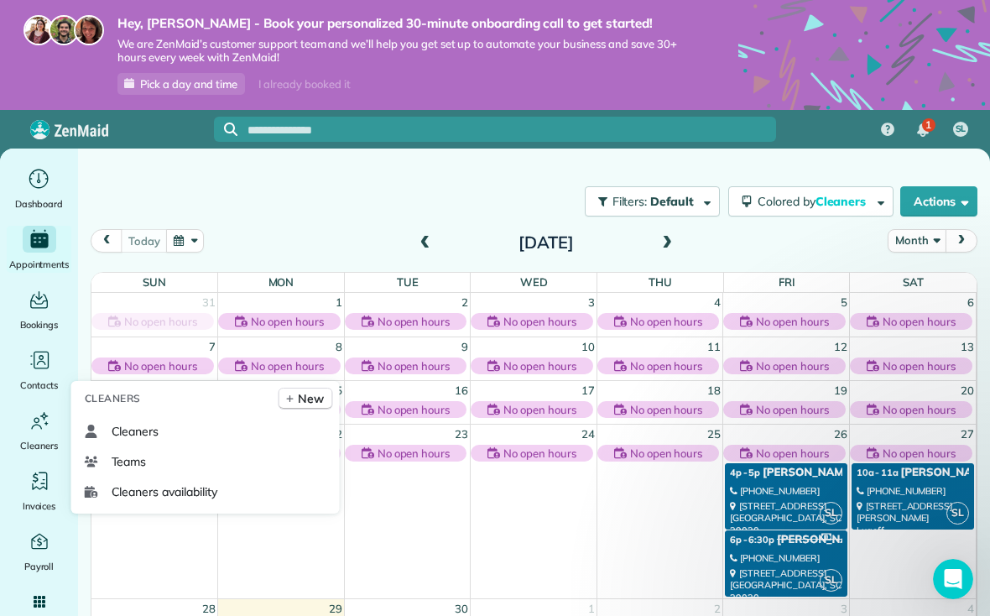
click at [145, 500] on span "Cleaners availability" at bounding box center [165, 491] width 106 height 17
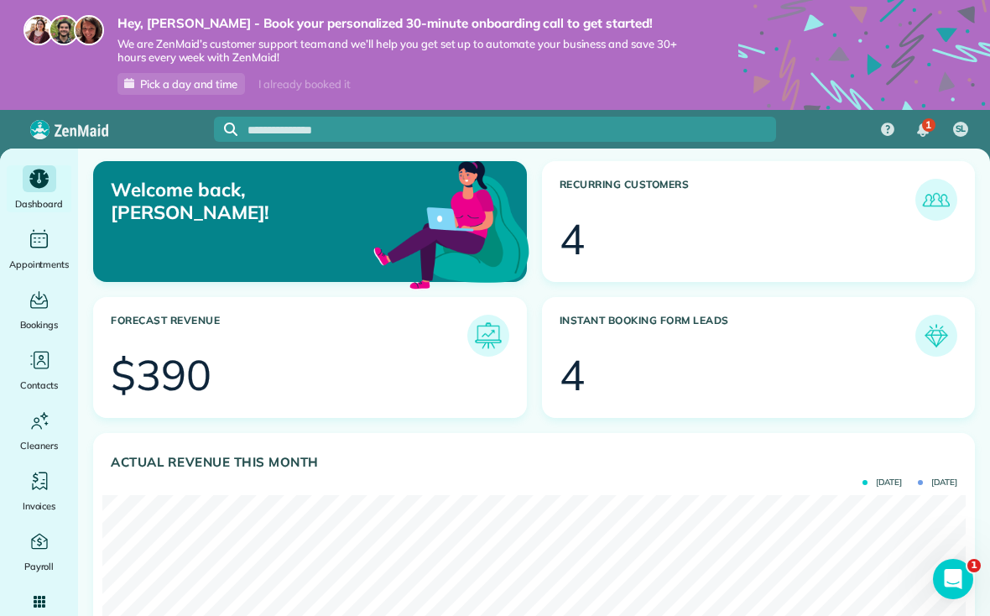
scroll to position [24, 0]
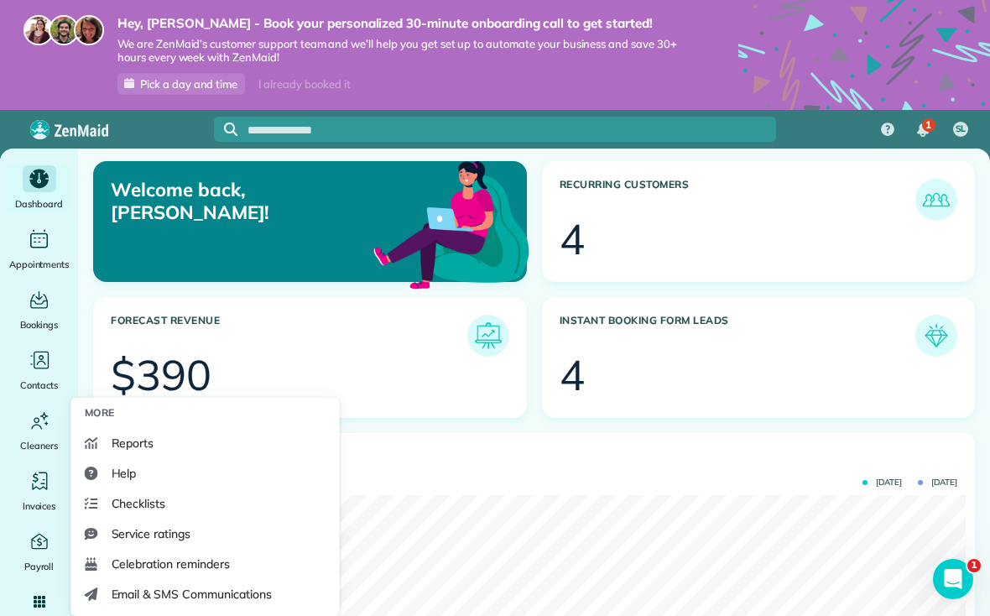
click at [270, 590] on span "Email & SMS Communications" at bounding box center [192, 593] width 160 height 17
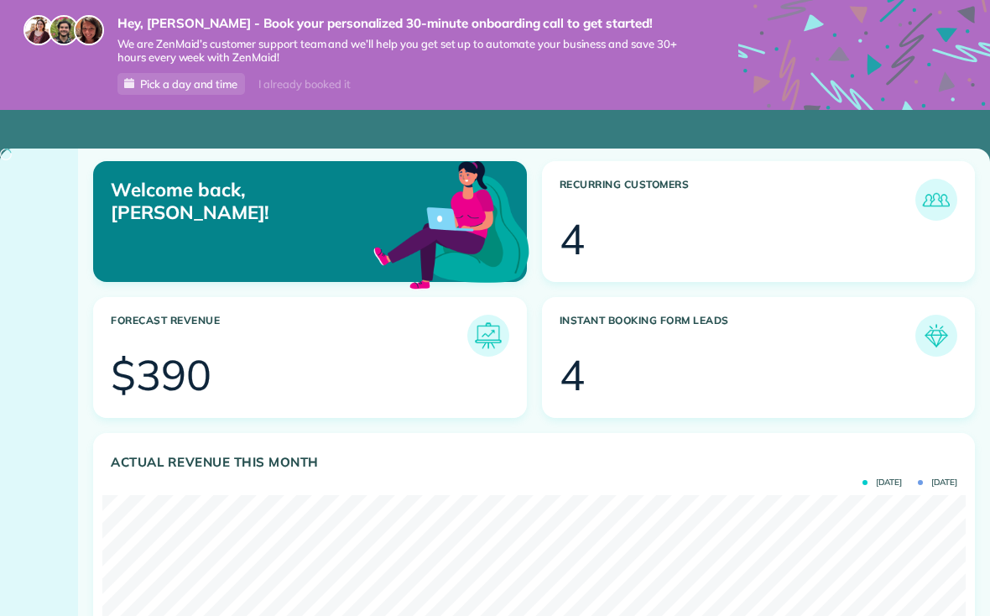
scroll to position [383, 863]
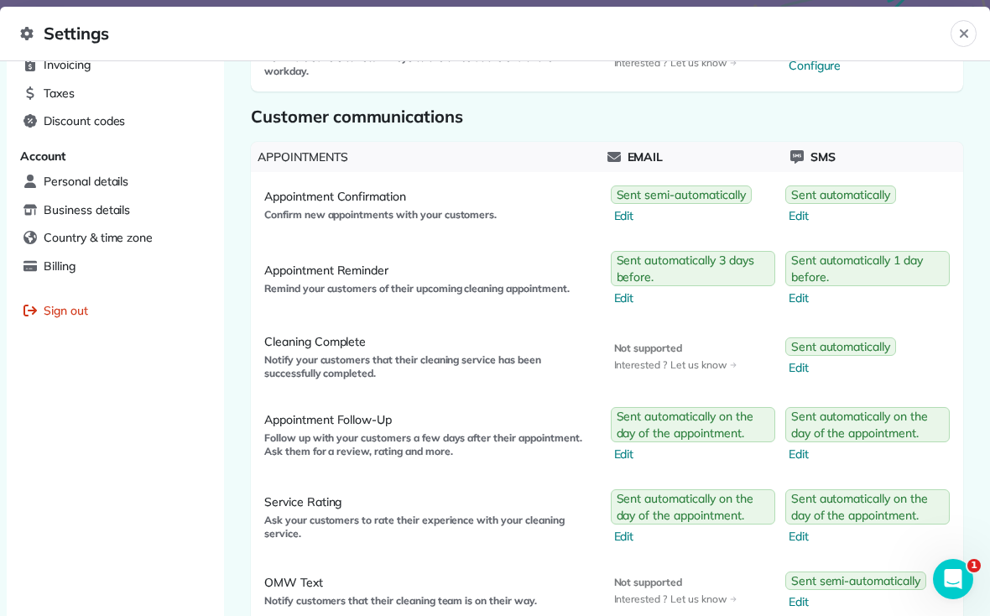
scroll to position [665, 0]
click at [628, 209] on span "Edit" at bounding box center [683, 214] width 138 height 17
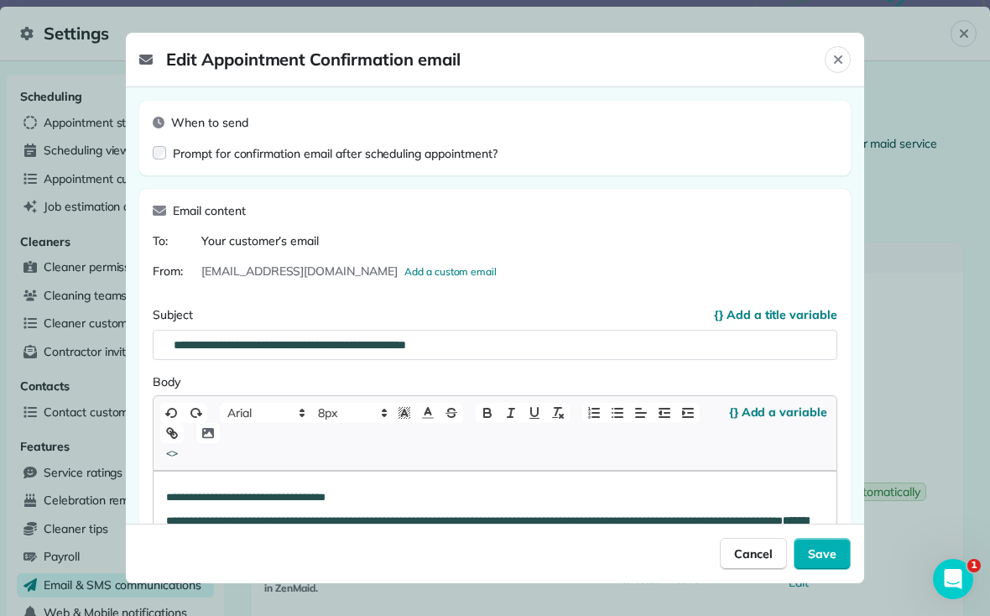
click at [148, 130] on div "When to send Prompt for confirmation email after scheduling appointment?" at bounding box center [494, 138] width 711 height 75
click at [823, 562] on span "Save" at bounding box center [822, 553] width 29 height 17
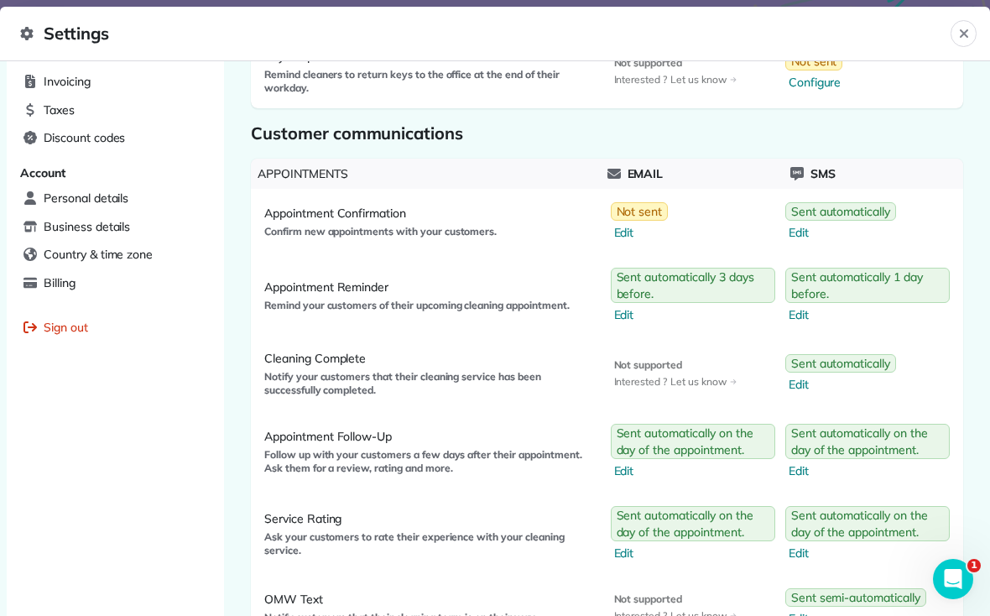
scroll to position [648, 0]
click at [617, 318] on span "Edit" at bounding box center [694, 313] width 161 height 17
select select "**"
select select "********"
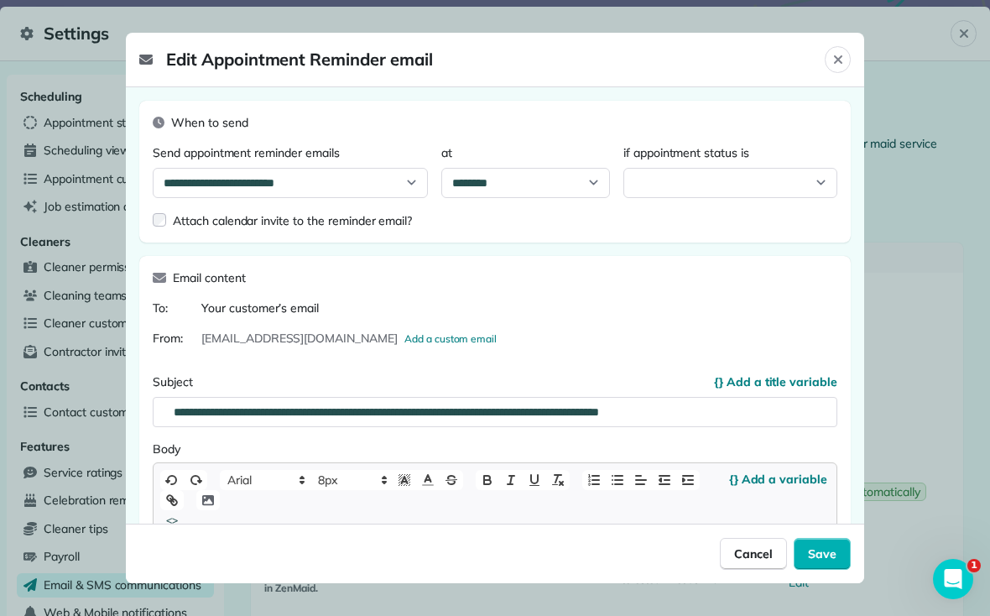
select select "*******"
click at [830, 561] on span "Save" at bounding box center [822, 553] width 29 height 17
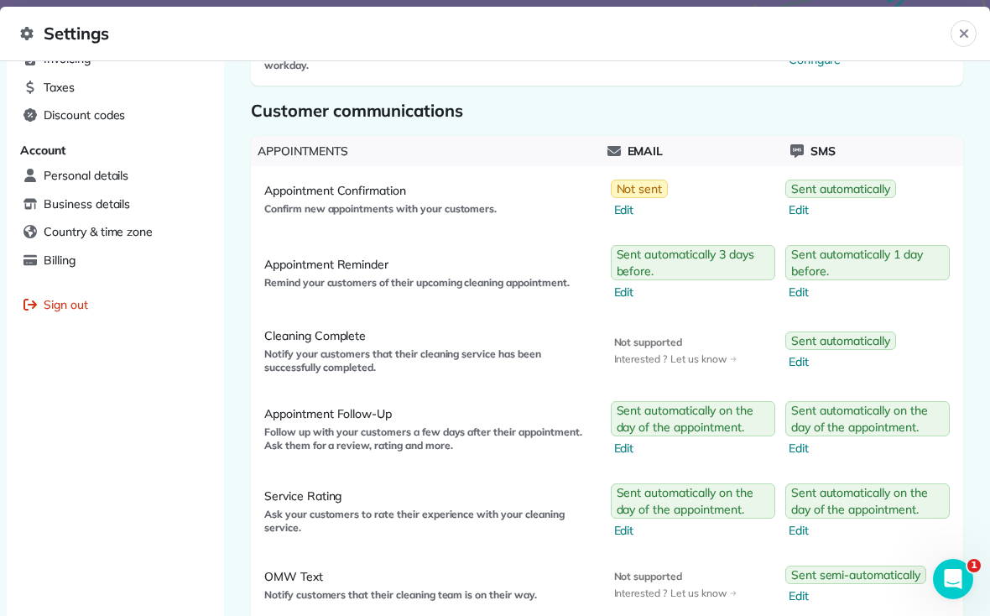
scroll to position [670, 0]
click at [629, 291] on span "Edit" at bounding box center [694, 291] width 161 height 17
select select "**"
select select "********"
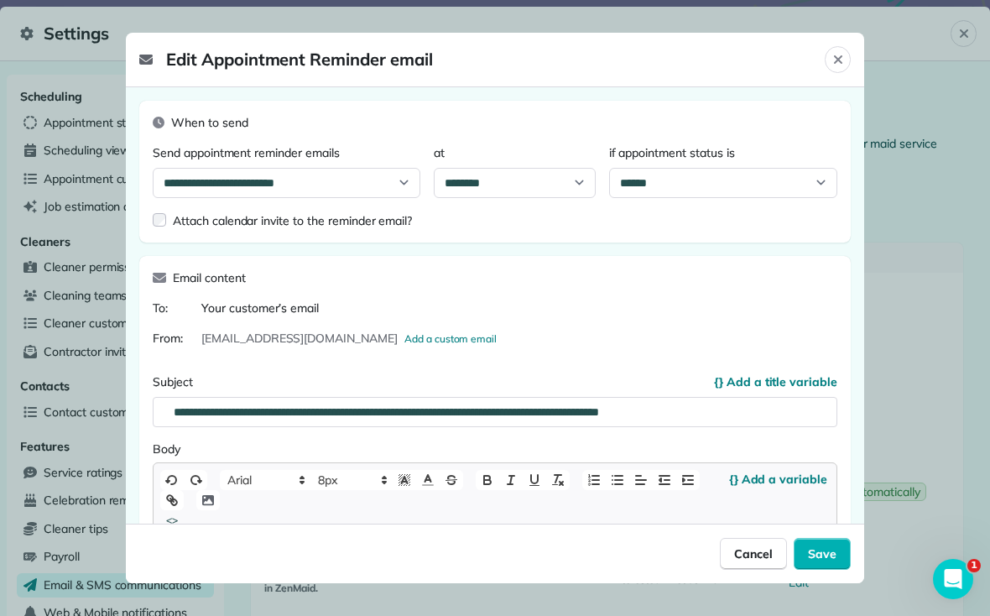
click at [842, 46] on div "Close" at bounding box center [837, 59] width 26 height 27
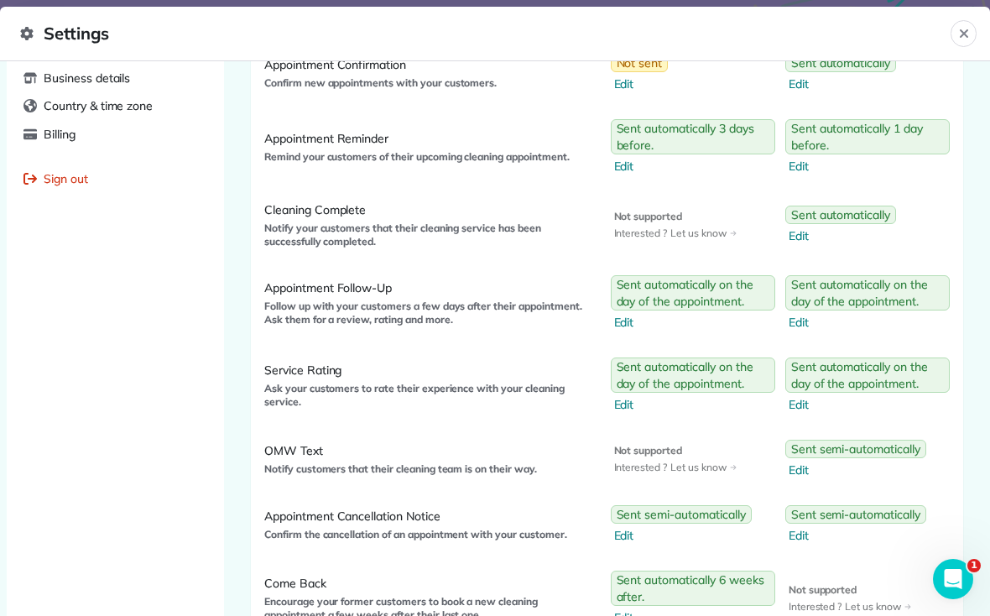
scroll to position [797, 0]
click at [621, 317] on span "Edit" at bounding box center [694, 321] width 161 height 17
select select "*"
select select "********"
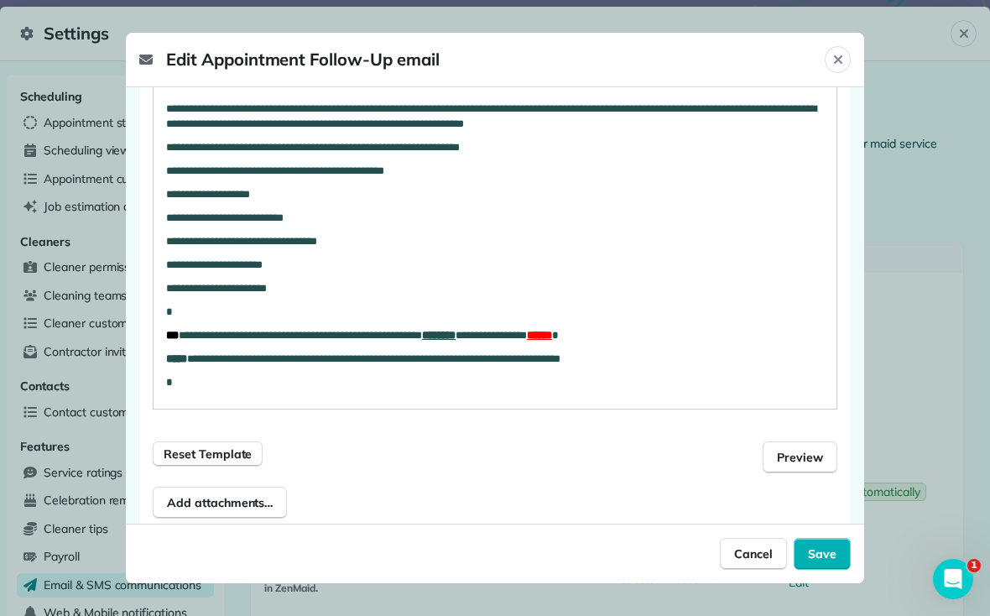
scroll to position [533, 0]
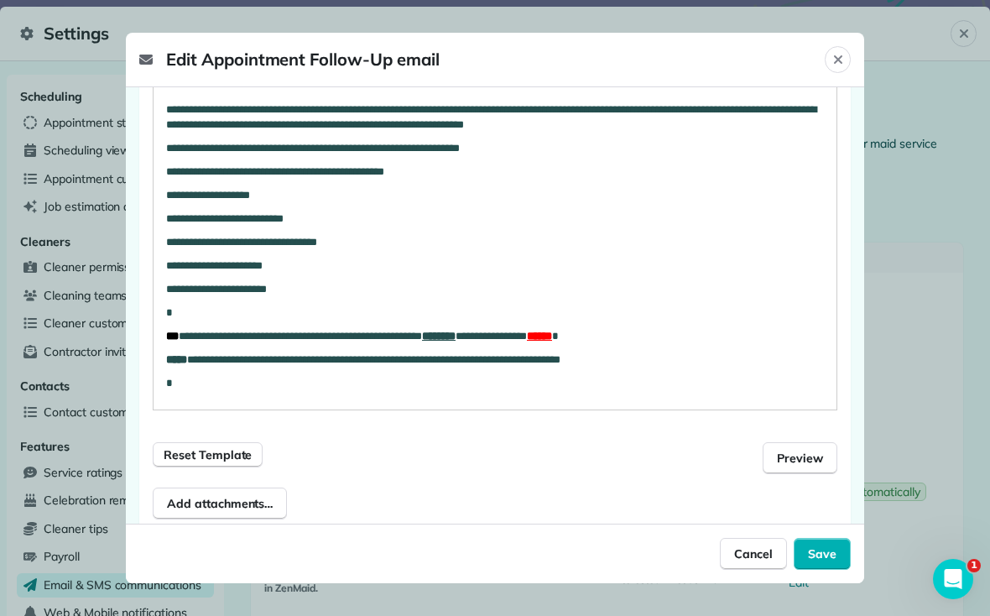
click at [757, 562] on span "Cancel" at bounding box center [753, 553] width 39 height 17
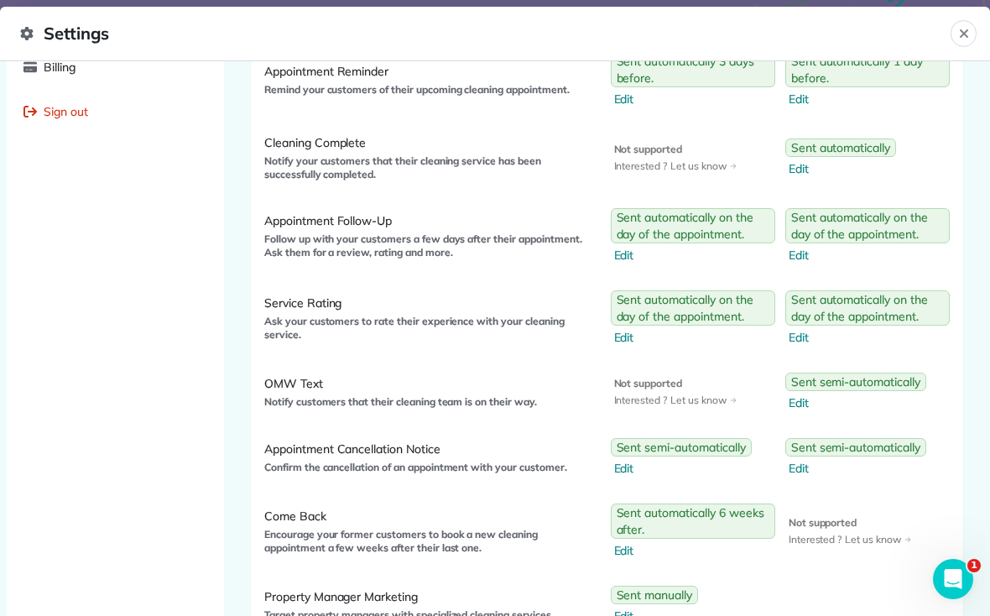
scroll to position [864, 0]
click at [360, 223] on span "Appointment Follow-Up" at bounding box center [429, 219] width 330 height 17
click at [689, 176] on link "Not supported Interested ? Let us know" at bounding box center [675, 157] width 136 height 44
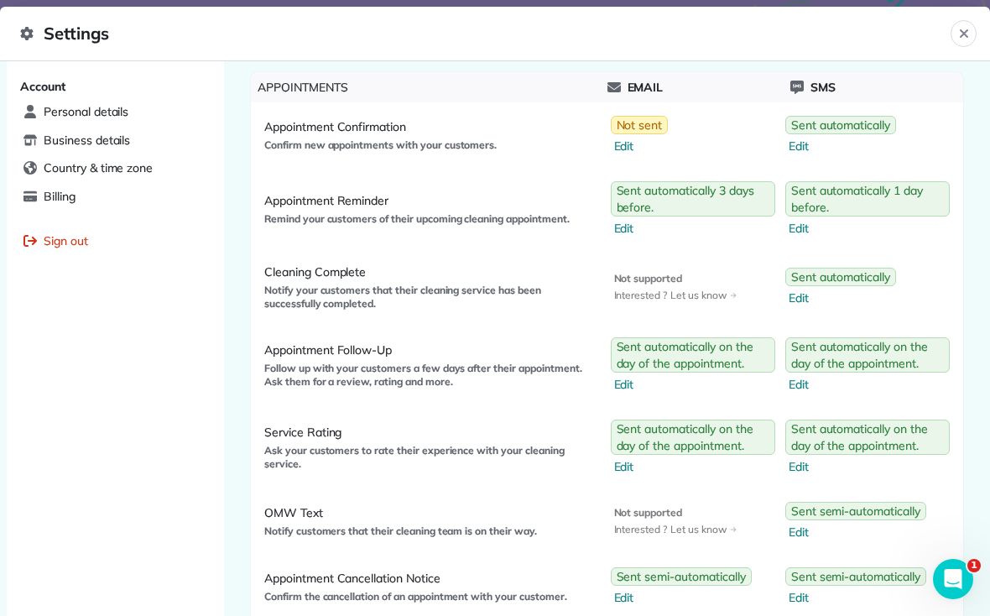
scroll to position [735, 0]
click at [630, 222] on span "Edit" at bounding box center [694, 227] width 161 height 17
select select "**"
select select "********"
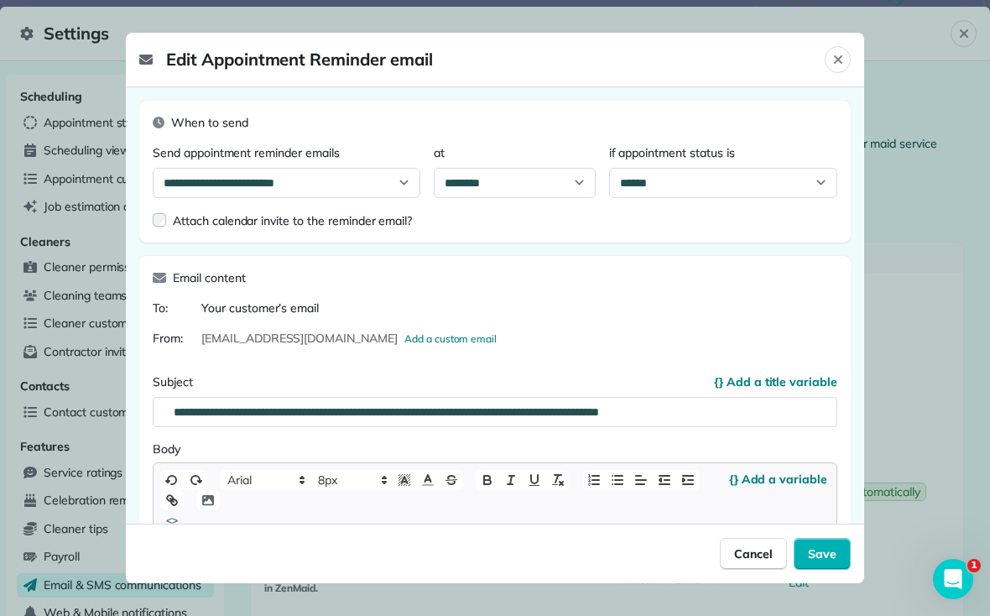
click at [833, 53] on icon "Close" at bounding box center [837, 59] width 13 height 13
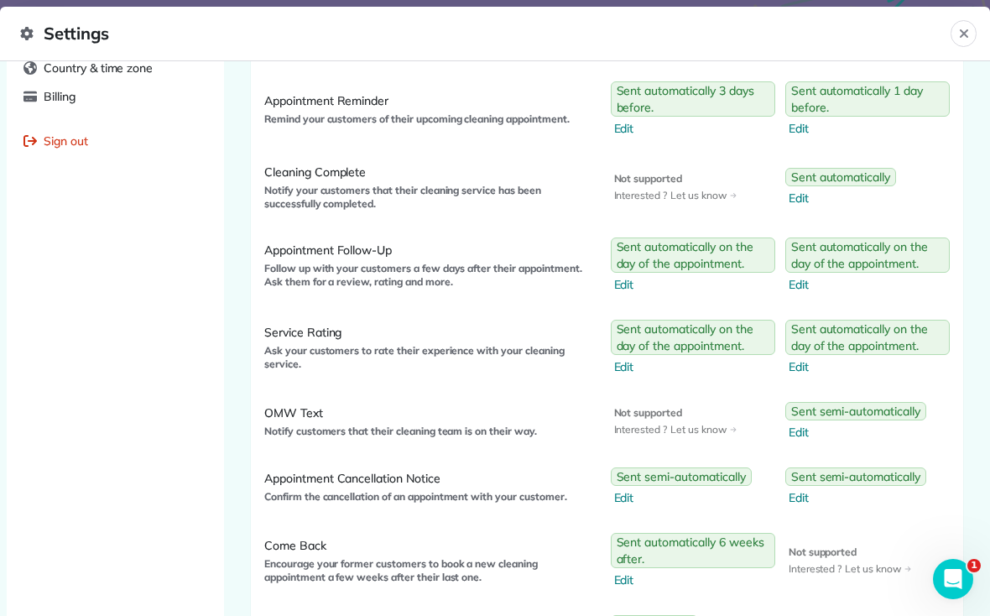
scroll to position [834, 0]
click at [631, 282] on span "Edit" at bounding box center [694, 283] width 161 height 17
select select "*"
select select "********"
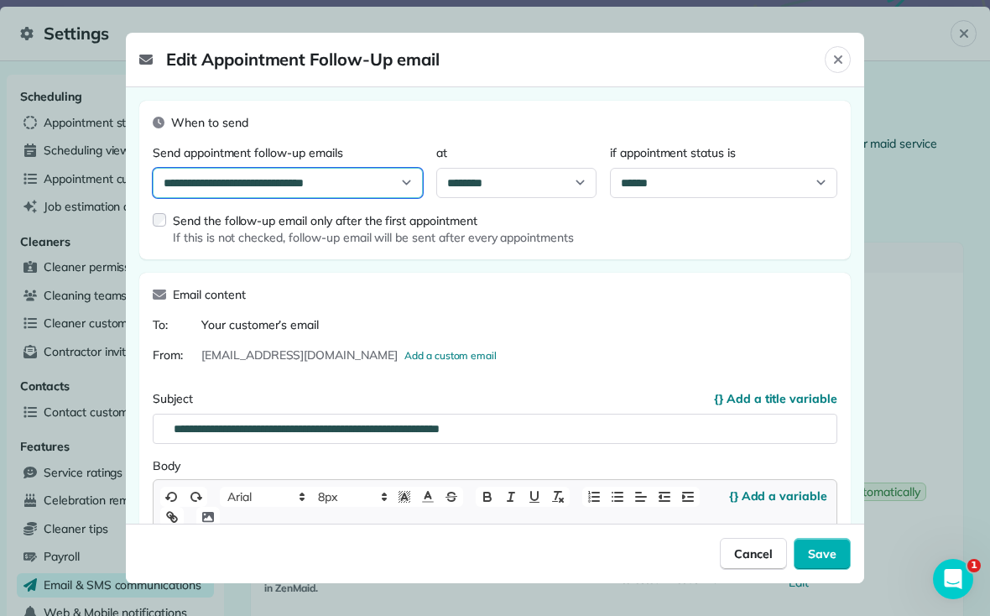
click at [407, 168] on select "**********" at bounding box center [288, 183] width 270 height 30
select select "****"
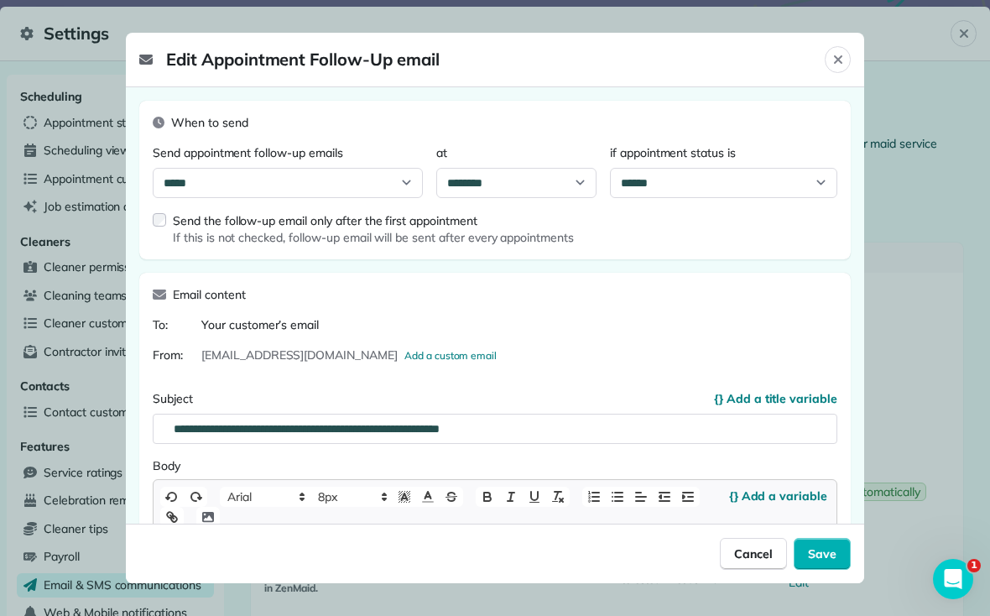
click at [832, 562] on span "Save" at bounding box center [822, 553] width 29 height 17
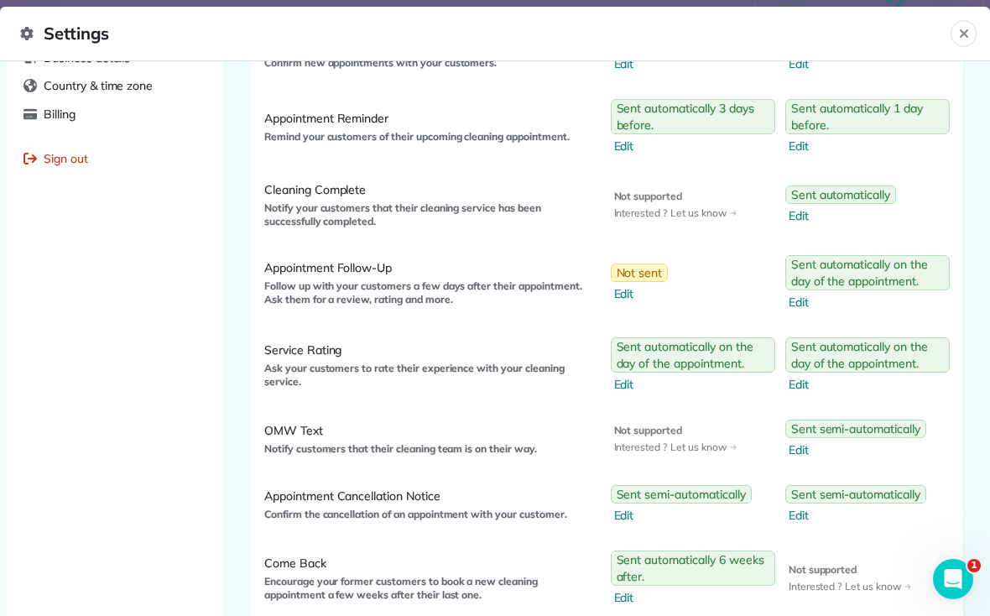
scroll to position [816, 0]
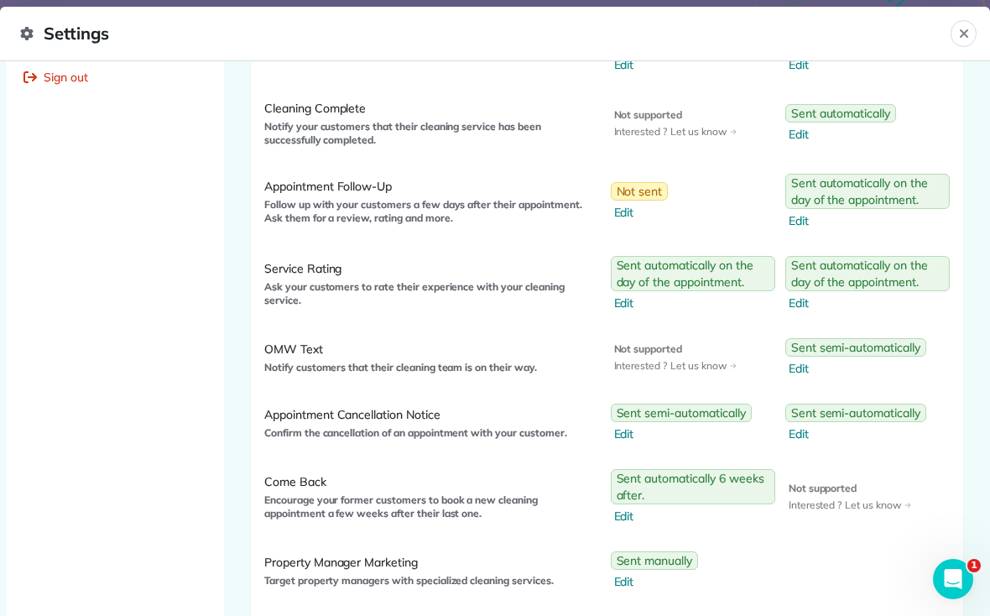
click at [808, 218] on span "Edit" at bounding box center [868, 220] width 161 height 17
select select "*"
select select "********"
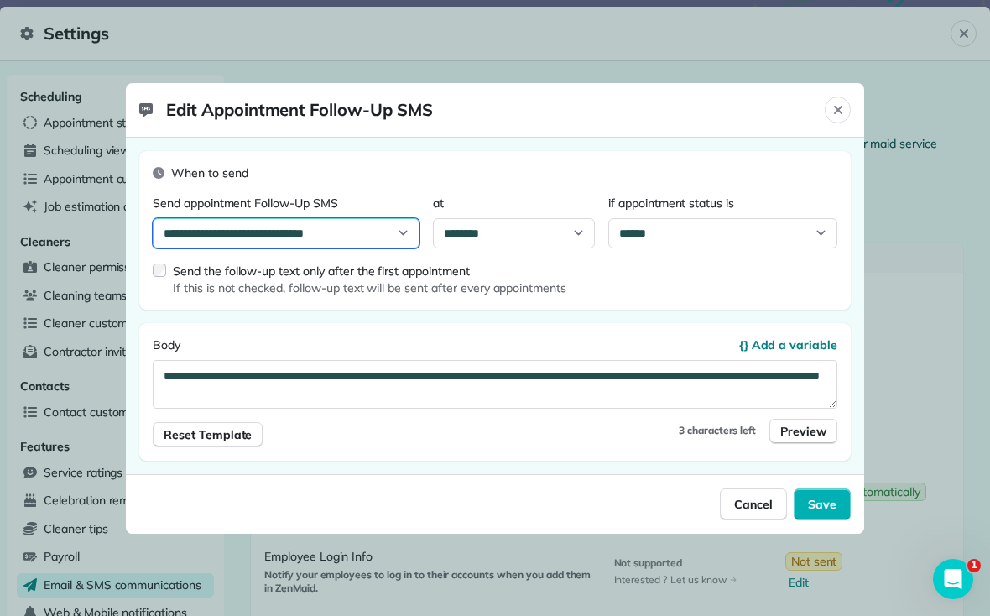
click at [416, 234] on select "**********" at bounding box center [286, 233] width 267 height 30
select select "****"
click at [839, 503] on div "Save" at bounding box center [821, 504] width 57 height 32
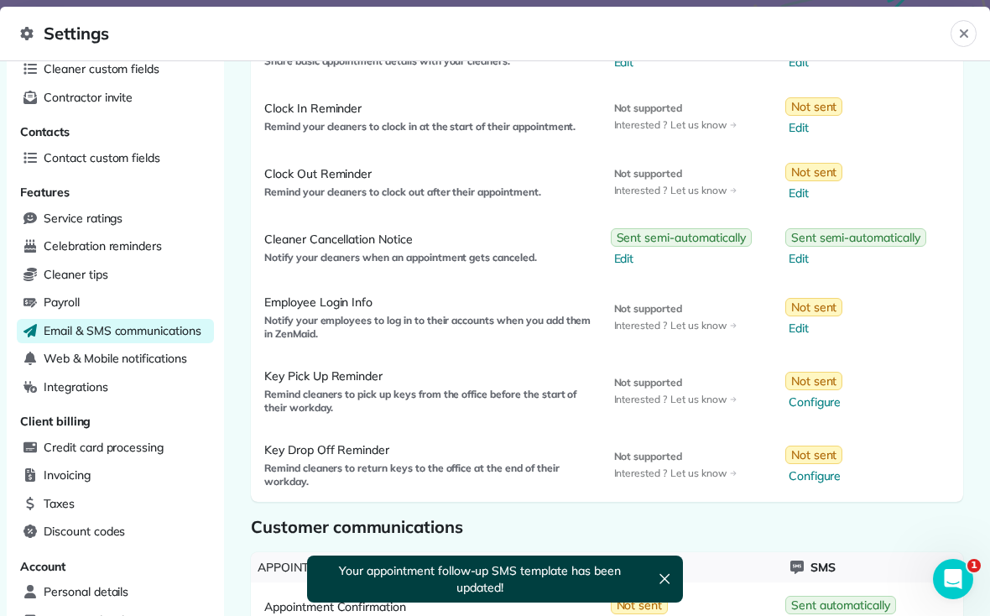
scroll to position [256, 0]
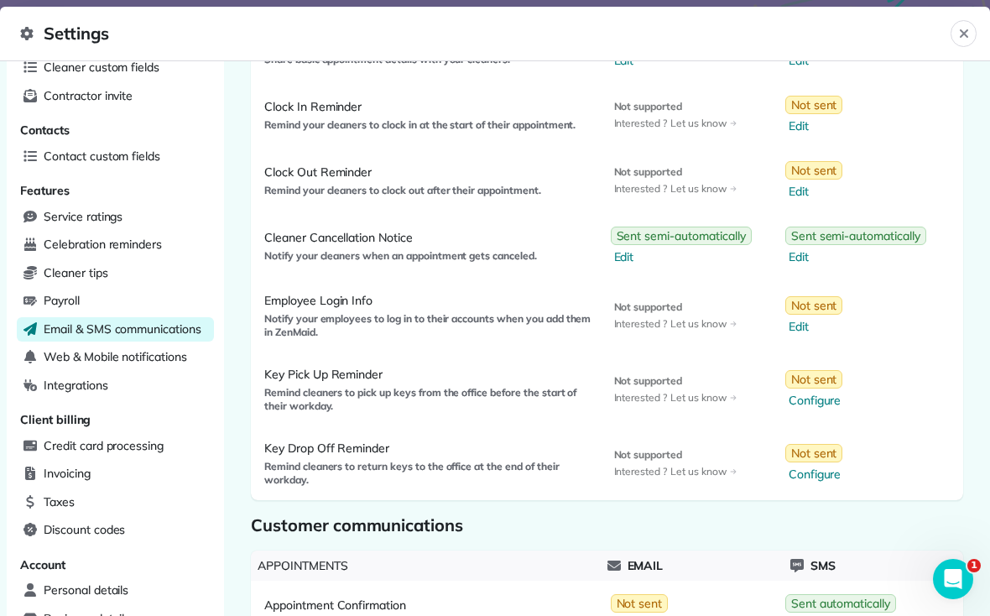
click at [621, 252] on span "Edit" at bounding box center [683, 256] width 138 height 17
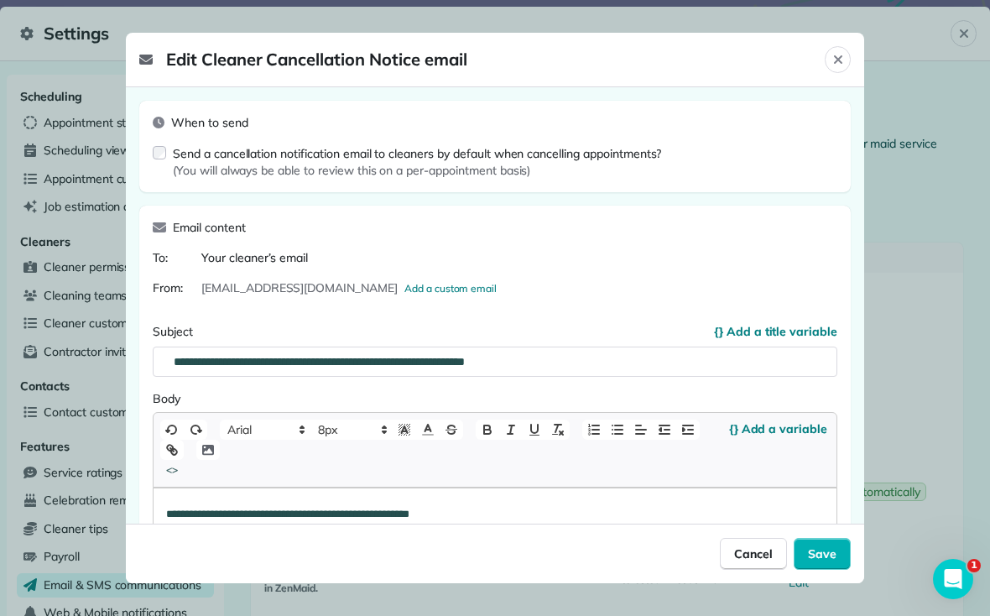
click at [829, 562] on span "Save" at bounding box center [822, 553] width 29 height 17
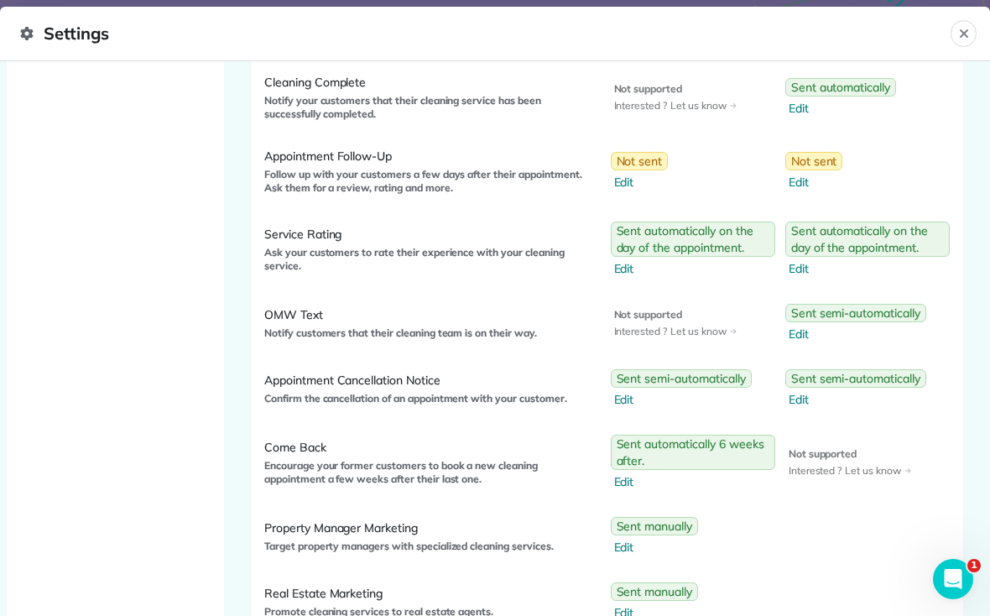
scroll to position [923, 0]
click at [622, 266] on span "Edit" at bounding box center [694, 268] width 161 height 17
select select "*"
select select "********"
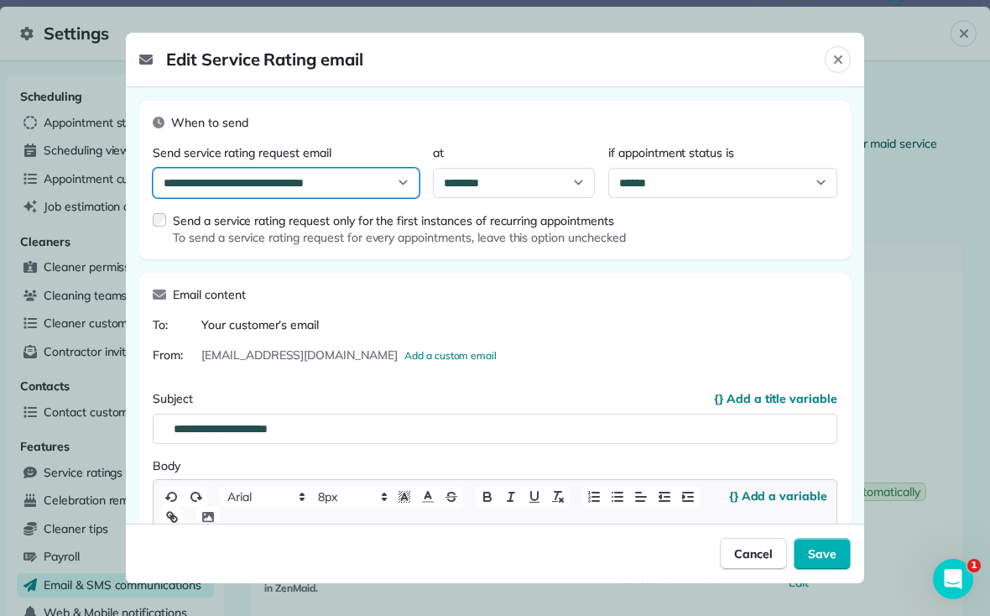
click at [402, 168] on select "**********" at bounding box center [286, 183] width 267 height 30
select select "****"
click at [830, 562] on span "Save" at bounding box center [822, 553] width 29 height 17
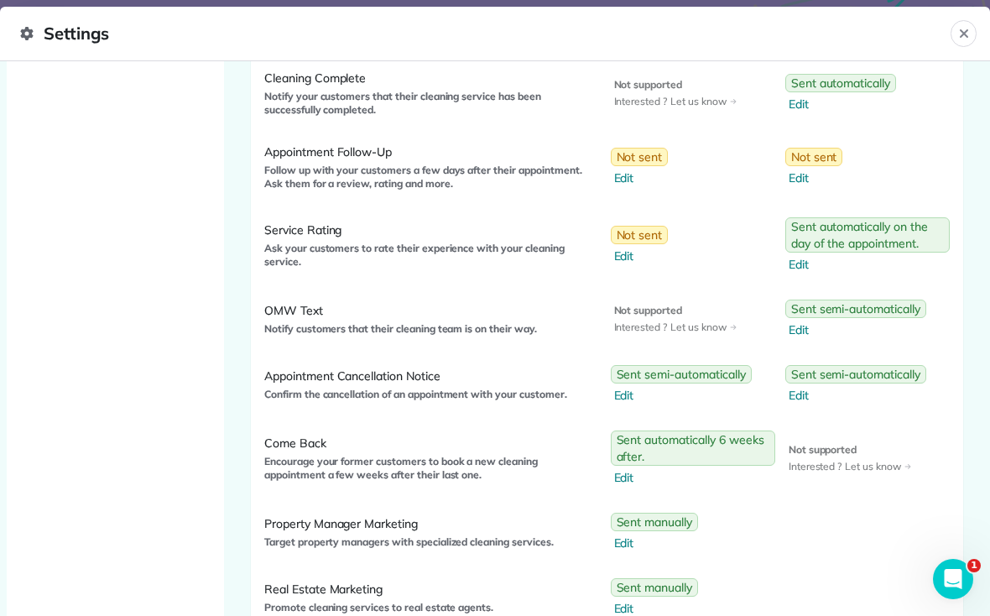
scroll to position [928, 0]
click at [865, 302] on span "Sent semi-automatically" at bounding box center [855, 307] width 129 height 17
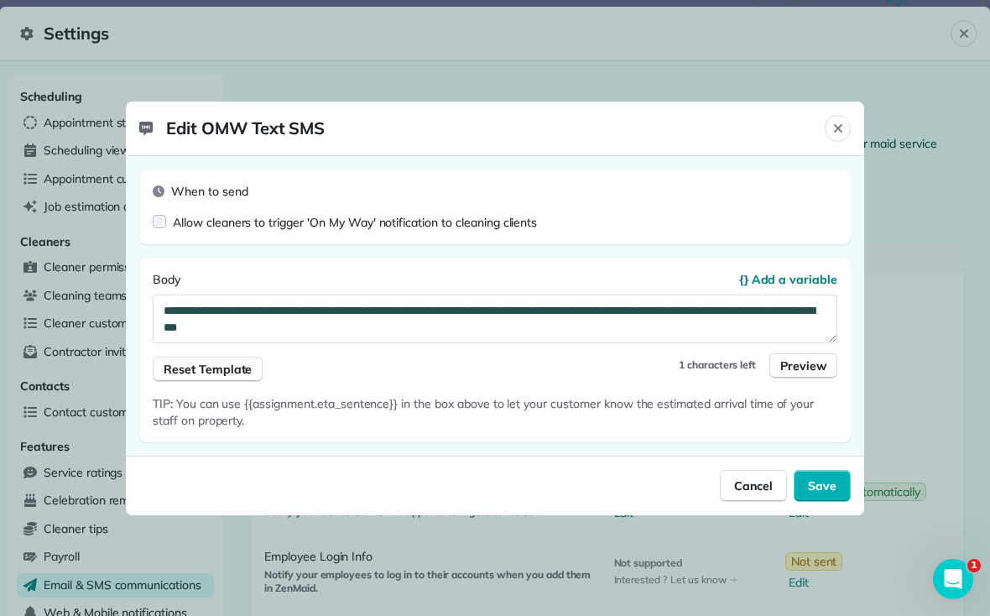
click at [839, 485] on div "Save" at bounding box center [821, 486] width 57 height 32
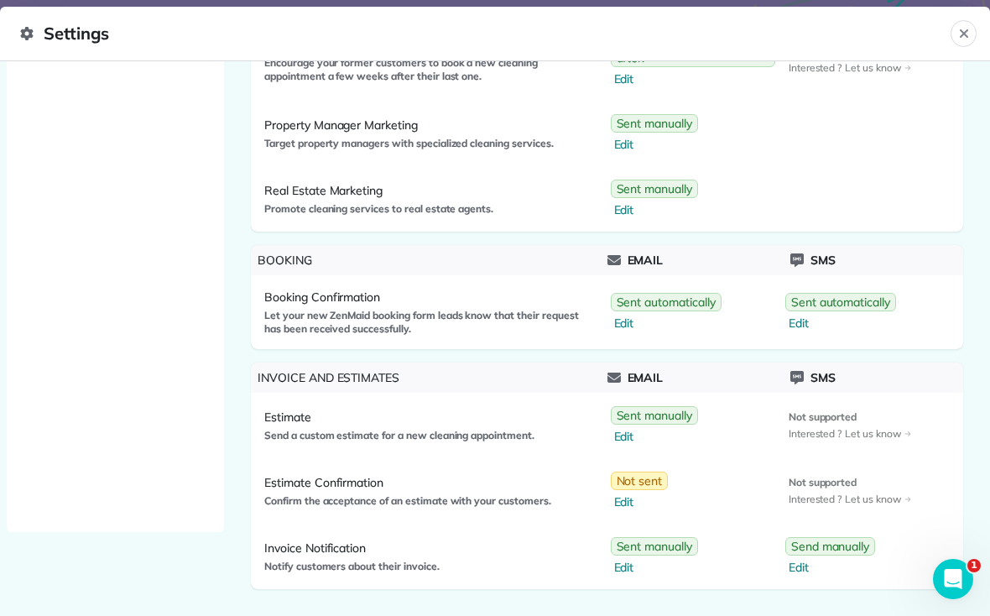
scroll to position [24, 0]
click at [624, 325] on span "Edit" at bounding box center [667, 323] width 107 height 17
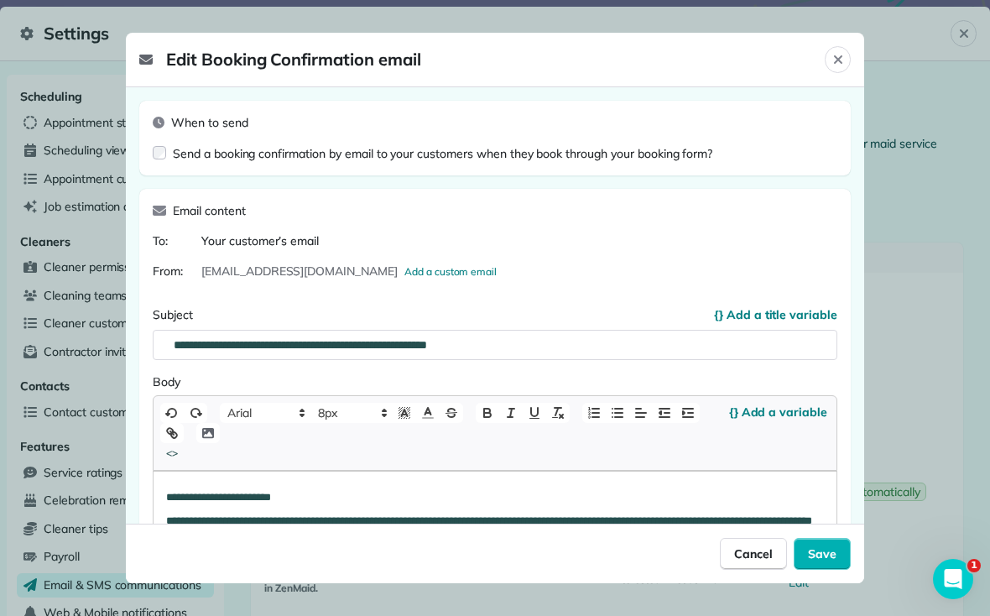
click at [836, 53] on icon "Close" at bounding box center [837, 59] width 13 height 13
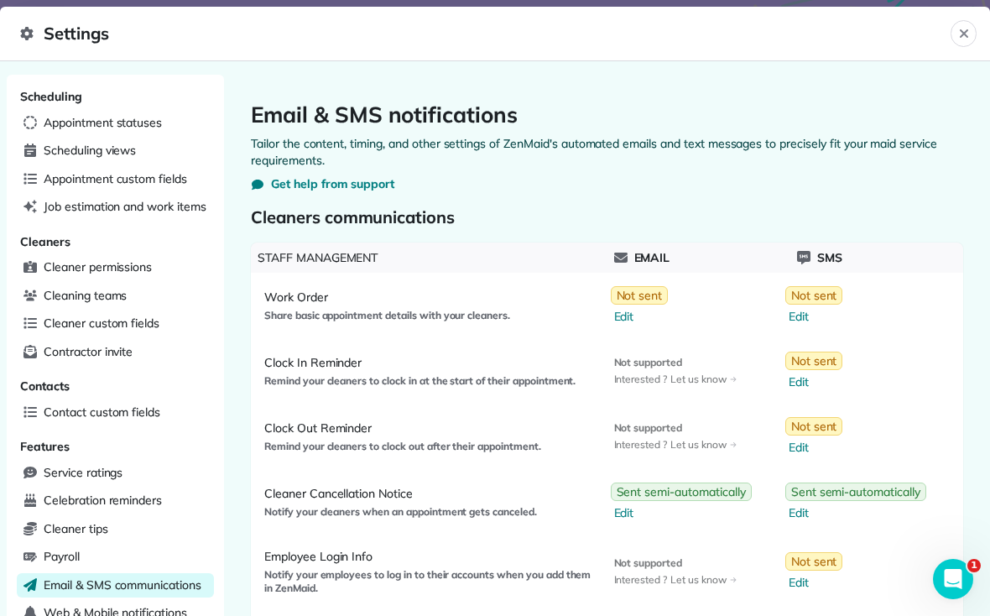
click at [957, 34] on icon "Close" at bounding box center [963, 33] width 13 height 13
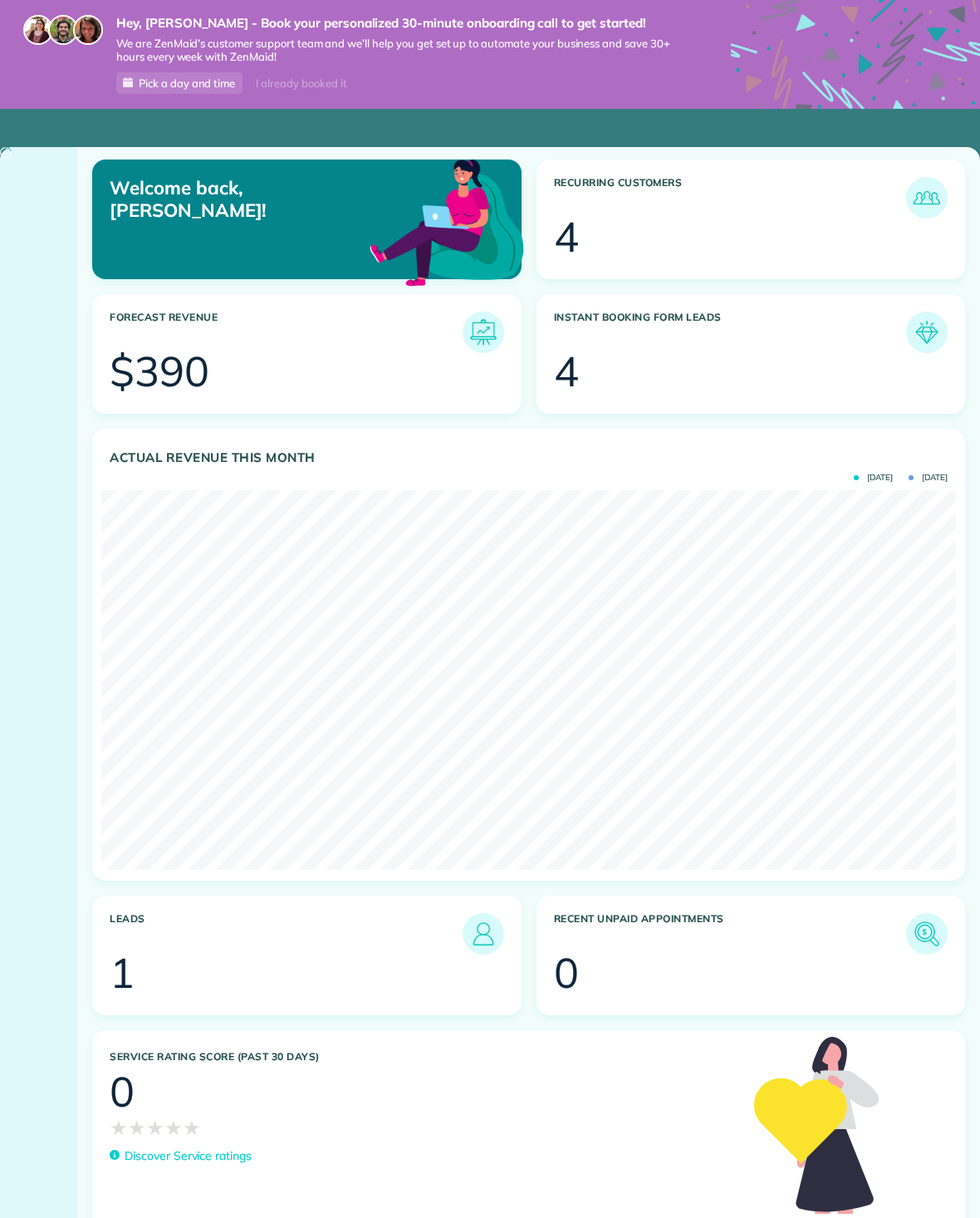
scroll to position [379, 854]
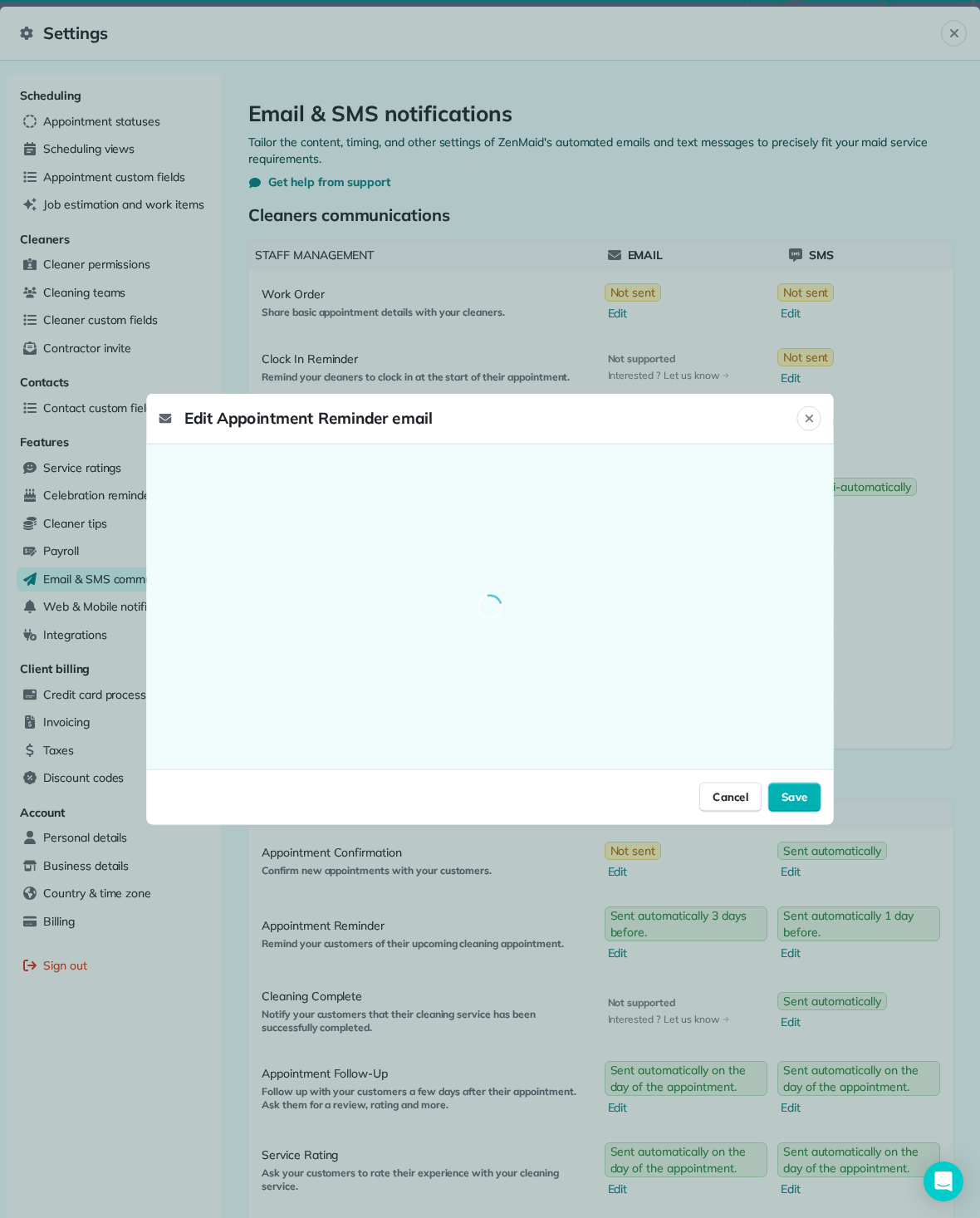
select select "**"
select select "********"
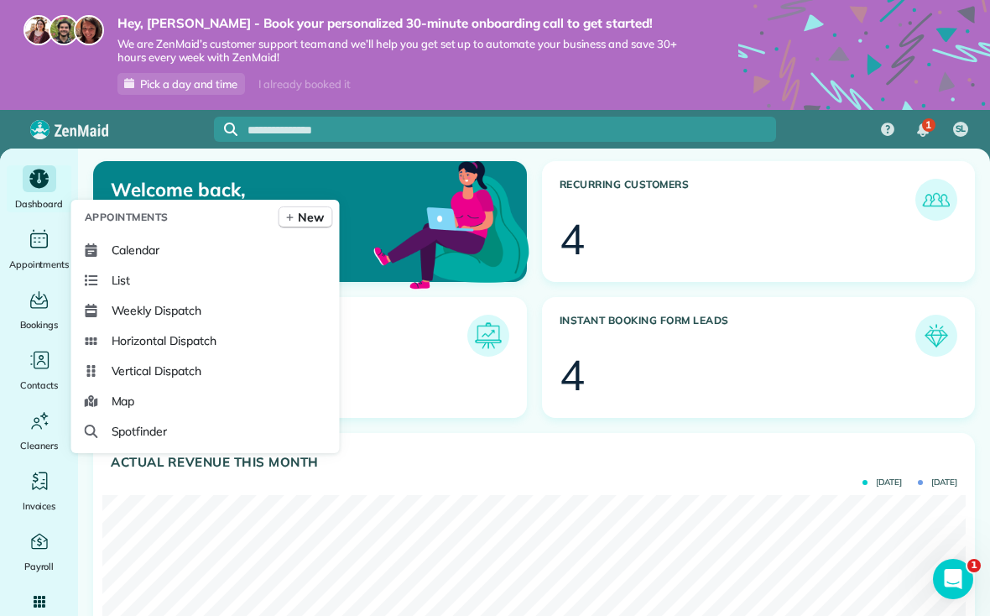
click at [33, 367] on icon "Main" at bounding box center [40, 360] width 22 height 22
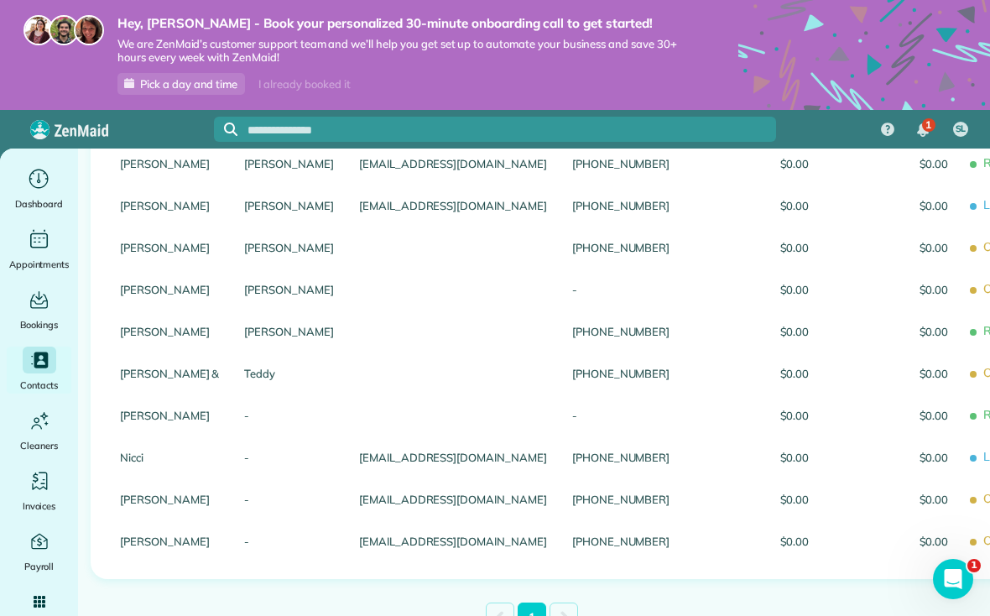
scroll to position [375, 0]
